Goal: Book appointment/travel/reservation

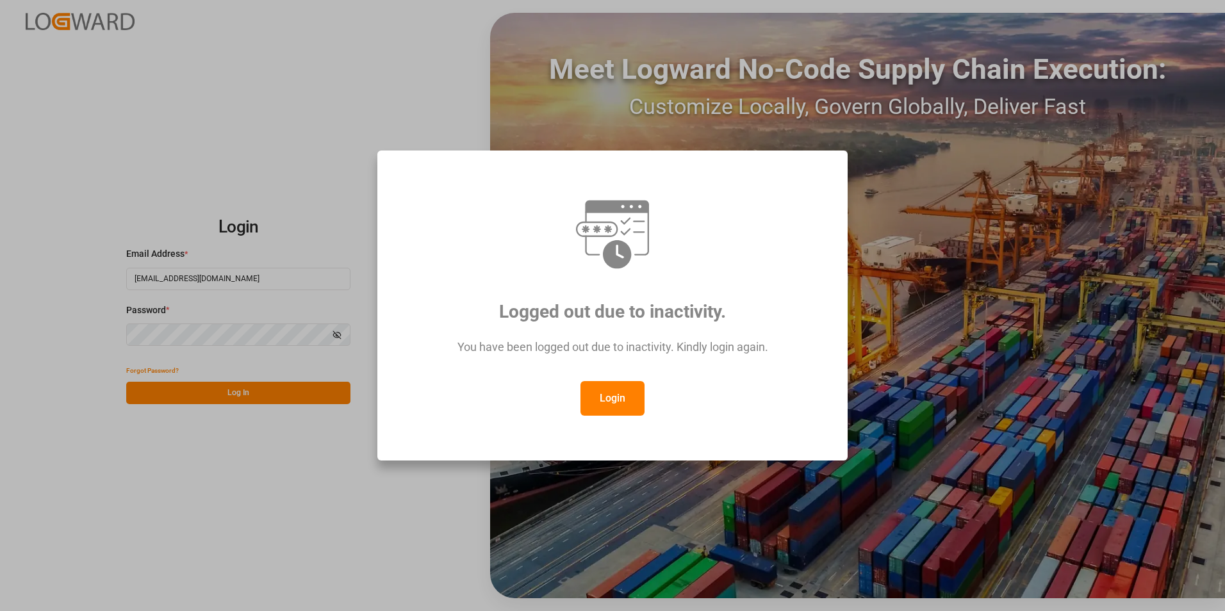
click at [610, 408] on button "Login" at bounding box center [613, 398] width 64 height 35
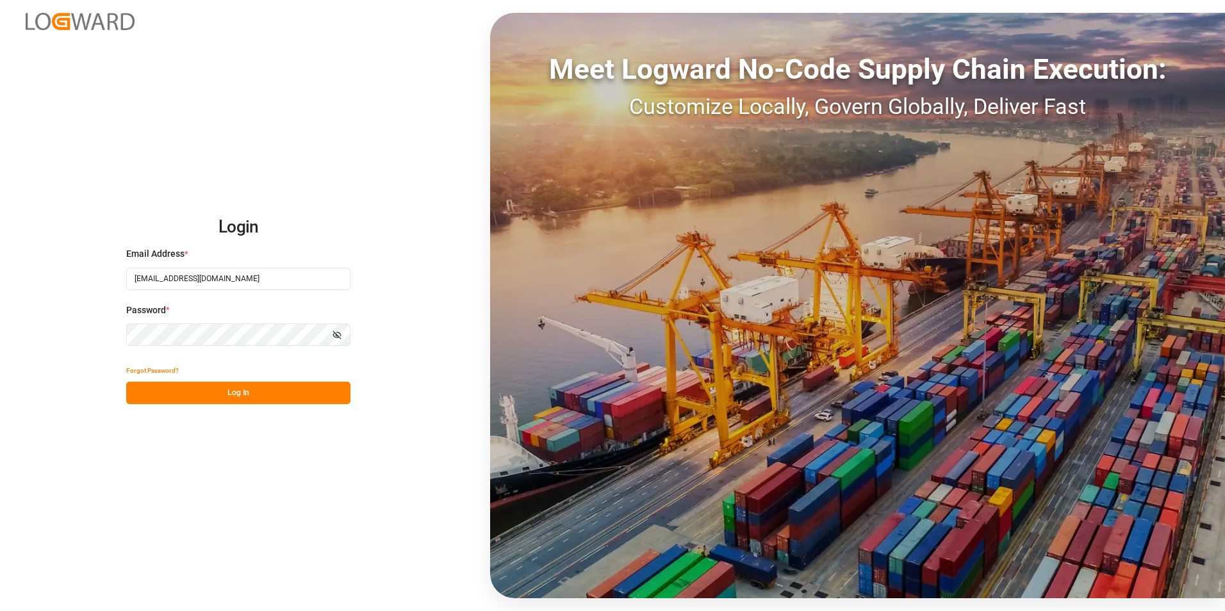
click at [249, 395] on button "Log In" at bounding box center [238, 393] width 224 height 22
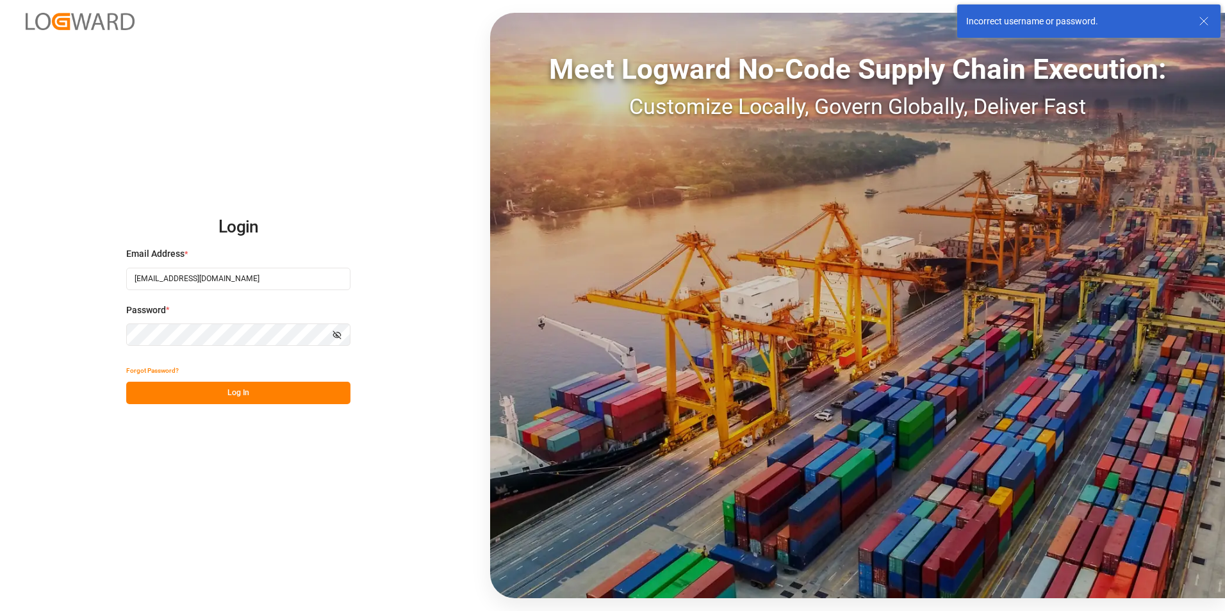
click at [0, 336] on html "Login Email Address * veerle.bauters@compo-expert.com Password * Show password …" at bounding box center [612, 305] width 1225 height 611
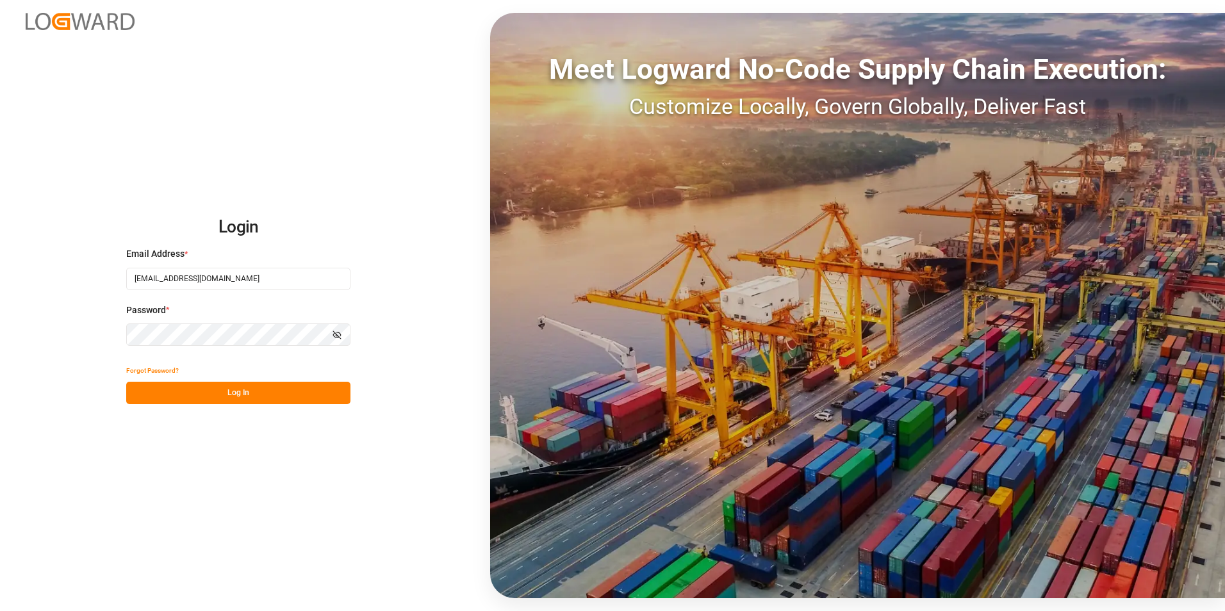
click at [142, 392] on button "Log In" at bounding box center [238, 393] width 224 height 22
click at [243, 399] on button "Log In" at bounding box center [238, 393] width 224 height 22
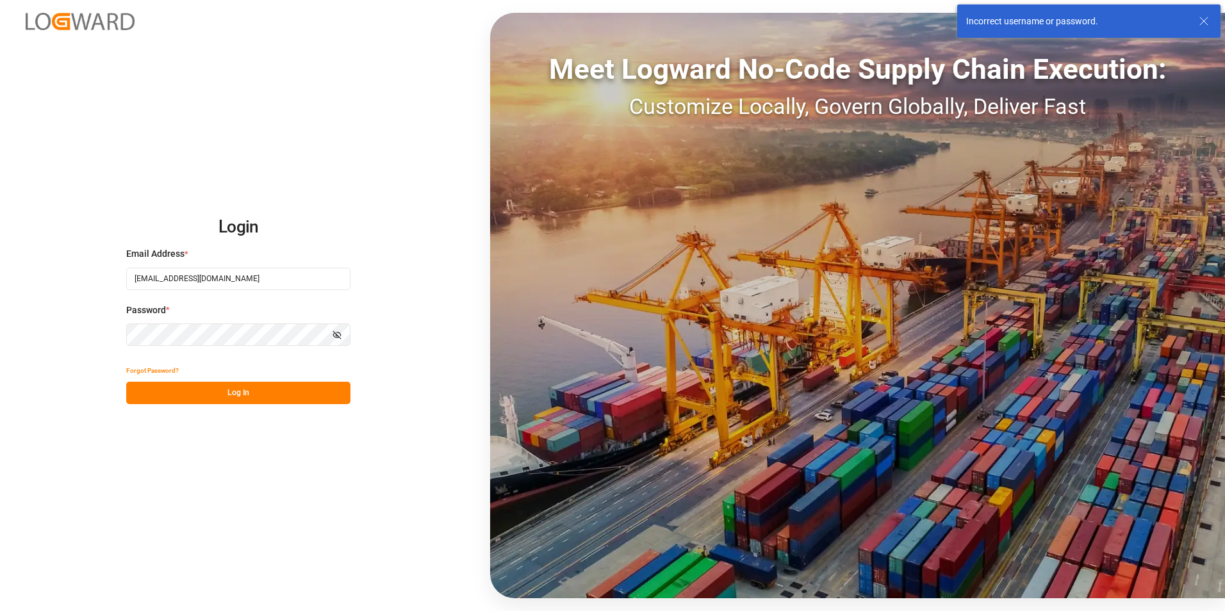
click at [0, 329] on html "Login Email Address * veerle.bauters@compo-expert.com Password * Show password …" at bounding box center [612, 305] width 1225 height 611
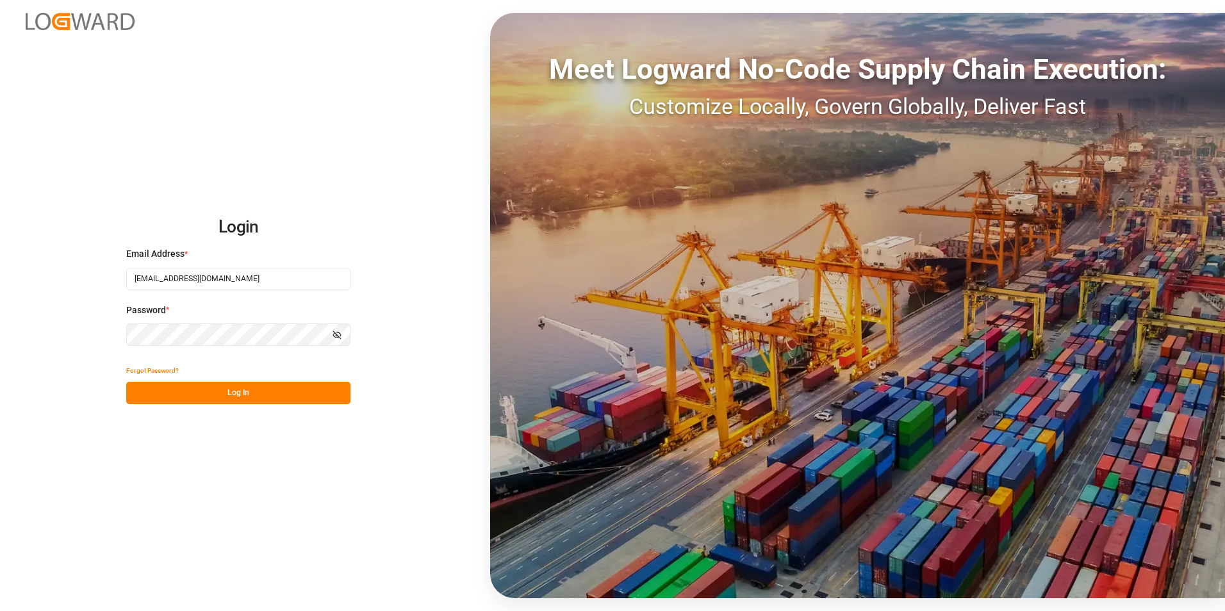
click at [163, 527] on div "Login Email Address * veerle.bauters@compo-expert.com Password * Show password …" at bounding box center [612, 305] width 1225 height 611
click at [208, 395] on button "Log In" at bounding box center [238, 393] width 224 height 22
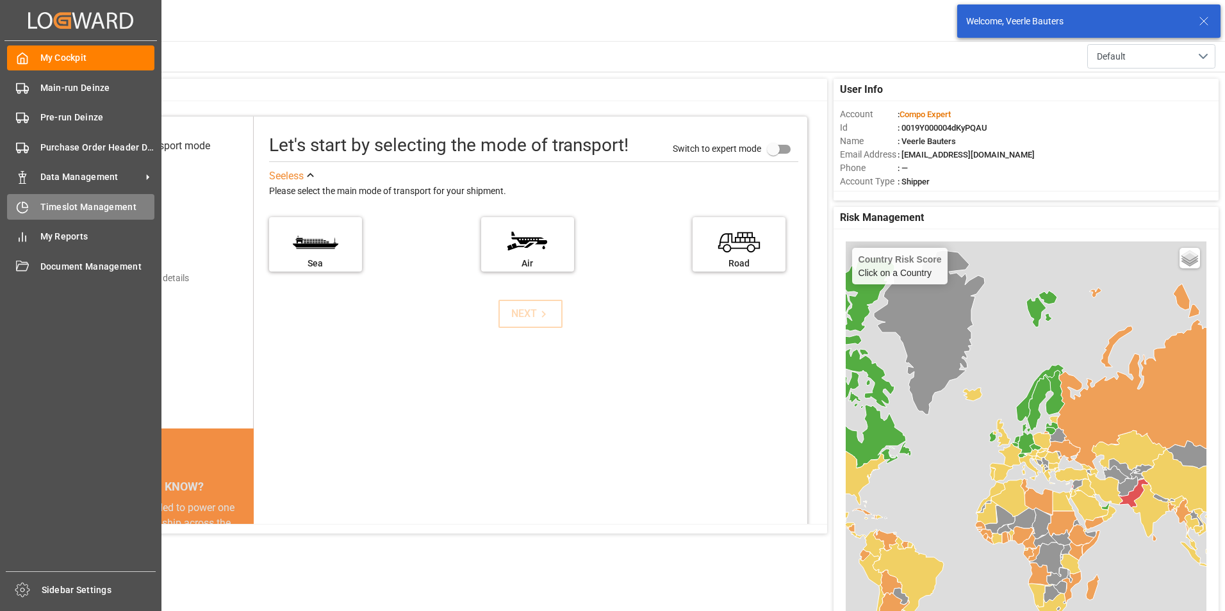
click at [19, 207] on icon at bounding box center [22, 207] width 13 height 13
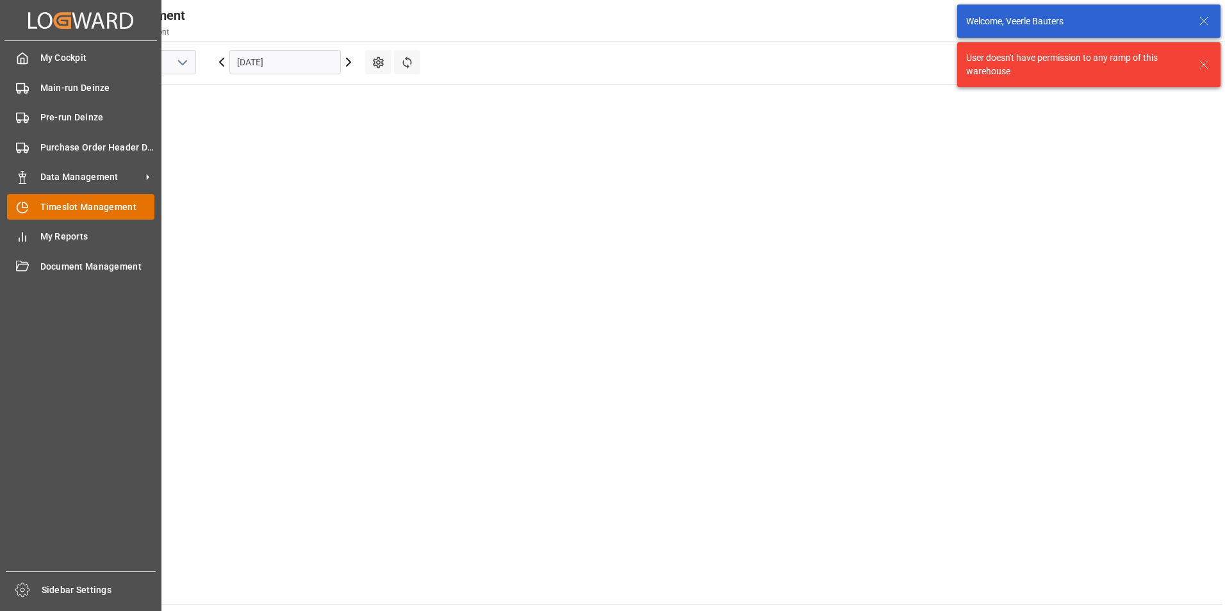
scroll to position [593, 0]
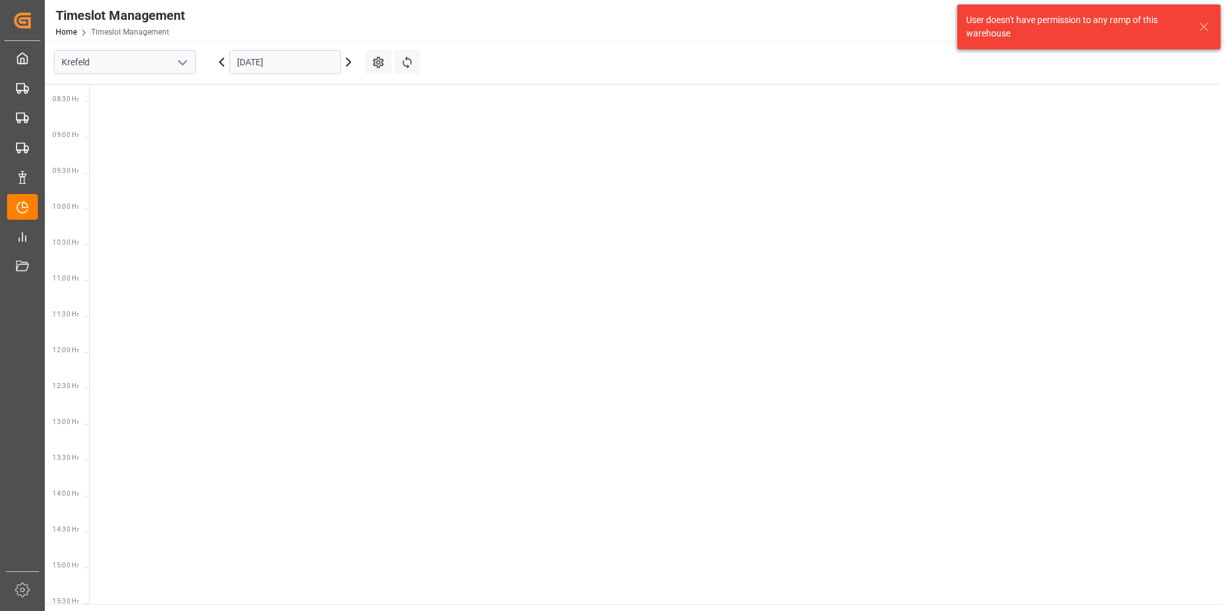
click at [185, 58] on icon "open menu" at bounding box center [182, 62] width 15 height 15
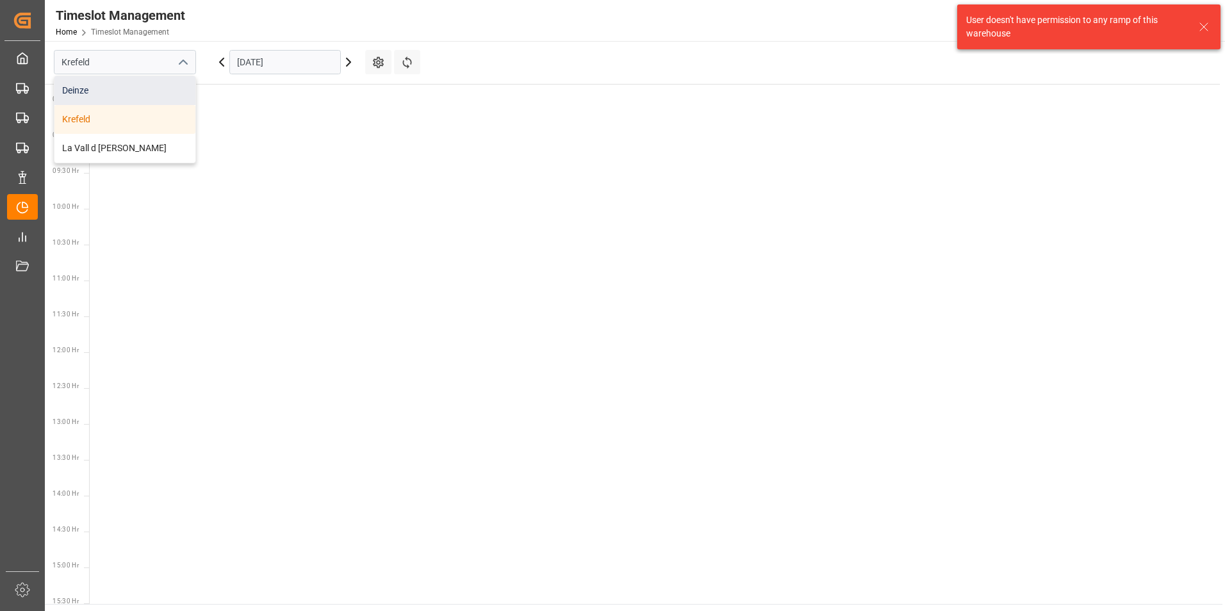
click at [86, 94] on div "Deinze" at bounding box center [124, 90] width 141 height 29
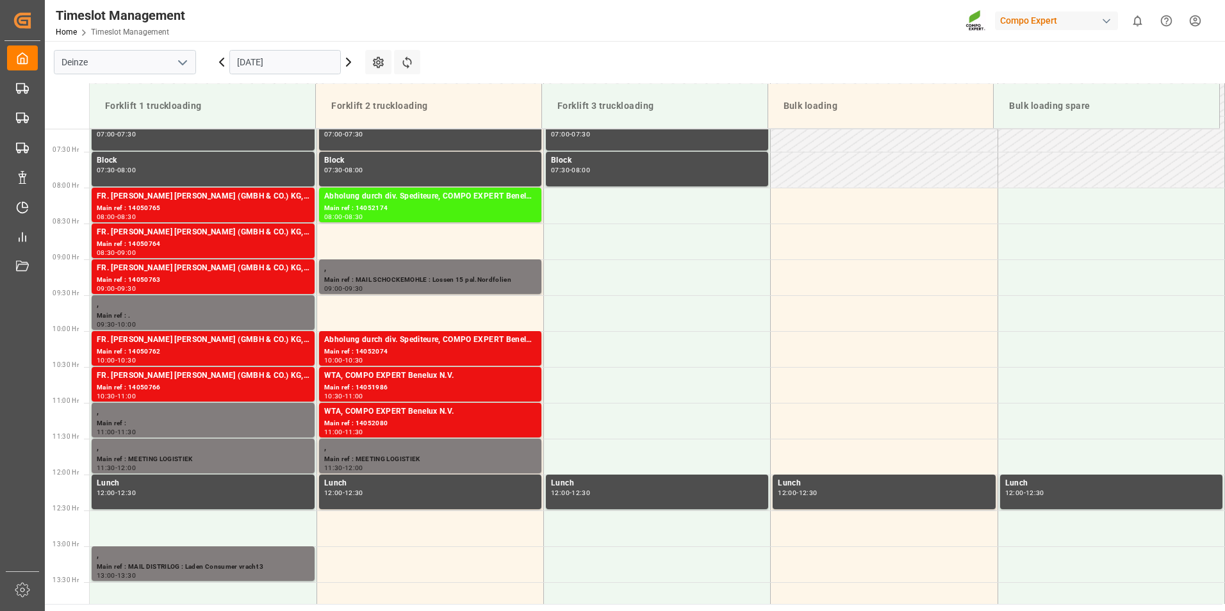
scroll to position [381, 0]
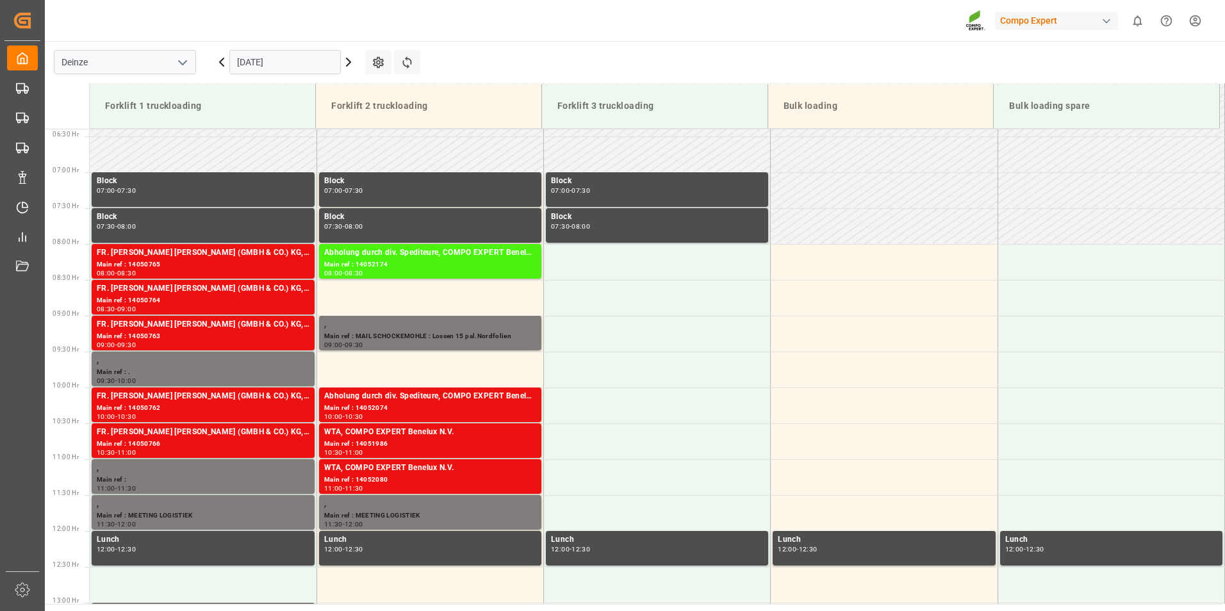
scroll to position [445, 0]
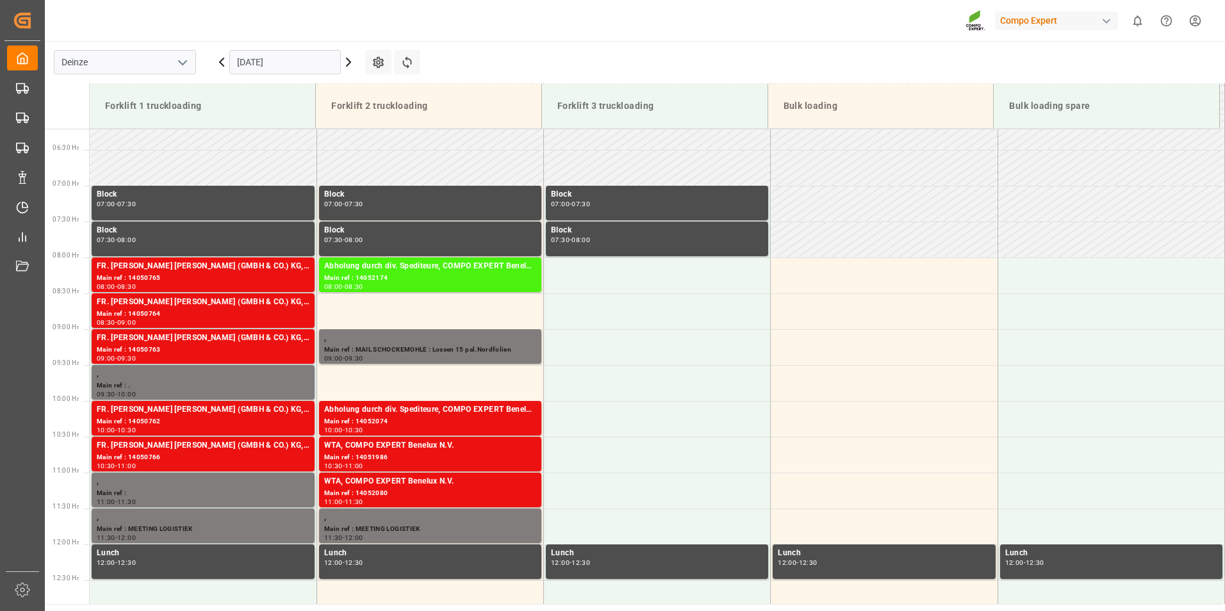
click at [1219, 247] on td at bounding box center [1111, 240] width 227 height 36
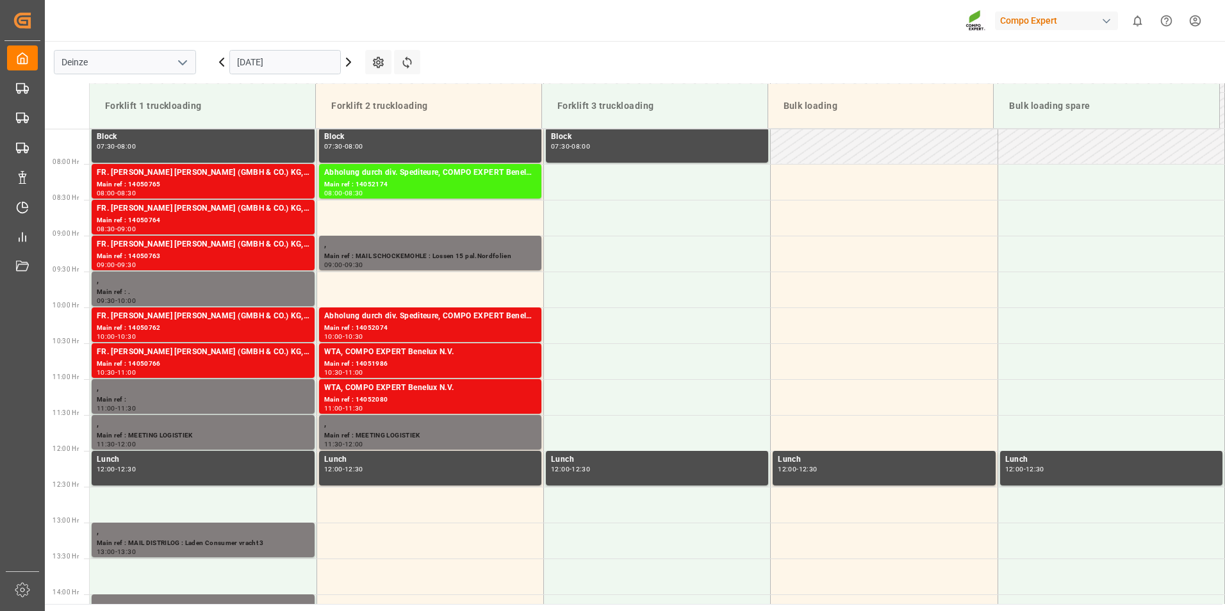
scroll to position [524, 0]
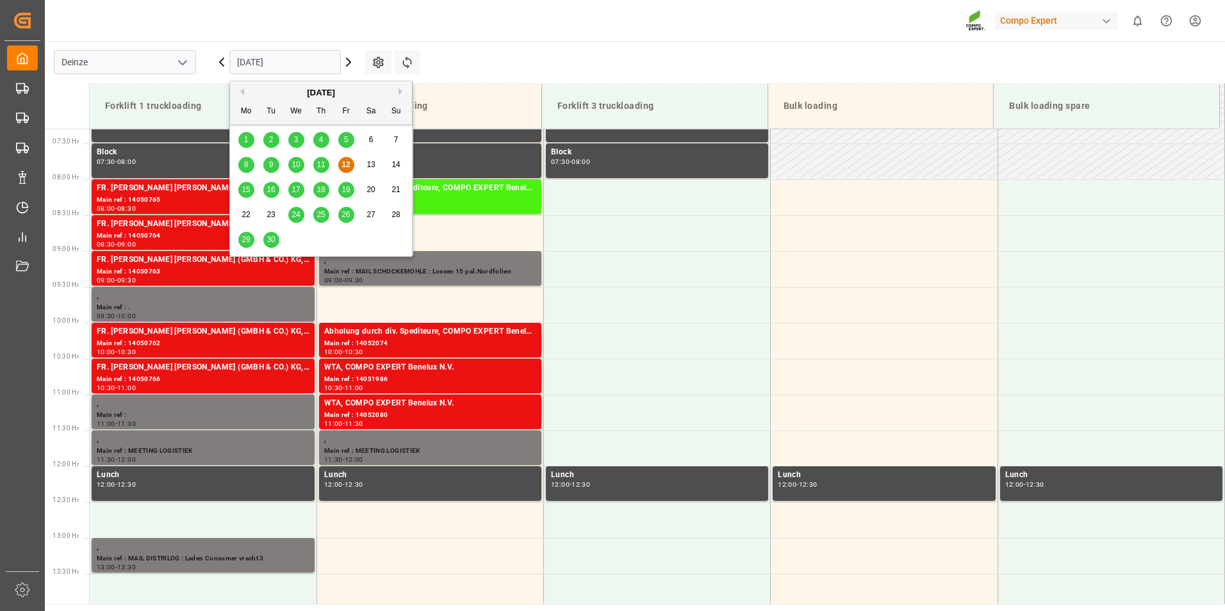
click at [304, 62] on input "[DATE]" at bounding box center [284, 62] width 111 height 24
click at [295, 215] on span "24" at bounding box center [296, 214] width 8 height 9
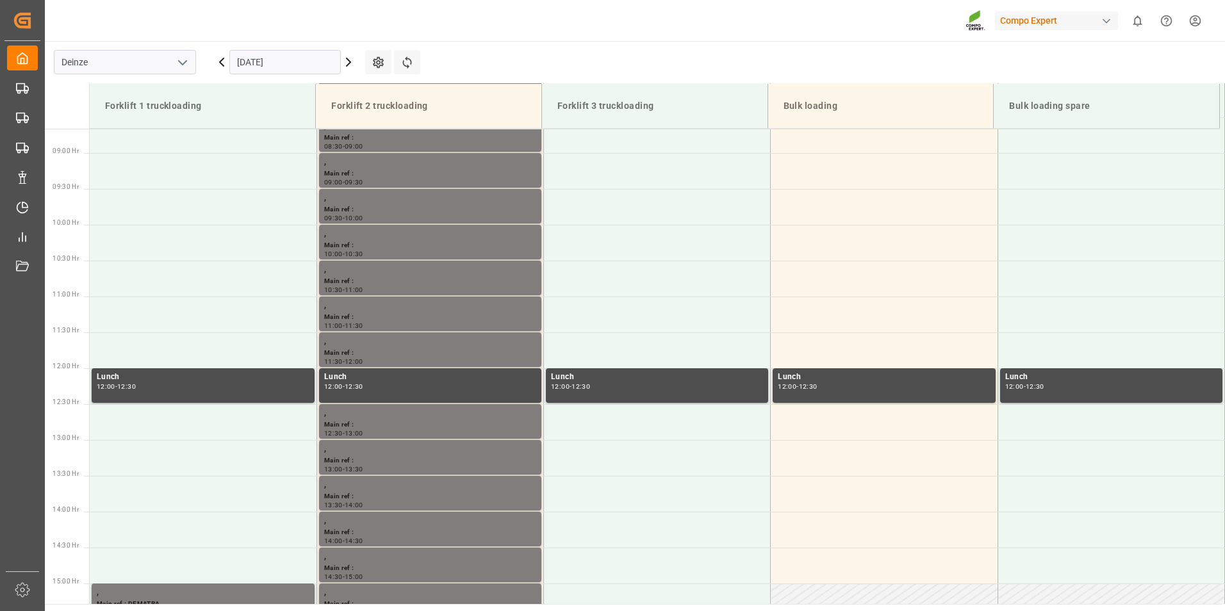
scroll to position [638, 0]
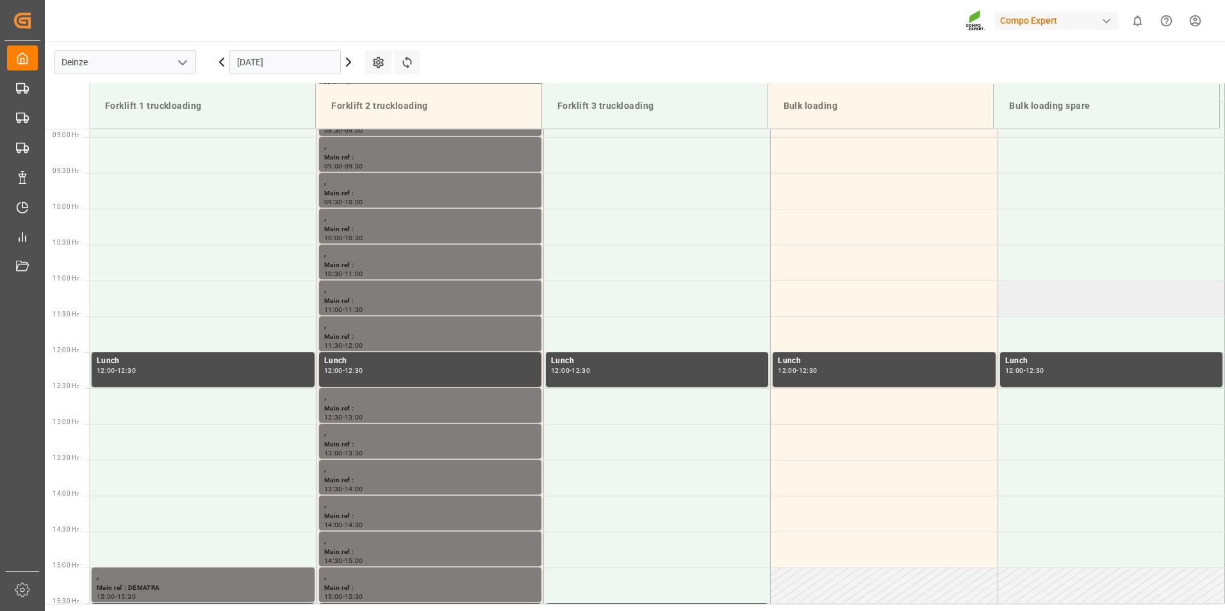
drag, startPoint x: 1219, startPoint y: 297, endPoint x: 1219, endPoint y: 289, distance: 8.4
click at [1219, 289] on td at bounding box center [1111, 299] width 227 height 36
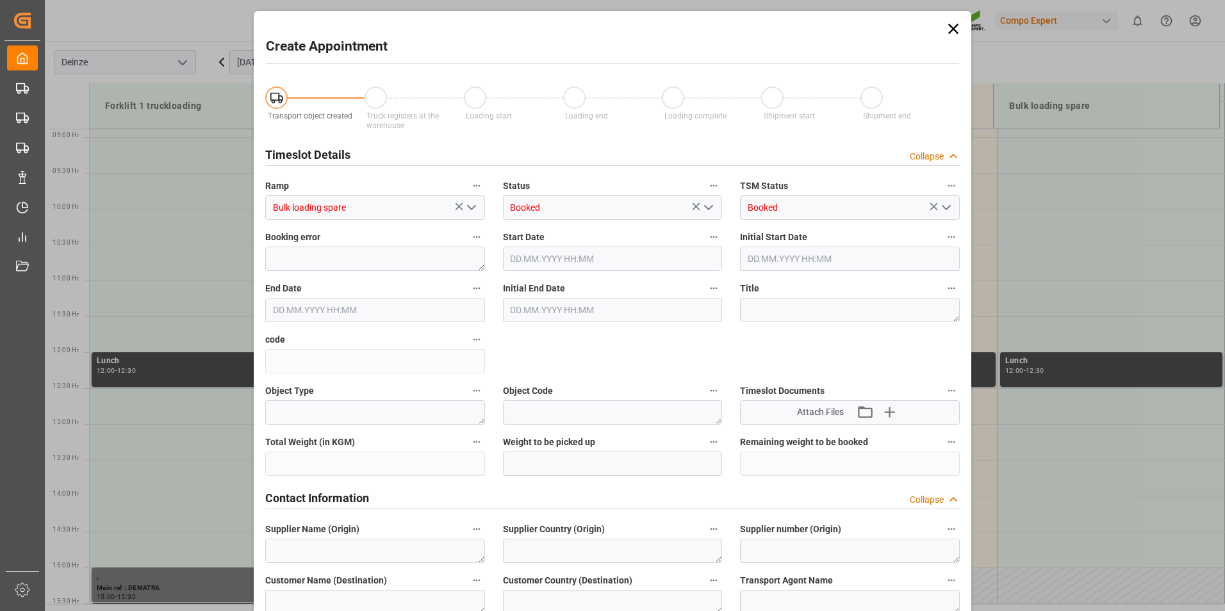
type input "[DATE] 11:00"
type input "[DATE] 11:30"
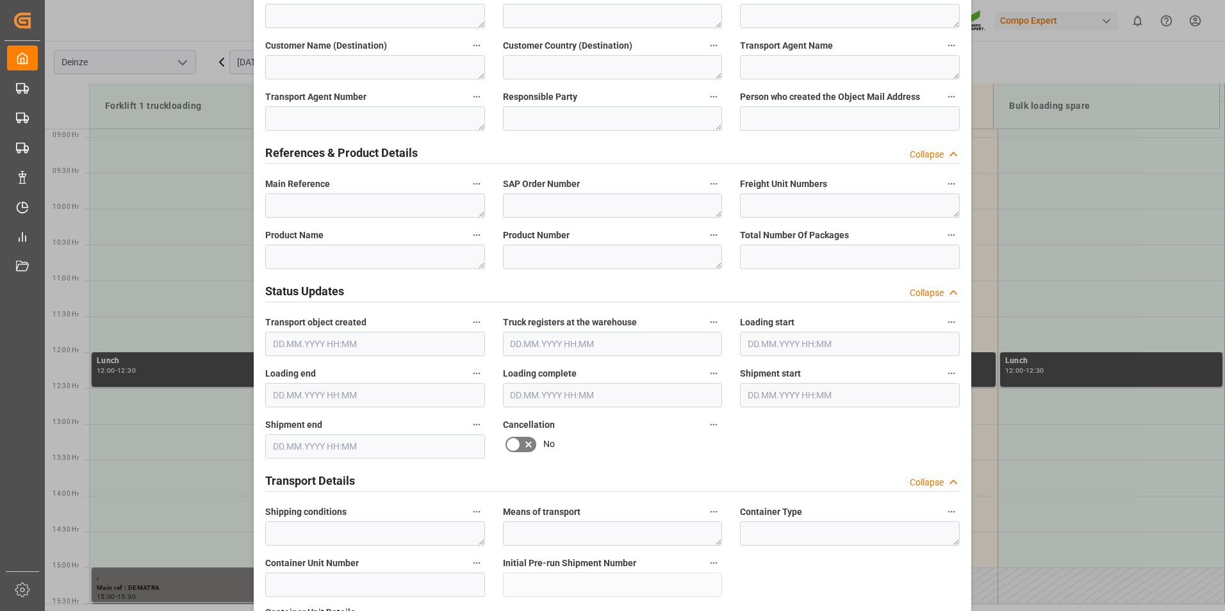
click at [1125, 200] on div "Create Appointment Transport object created Truck registers at the warehouse Lo…" at bounding box center [612, 305] width 1225 height 611
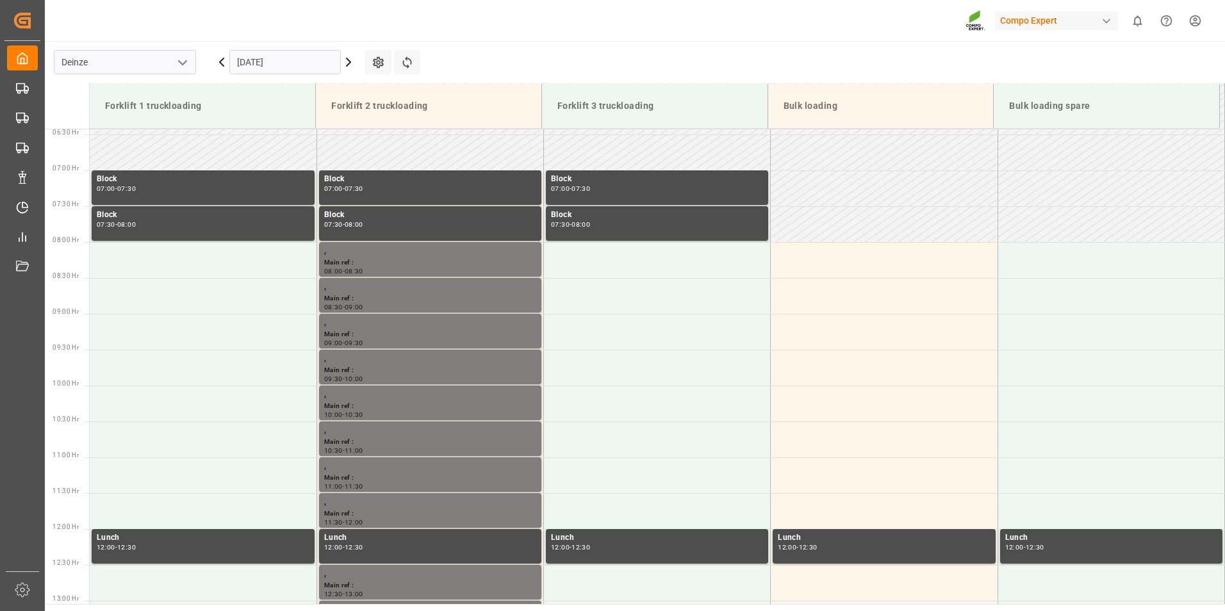
scroll to position [498, 0]
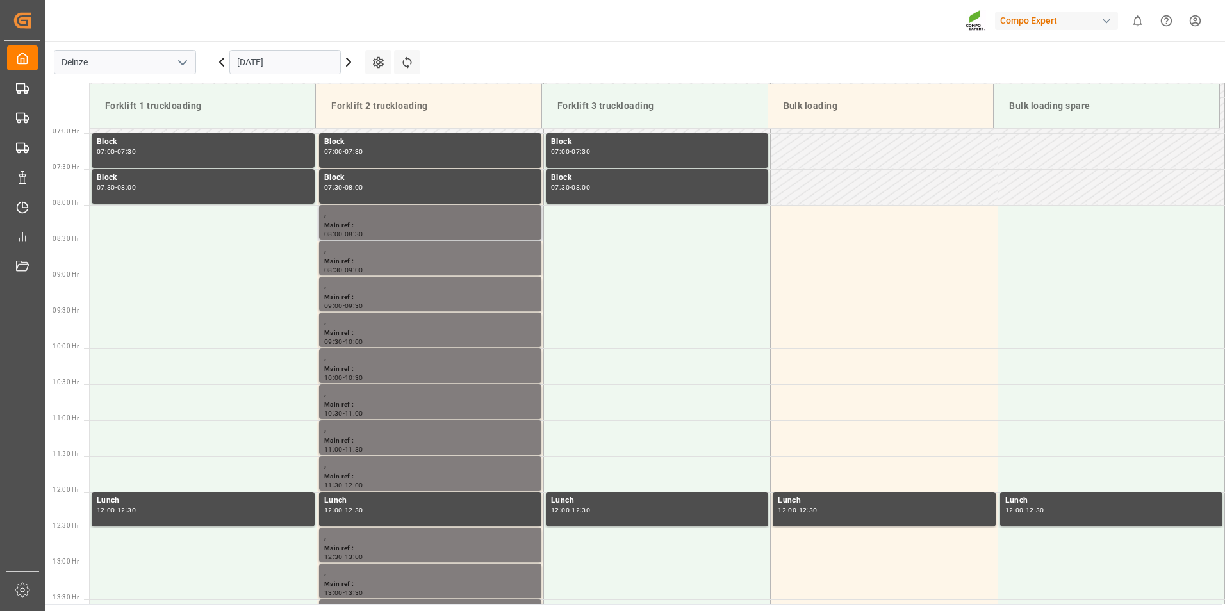
click at [364, 224] on div "Main ref :" at bounding box center [430, 225] width 212 height 11
drag, startPoint x: 388, startPoint y: 227, endPoint x: 388, endPoint y: 217, distance: 10.9
click at [388, 217] on div "," at bounding box center [430, 214] width 212 height 13
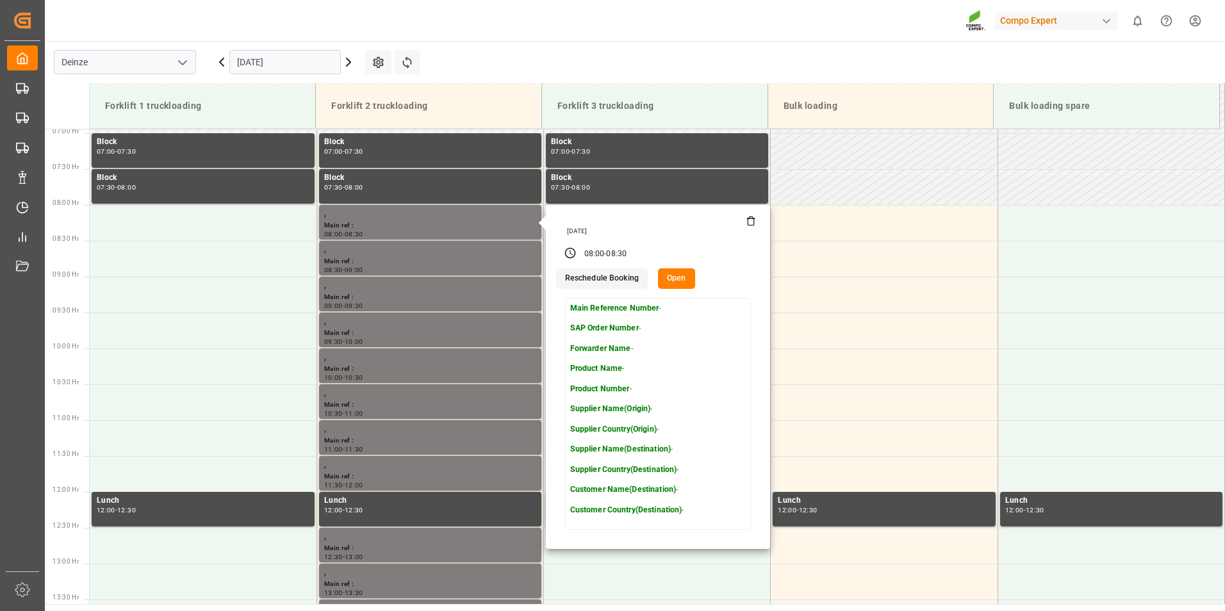
click at [674, 279] on button "Open" at bounding box center [676, 278] width 37 height 21
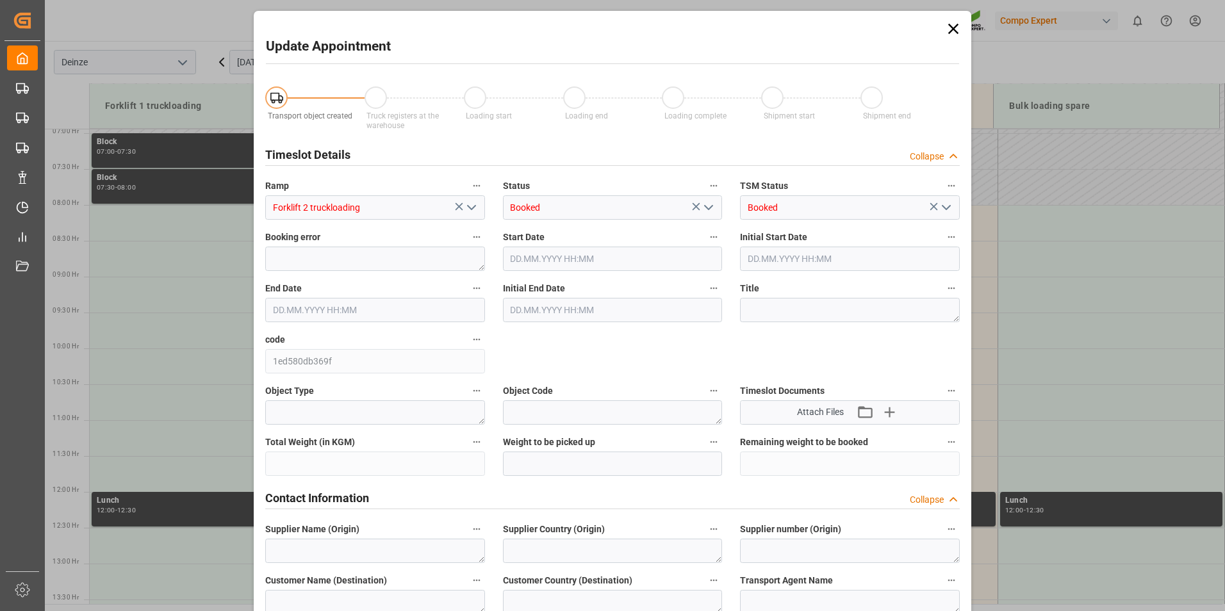
type input "[DATE] 08:00"
type input "[DATE] 08:30"
type input "[DATE] 06:26"
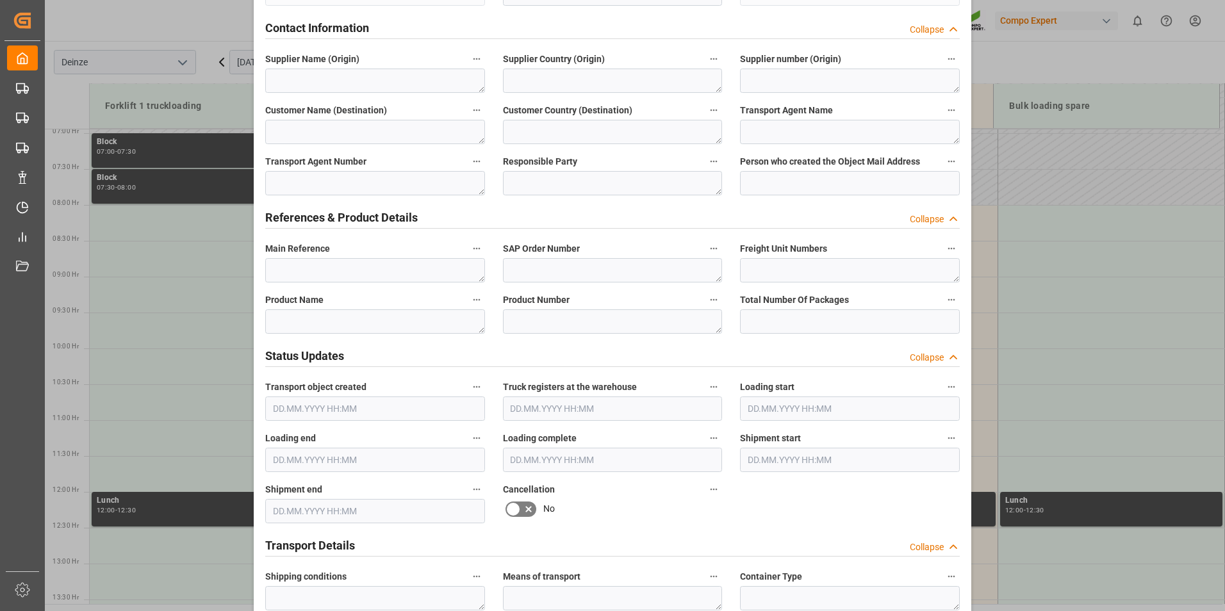
scroll to position [577, 0]
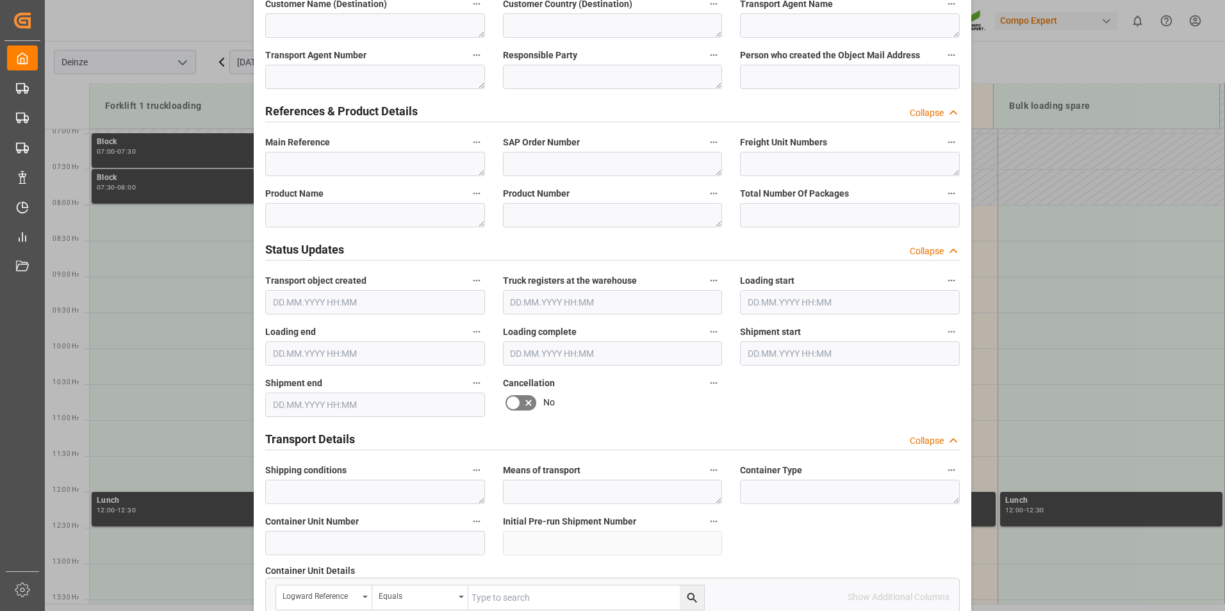
click at [514, 400] on icon at bounding box center [513, 403] width 8 height 6
click at [0, 0] on input "checkbox" at bounding box center [0, 0] width 0 height 0
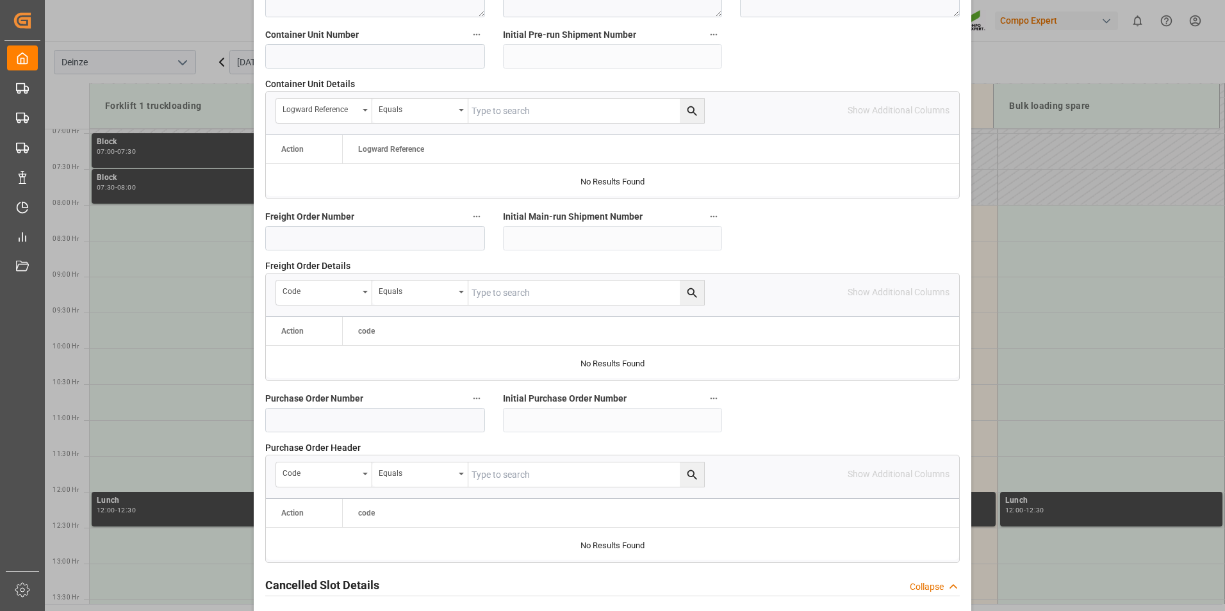
scroll to position [1167, 0]
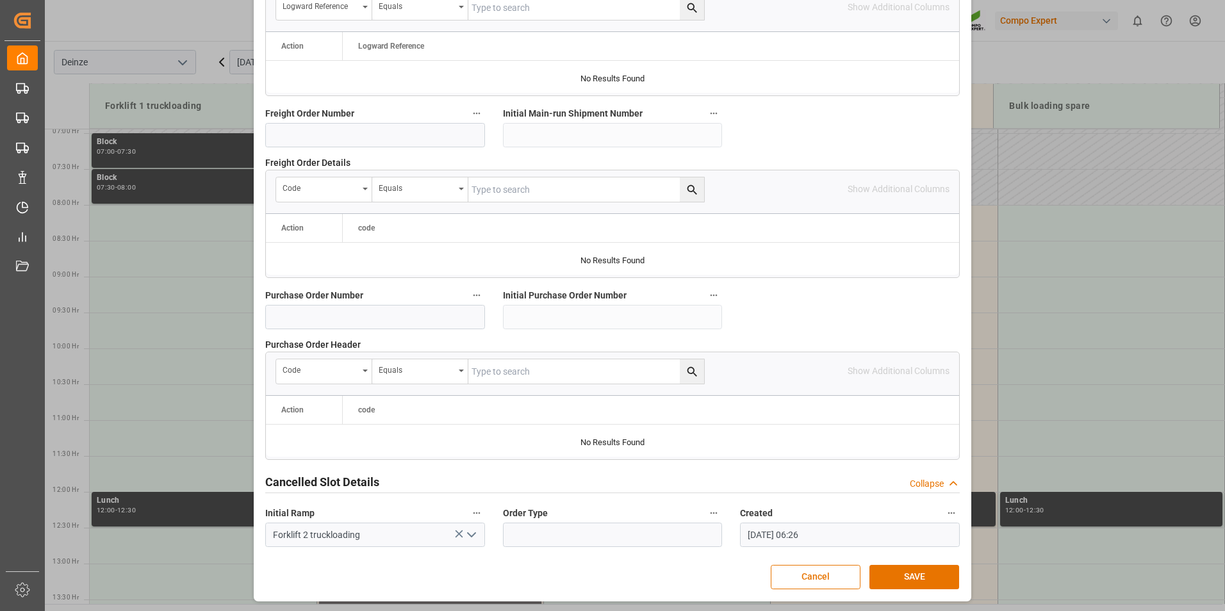
click at [1006, 62] on div "Update Appointment Transport object created Truck registers at the warehouse Lo…" at bounding box center [612, 305] width 1225 height 611
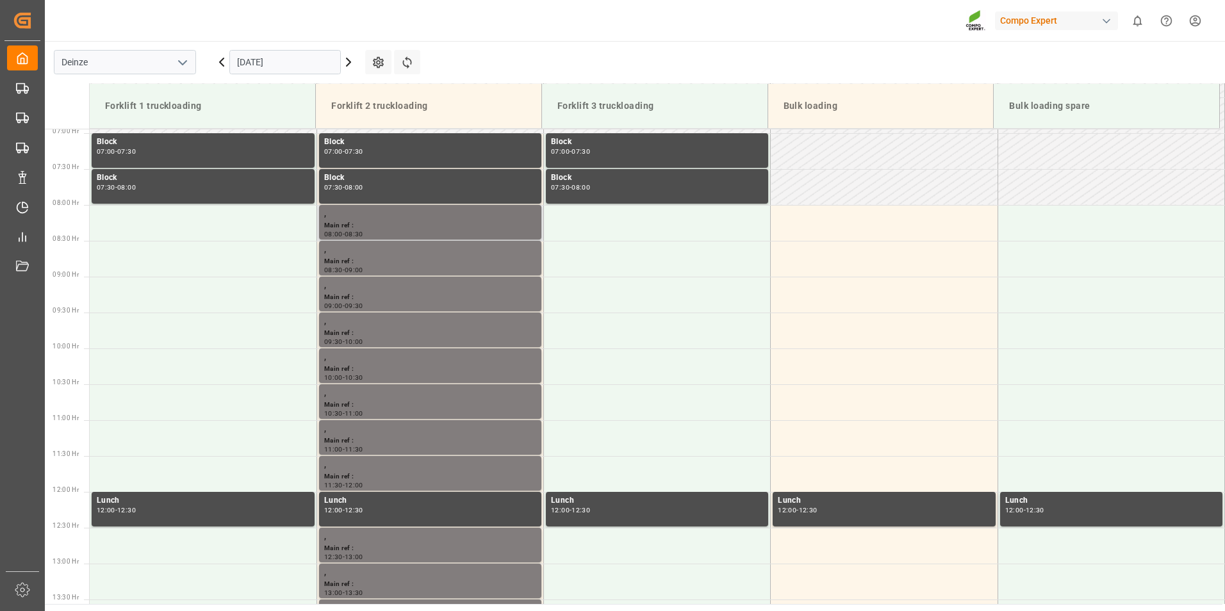
click at [373, 219] on div "," at bounding box center [430, 214] width 212 height 13
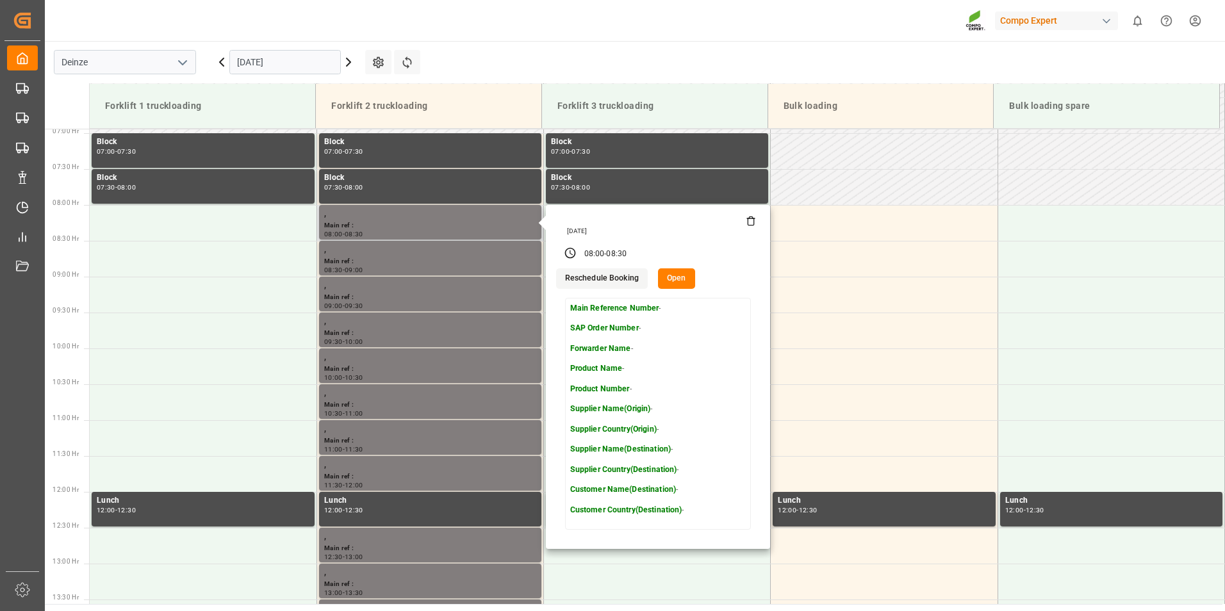
click at [748, 222] on icon at bounding box center [751, 221] width 10 height 10
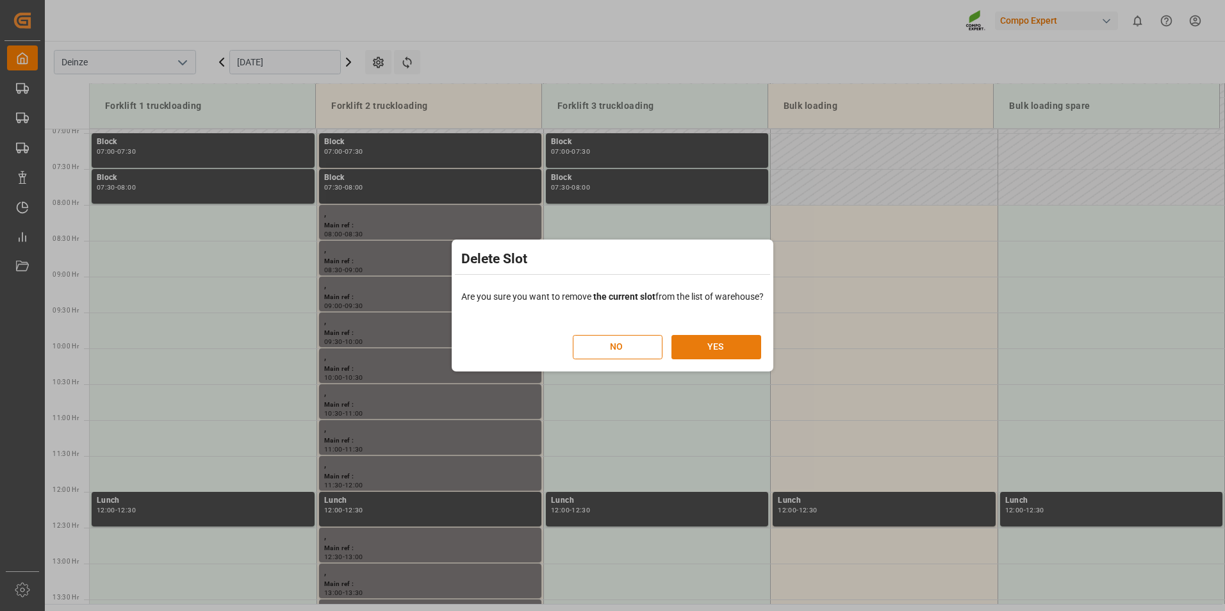
click at [725, 351] on button "YES" at bounding box center [717, 347] width 90 height 24
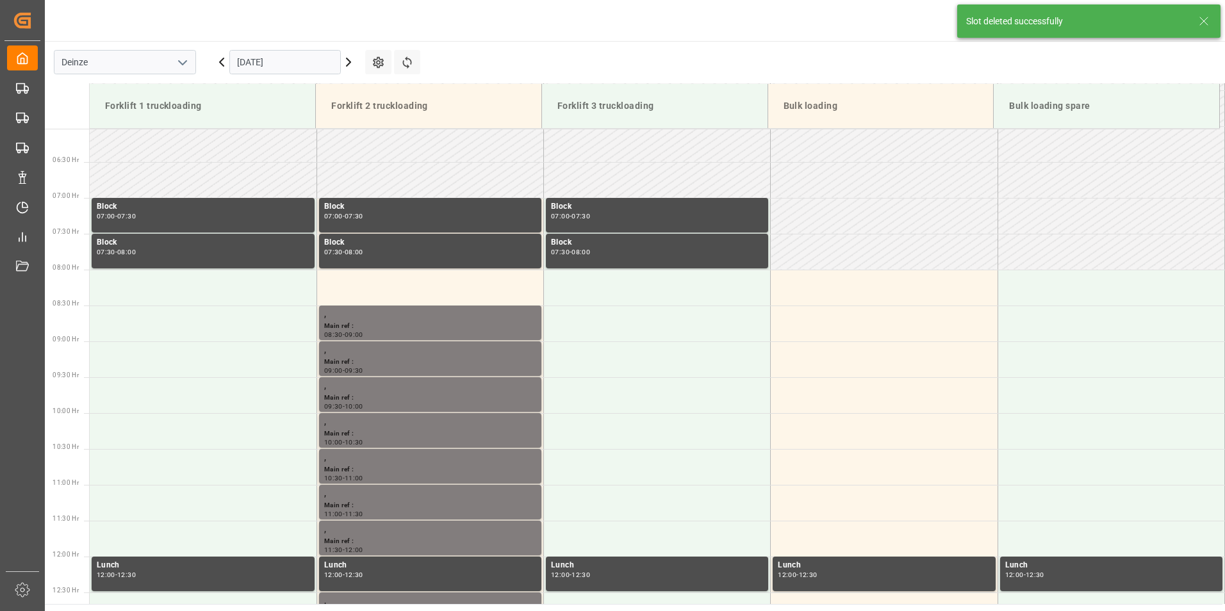
scroll to position [494, 0]
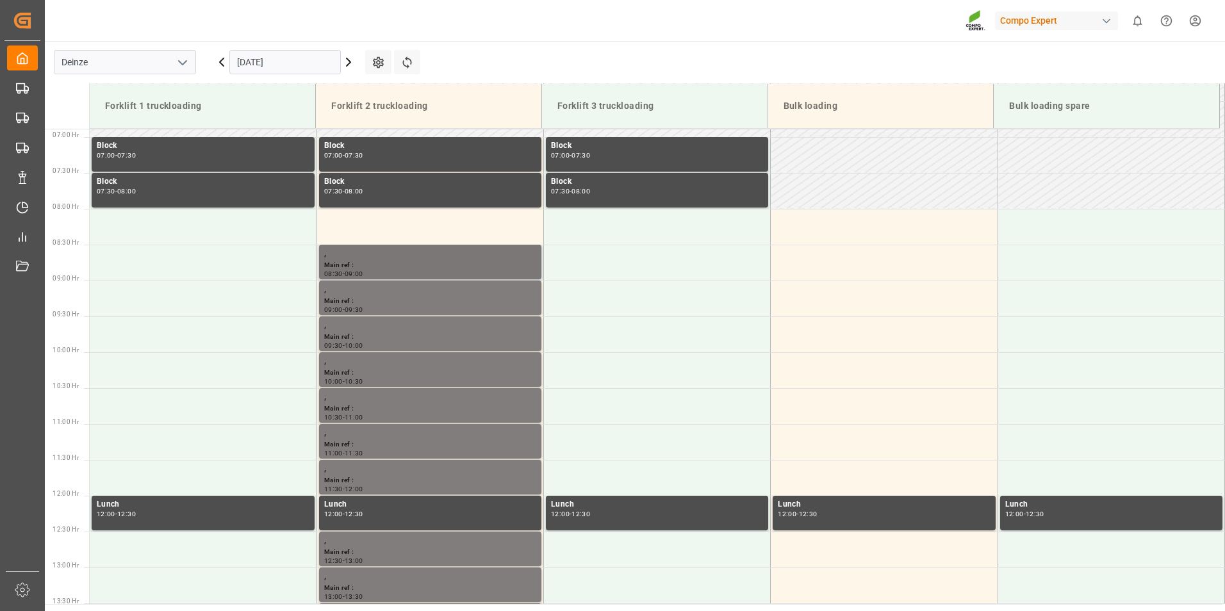
click at [373, 265] on div "Main ref :" at bounding box center [430, 265] width 212 height 11
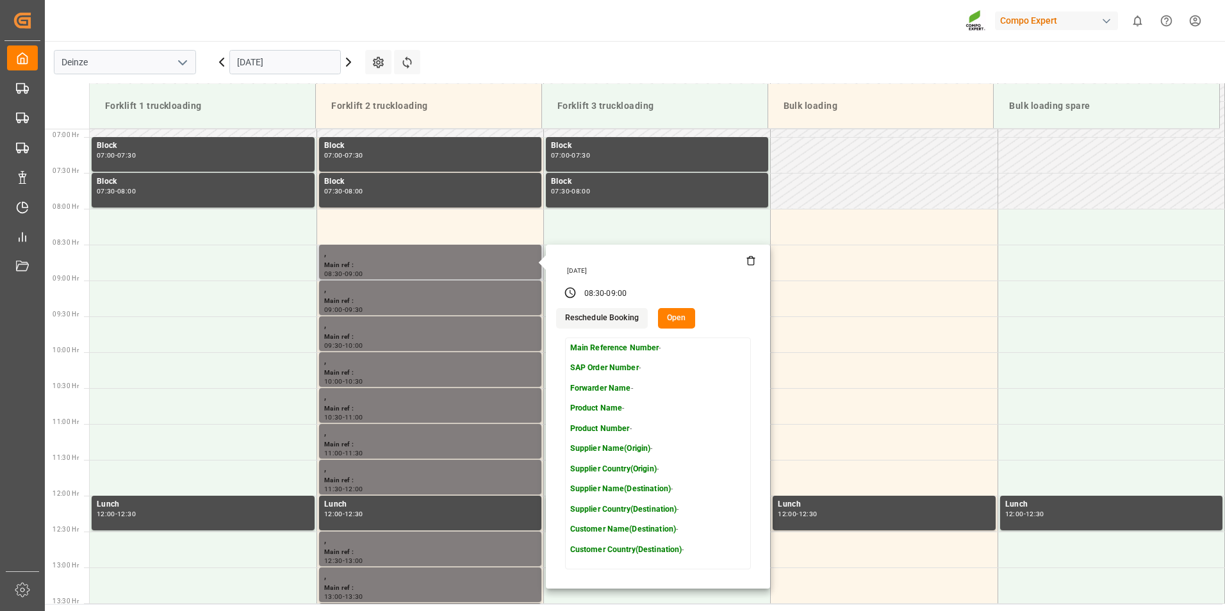
click at [750, 263] on icon at bounding box center [751, 261] width 10 height 10
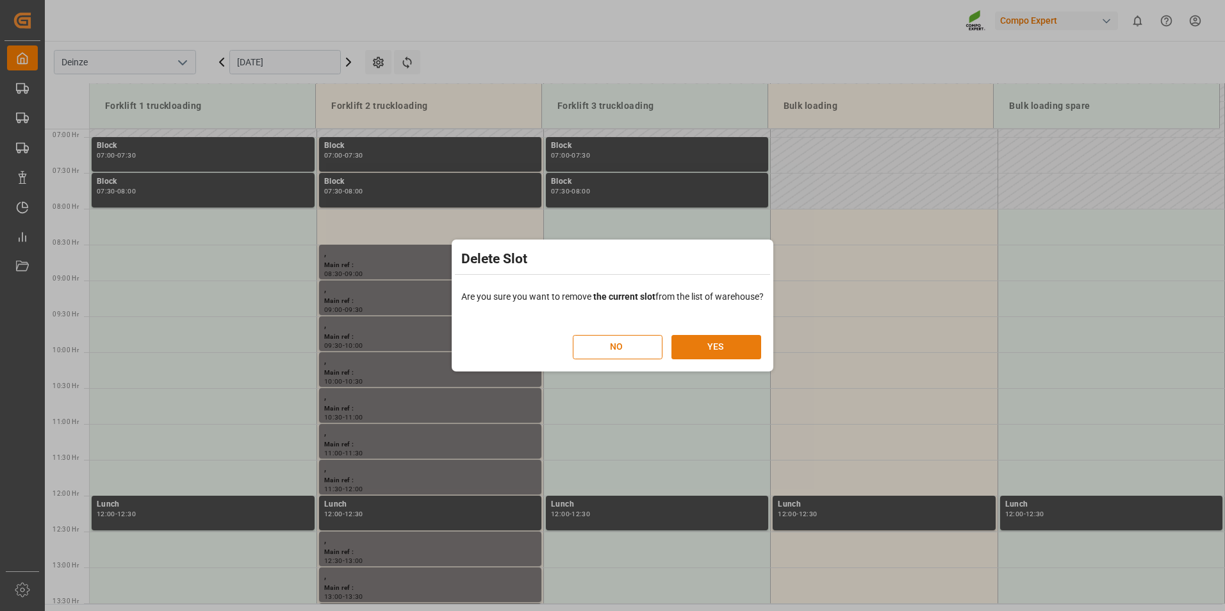
click at [722, 346] on button "YES" at bounding box center [717, 347] width 90 height 24
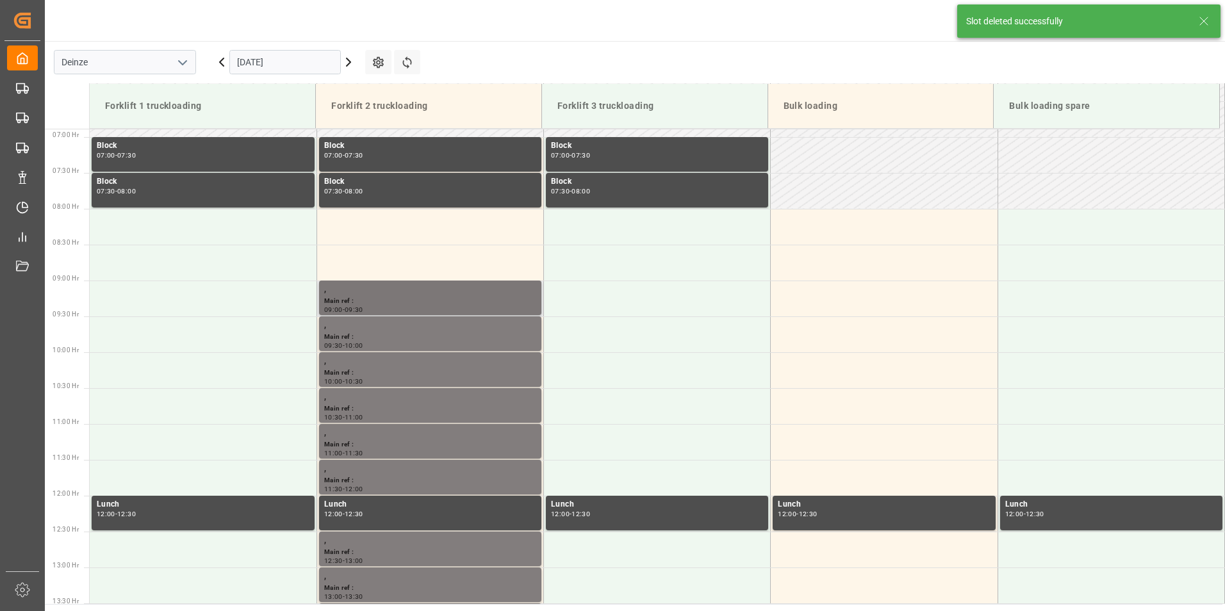
click at [381, 300] on div "Main ref :" at bounding box center [430, 301] width 212 height 11
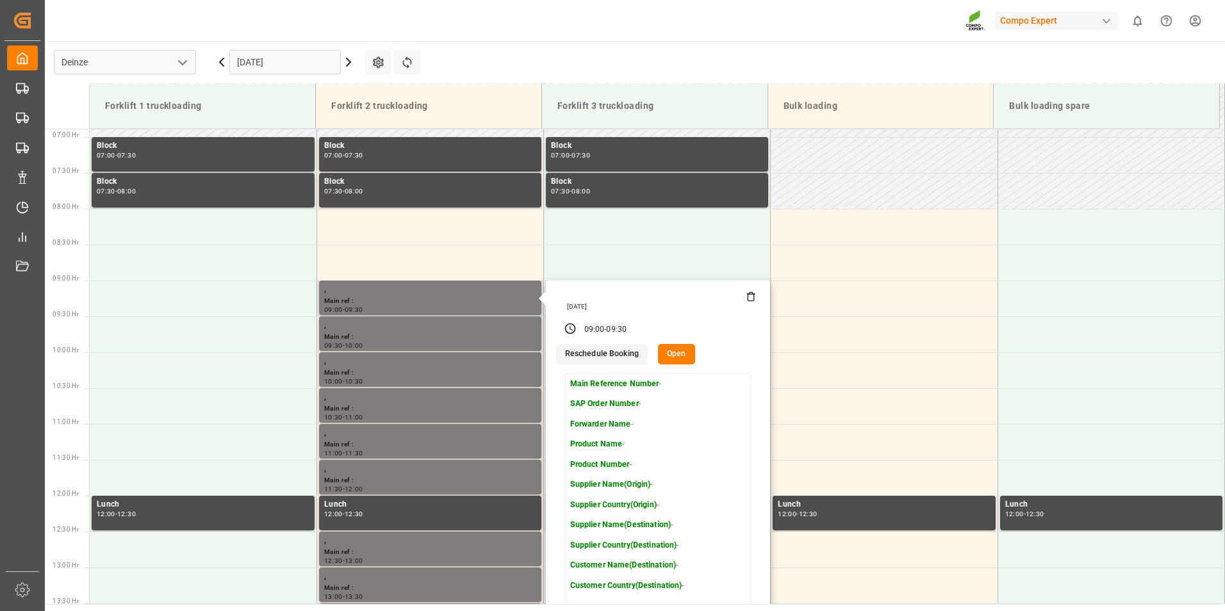
click at [748, 299] on icon at bounding box center [751, 297] width 10 height 10
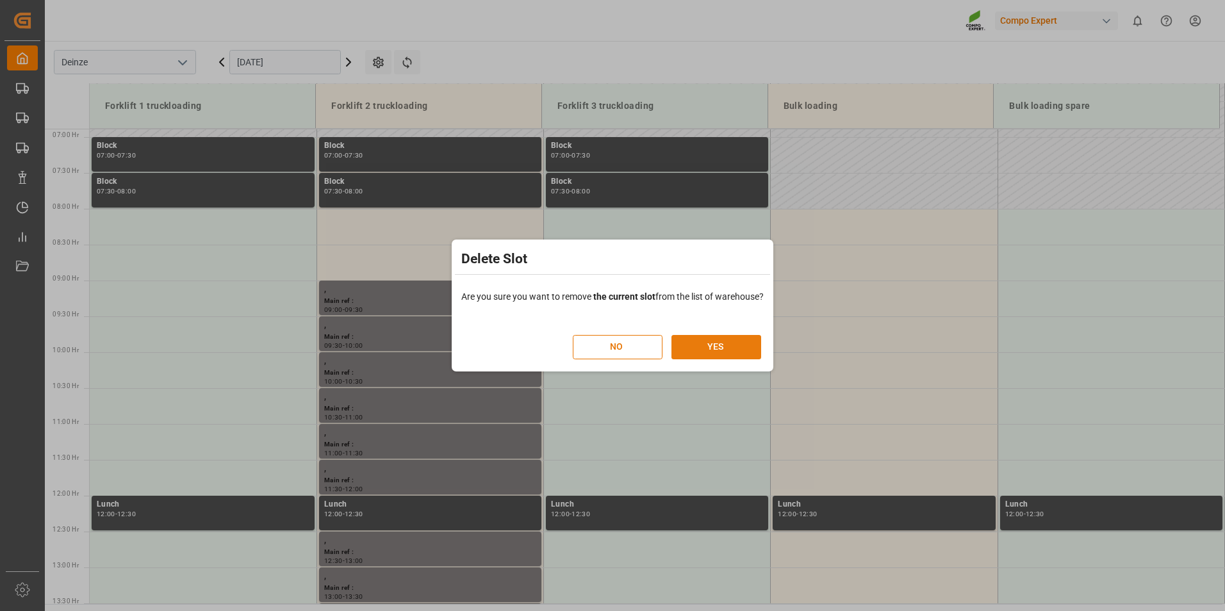
click at [714, 347] on button "YES" at bounding box center [717, 347] width 90 height 24
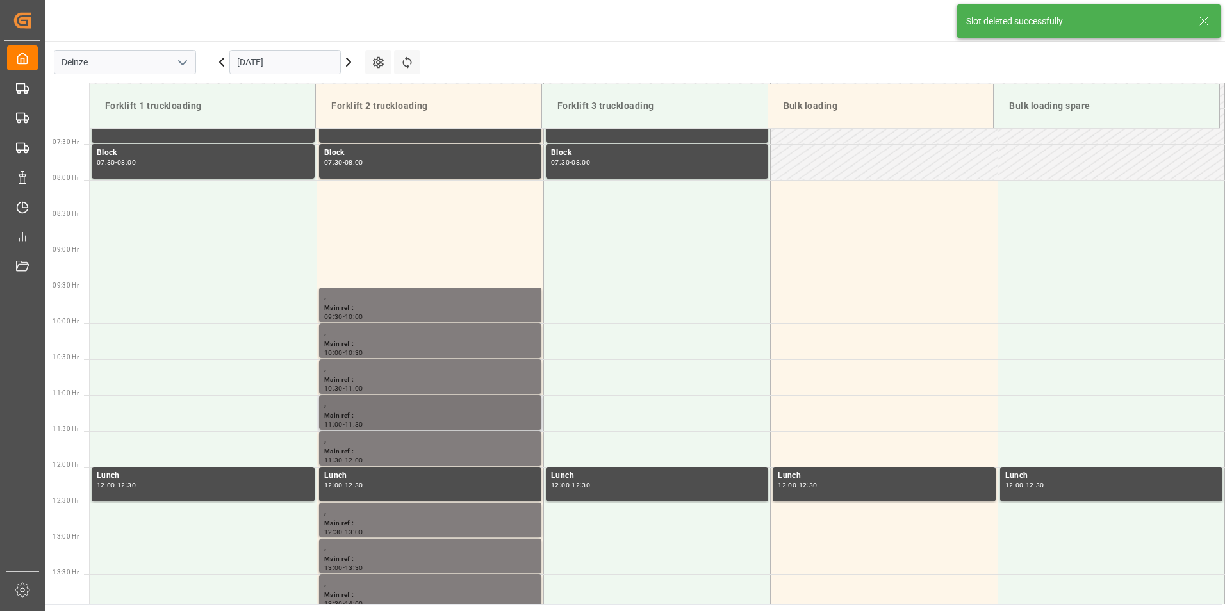
scroll to position [566, 0]
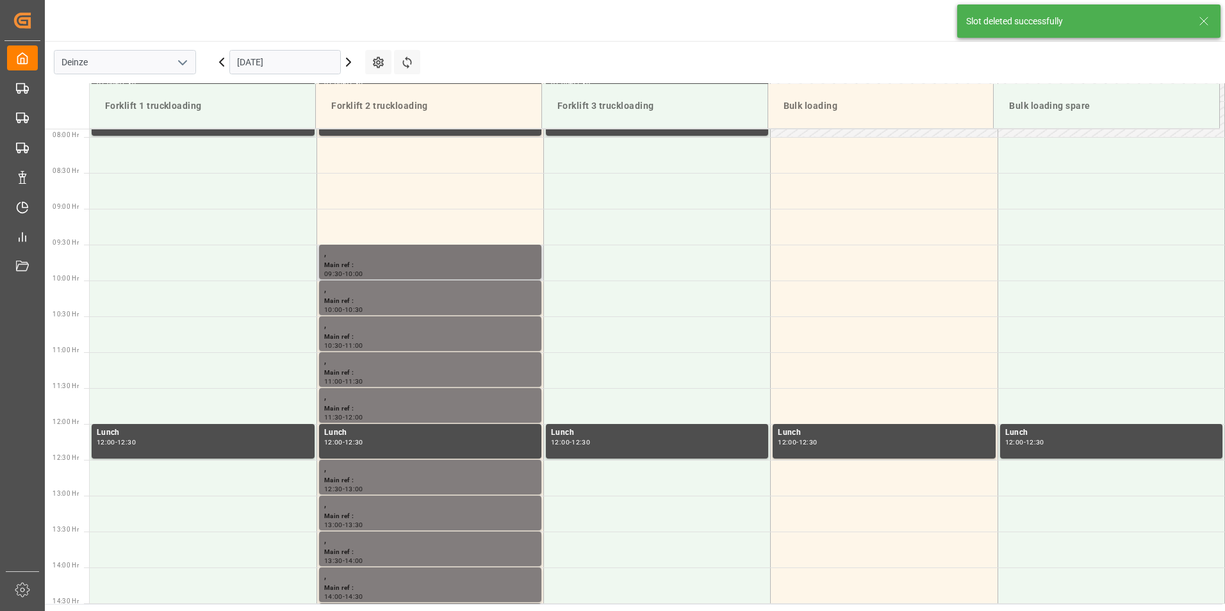
click at [390, 268] on div "Main ref :" at bounding box center [430, 265] width 212 height 11
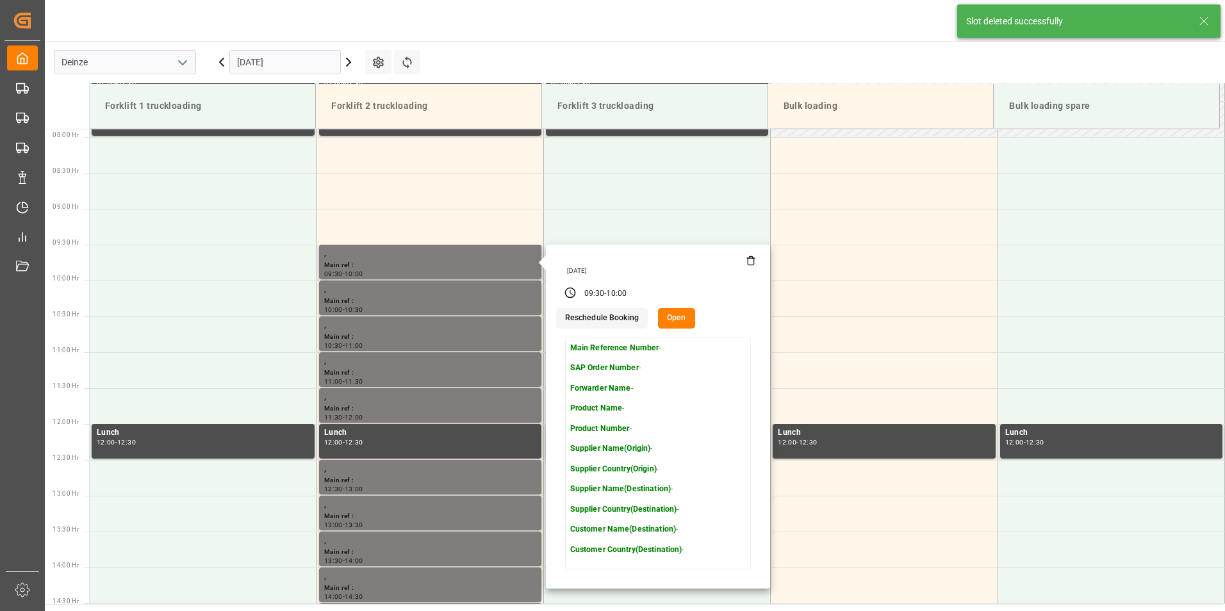
click at [750, 263] on icon at bounding box center [751, 261] width 10 height 10
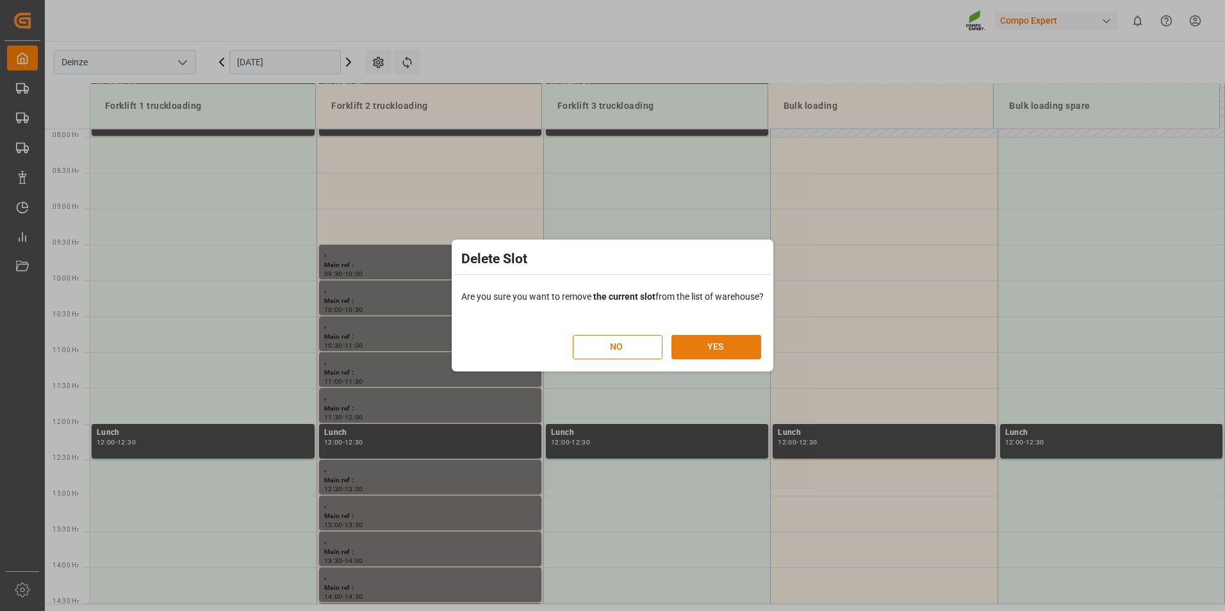
click at [723, 346] on button "YES" at bounding box center [717, 347] width 90 height 24
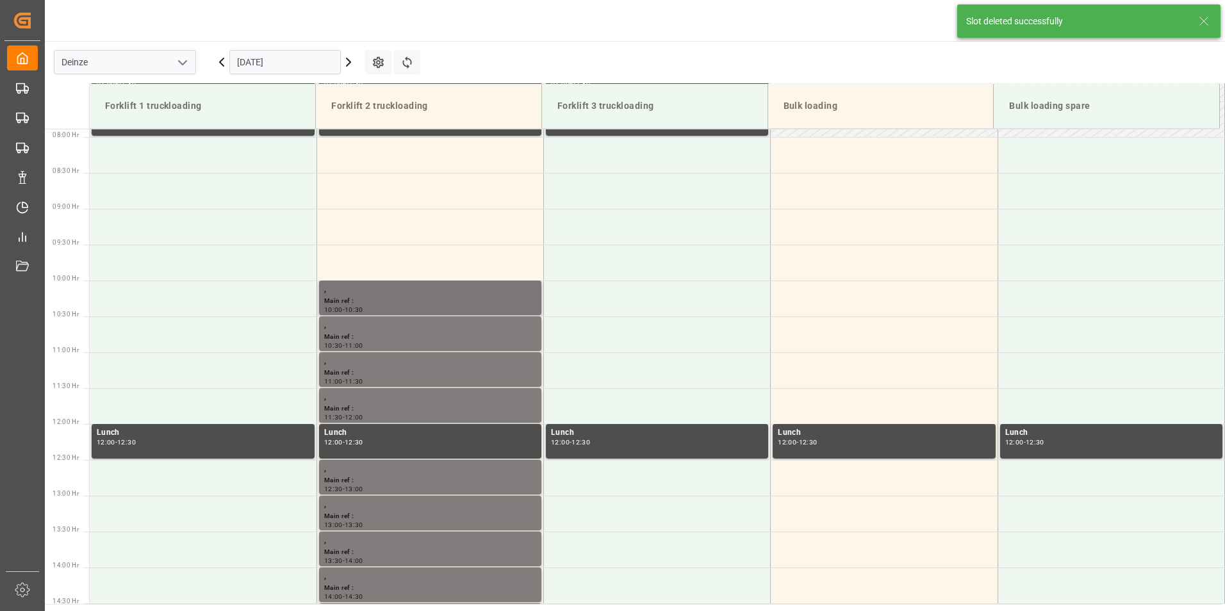
click at [385, 297] on div "Main ref :" at bounding box center [430, 301] width 212 height 11
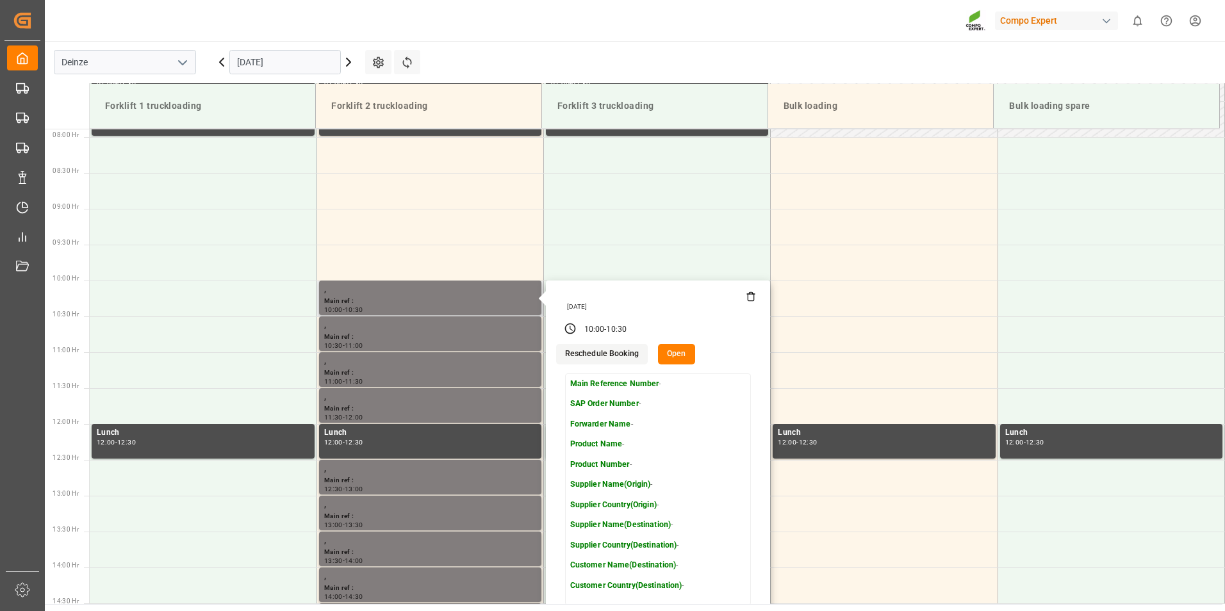
click at [748, 298] on icon at bounding box center [751, 297] width 10 height 10
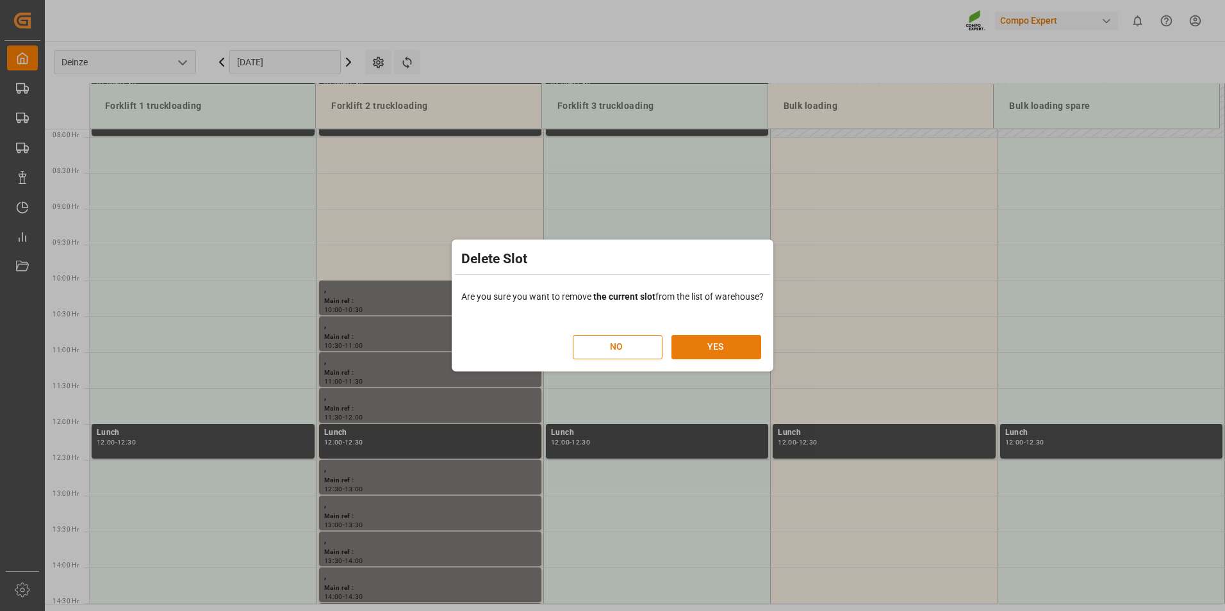
click at [720, 347] on button "YES" at bounding box center [717, 347] width 90 height 24
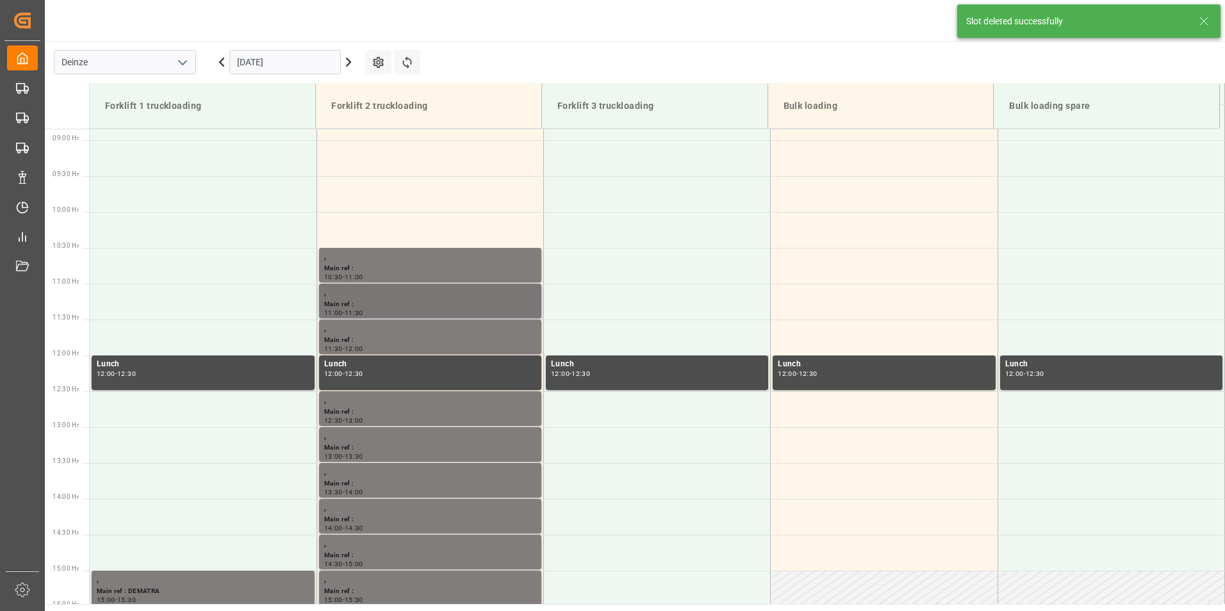
scroll to position [638, 0]
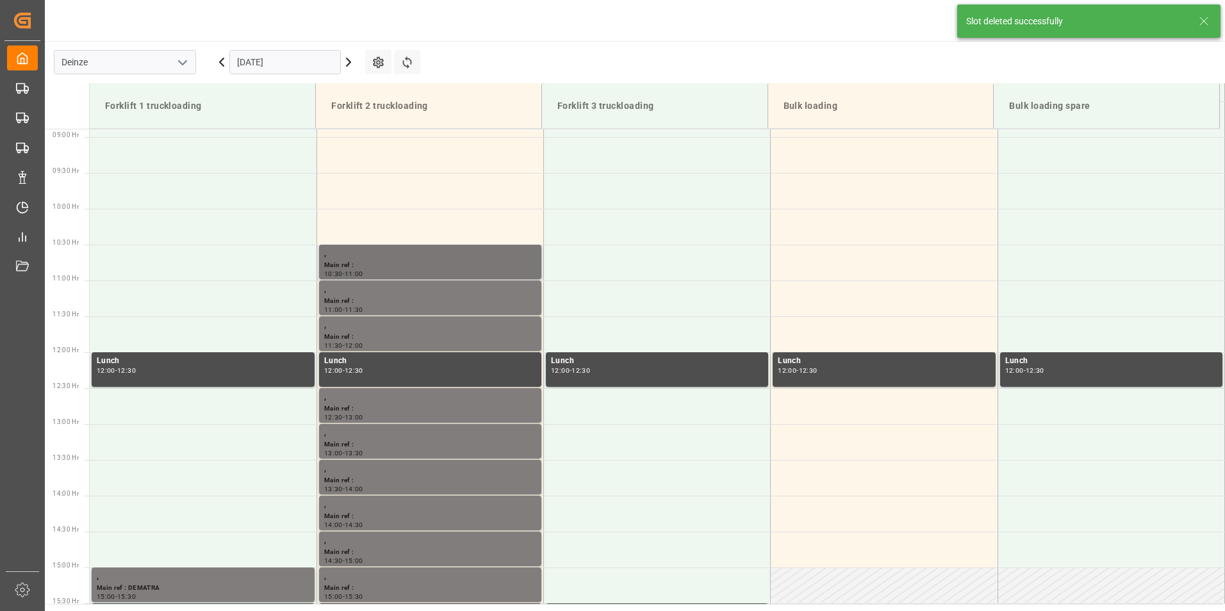
click at [365, 267] on div "Main ref :" at bounding box center [430, 265] width 212 height 11
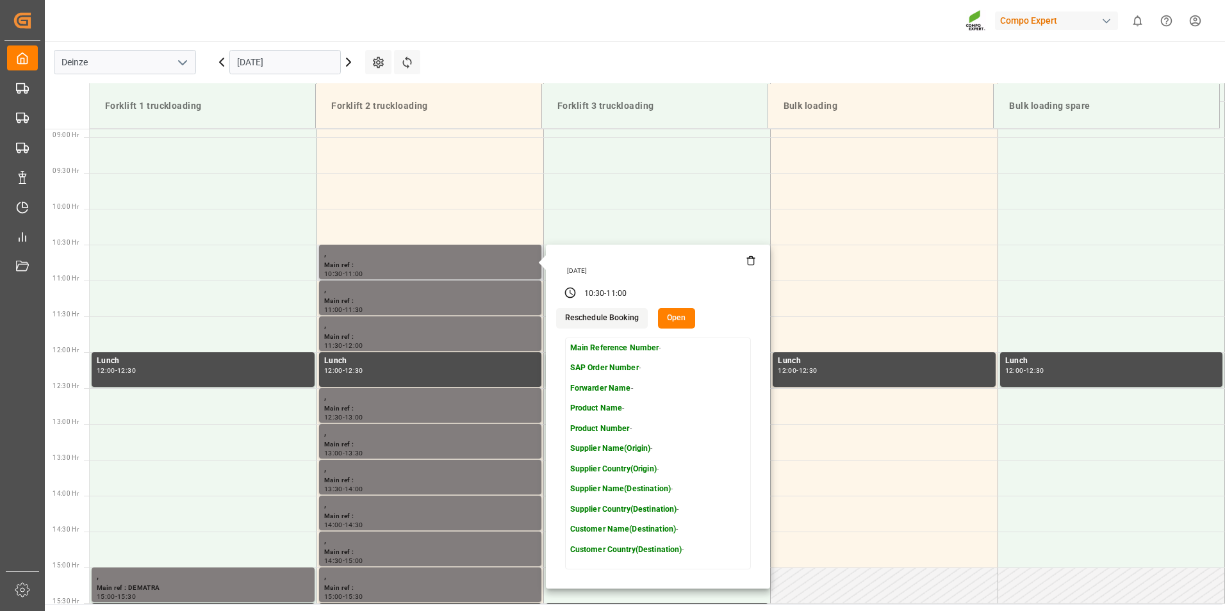
click at [748, 262] on icon at bounding box center [751, 261] width 10 height 10
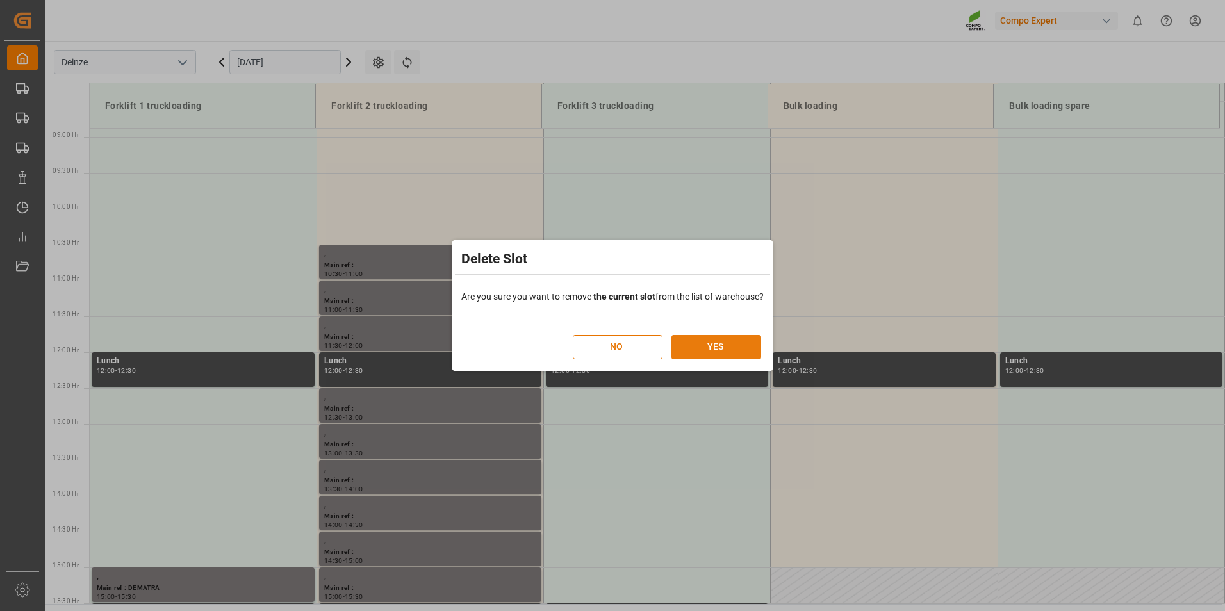
click at [729, 343] on button "YES" at bounding box center [717, 347] width 90 height 24
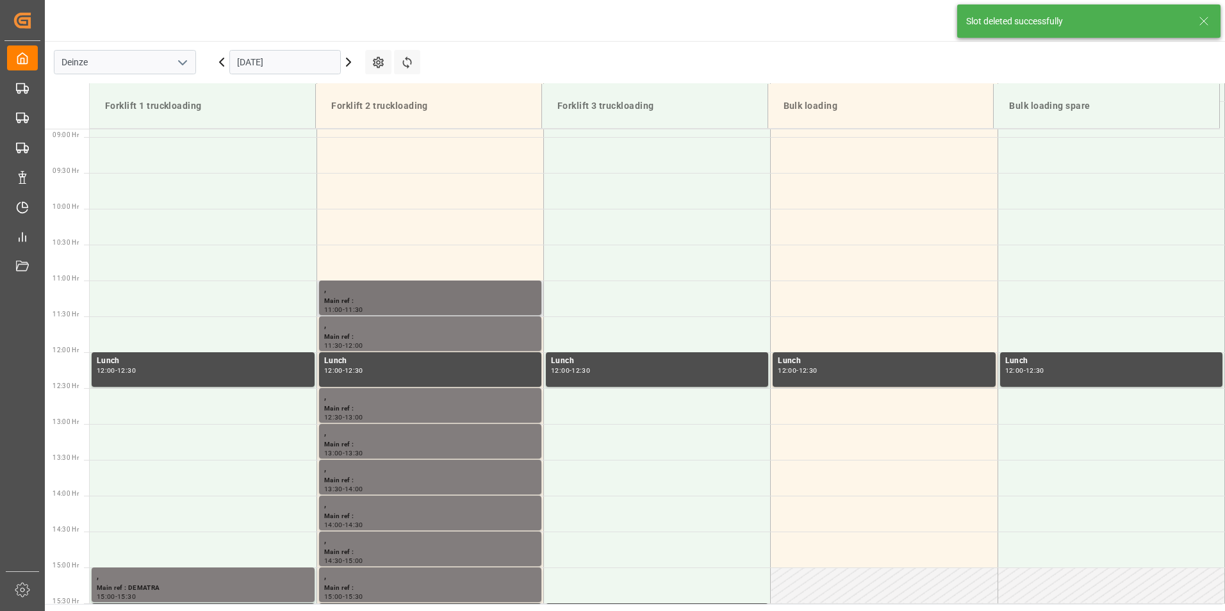
click at [370, 301] on div "Main ref :" at bounding box center [430, 301] width 212 height 11
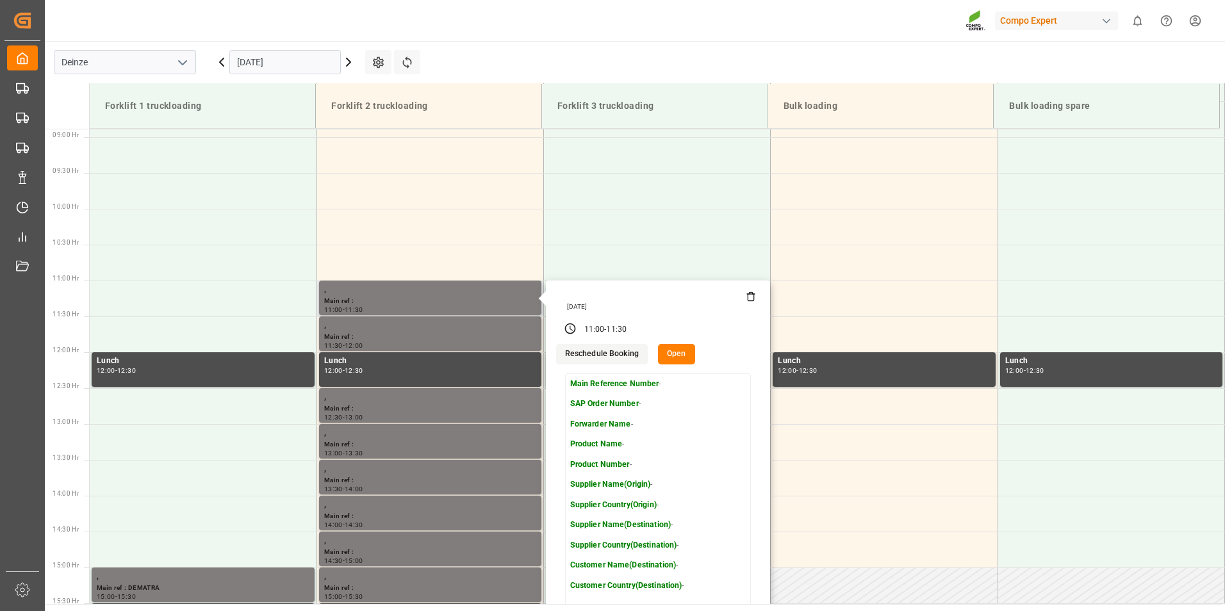
click at [748, 299] on icon at bounding box center [751, 297] width 10 height 10
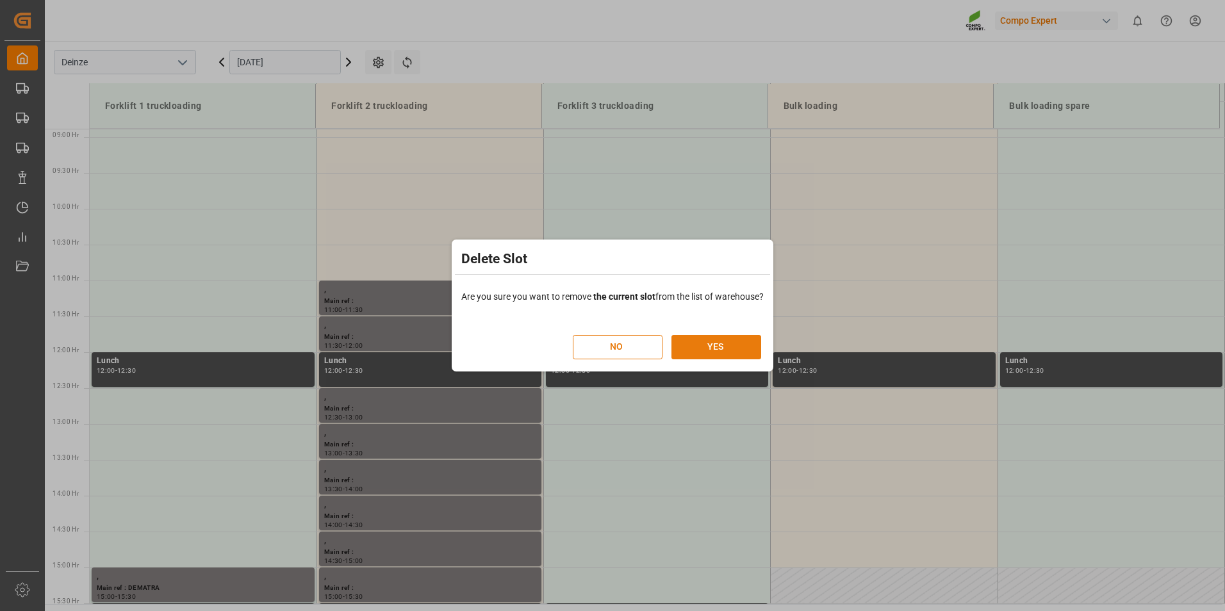
click at [700, 347] on button "YES" at bounding box center [717, 347] width 90 height 24
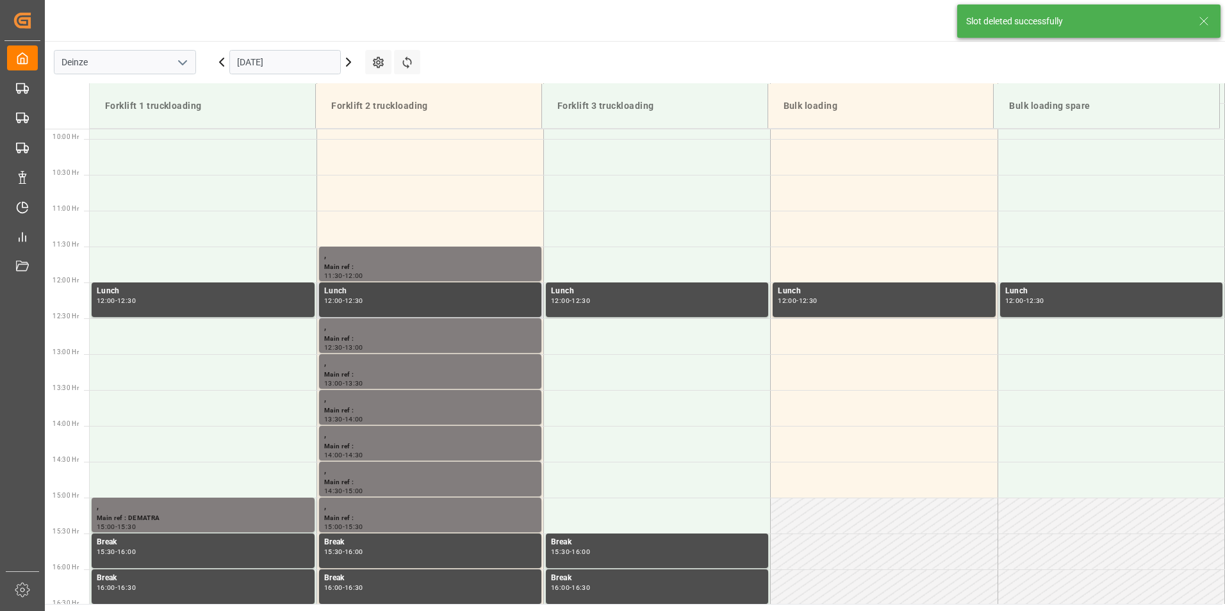
scroll to position [709, 0]
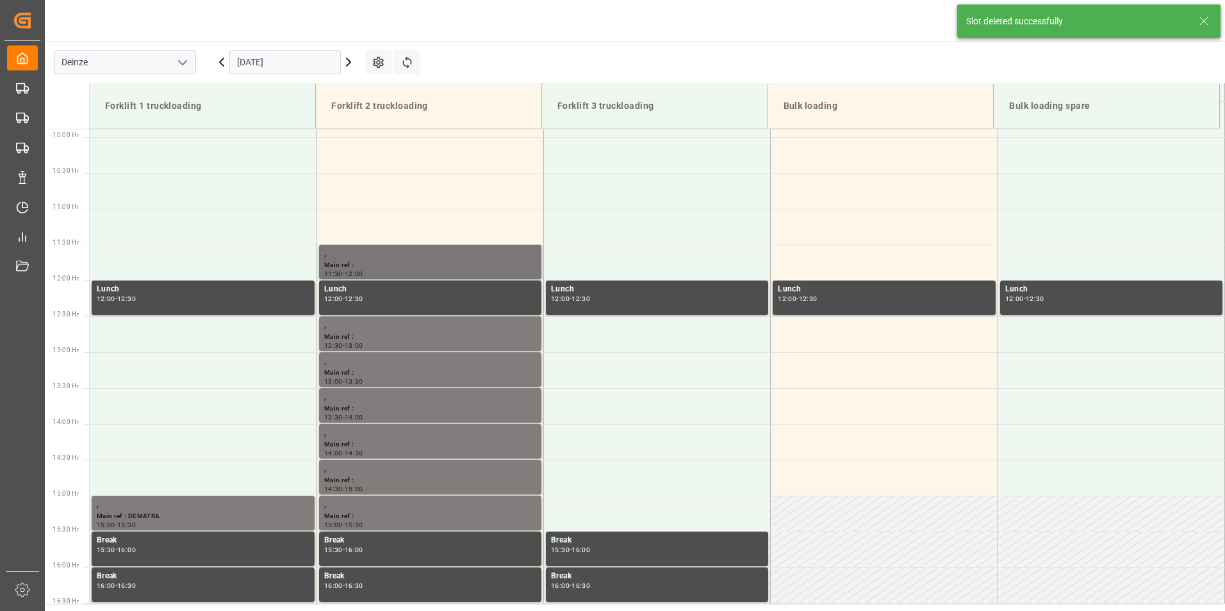
click at [373, 265] on div "Main ref :" at bounding box center [430, 265] width 212 height 11
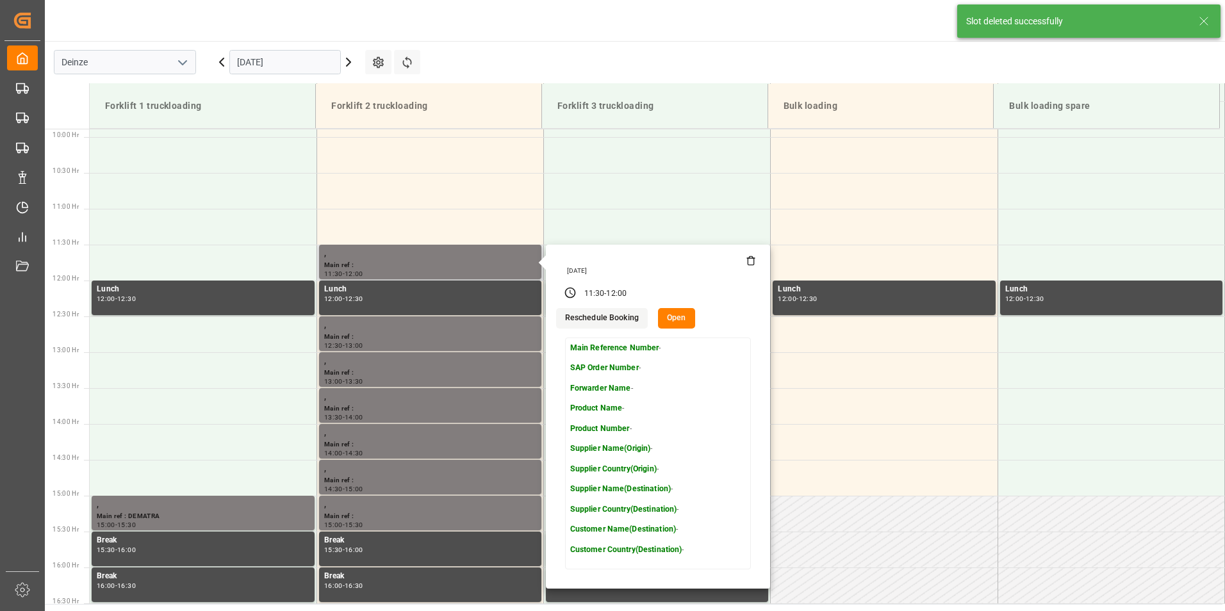
click at [748, 264] on icon at bounding box center [751, 261] width 10 height 10
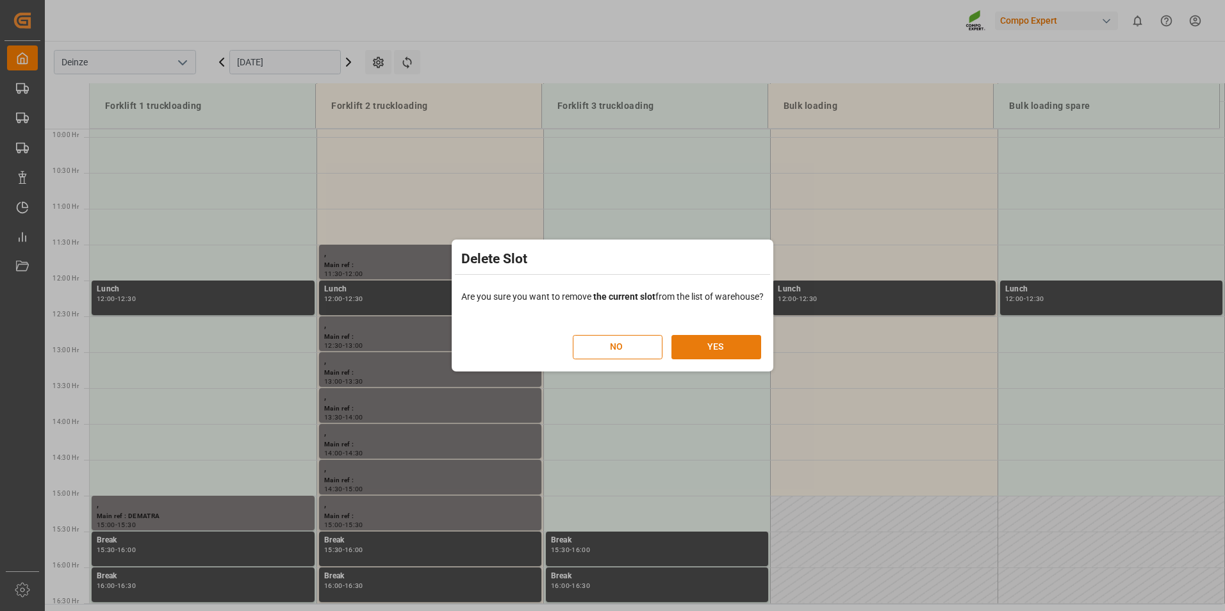
click at [713, 347] on button "YES" at bounding box center [717, 347] width 90 height 24
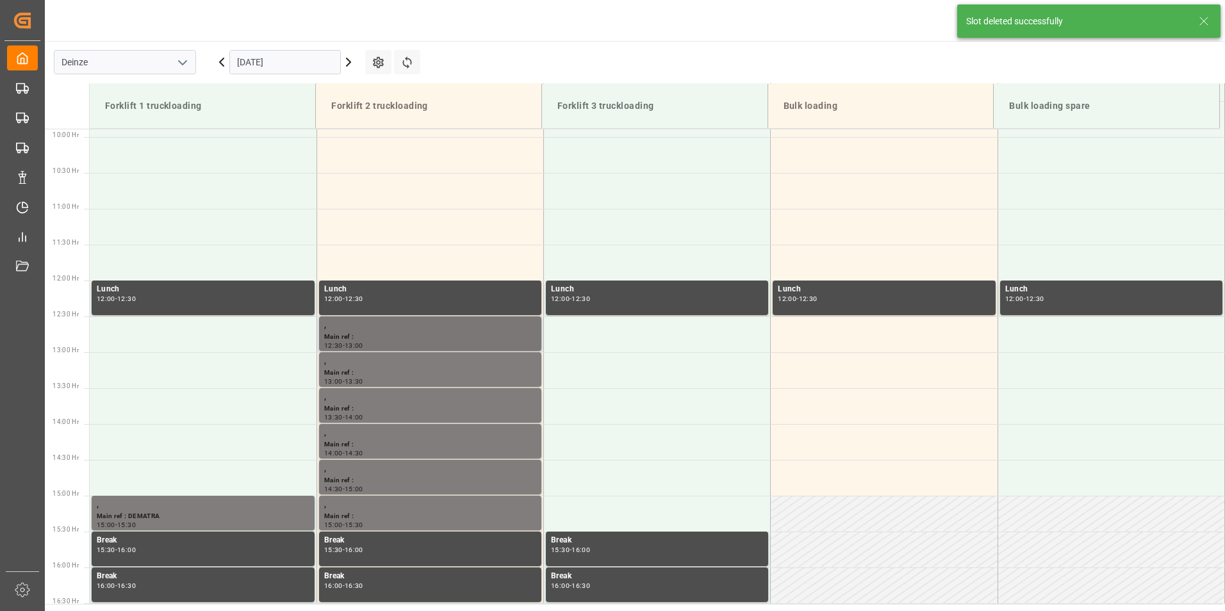
click at [348, 336] on div "Main ref :" at bounding box center [430, 337] width 212 height 11
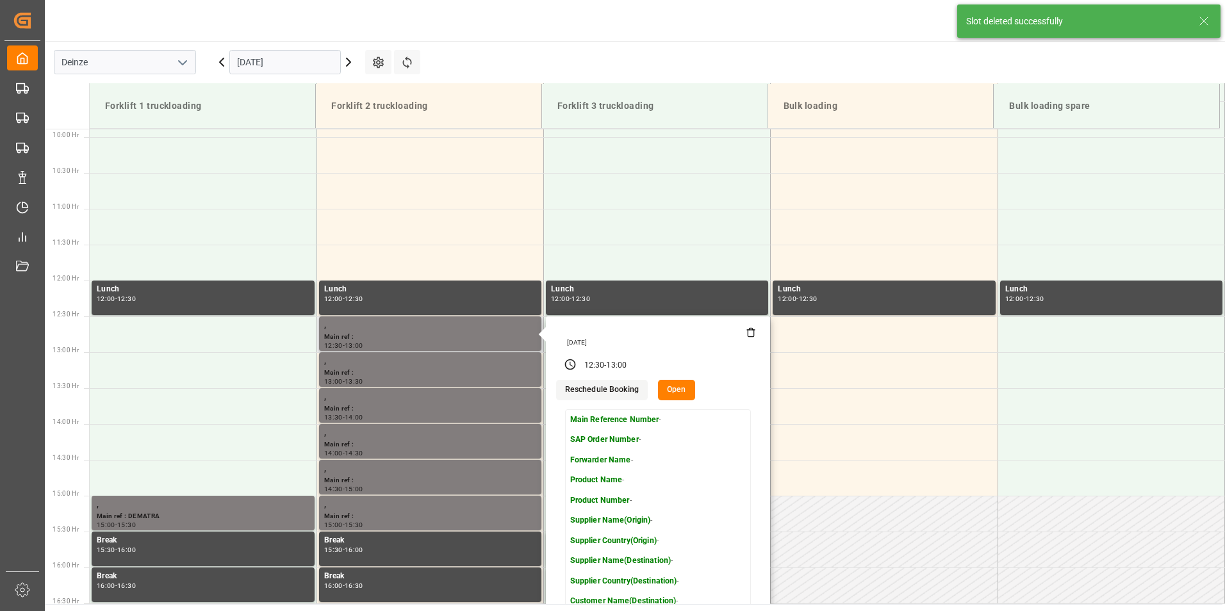
click at [750, 337] on icon at bounding box center [751, 333] width 6 height 7
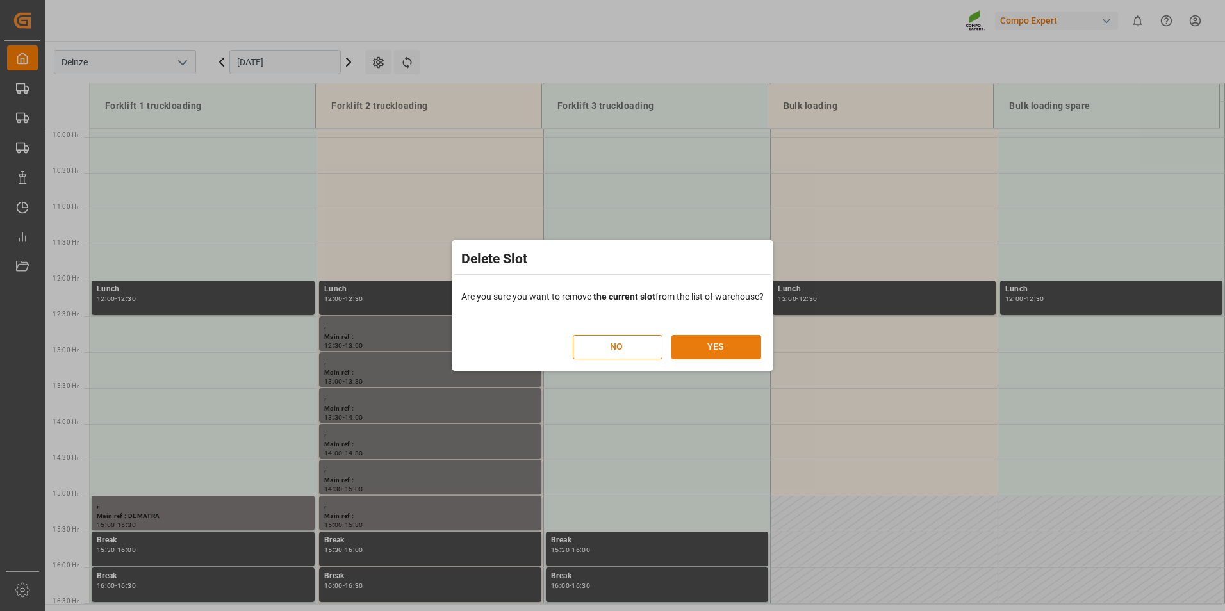
click at [739, 350] on button "YES" at bounding box center [717, 347] width 90 height 24
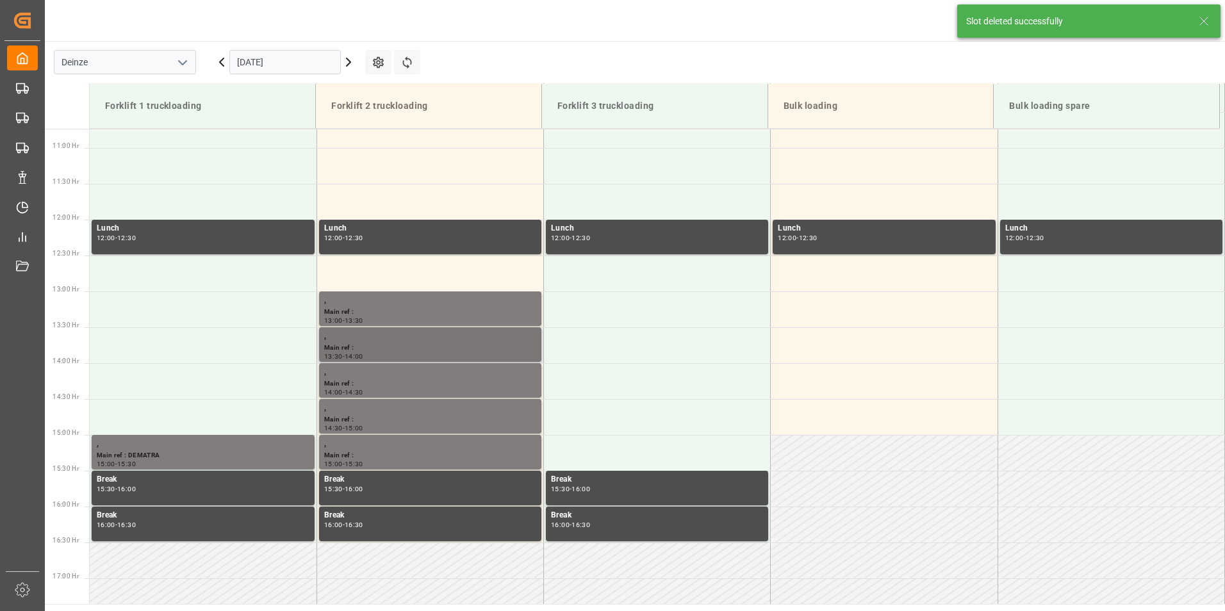
scroll to position [781, 0]
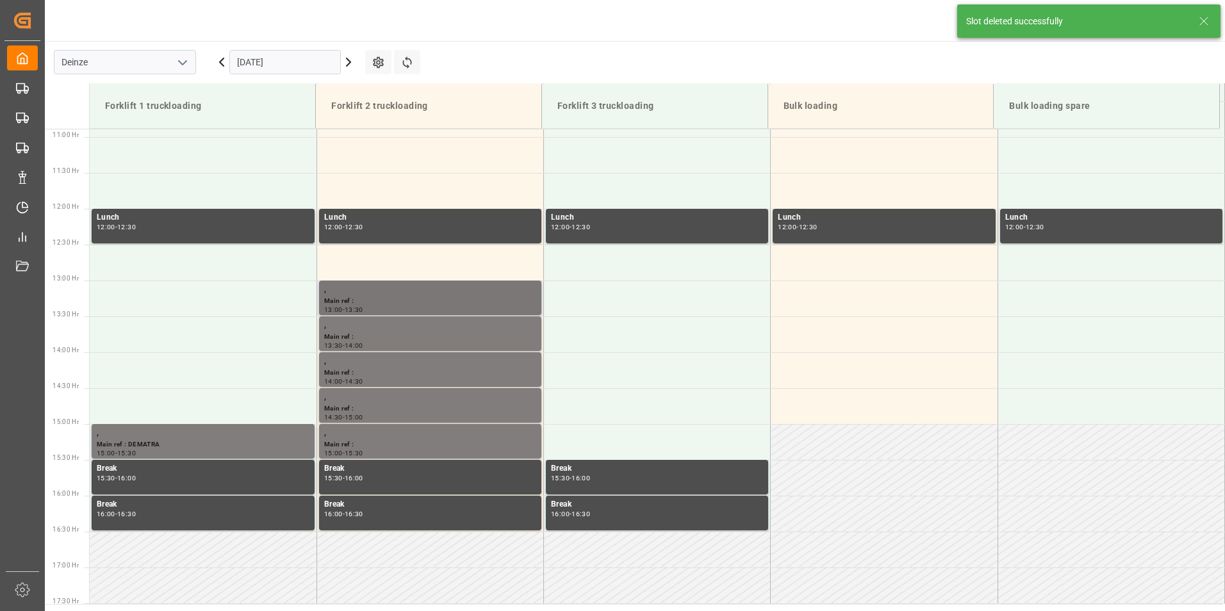
click at [363, 295] on div "," at bounding box center [430, 289] width 212 height 13
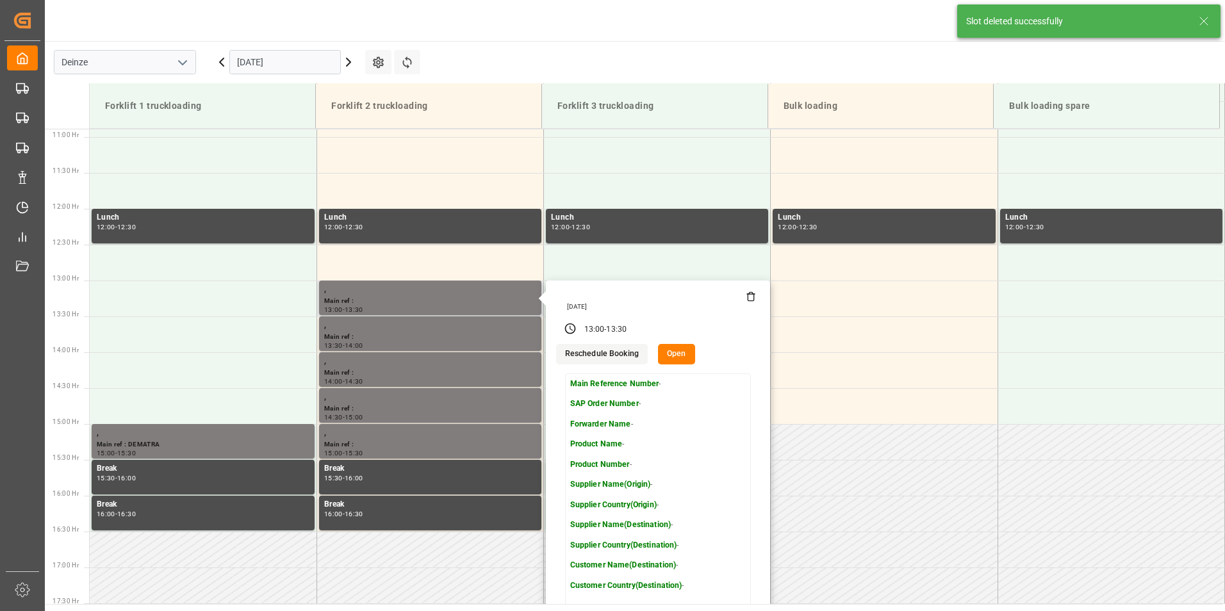
click at [746, 299] on icon at bounding box center [751, 297] width 10 height 10
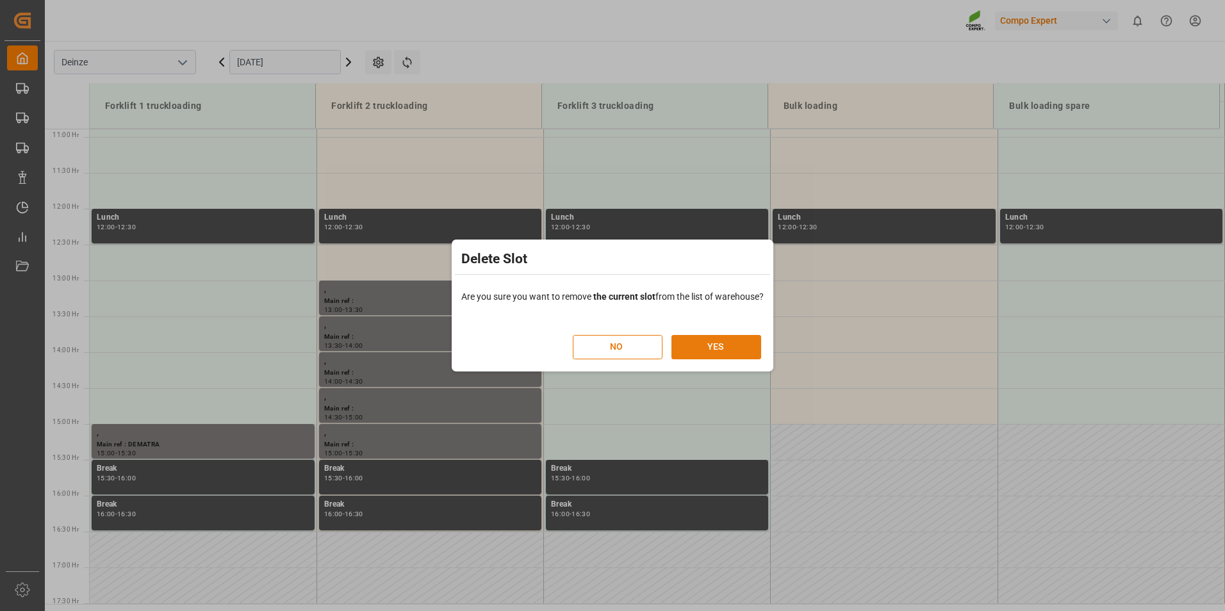
click at [704, 351] on button "YES" at bounding box center [717, 347] width 90 height 24
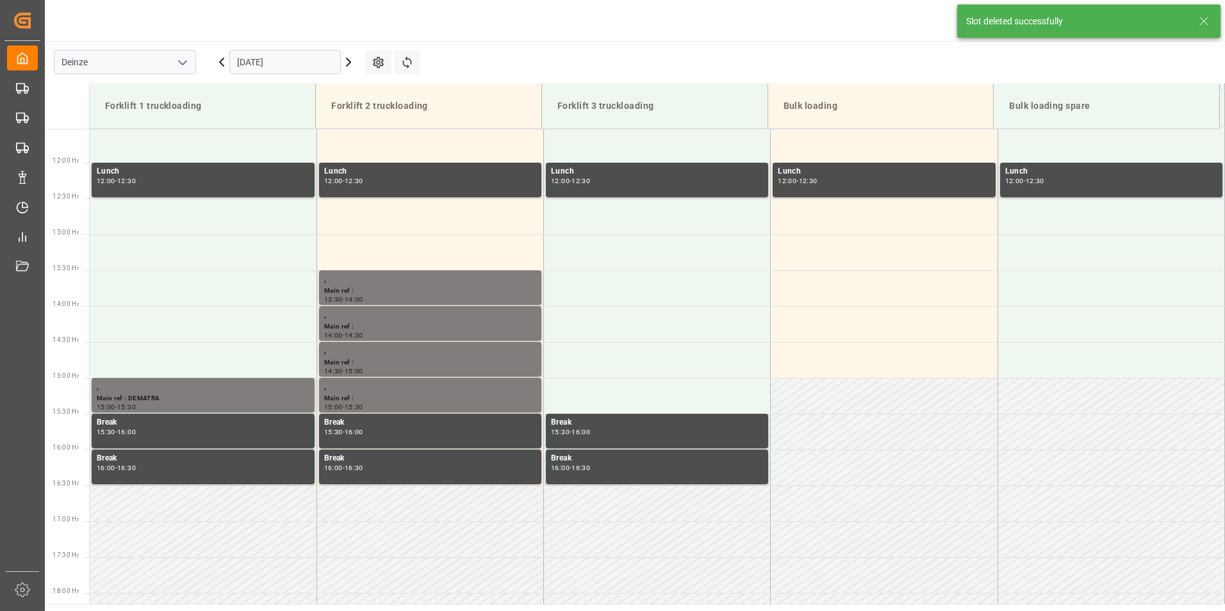
scroll to position [853, 0]
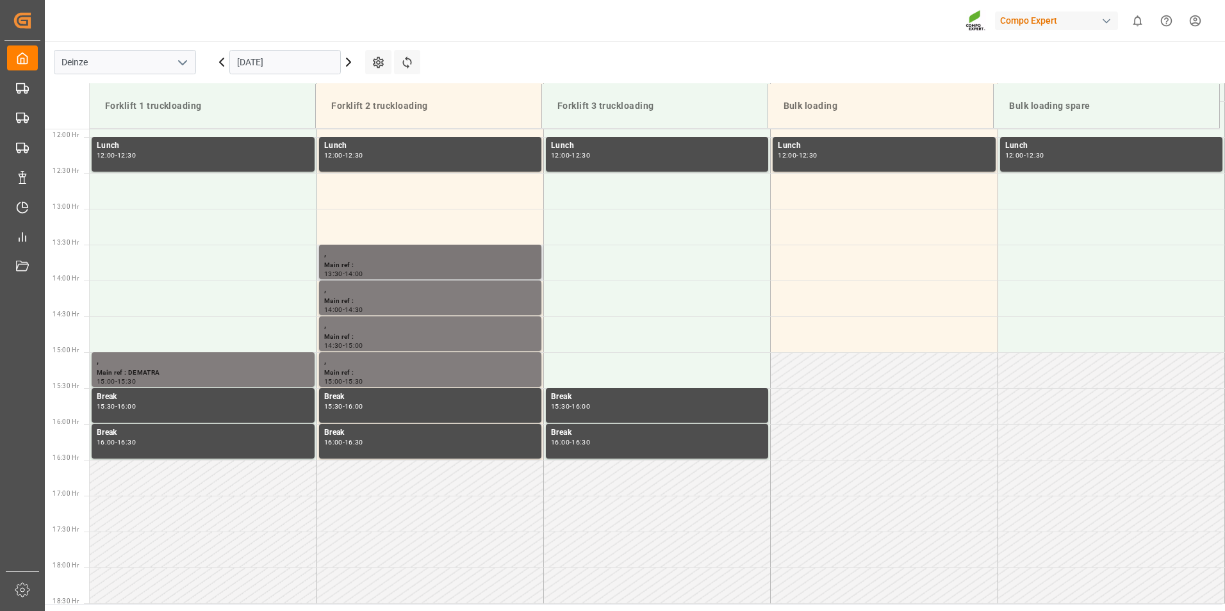
click at [403, 265] on div "Main ref :" at bounding box center [430, 265] width 212 height 11
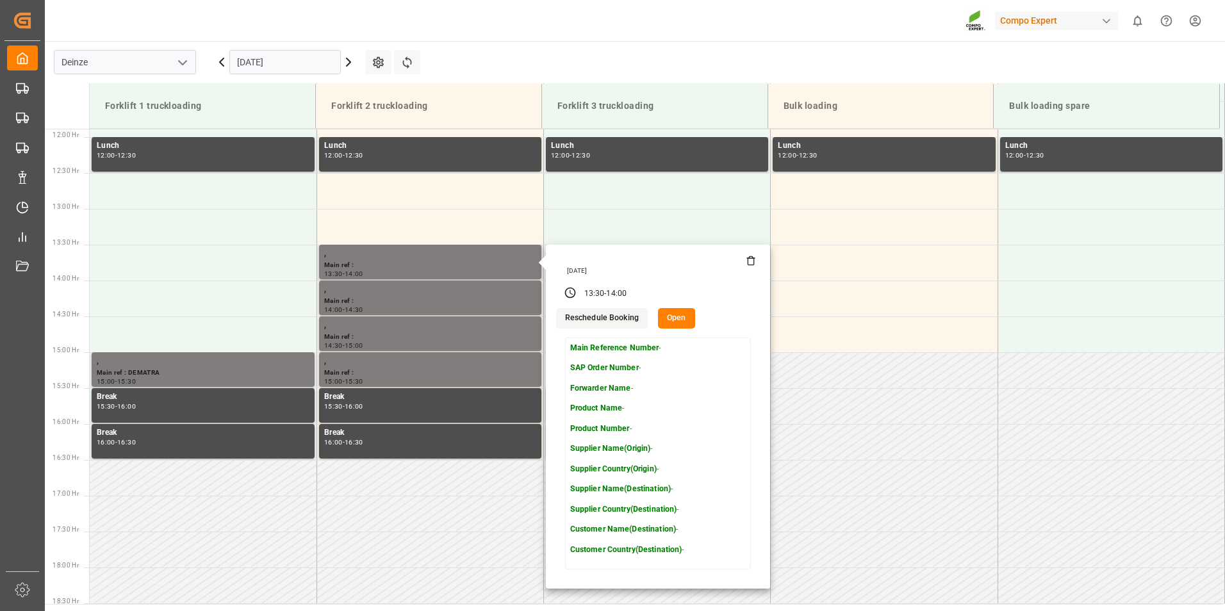
click at [750, 263] on icon at bounding box center [751, 261] width 10 height 10
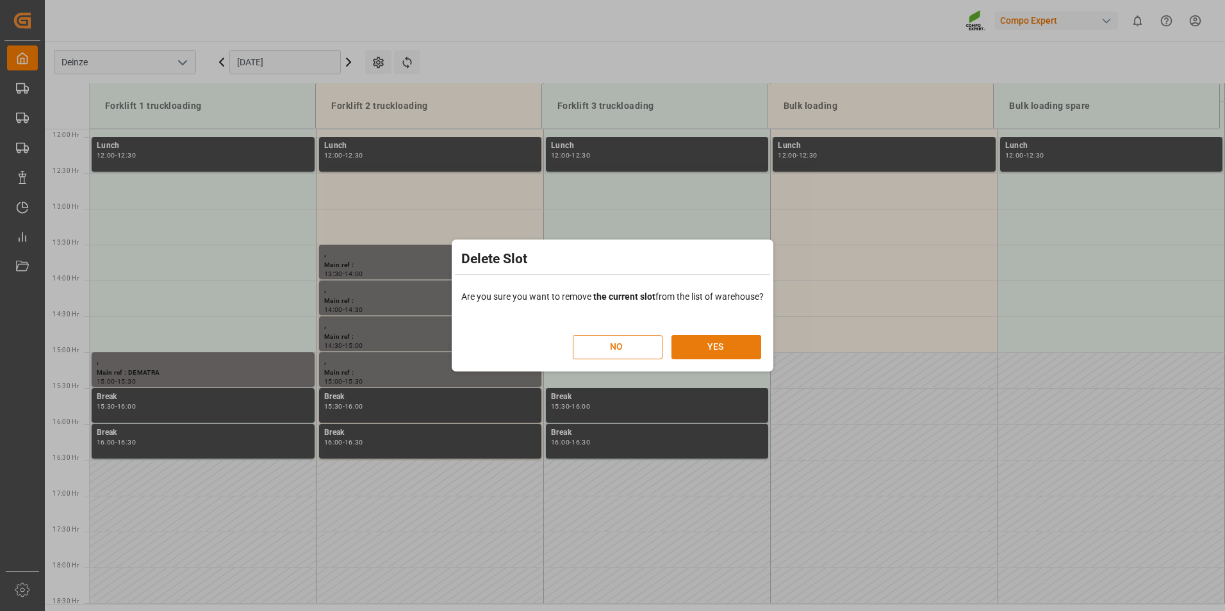
click at [728, 342] on button "YES" at bounding box center [717, 347] width 90 height 24
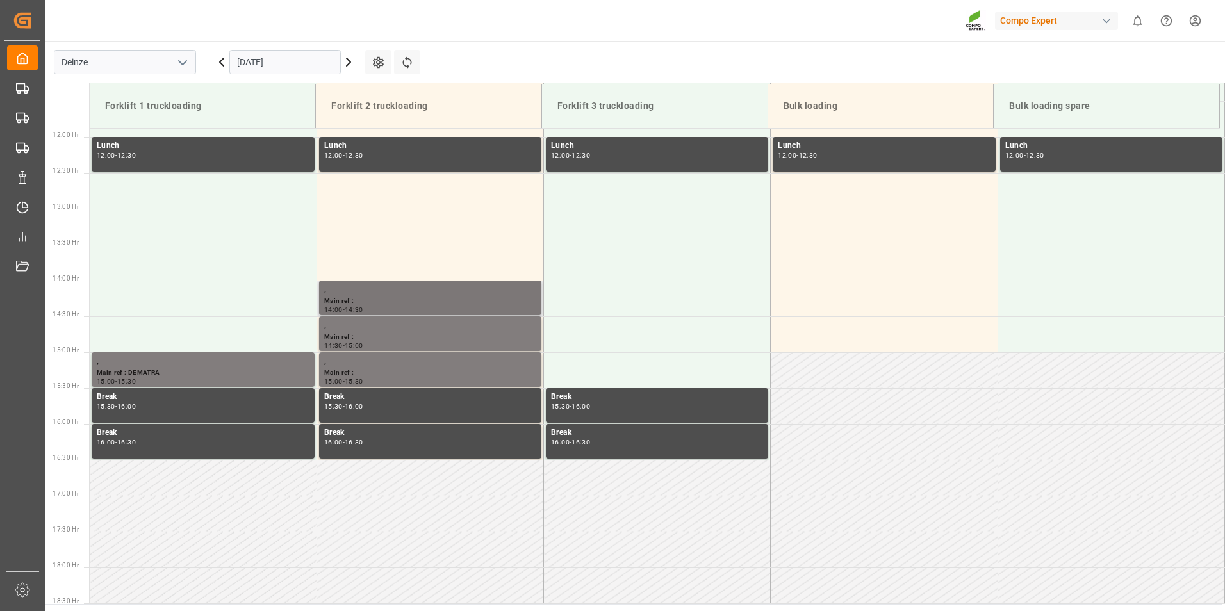
click at [375, 297] on div "Main ref :" at bounding box center [430, 301] width 212 height 11
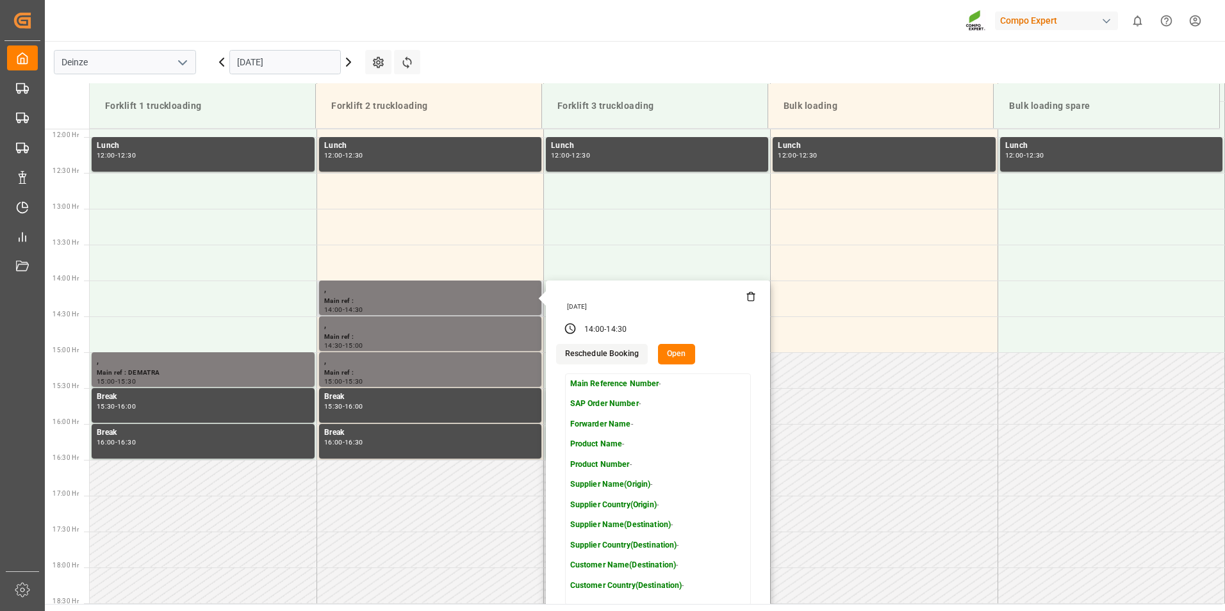
click at [747, 299] on icon at bounding box center [751, 297] width 10 height 10
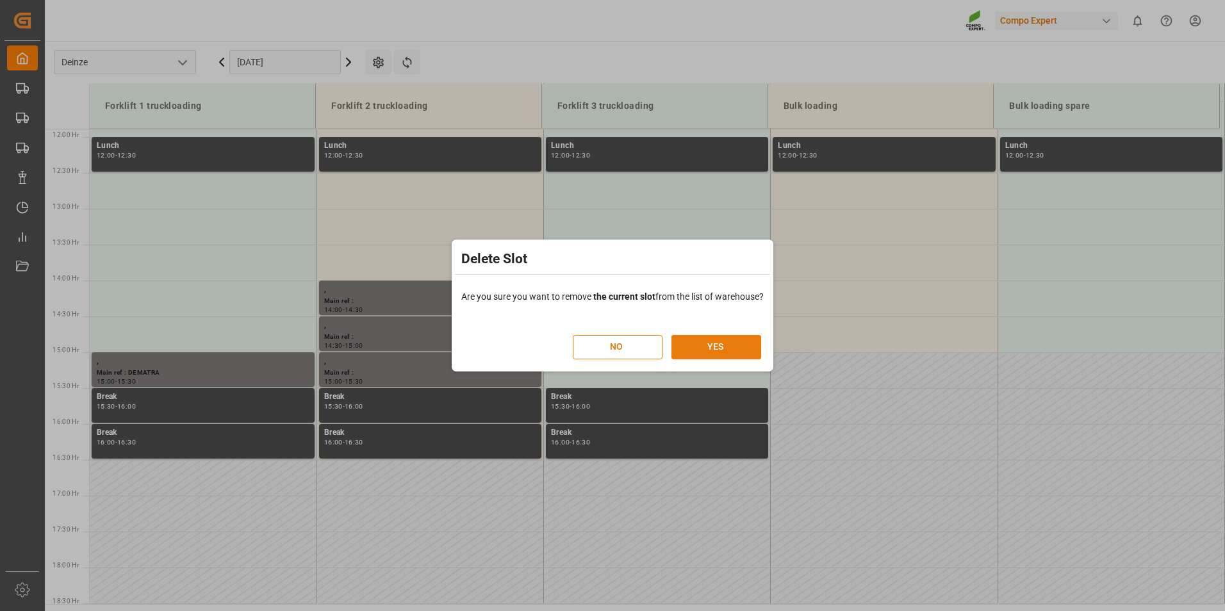
click at [721, 345] on button "YES" at bounding box center [717, 347] width 90 height 24
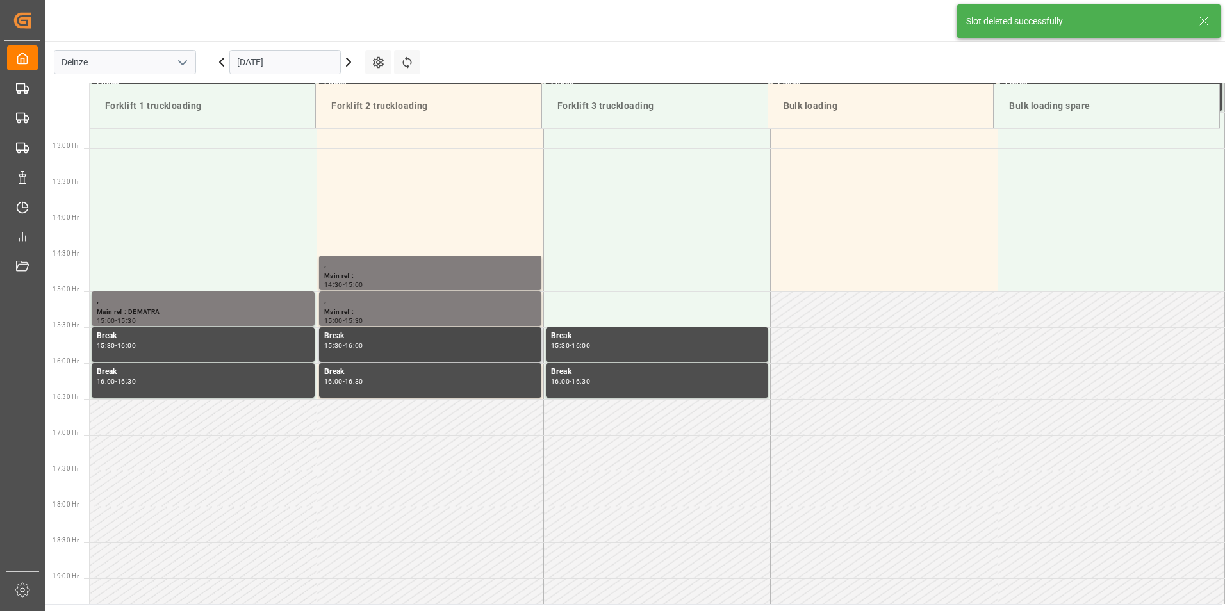
scroll to position [925, 0]
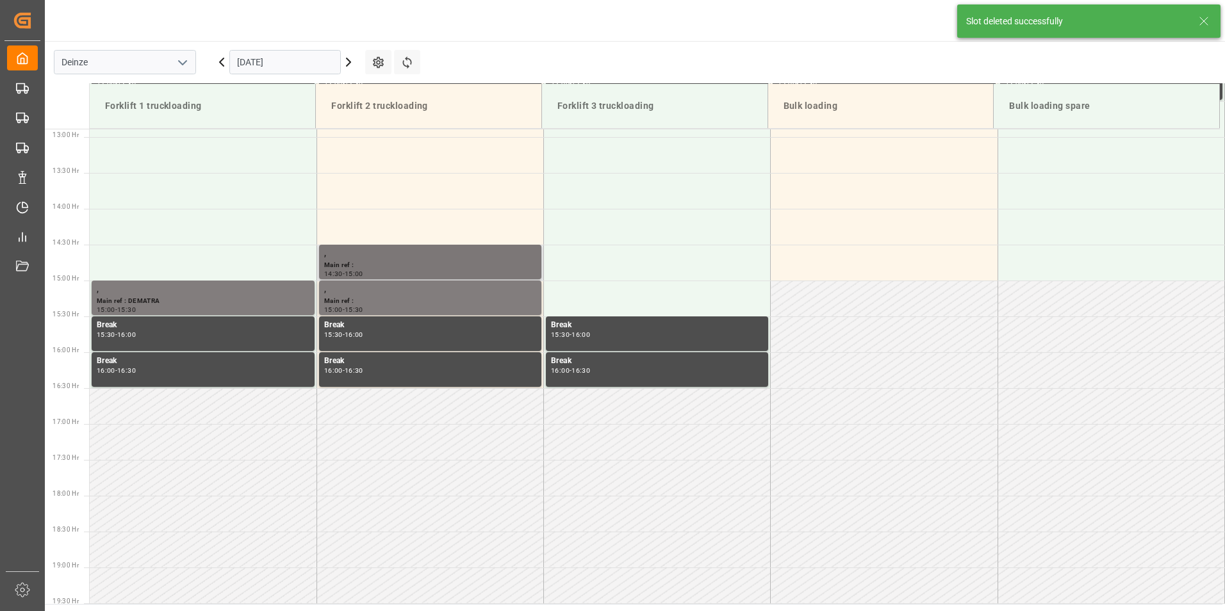
click at [367, 263] on div "Main ref :" at bounding box center [430, 265] width 212 height 11
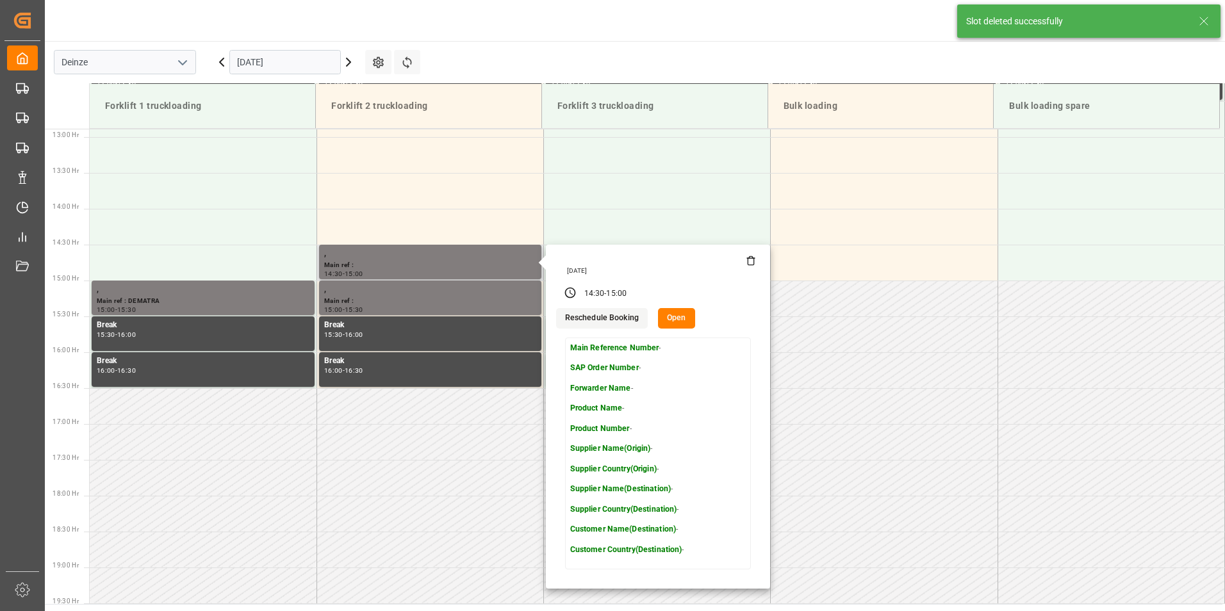
click at [752, 262] on icon at bounding box center [751, 261] width 6 height 7
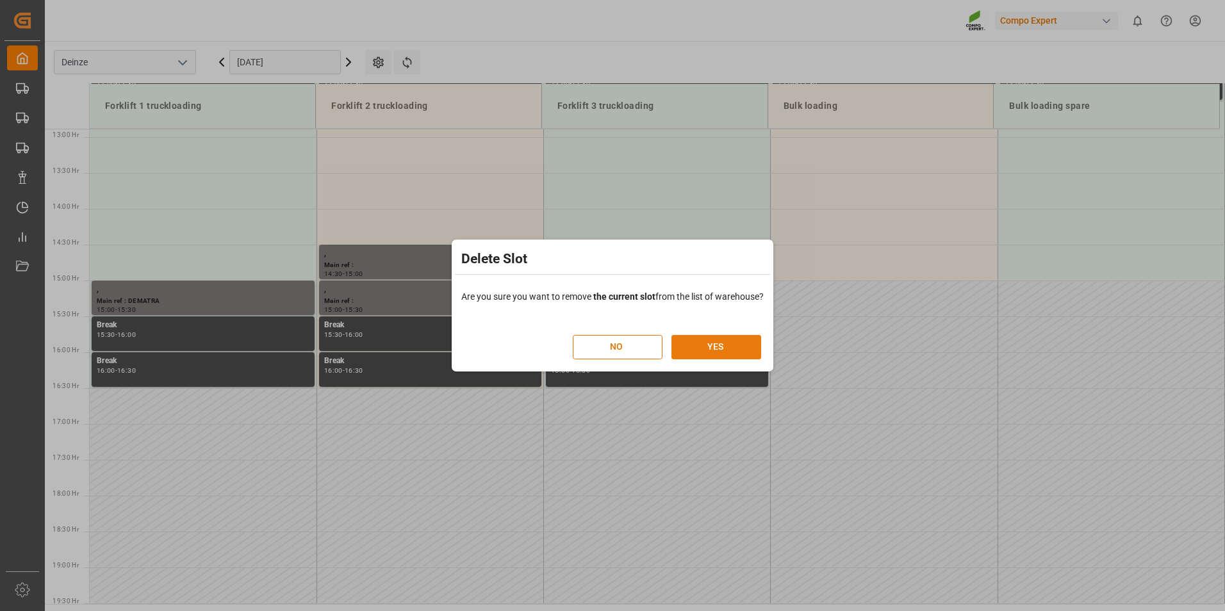
click at [721, 349] on button "YES" at bounding box center [717, 347] width 90 height 24
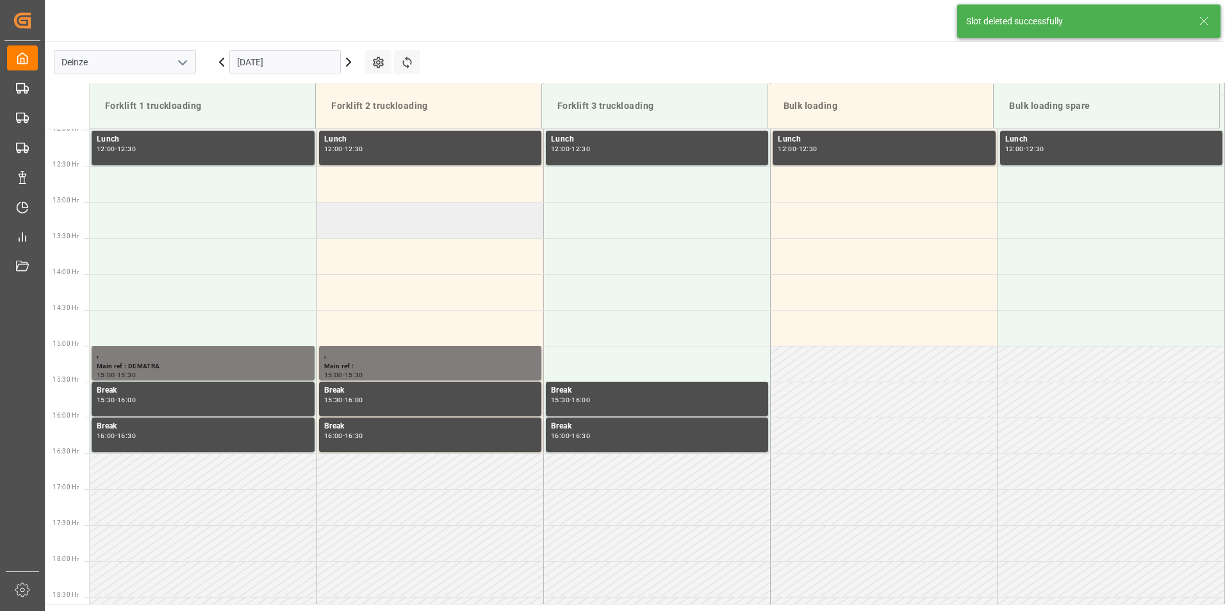
scroll to position [880, 0]
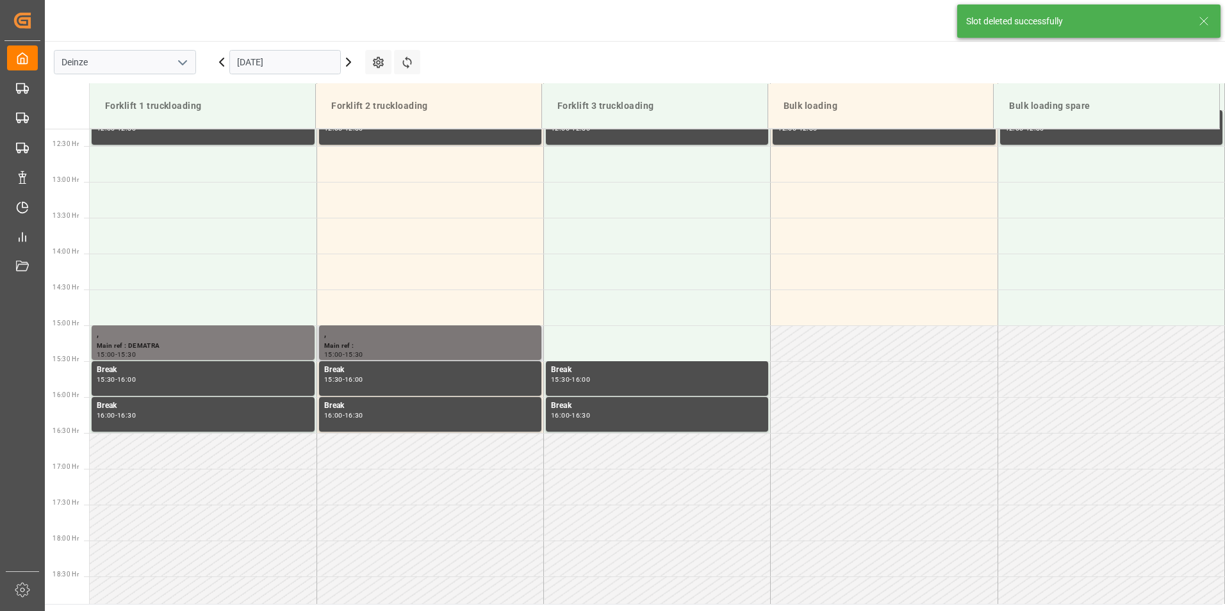
click at [377, 346] on div "Main ref :" at bounding box center [430, 346] width 212 height 11
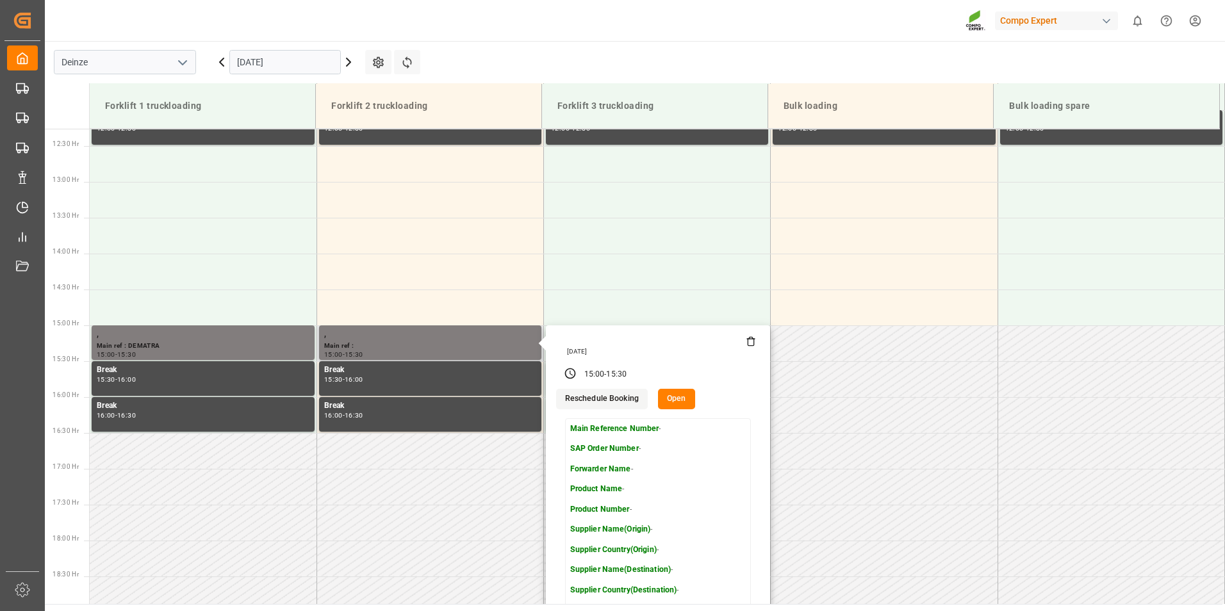
click at [749, 343] on icon at bounding box center [751, 341] width 10 height 10
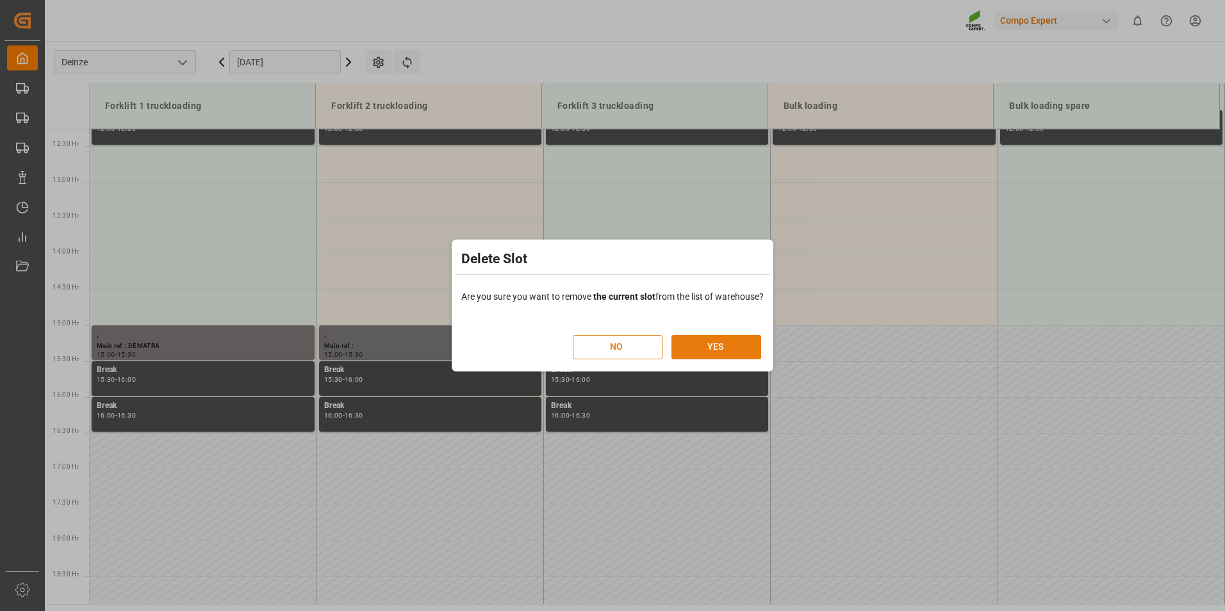
click at [728, 345] on button "YES" at bounding box center [717, 347] width 90 height 24
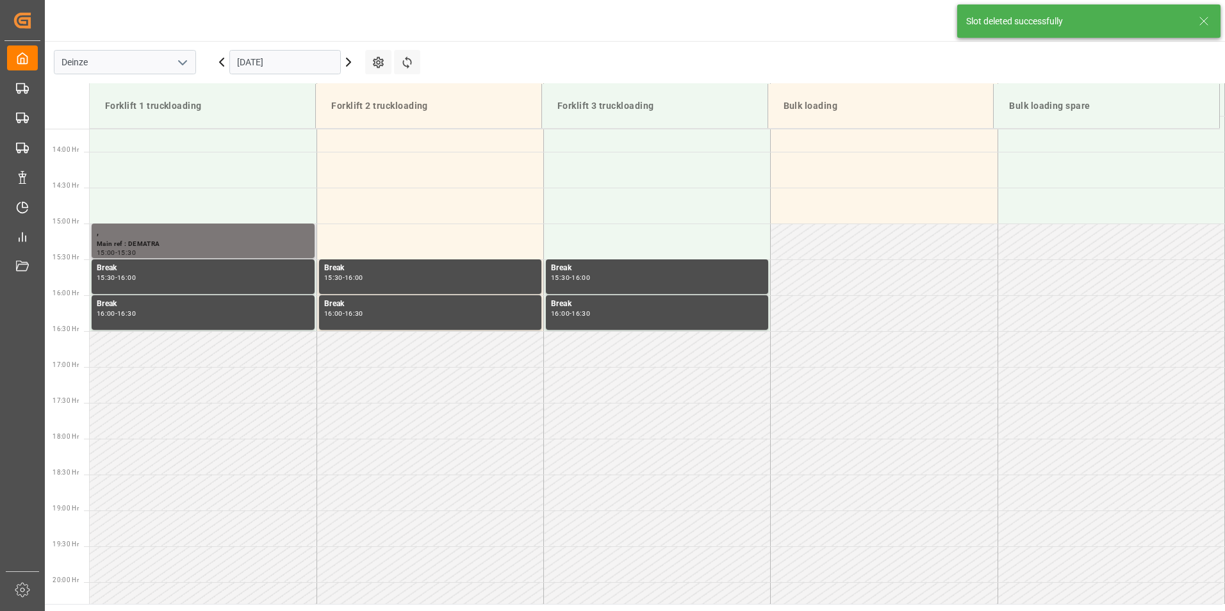
scroll to position [996, 0]
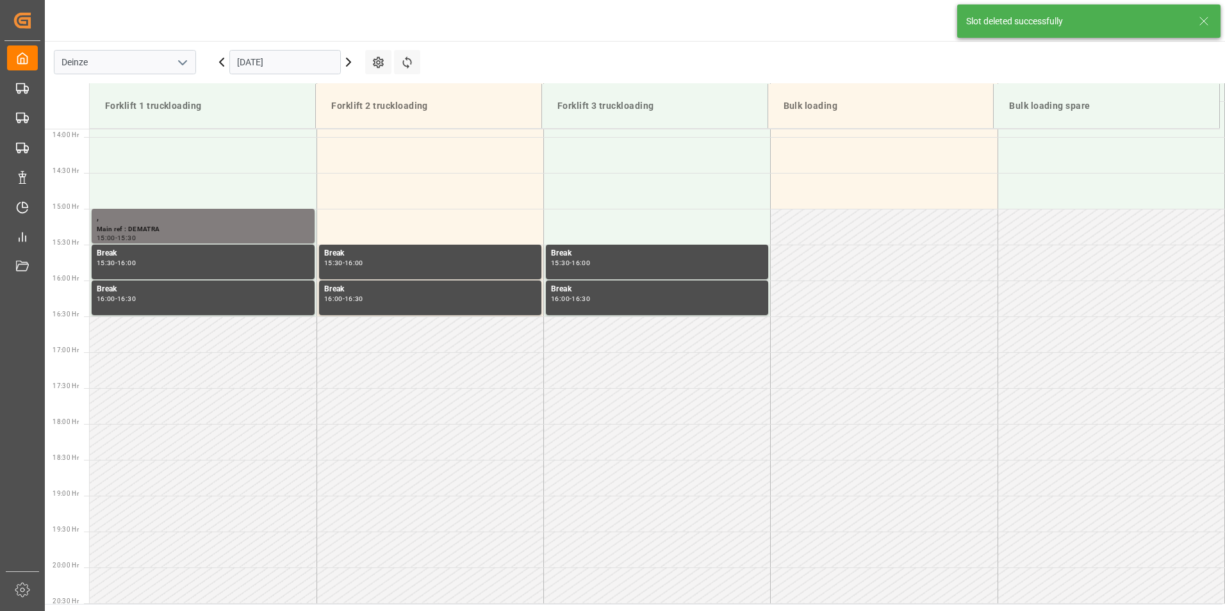
click at [309, 61] on input "[DATE]" at bounding box center [284, 62] width 111 height 24
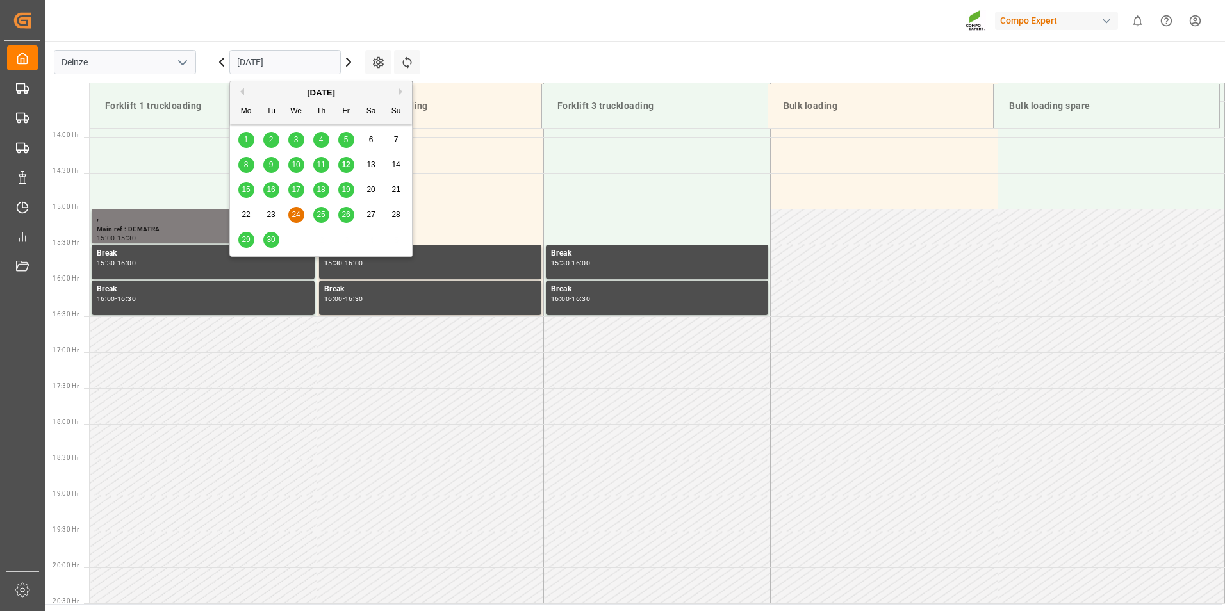
click at [322, 213] on span "25" at bounding box center [321, 214] width 8 height 9
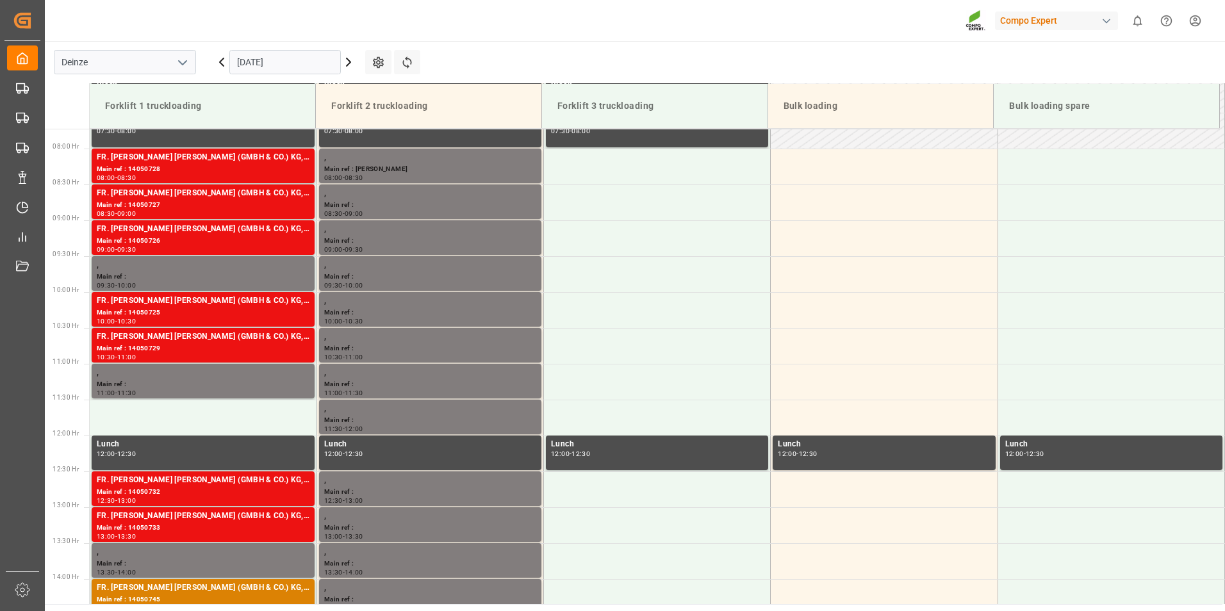
scroll to position [518, 0]
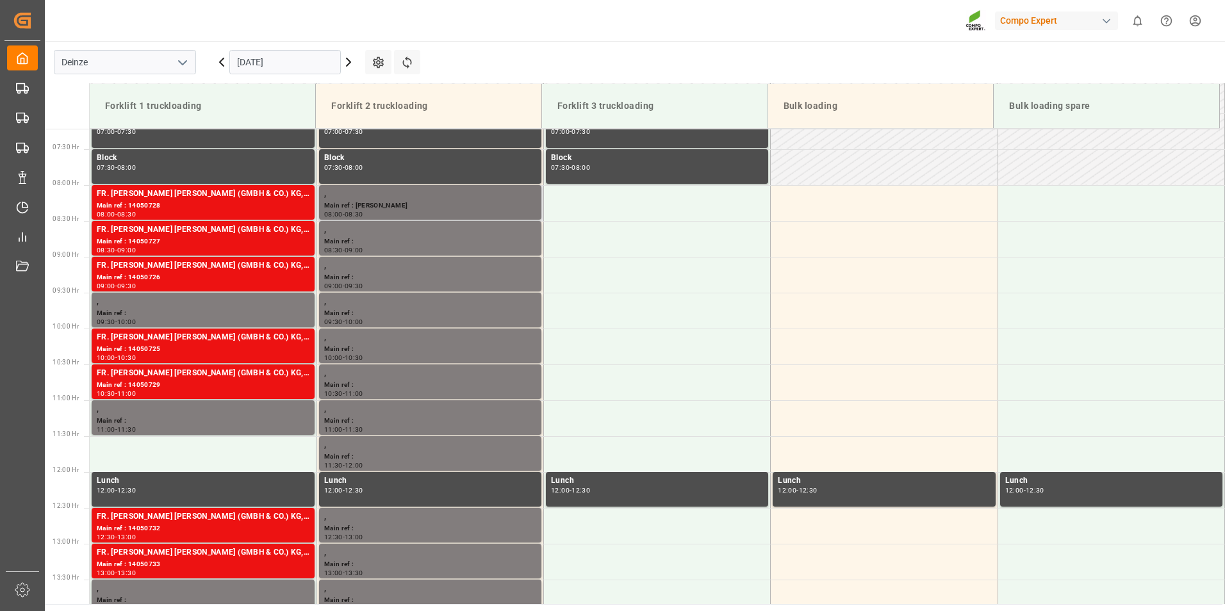
click at [359, 204] on div "Main ref : [PERSON_NAME]" at bounding box center [430, 206] width 212 height 11
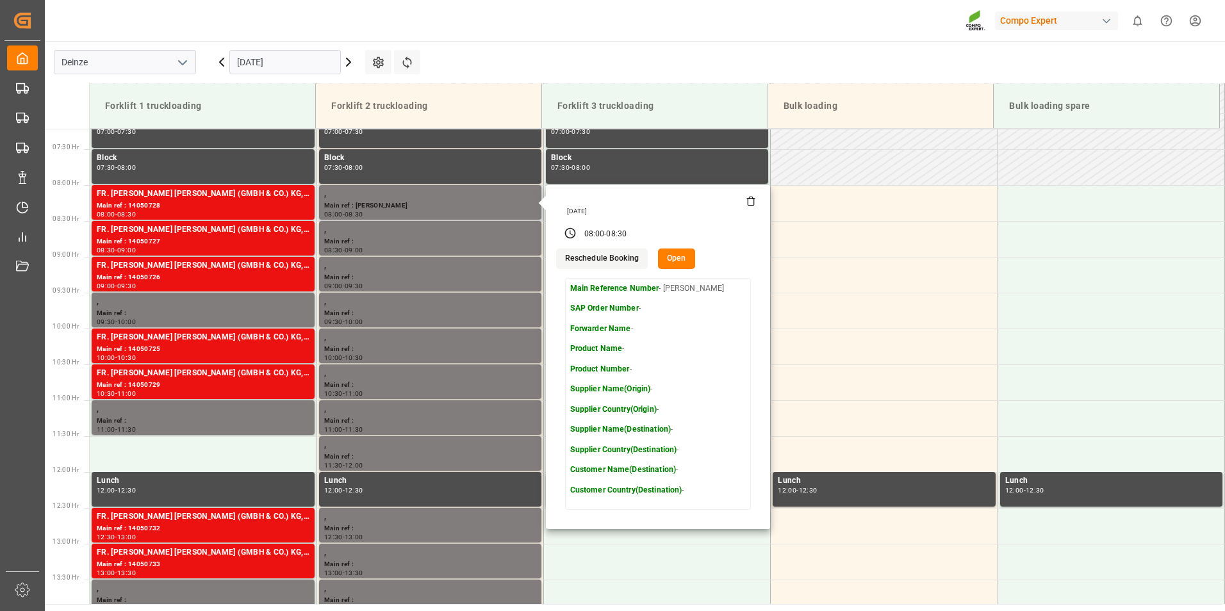
click at [748, 199] on icon at bounding box center [751, 201] width 10 height 10
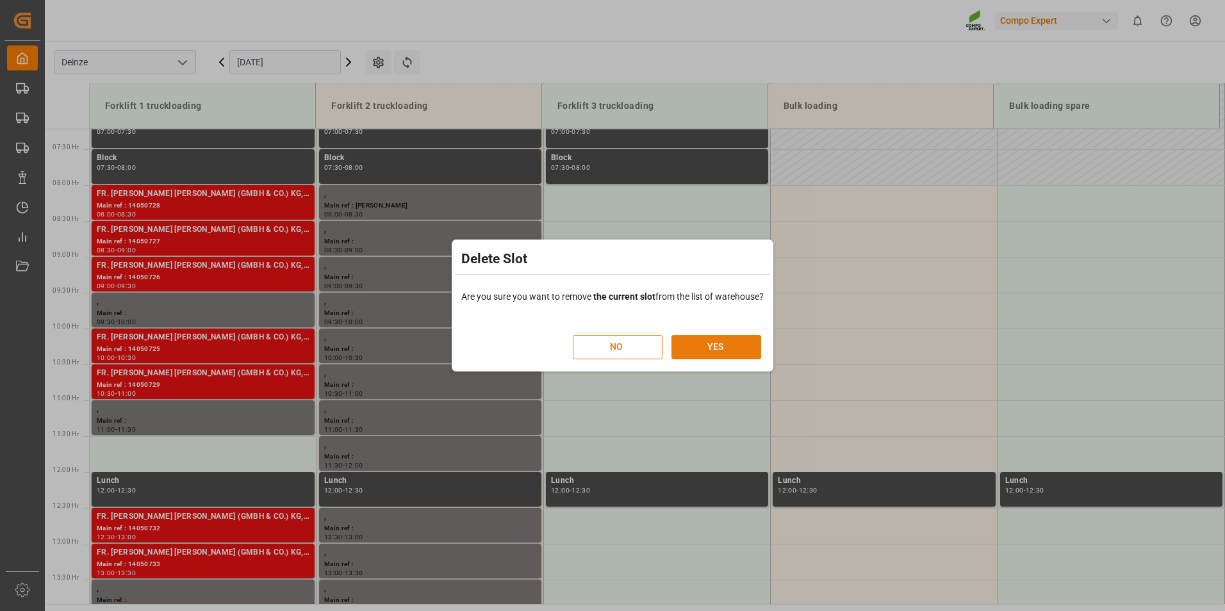
click at [715, 346] on button "YES" at bounding box center [717, 347] width 90 height 24
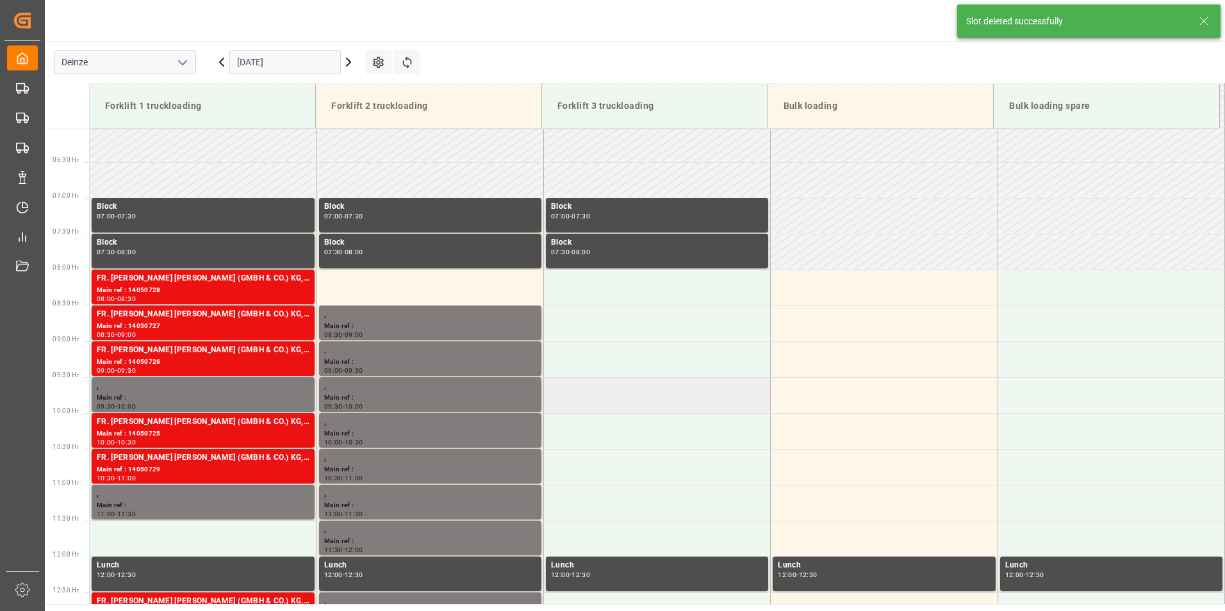
scroll to position [494, 0]
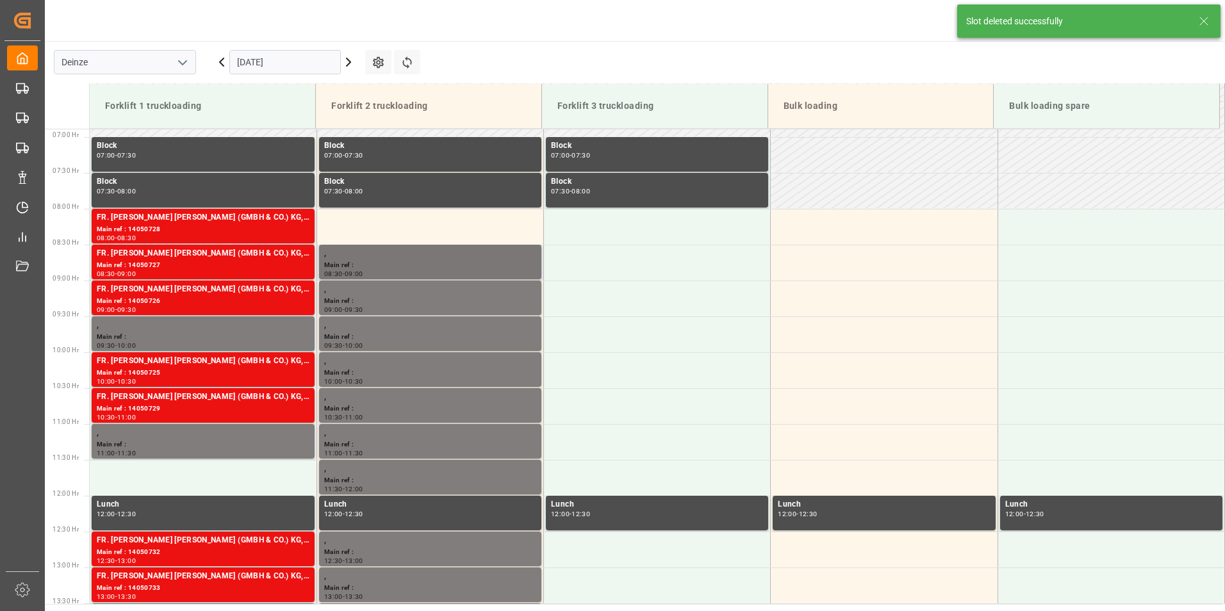
click at [388, 263] on div "Main ref :" at bounding box center [430, 265] width 212 height 11
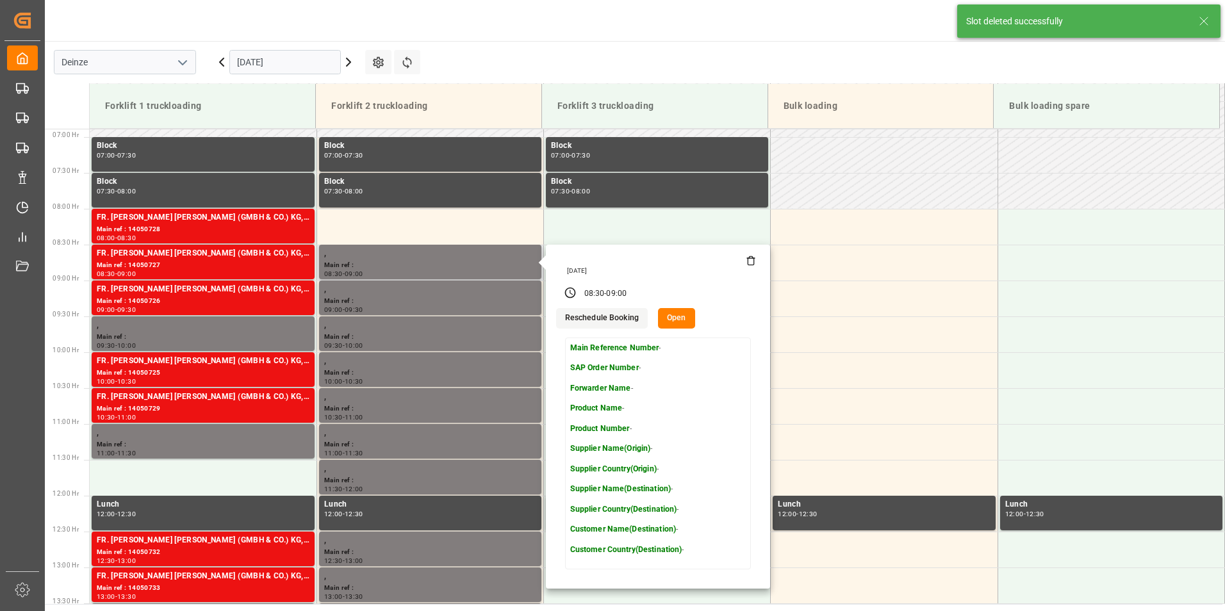
click at [749, 262] on icon at bounding box center [751, 261] width 10 height 10
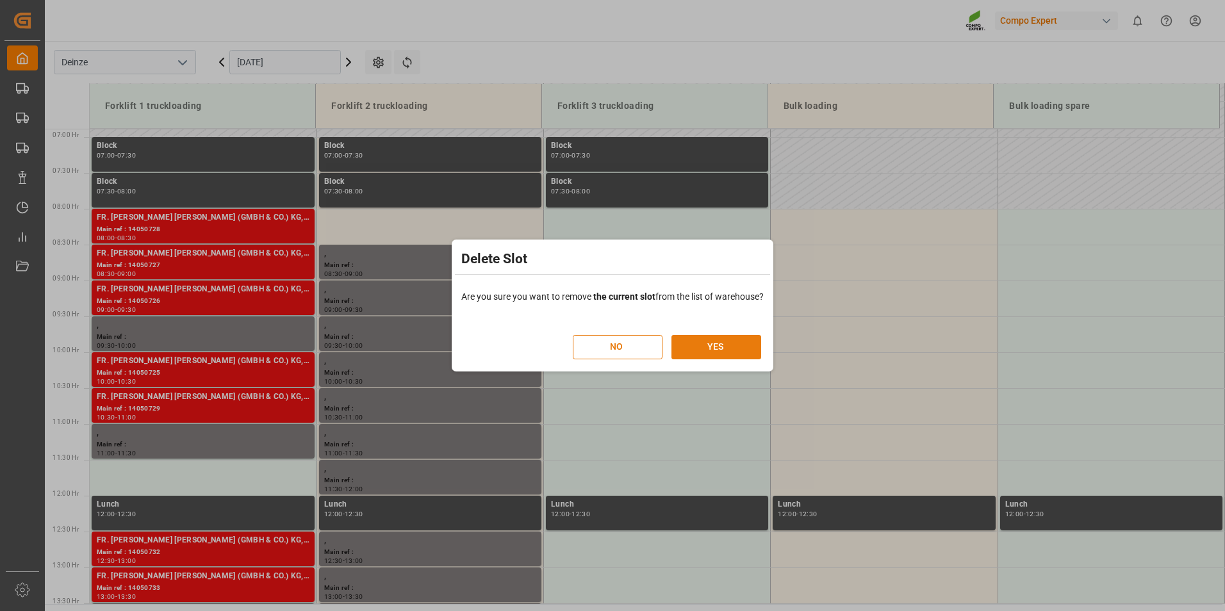
click at [731, 348] on button "YES" at bounding box center [717, 347] width 90 height 24
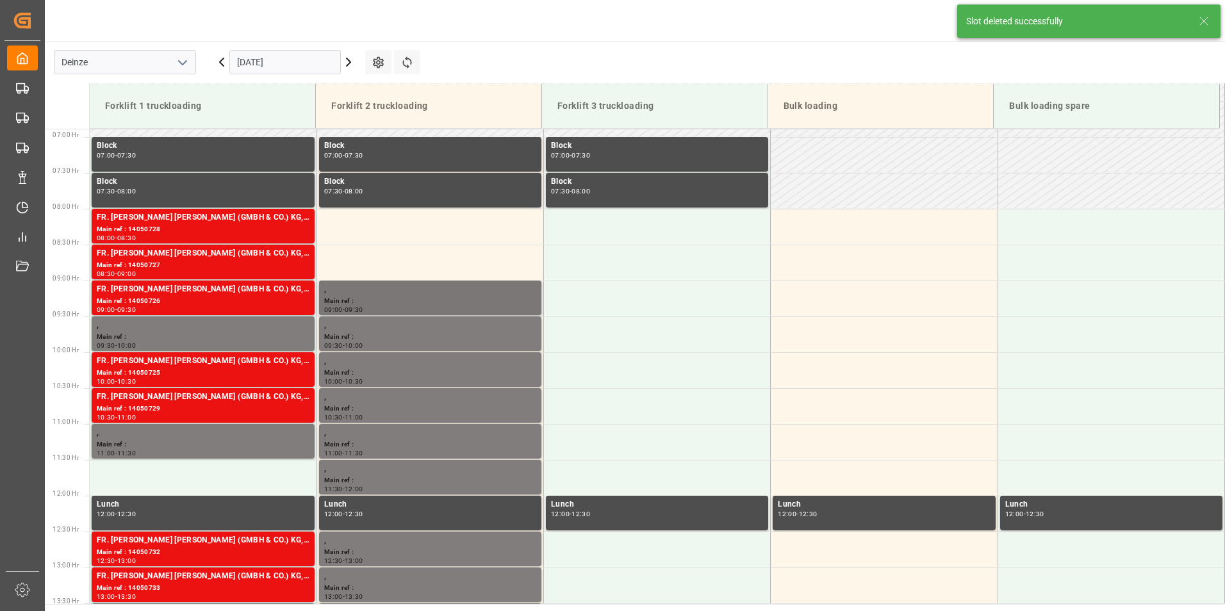
click at [442, 299] on div "Main ref :" at bounding box center [430, 301] width 212 height 11
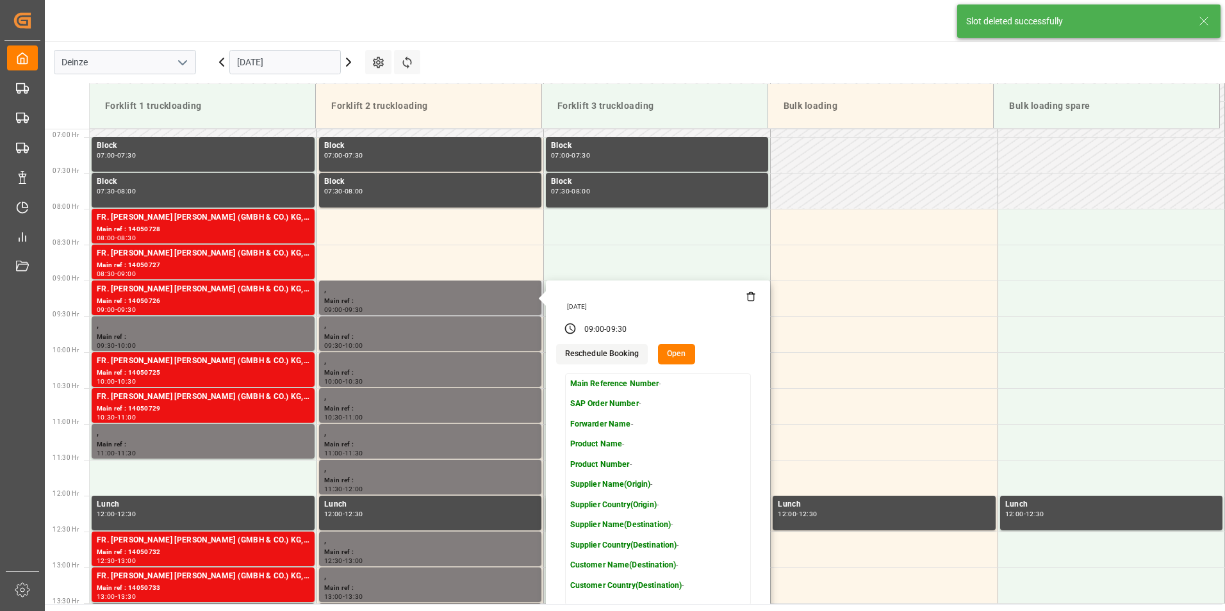
click at [749, 302] on div "[DATE]" at bounding box center [660, 306] width 194 height 9
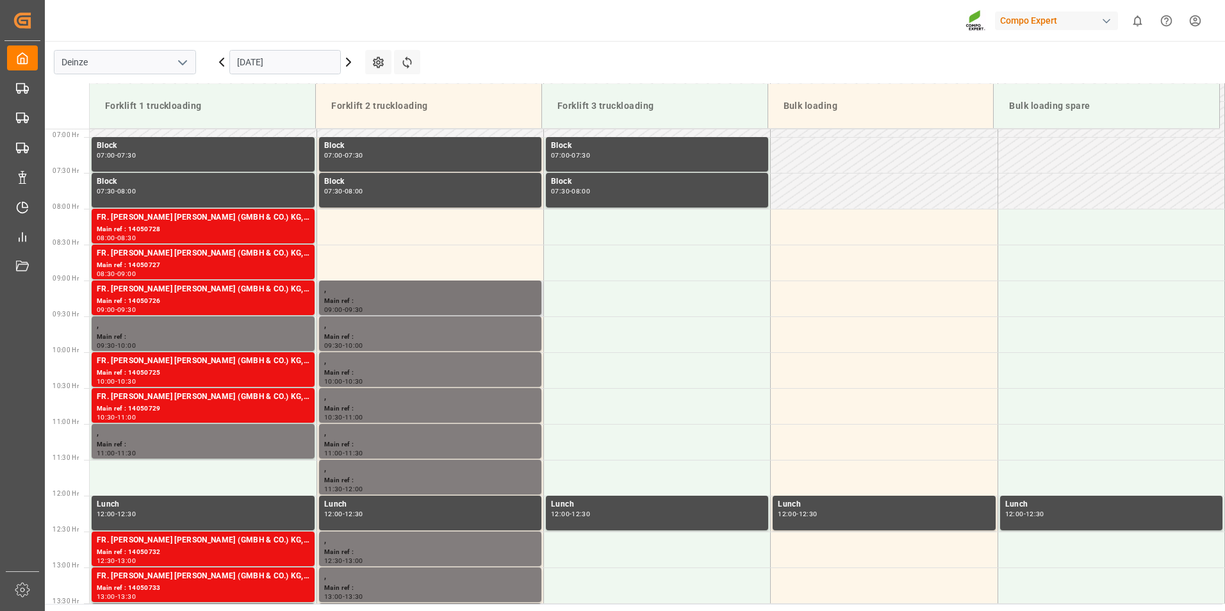
click at [429, 293] on div "," at bounding box center [430, 289] width 212 height 13
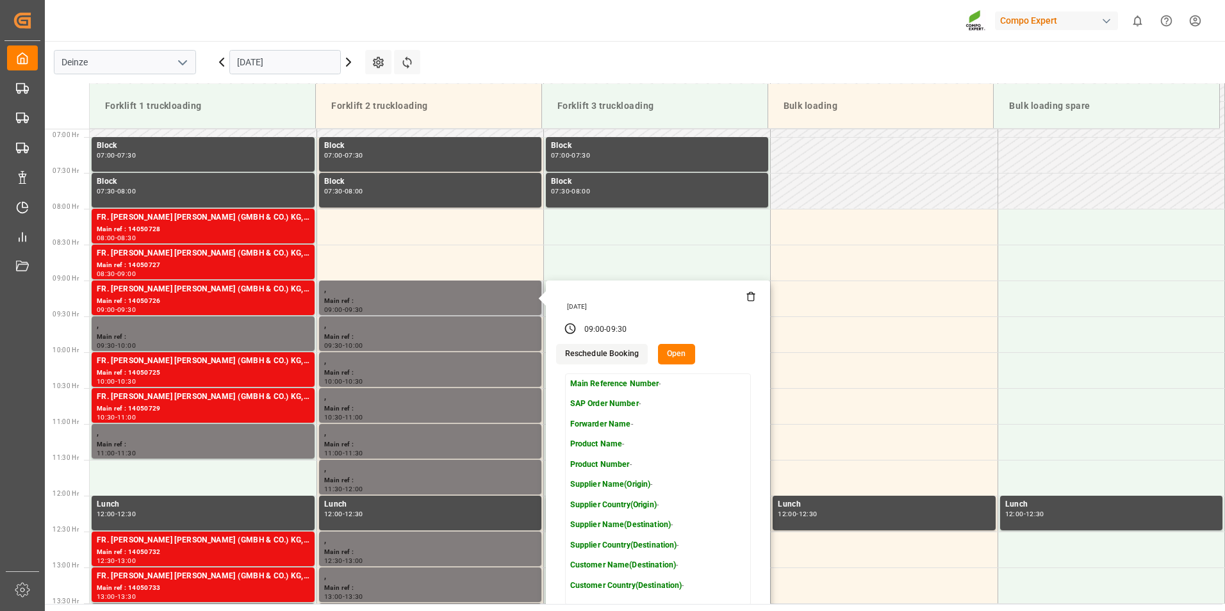
click at [748, 297] on icon at bounding box center [751, 297] width 10 height 10
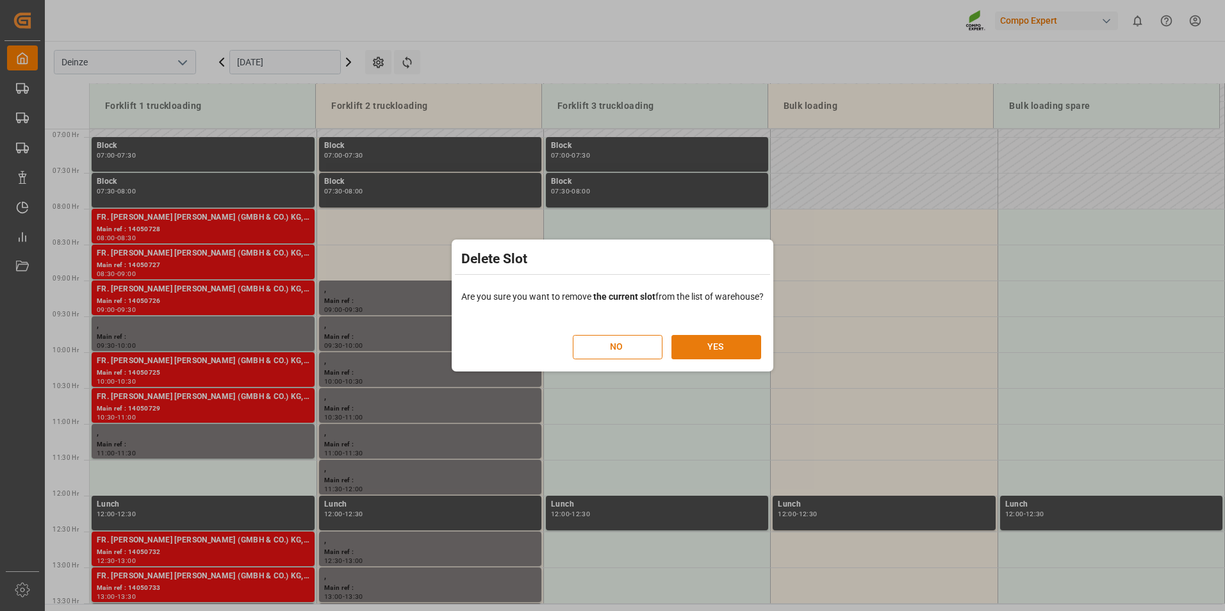
click at [723, 346] on button "YES" at bounding box center [717, 347] width 90 height 24
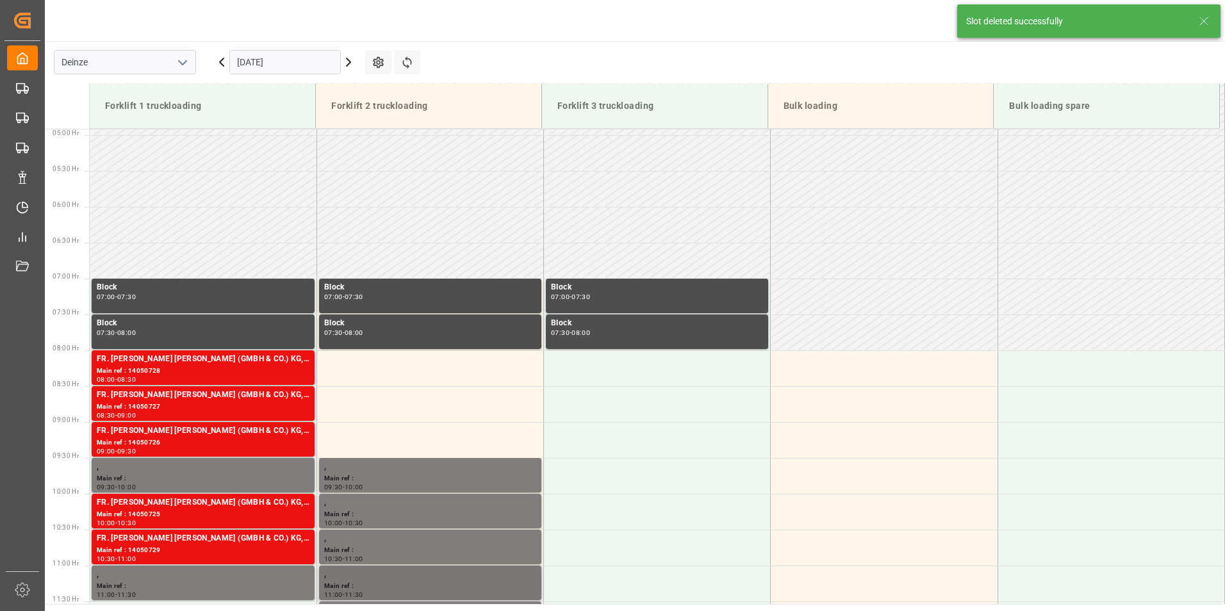
scroll to position [566, 0]
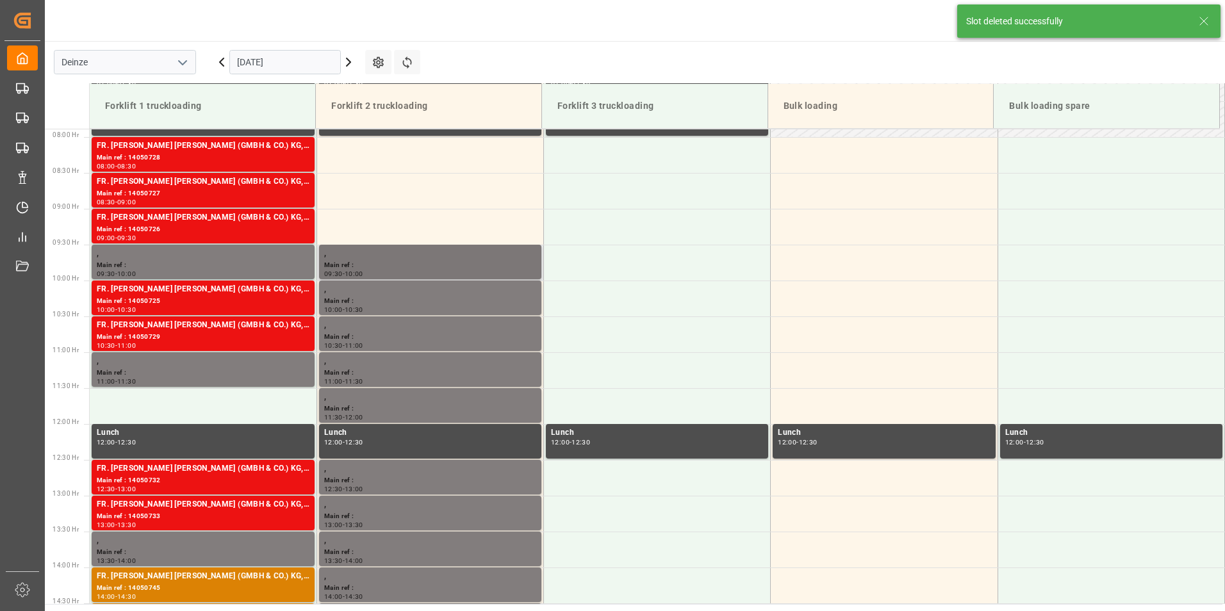
click at [418, 261] on div "Main ref :" at bounding box center [430, 265] width 212 height 11
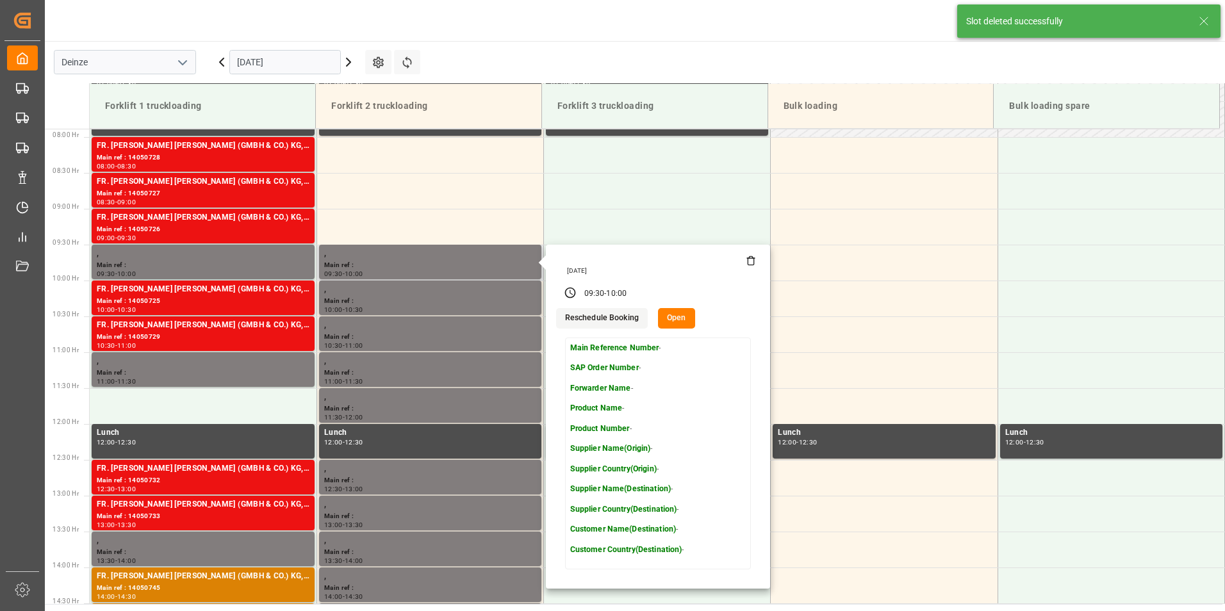
click at [748, 263] on icon at bounding box center [751, 261] width 10 height 10
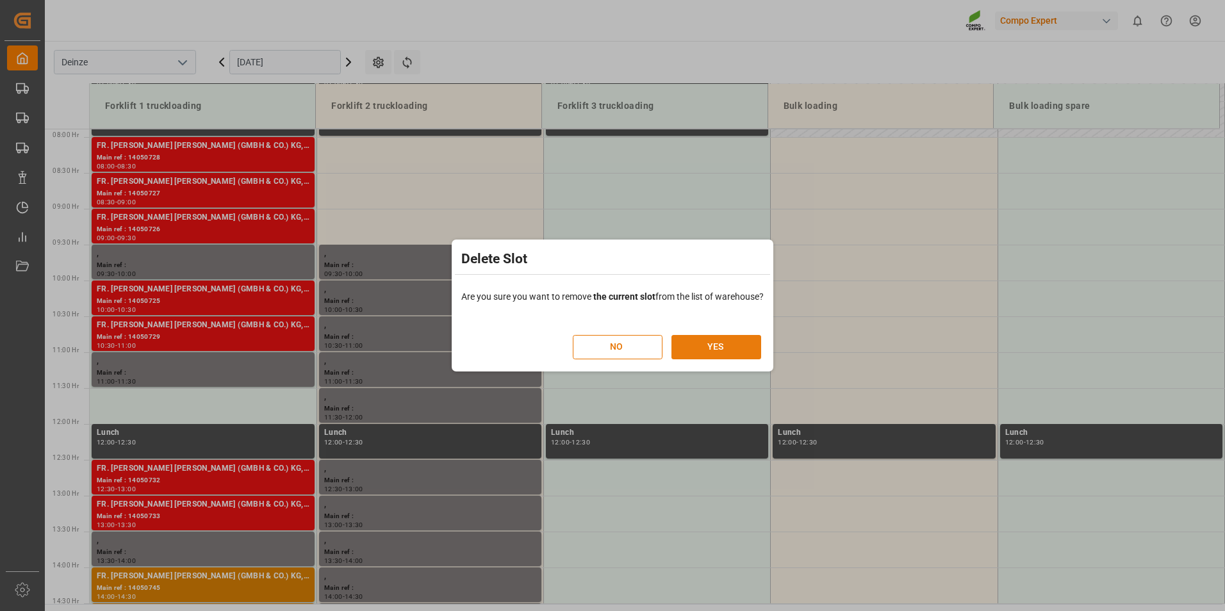
click at [702, 343] on button "YES" at bounding box center [717, 347] width 90 height 24
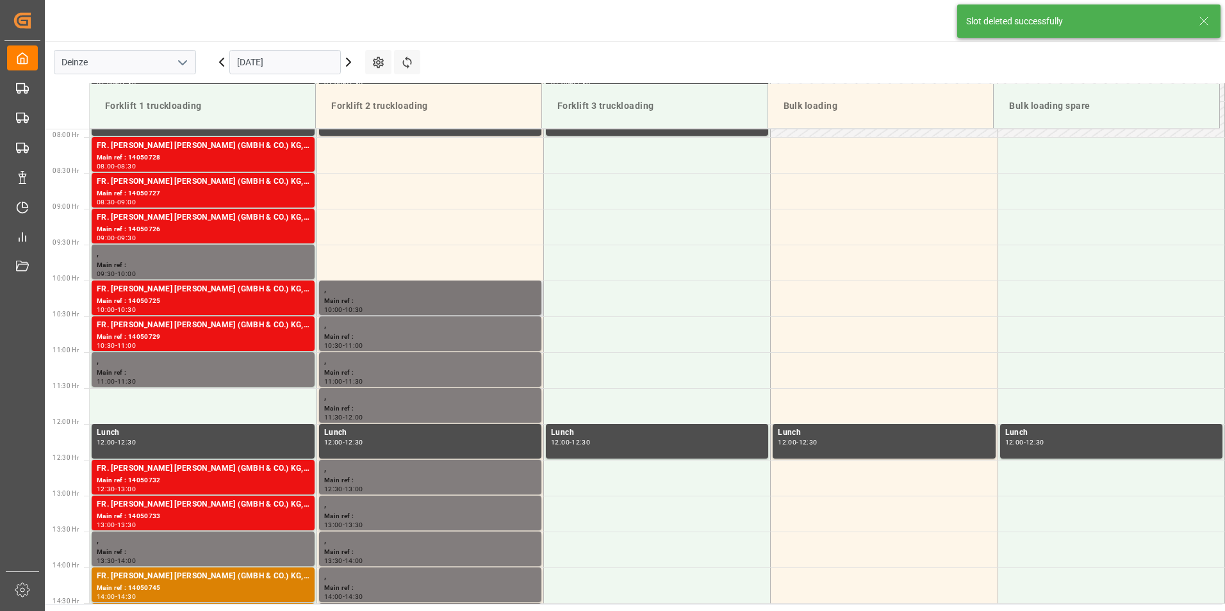
click at [381, 301] on div "Main ref :" at bounding box center [430, 301] width 212 height 11
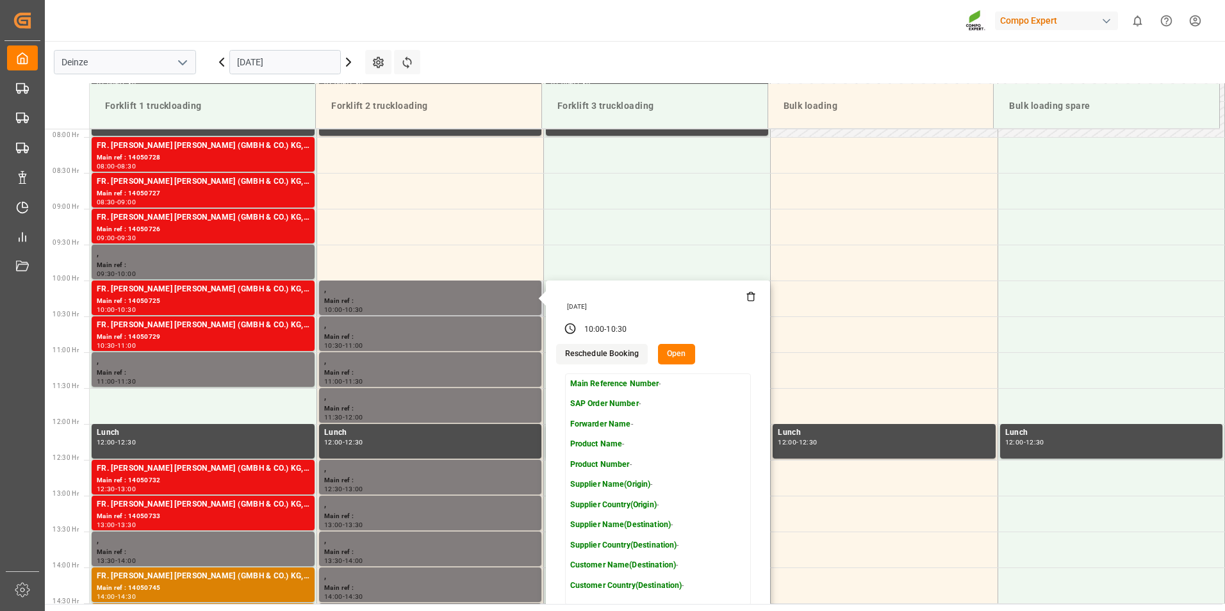
click at [749, 299] on icon at bounding box center [751, 297] width 10 height 10
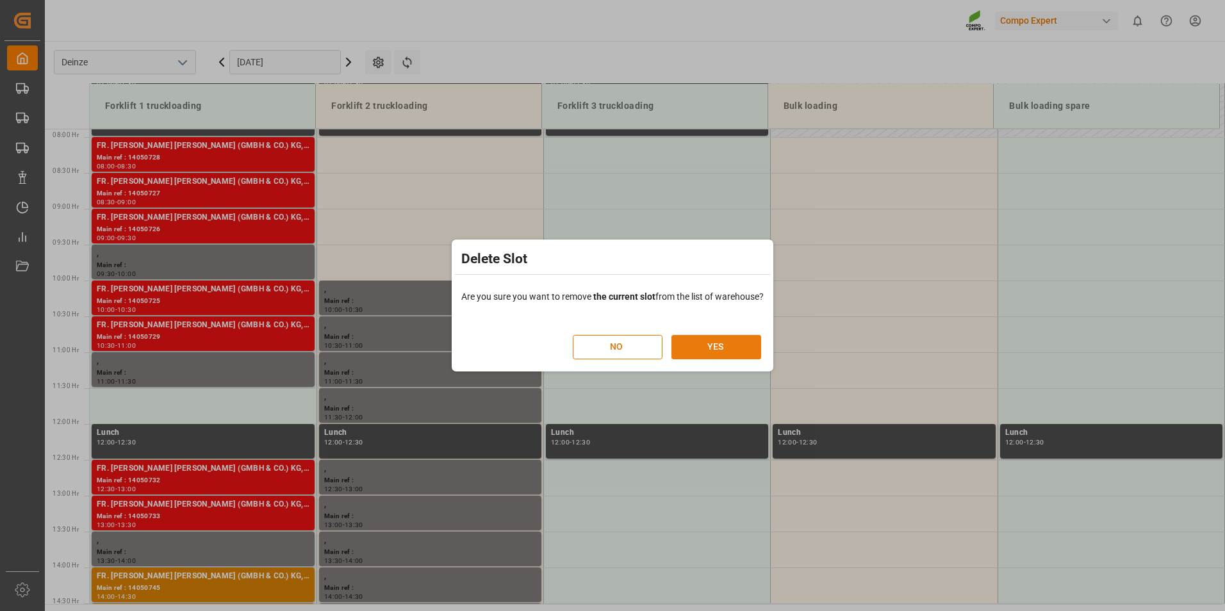
click at [725, 348] on button "YES" at bounding box center [717, 347] width 90 height 24
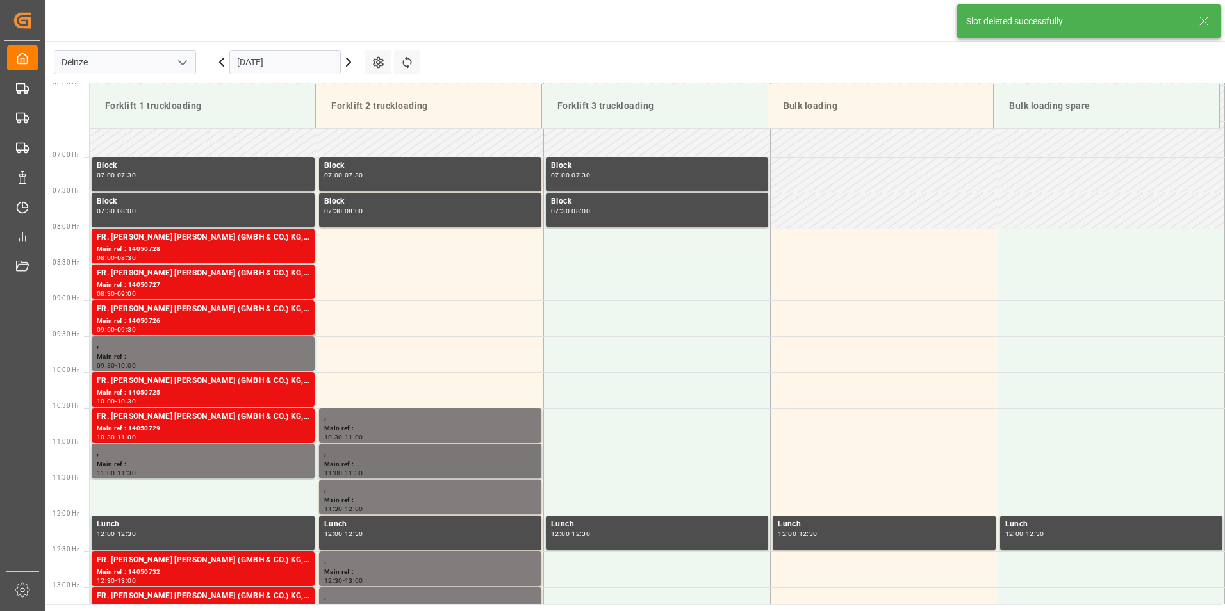
scroll to position [593, 0]
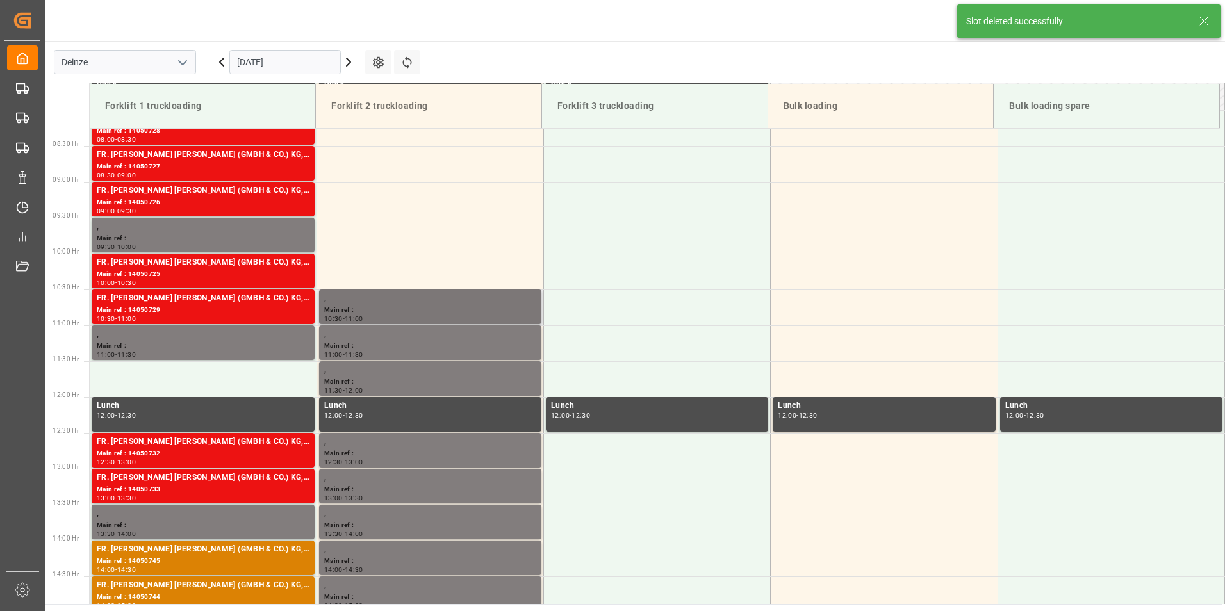
click at [382, 309] on div "Main ref :" at bounding box center [430, 310] width 212 height 11
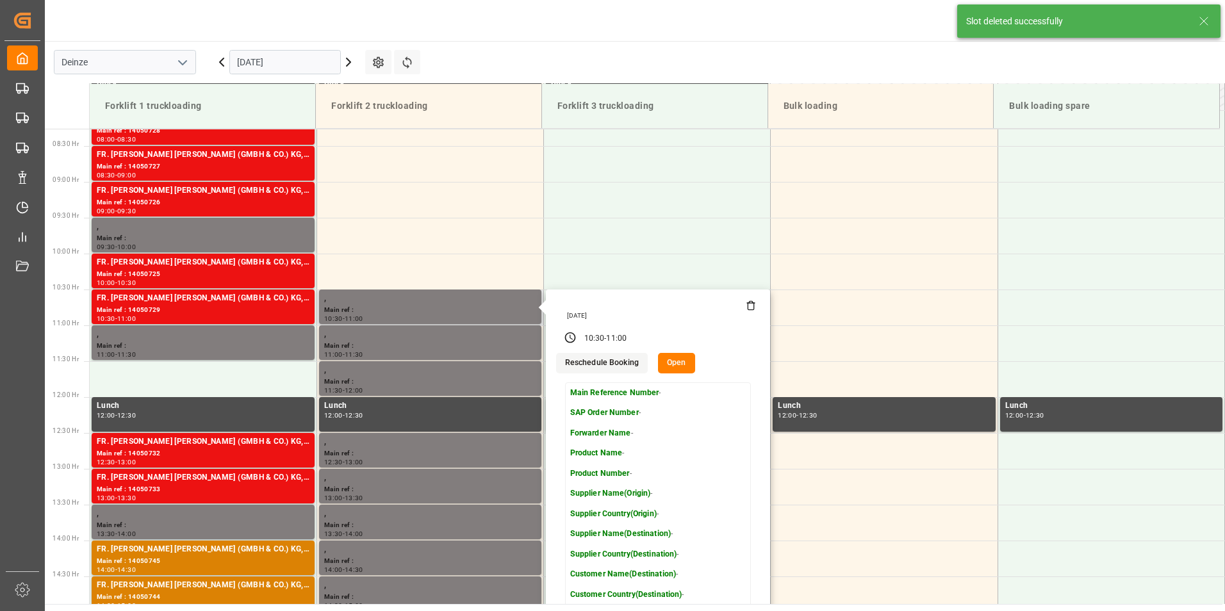
click at [746, 306] on icon at bounding box center [751, 306] width 10 height 10
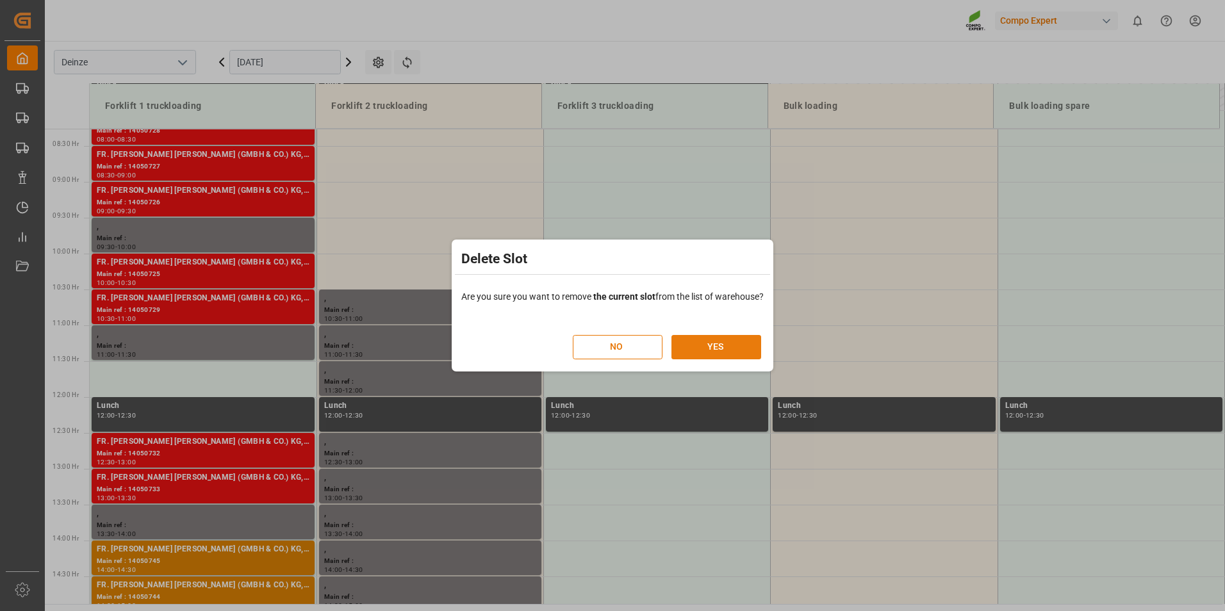
click at [724, 351] on button "YES" at bounding box center [717, 347] width 90 height 24
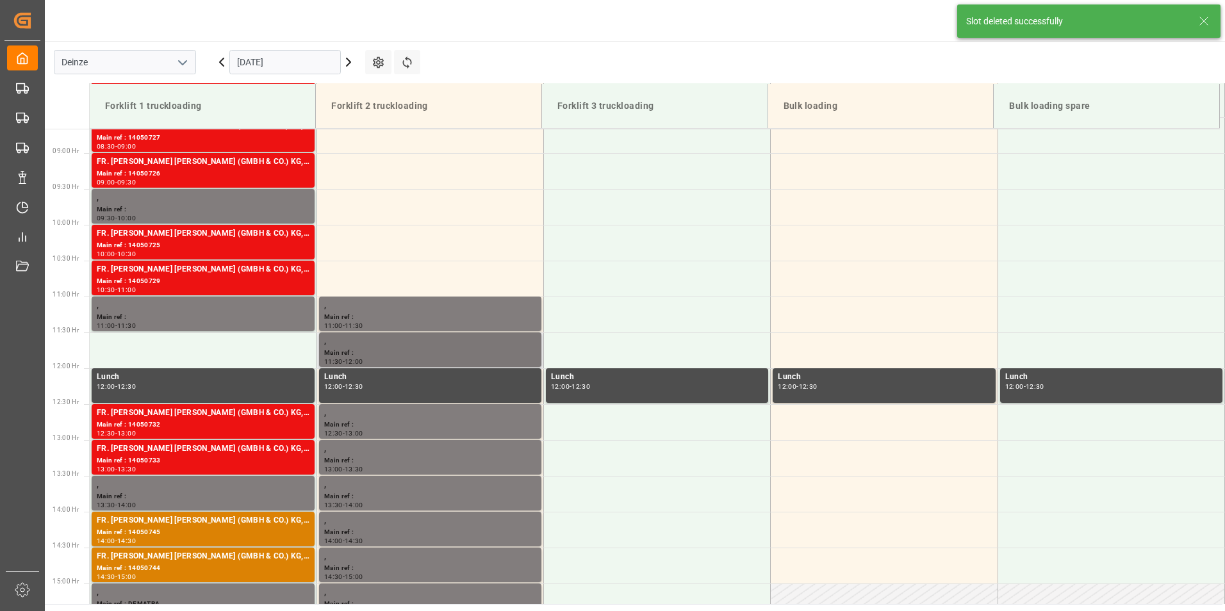
scroll to position [638, 0]
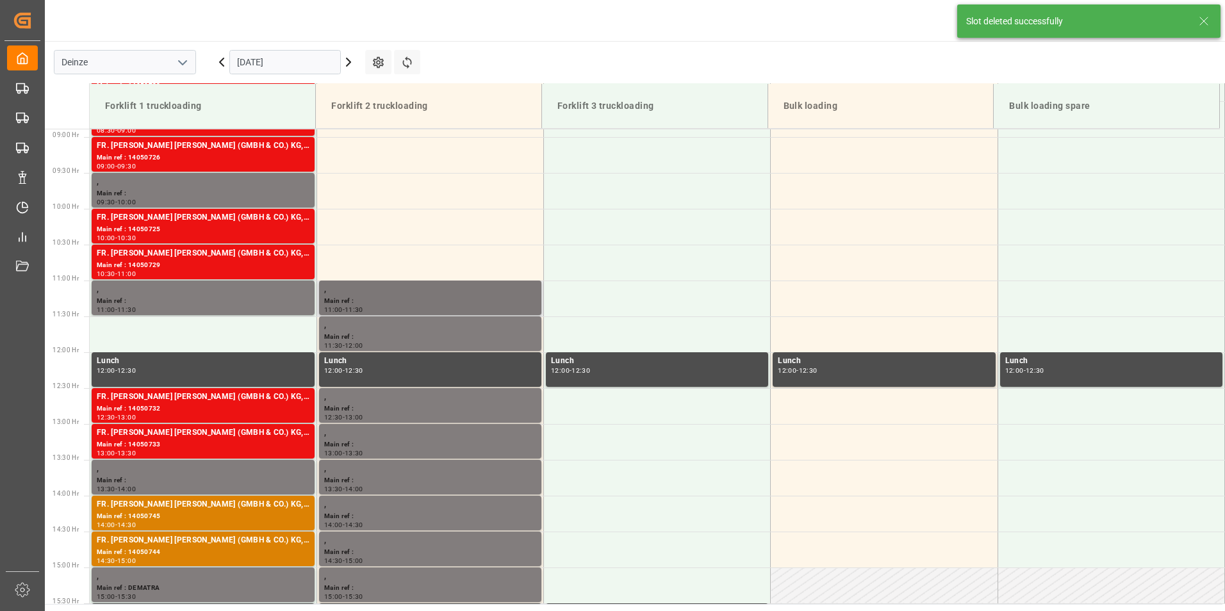
click at [384, 295] on div "," at bounding box center [430, 289] width 212 height 13
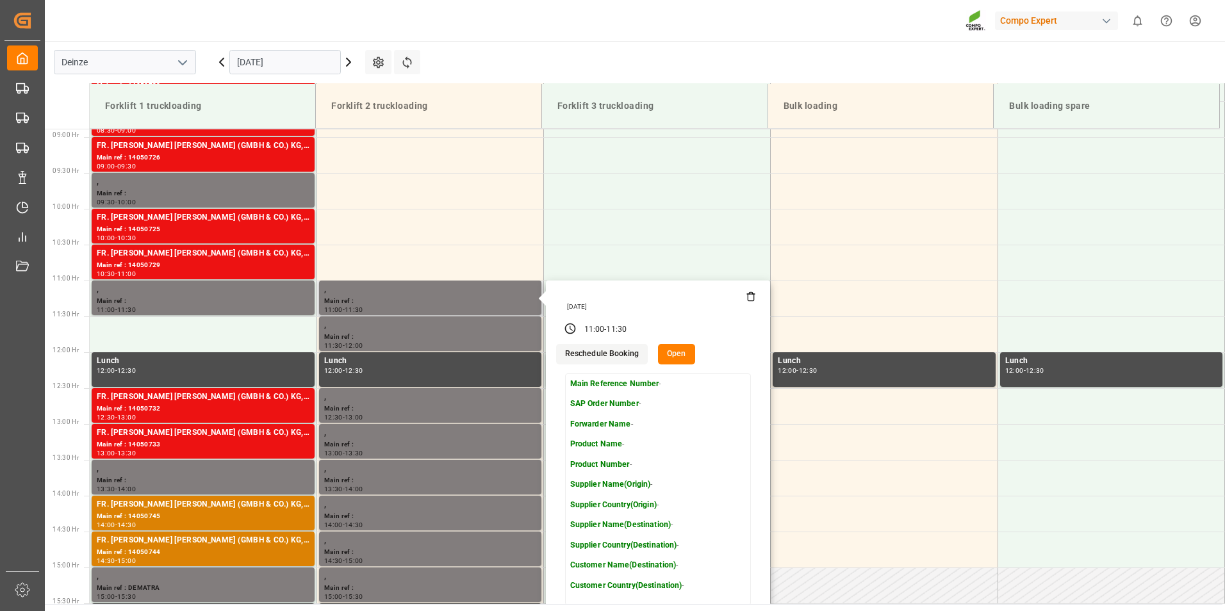
click at [749, 299] on icon at bounding box center [751, 297] width 10 height 10
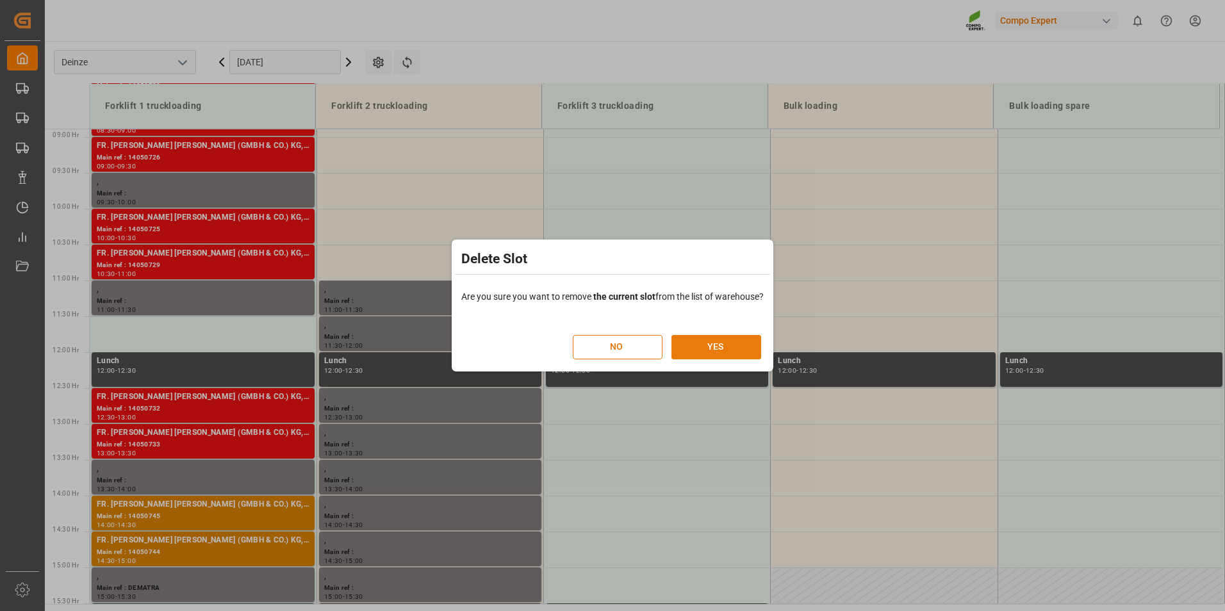
click at [725, 349] on button "YES" at bounding box center [717, 347] width 90 height 24
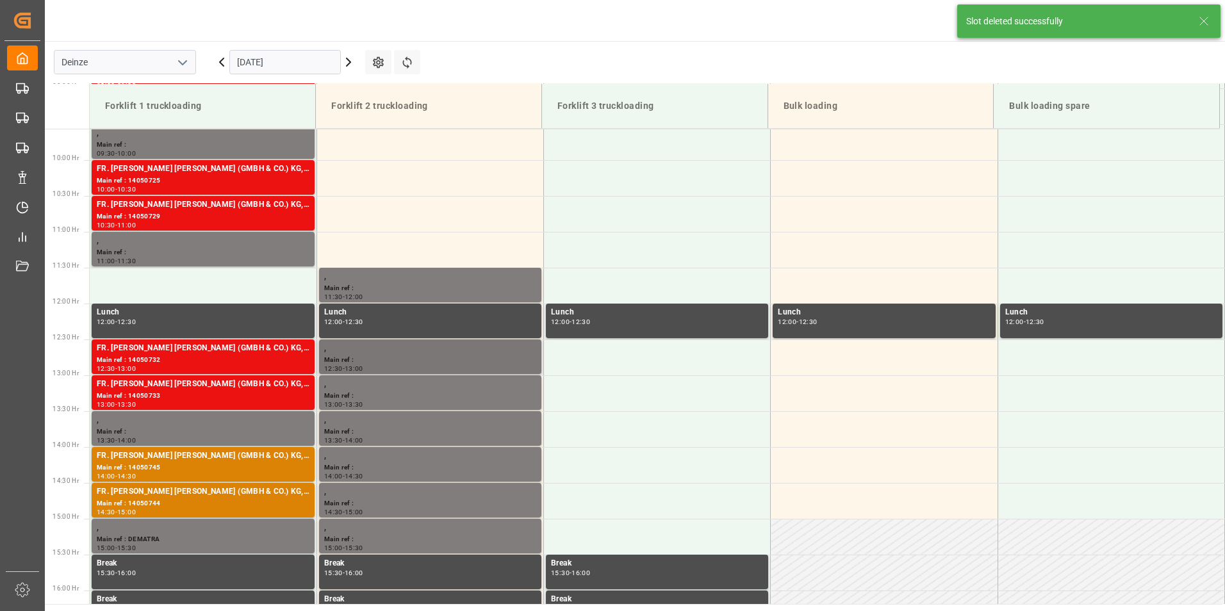
scroll to position [709, 0]
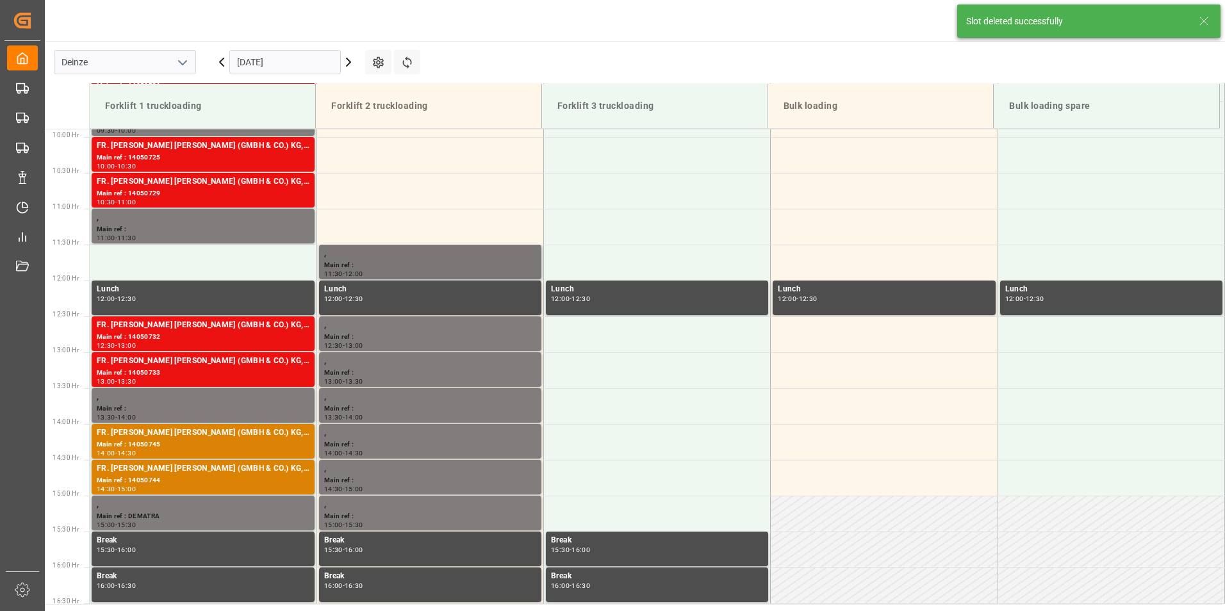
click at [377, 261] on div "Main ref :" at bounding box center [430, 265] width 212 height 11
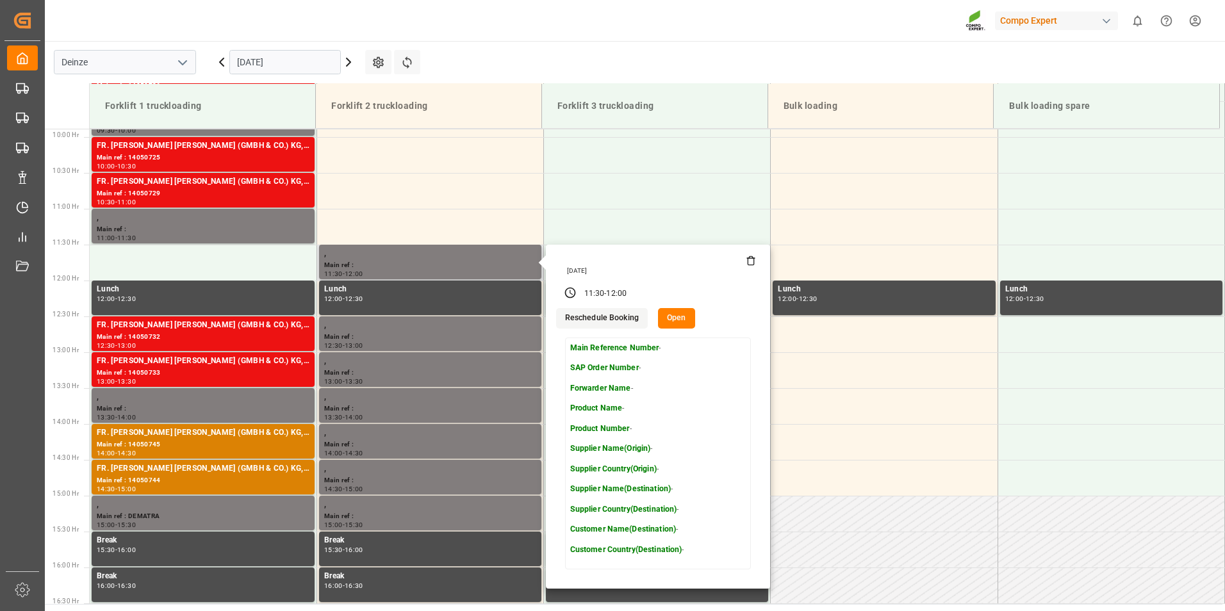
click at [748, 265] on icon at bounding box center [751, 261] width 6 height 7
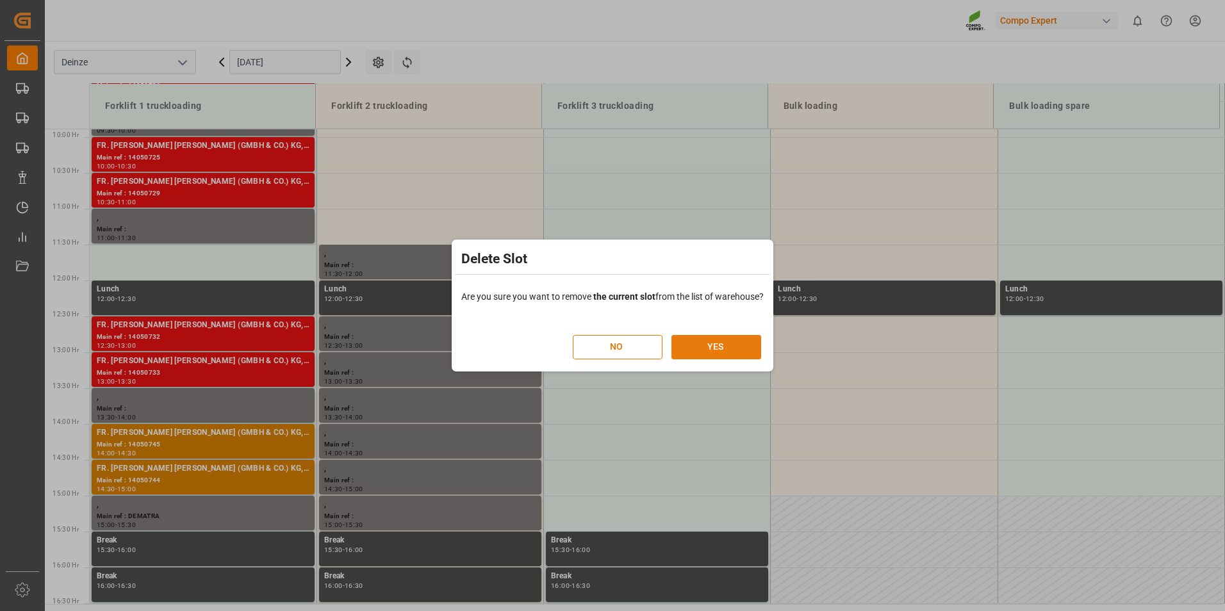
click at [698, 345] on button "YES" at bounding box center [717, 347] width 90 height 24
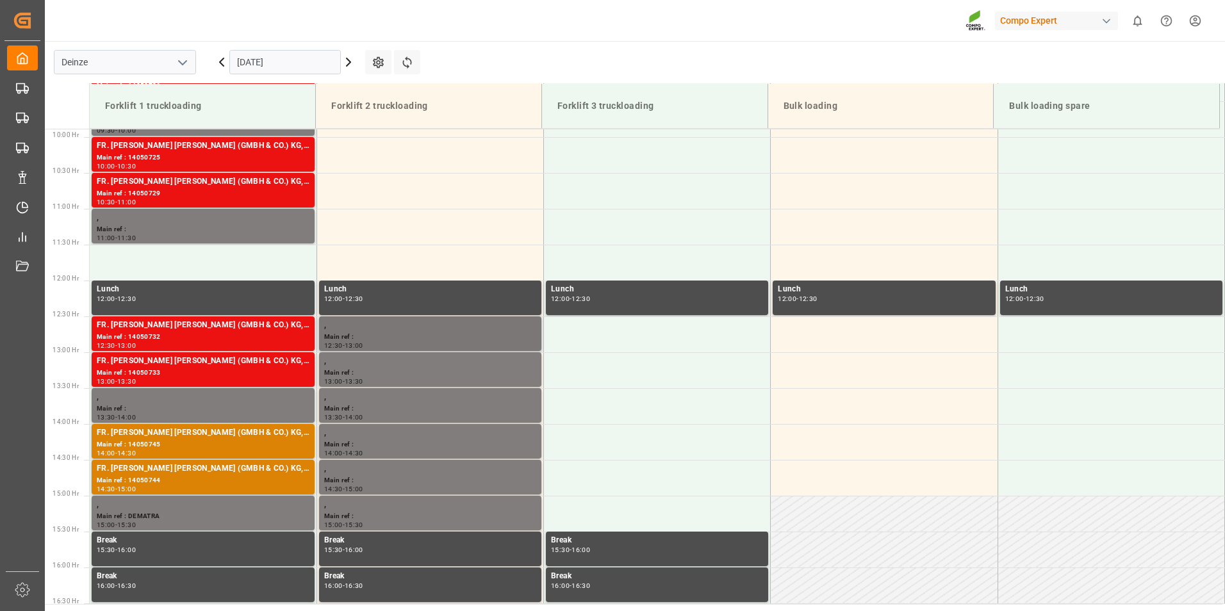
click at [372, 336] on div "Main ref :" at bounding box center [430, 337] width 212 height 11
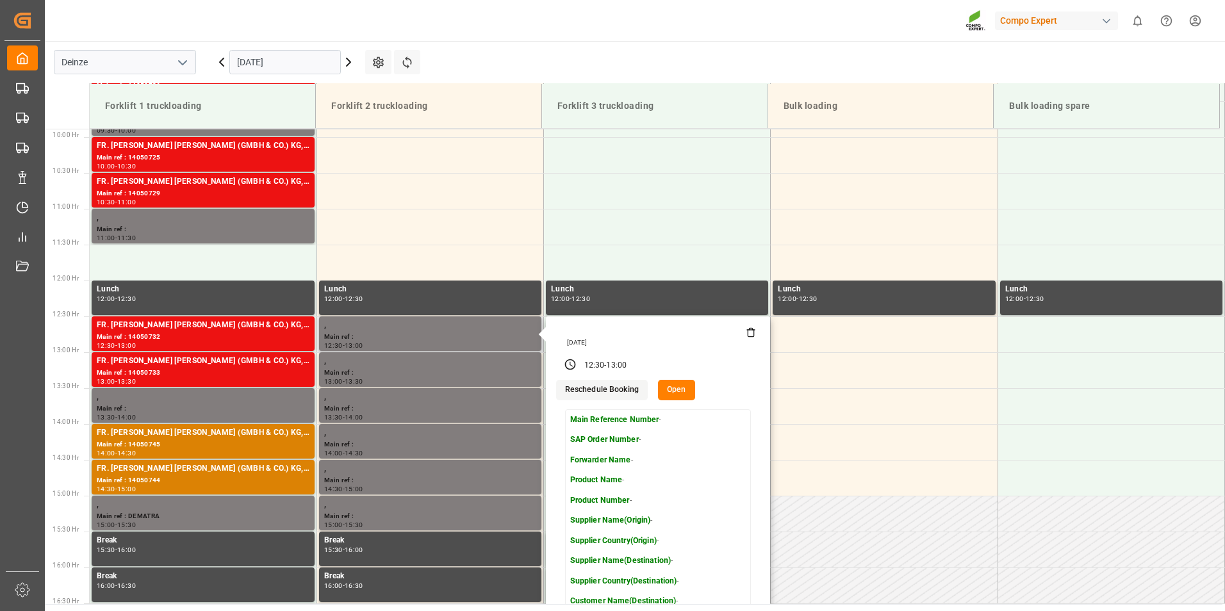
click at [750, 333] on icon at bounding box center [751, 332] width 10 height 10
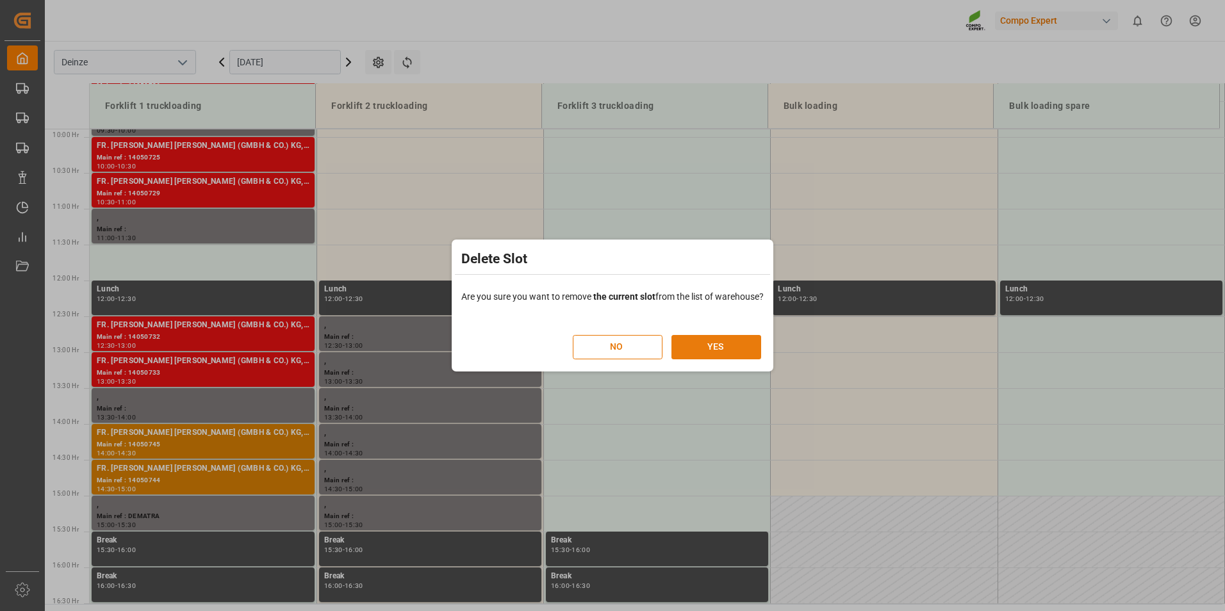
click at [718, 344] on button "YES" at bounding box center [717, 347] width 90 height 24
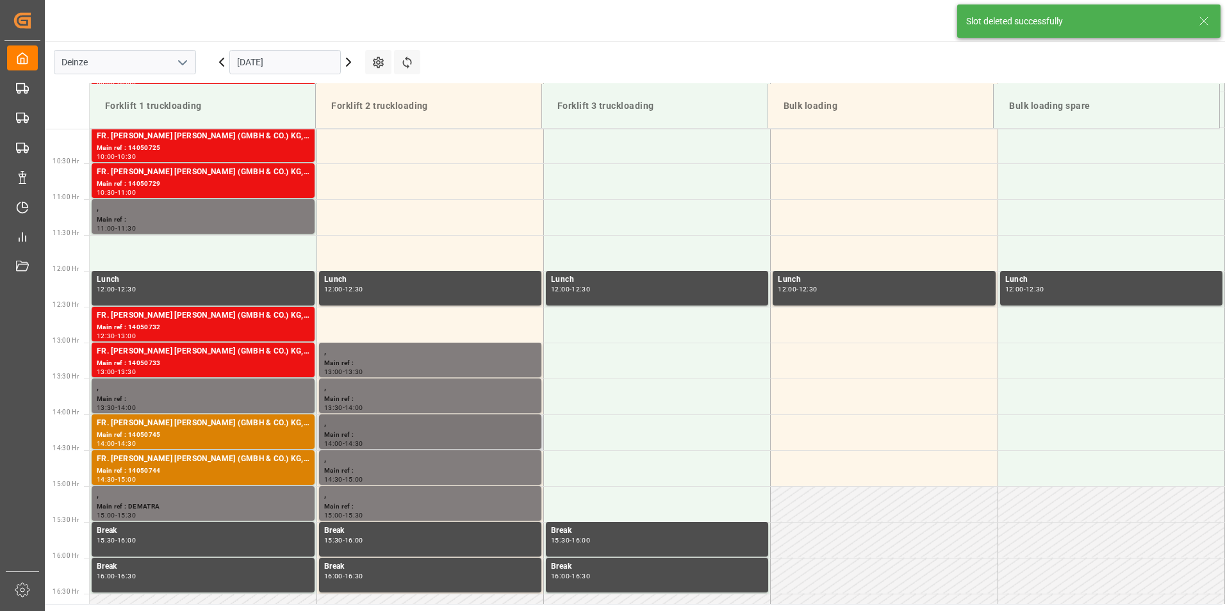
scroll to position [781, 0]
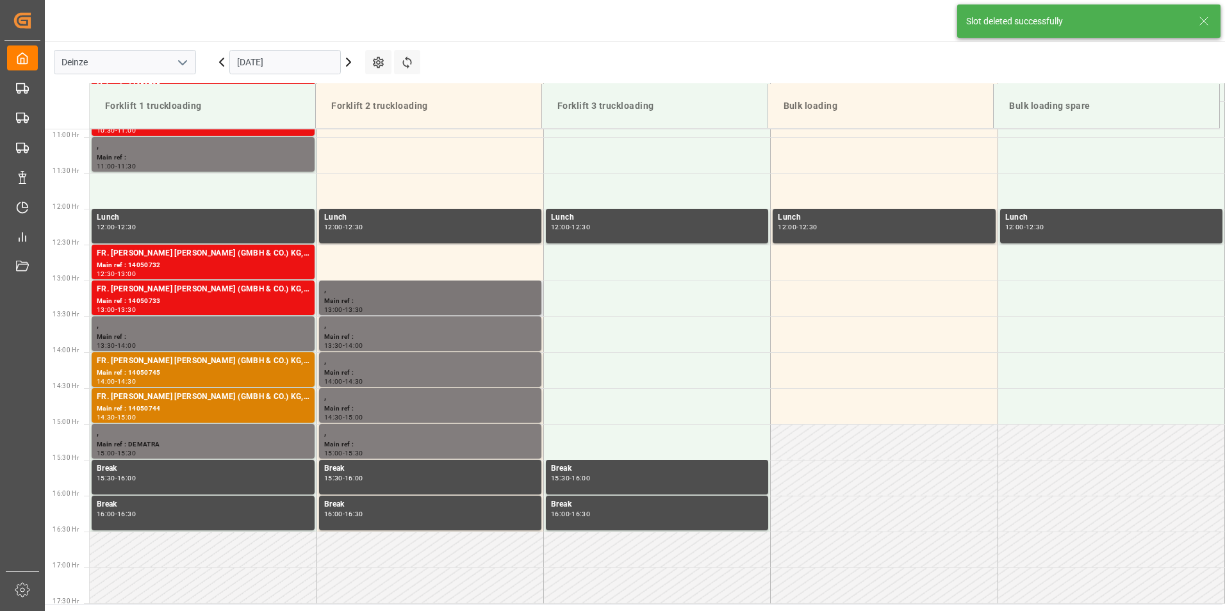
click at [369, 299] on div "Main ref :" at bounding box center [430, 301] width 212 height 11
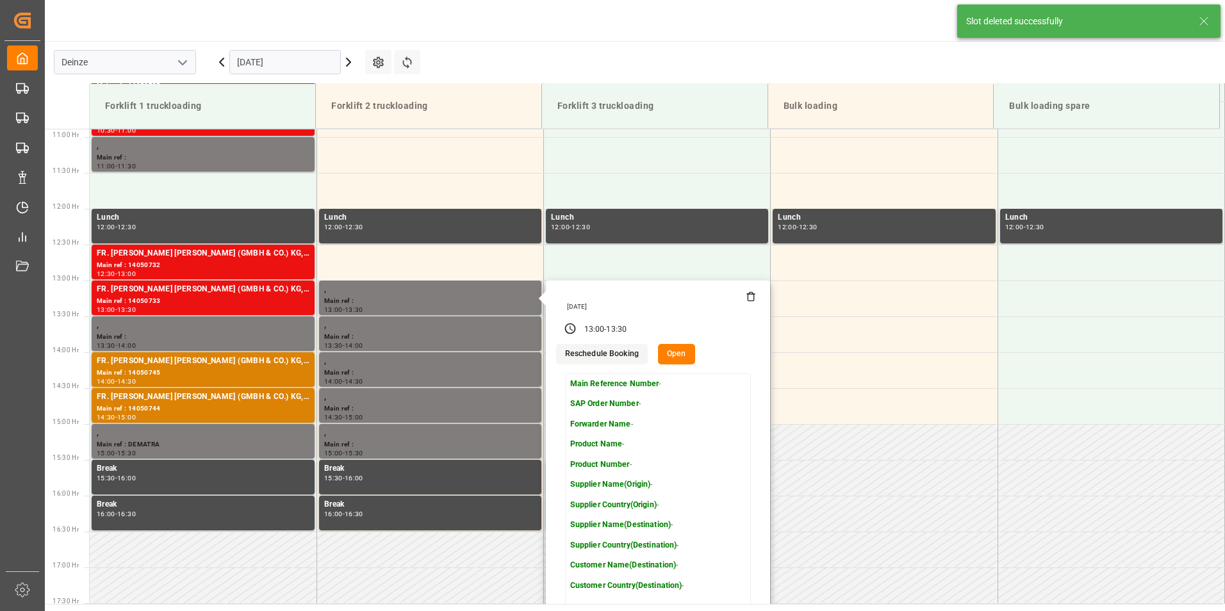
click at [746, 300] on icon at bounding box center [751, 297] width 10 height 10
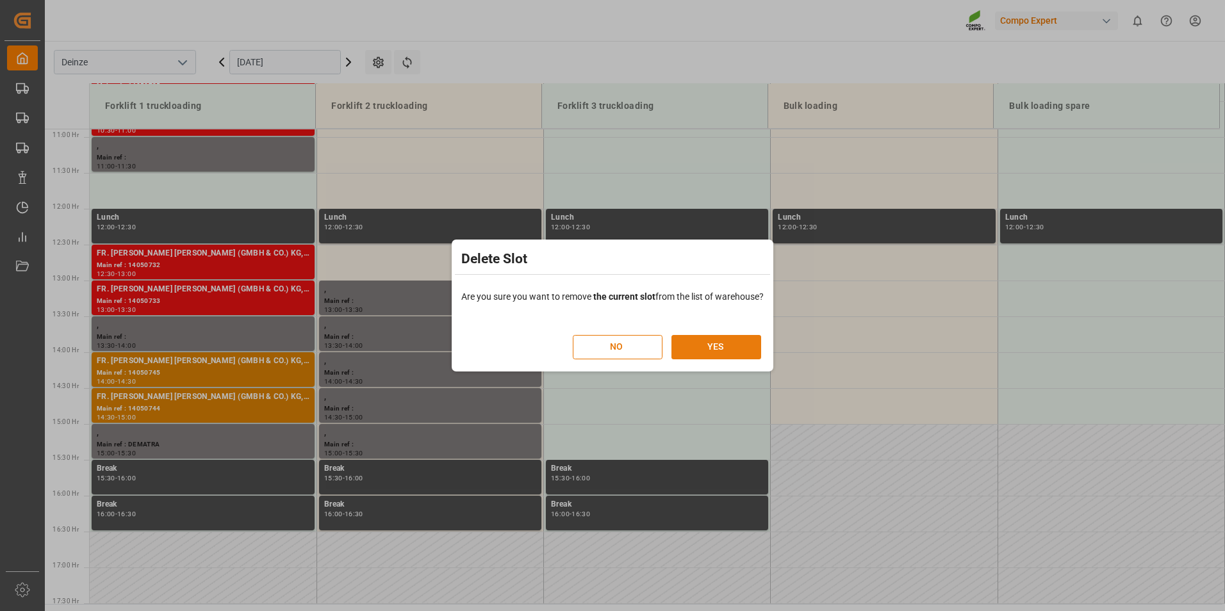
click at [732, 347] on button "YES" at bounding box center [717, 347] width 90 height 24
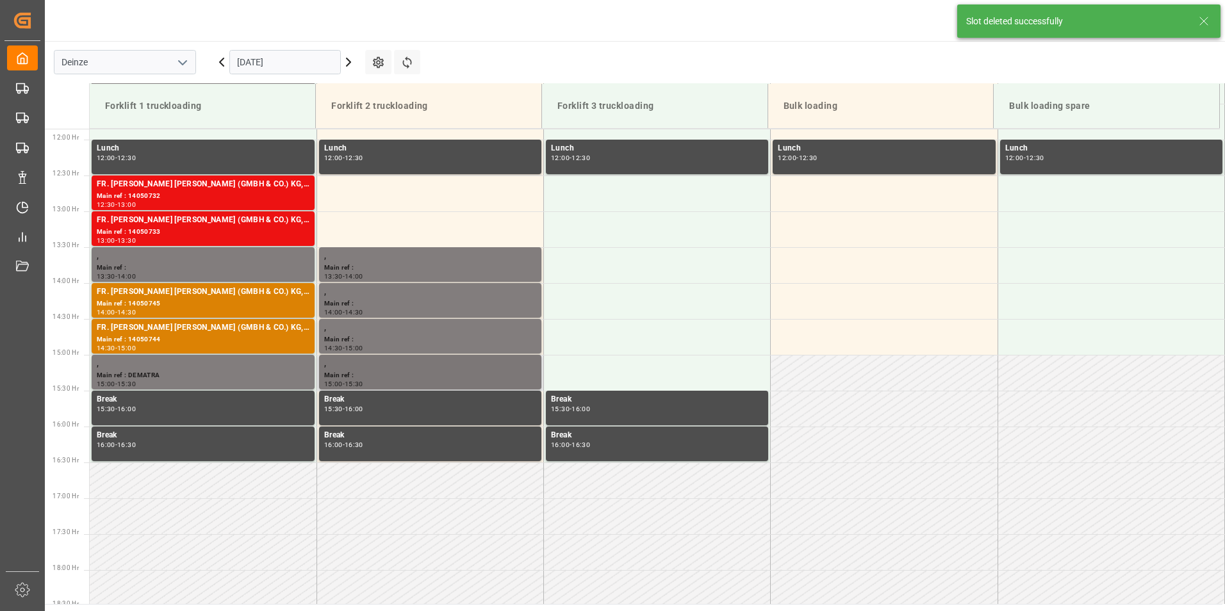
scroll to position [853, 0]
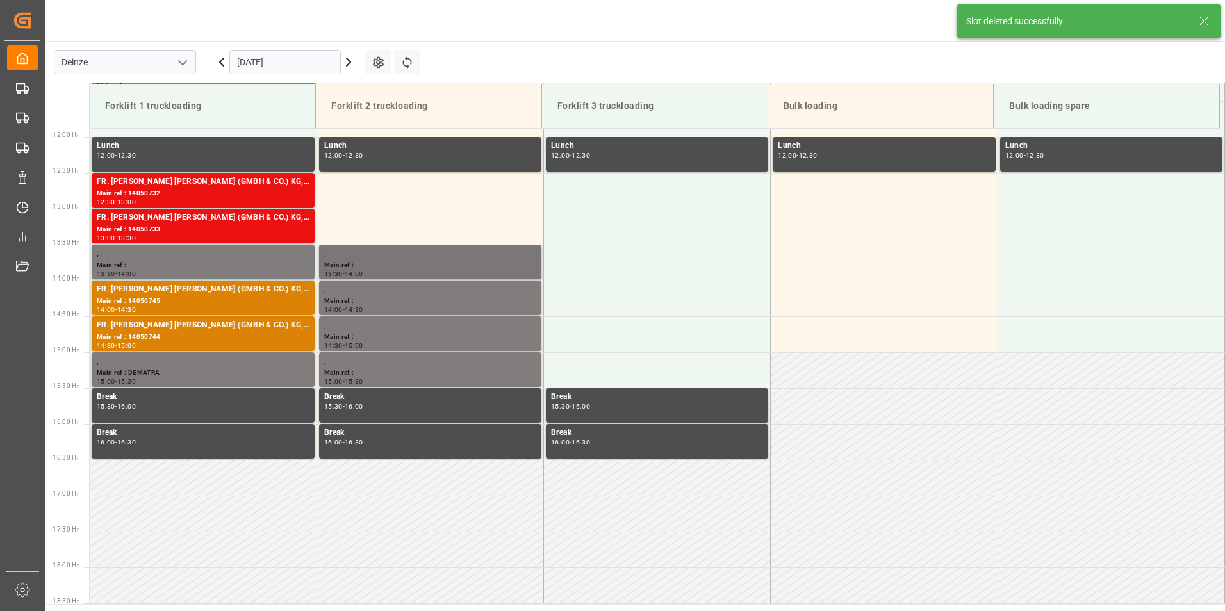
click at [402, 263] on div "Main ref :" at bounding box center [430, 265] width 212 height 11
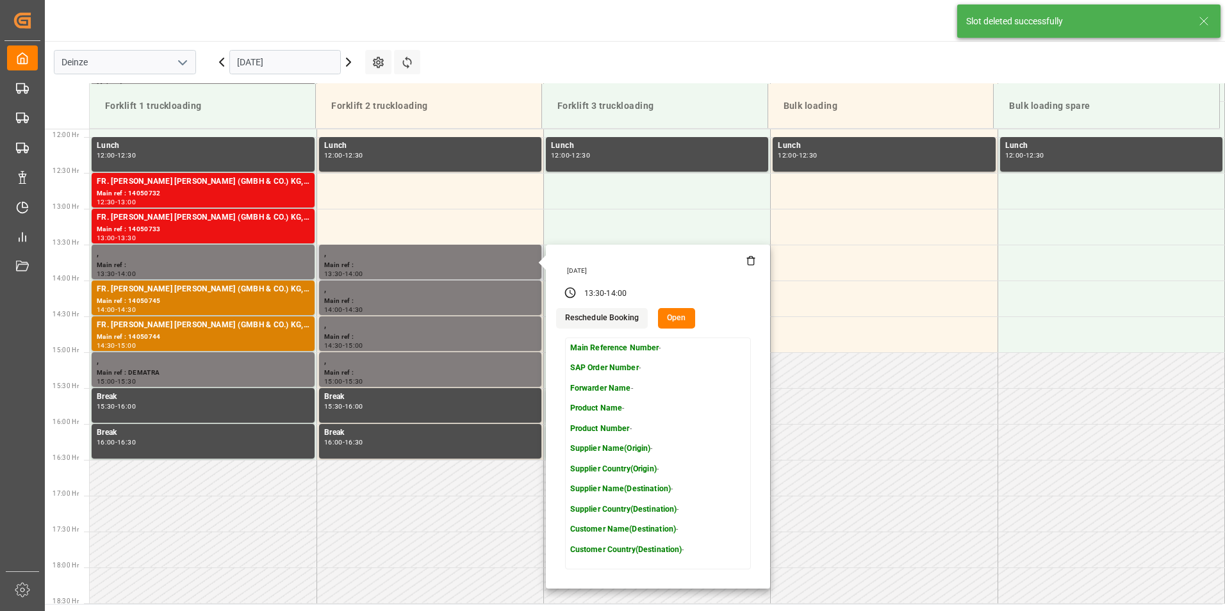
click at [750, 265] on icon at bounding box center [751, 261] width 6 height 7
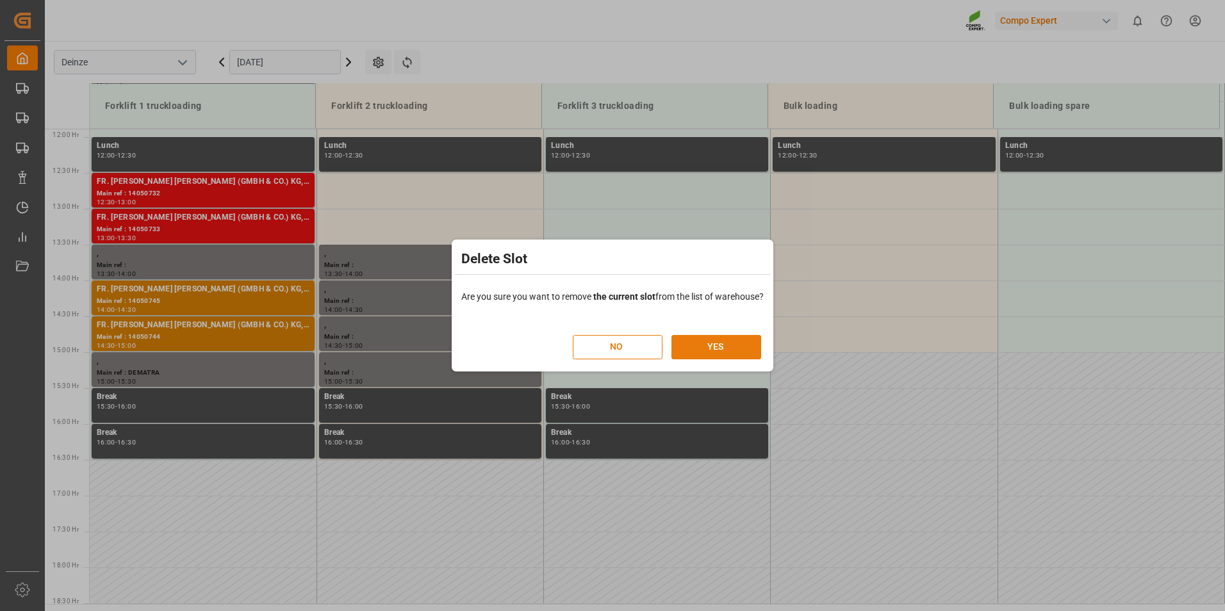
click at [701, 346] on button "YES" at bounding box center [717, 347] width 90 height 24
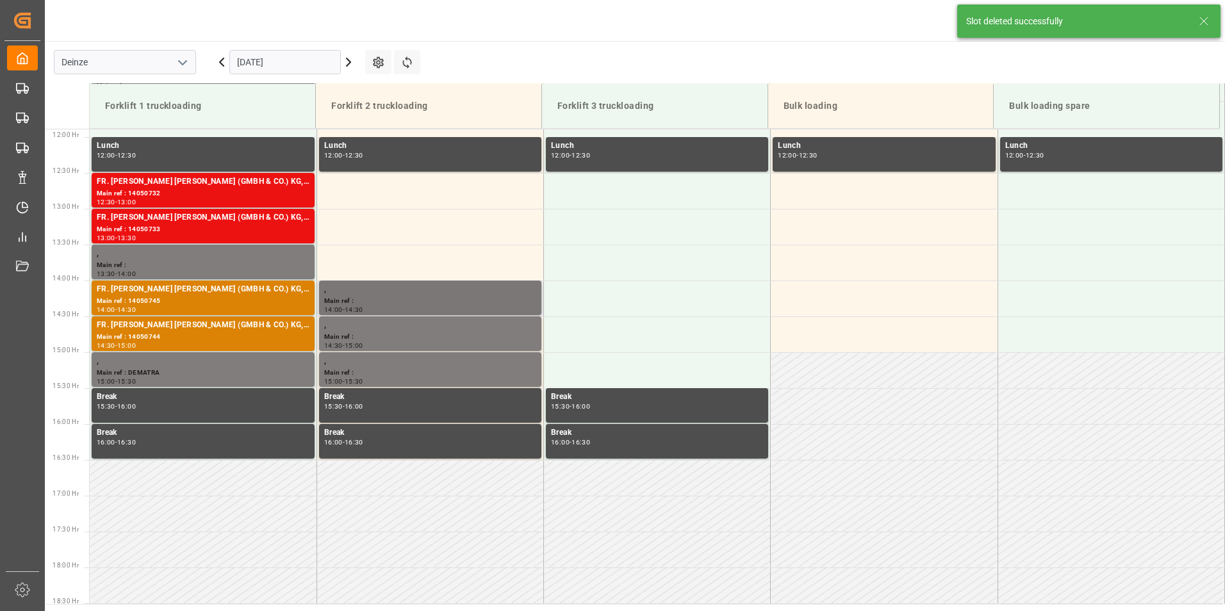
click at [372, 299] on div "Main ref :" at bounding box center [430, 301] width 212 height 11
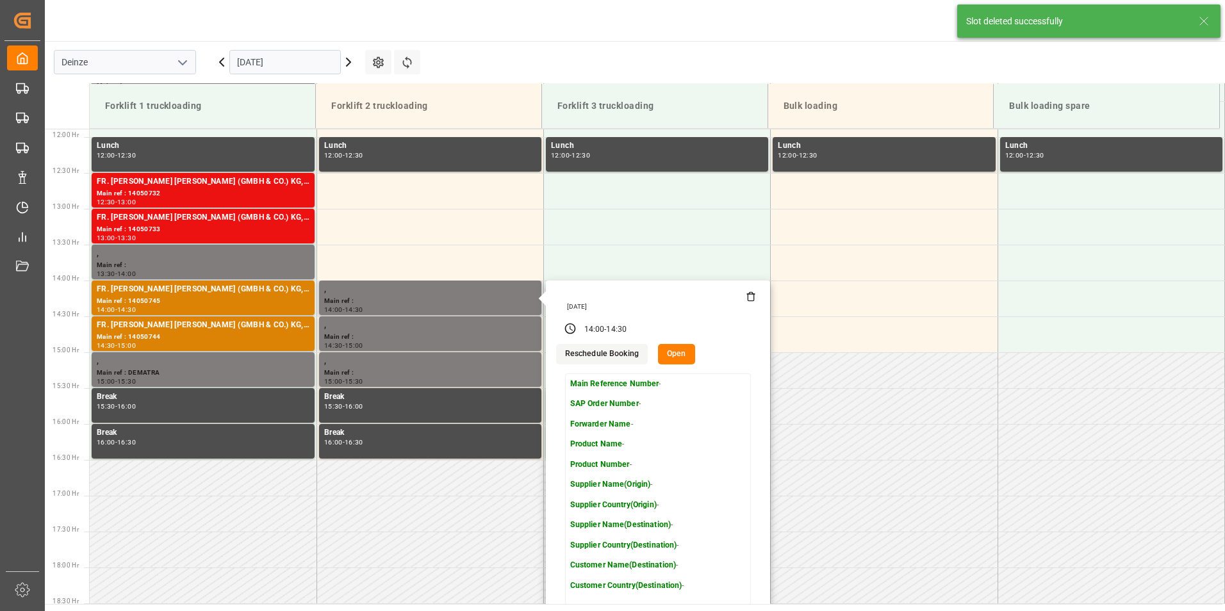
click at [750, 296] on icon at bounding box center [751, 297] width 10 height 10
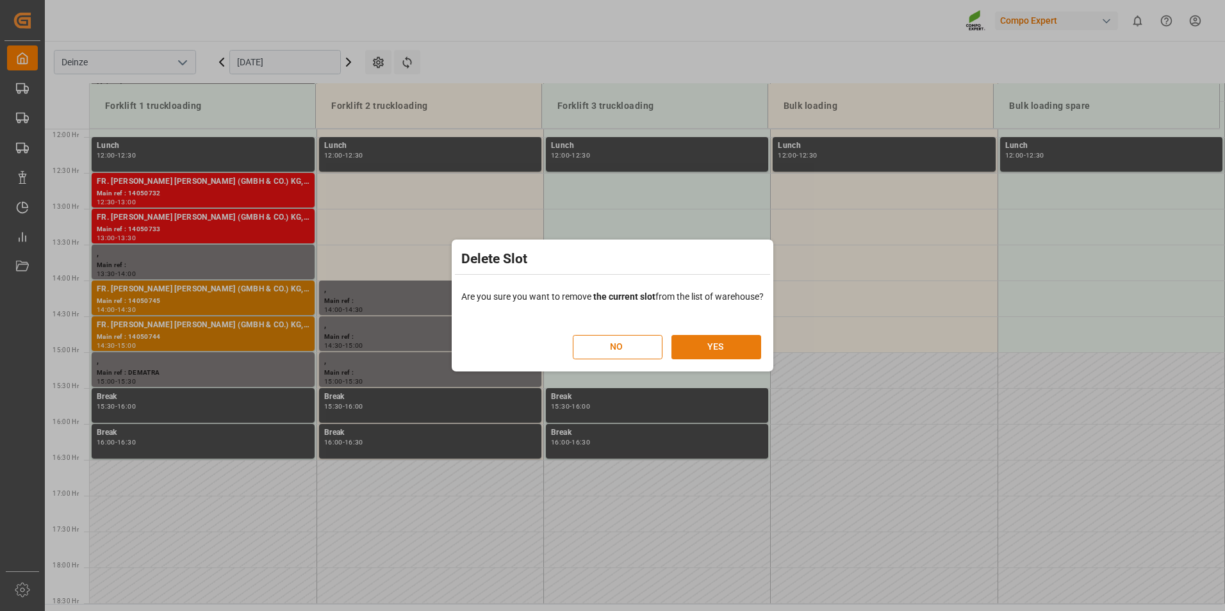
click at [725, 340] on button "YES" at bounding box center [717, 347] width 90 height 24
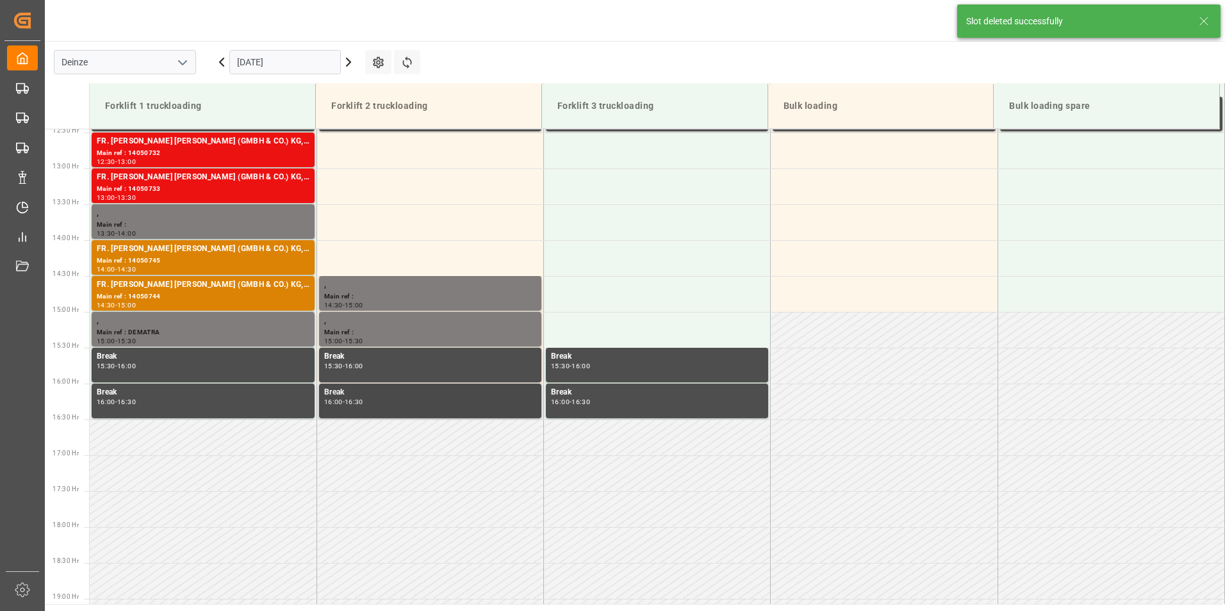
scroll to position [925, 0]
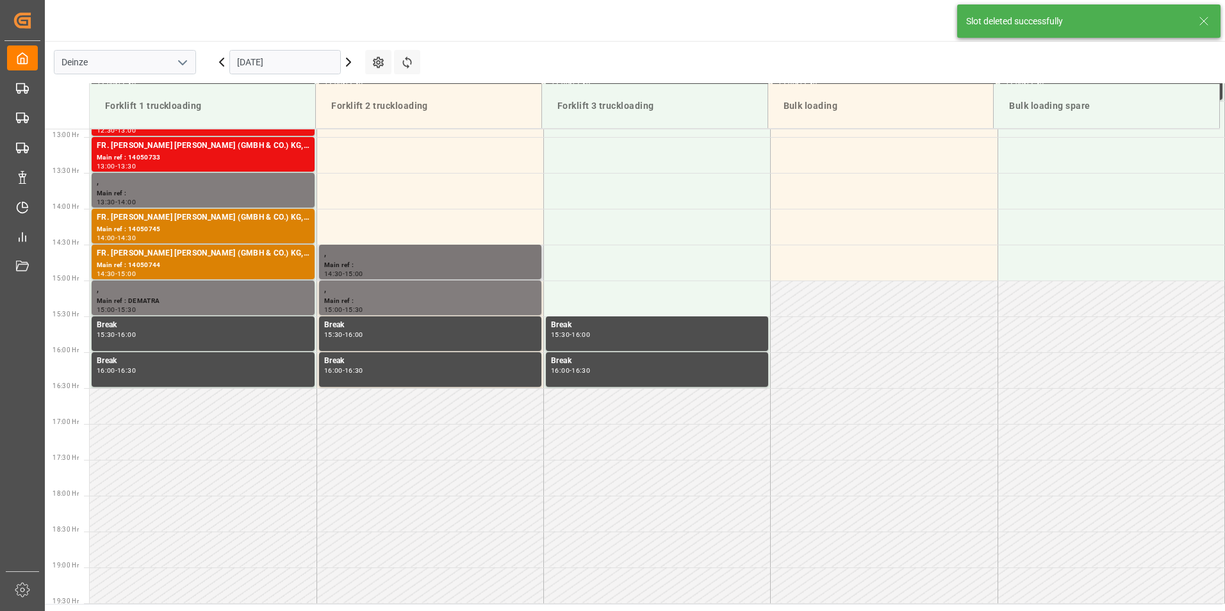
click at [392, 263] on div "Main ref :" at bounding box center [430, 265] width 212 height 11
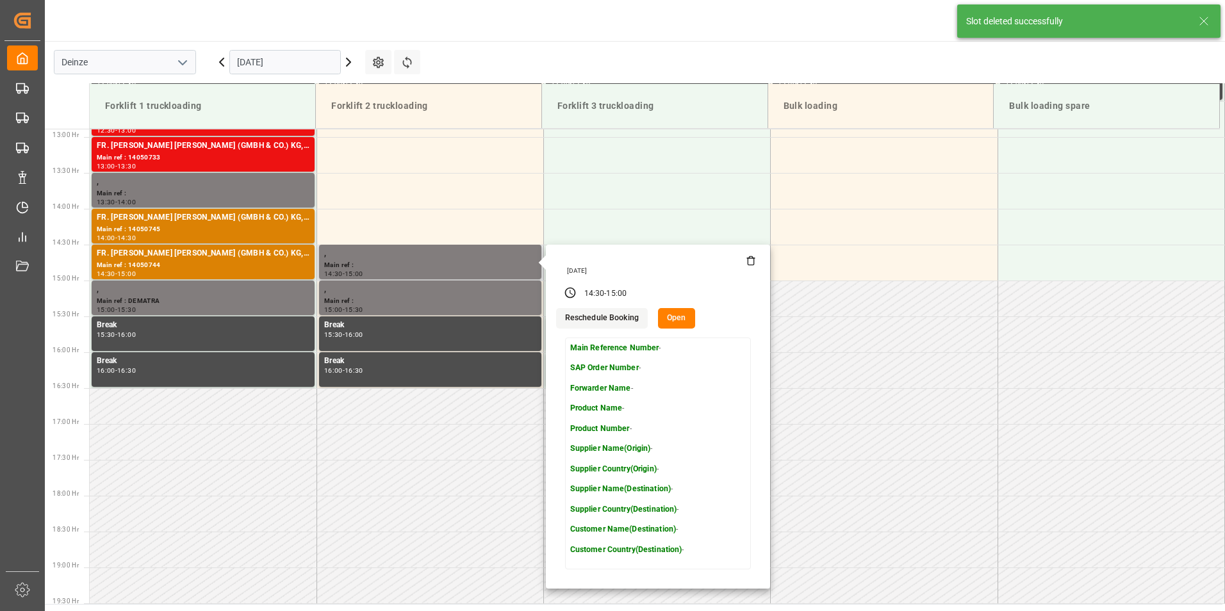
click at [748, 263] on icon at bounding box center [751, 261] width 6 height 7
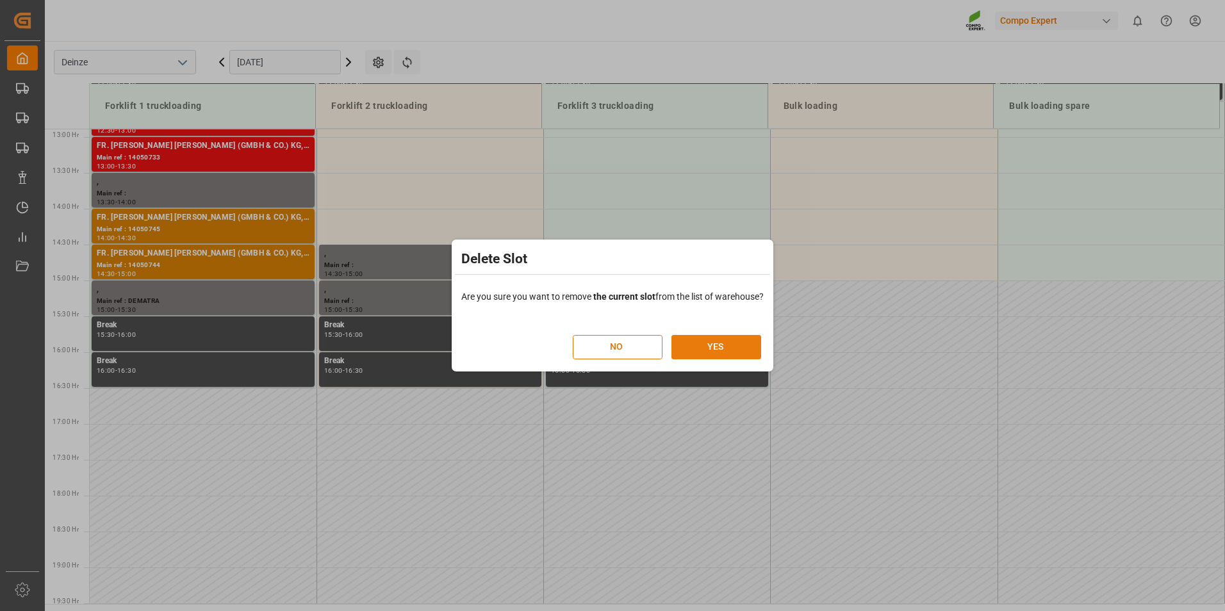
click at [721, 349] on button "YES" at bounding box center [717, 347] width 90 height 24
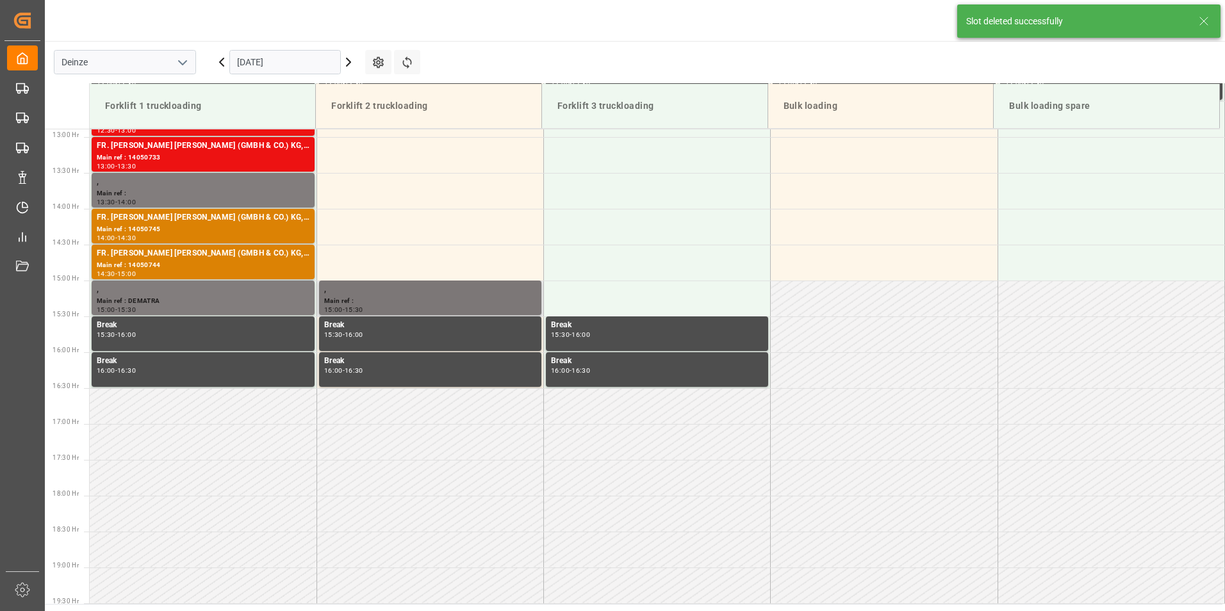
click at [404, 301] on div "Main ref :" at bounding box center [430, 301] width 212 height 11
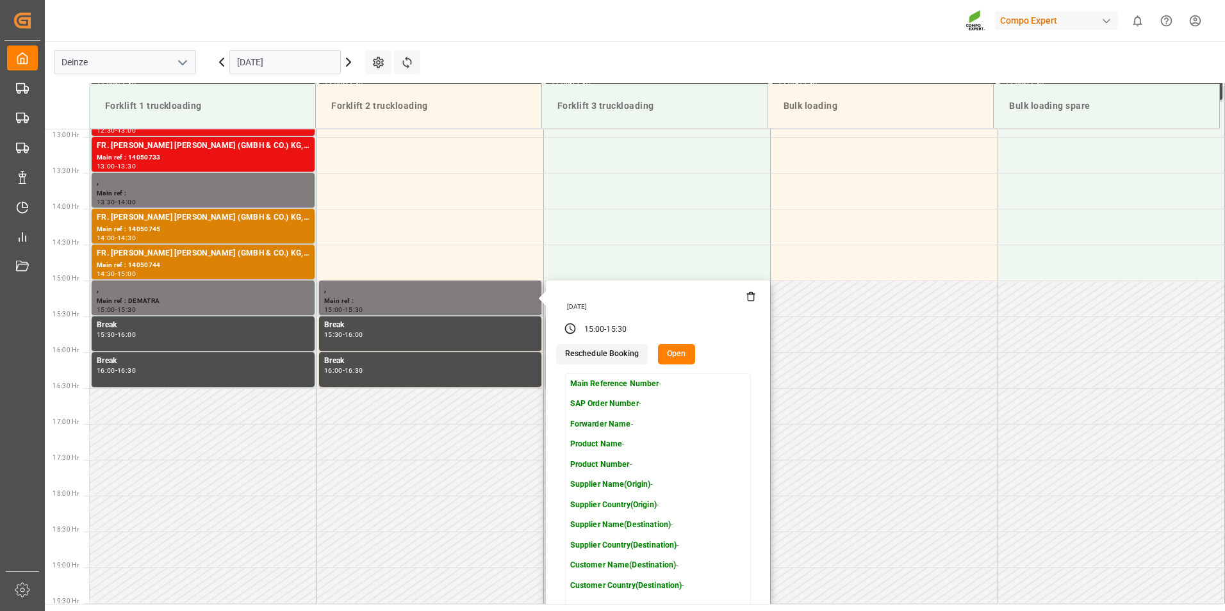
click at [748, 298] on icon at bounding box center [751, 297] width 10 height 10
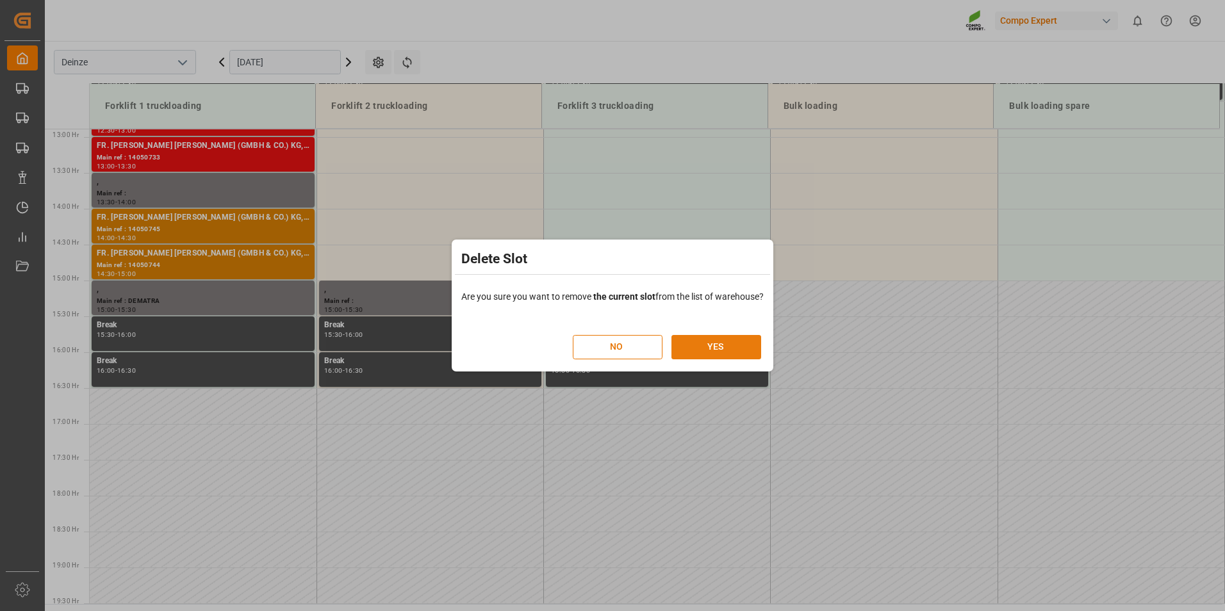
click at [723, 345] on button "YES" at bounding box center [717, 347] width 90 height 24
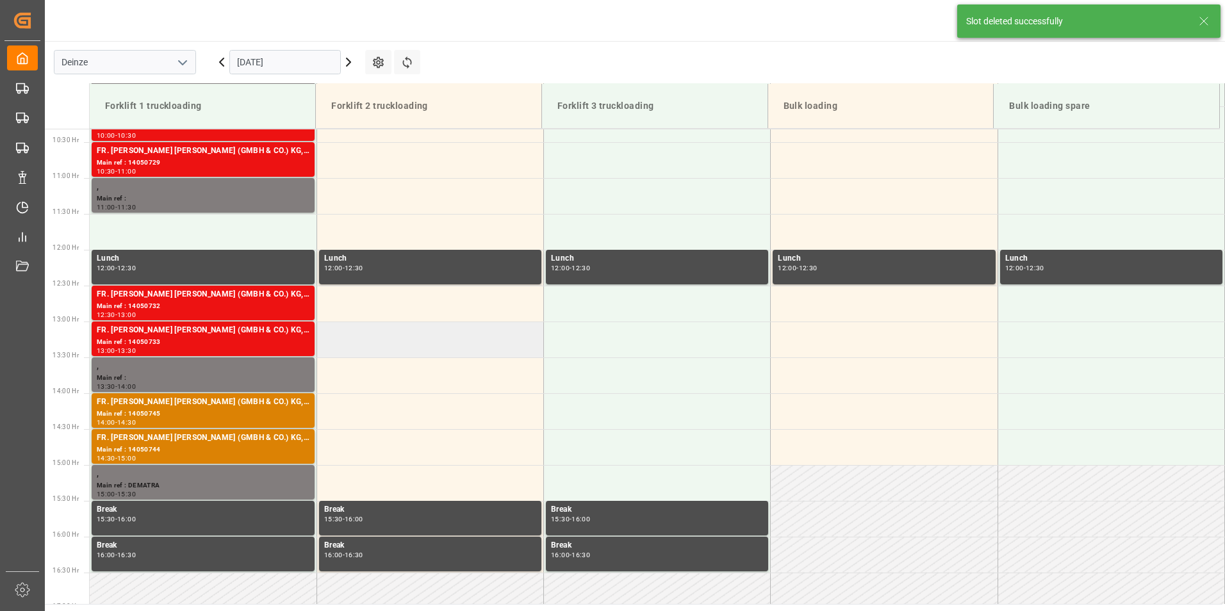
scroll to position [548, 0]
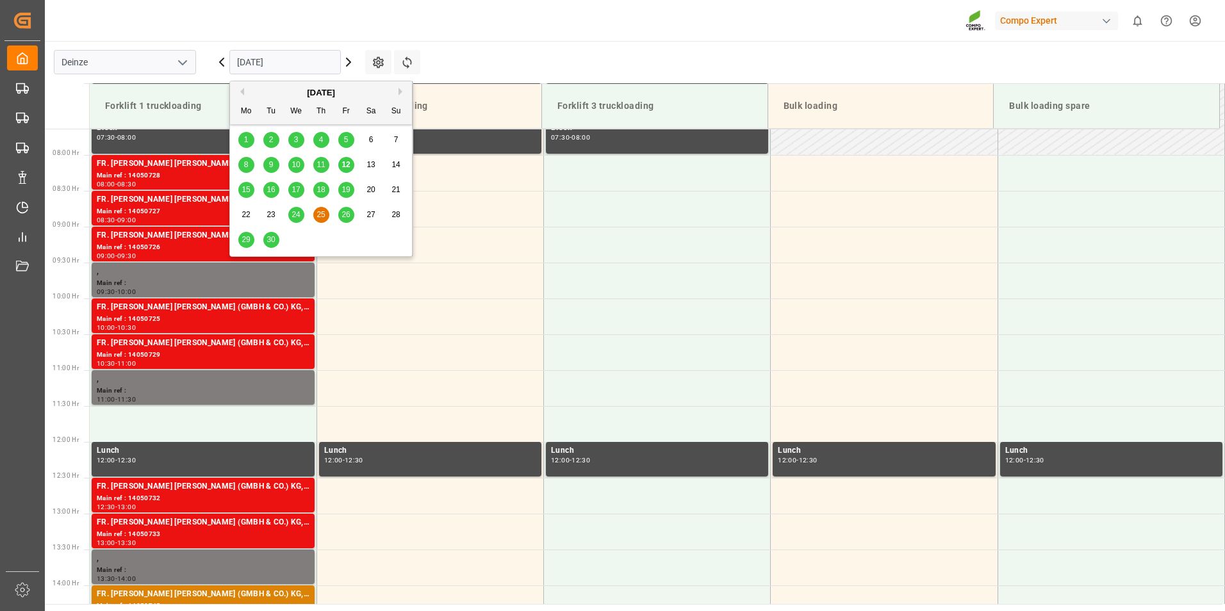
click at [295, 61] on input "[DATE]" at bounding box center [284, 62] width 111 height 24
click at [348, 215] on span "26" at bounding box center [346, 214] width 8 height 9
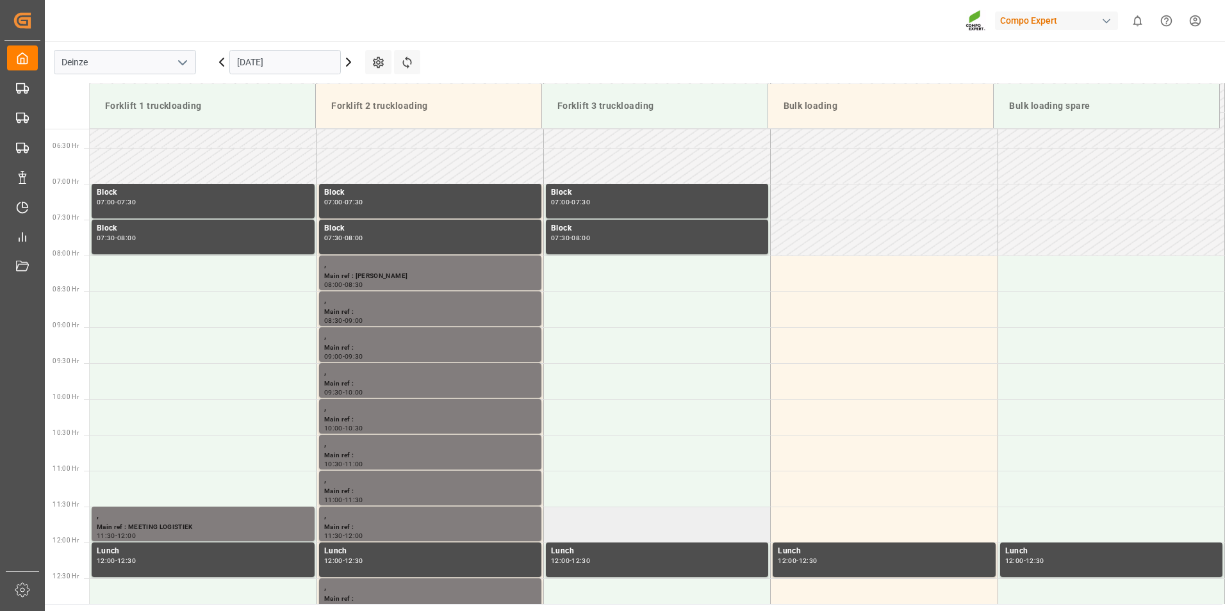
scroll to position [445, 0]
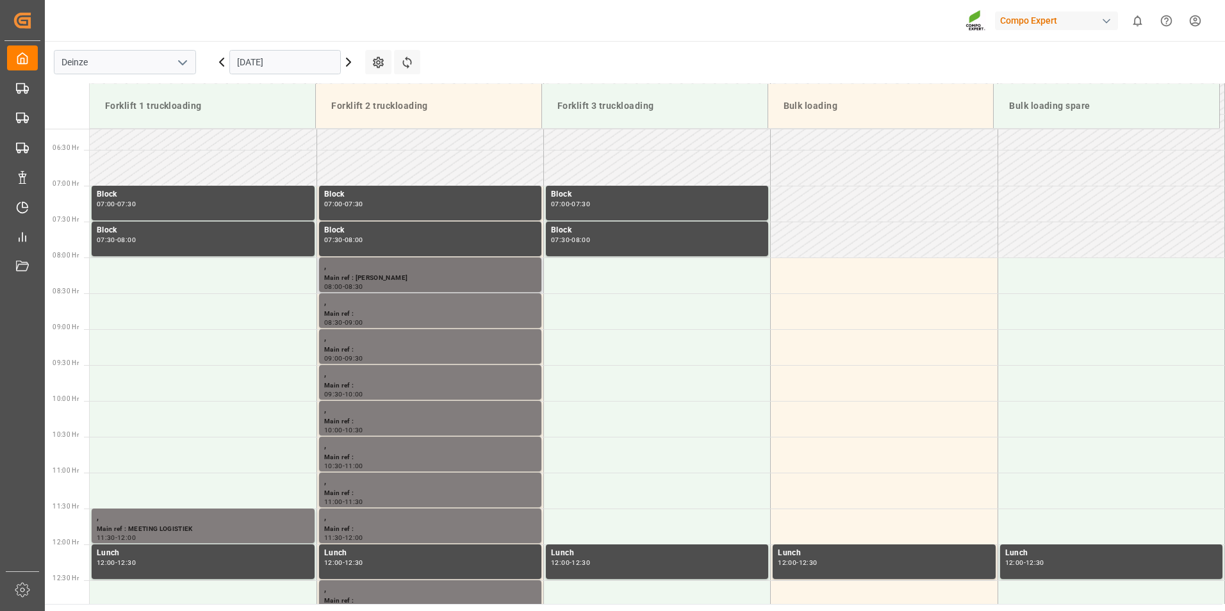
click at [359, 275] on div "Main ref : [PERSON_NAME]" at bounding box center [430, 278] width 212 height 11
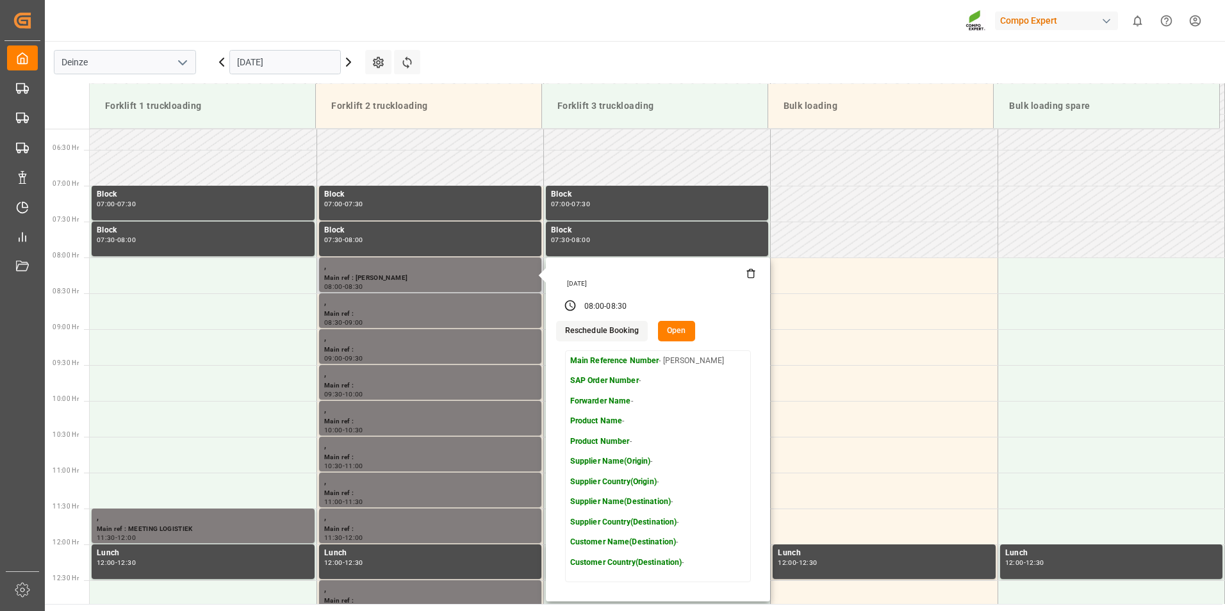
click at [749, 277] on icon at bounding box center [751, 273] width 10 height 10
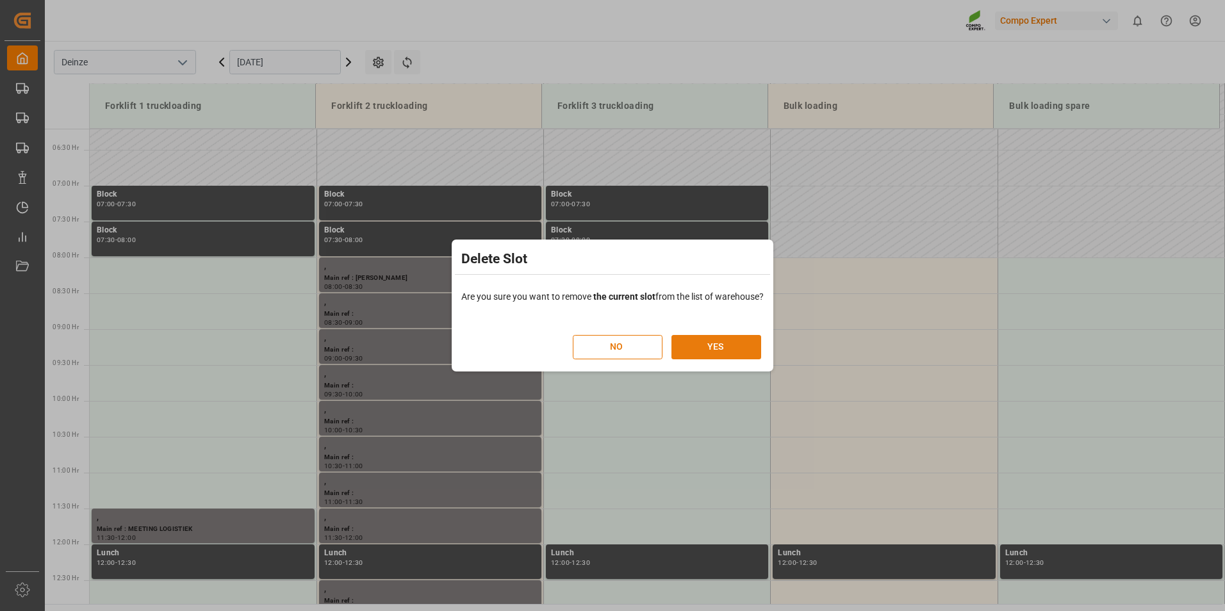
click at [719, 347] on button "YES" at bounding box center [717, 347] width 90 height 24
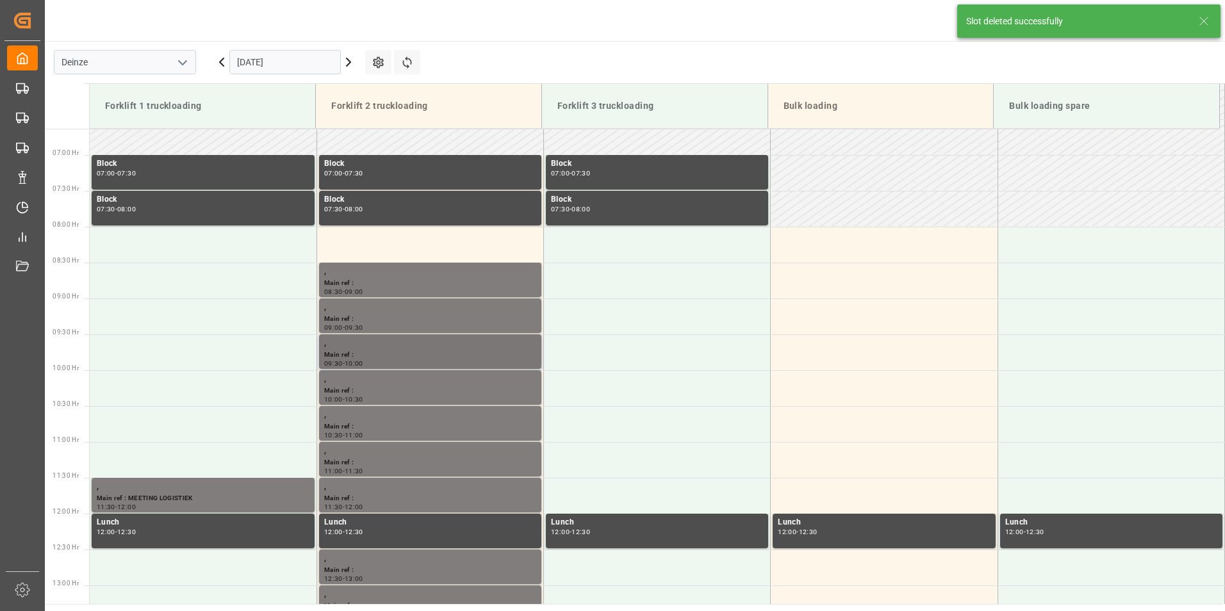
scroll to position [494, 0]
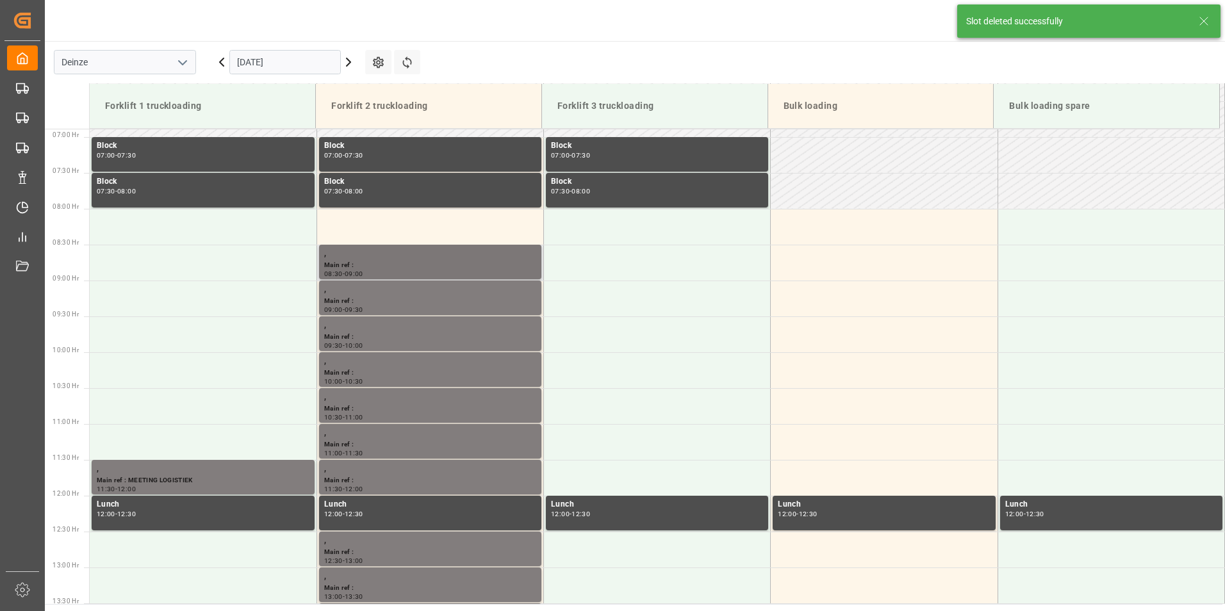
click at [448, 267] on div "Main ref :" at bounding box center [430, 265] width 212 height 11
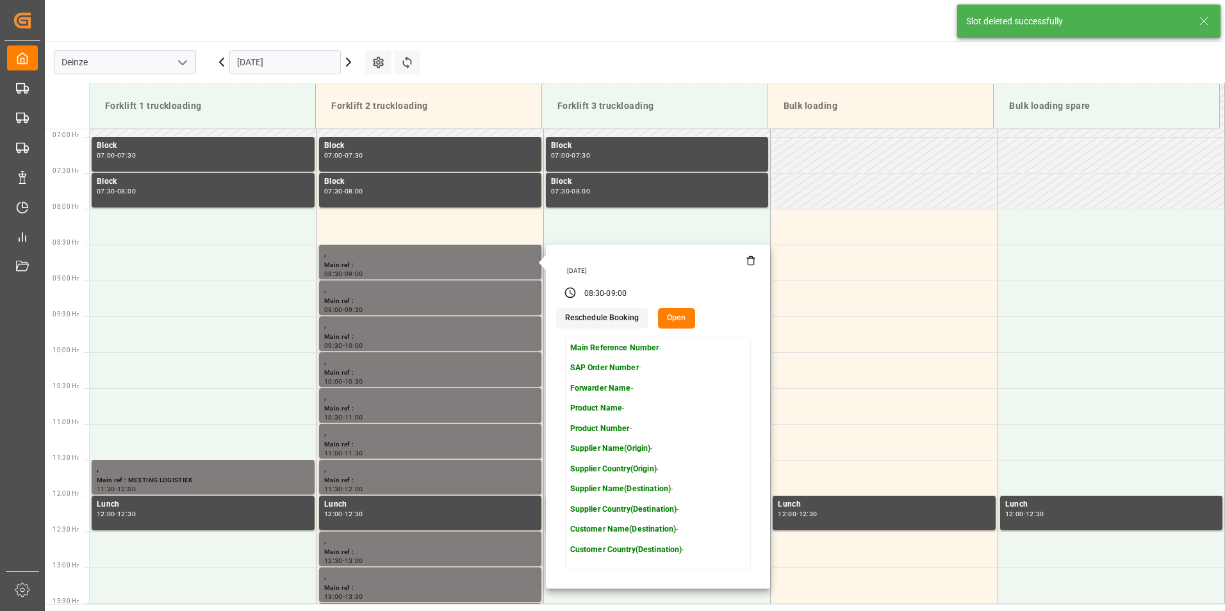
click at [750, 267] on div "[DATE]" at bounding box center [660, 271] width 194 height 9
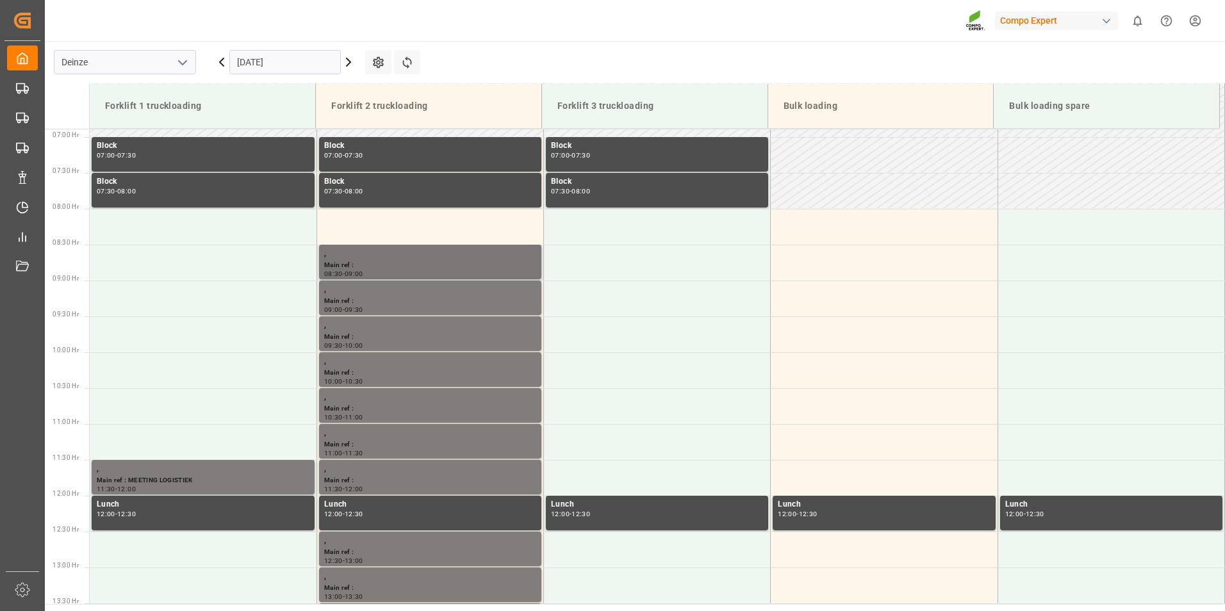
click at [447, 261] on div "Main ref :" at bounding box center [430, 265] width 212 height 11
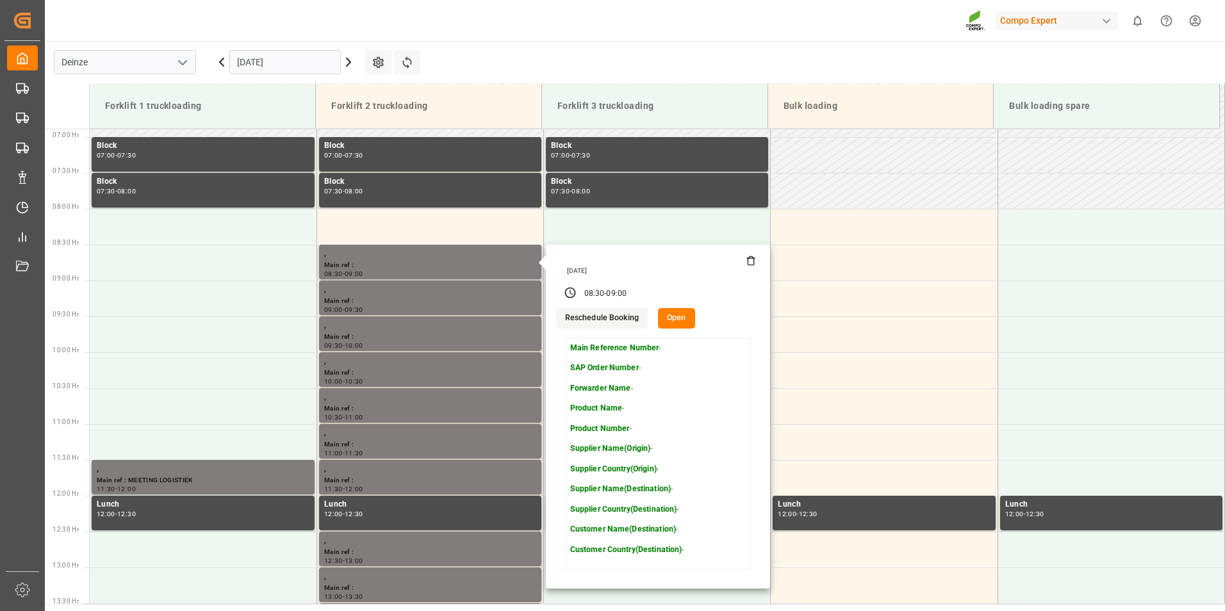
click at [748, 261] on icon at bounding box center [751, 261] width 10 height 10
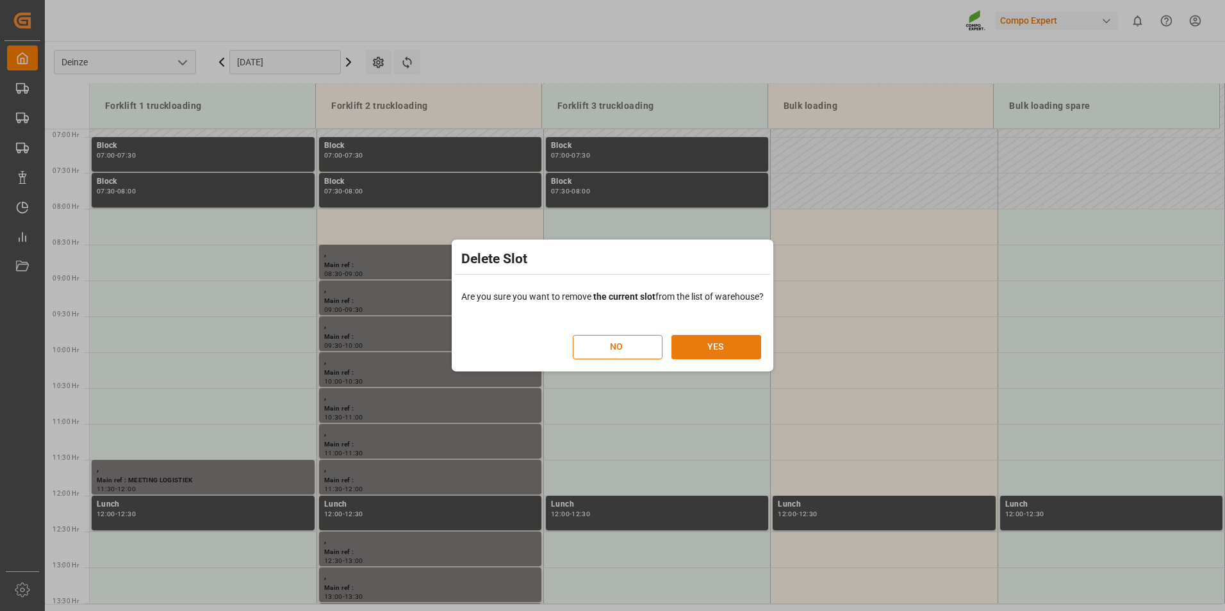
click at [709, 345] on button "YES" at bounding box center [717, 347] width 90 height 24
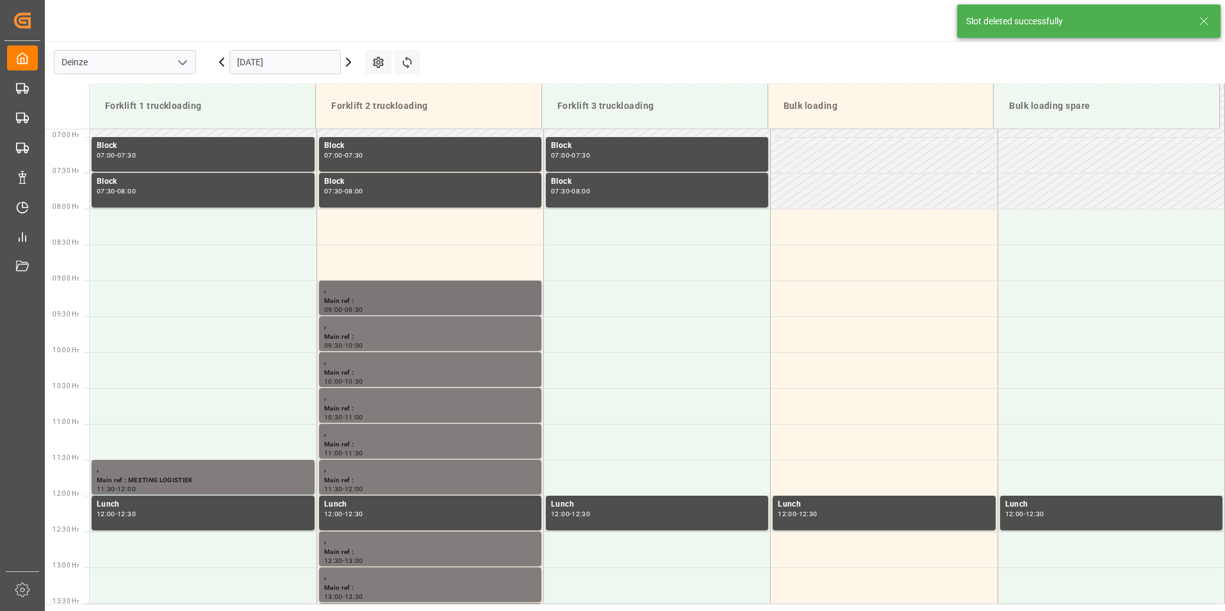
click at [386, 299] on div "Main ref :" at bounding box center [430, 301] width 212 height 11
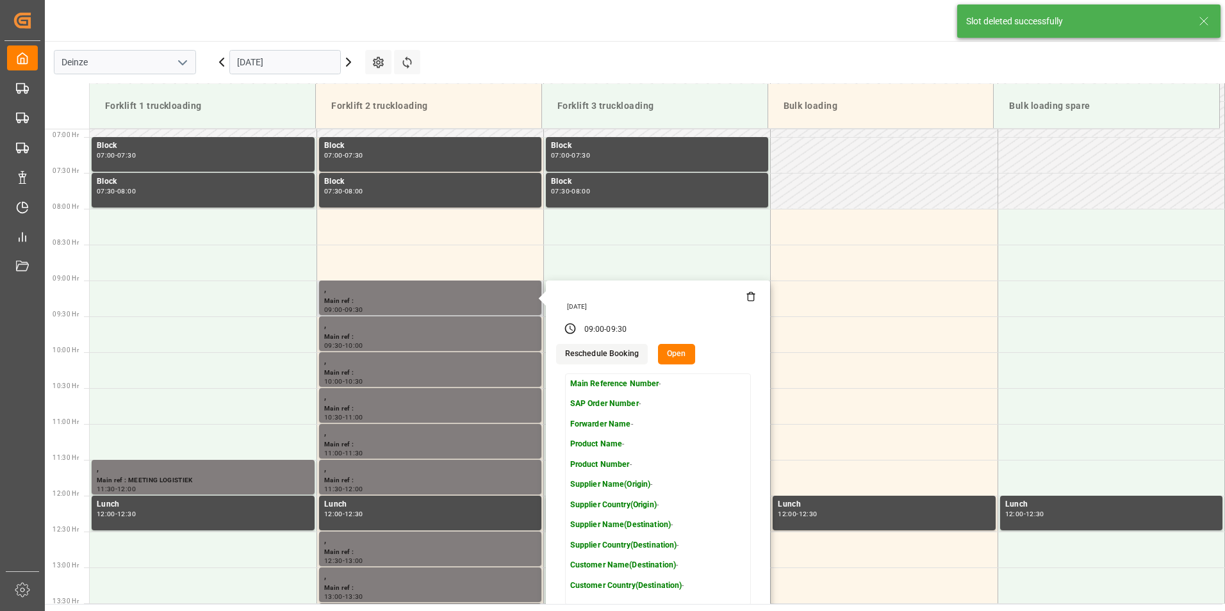
click at [748, 299] on icon at bounding box center [751, 297] width 10 height 10
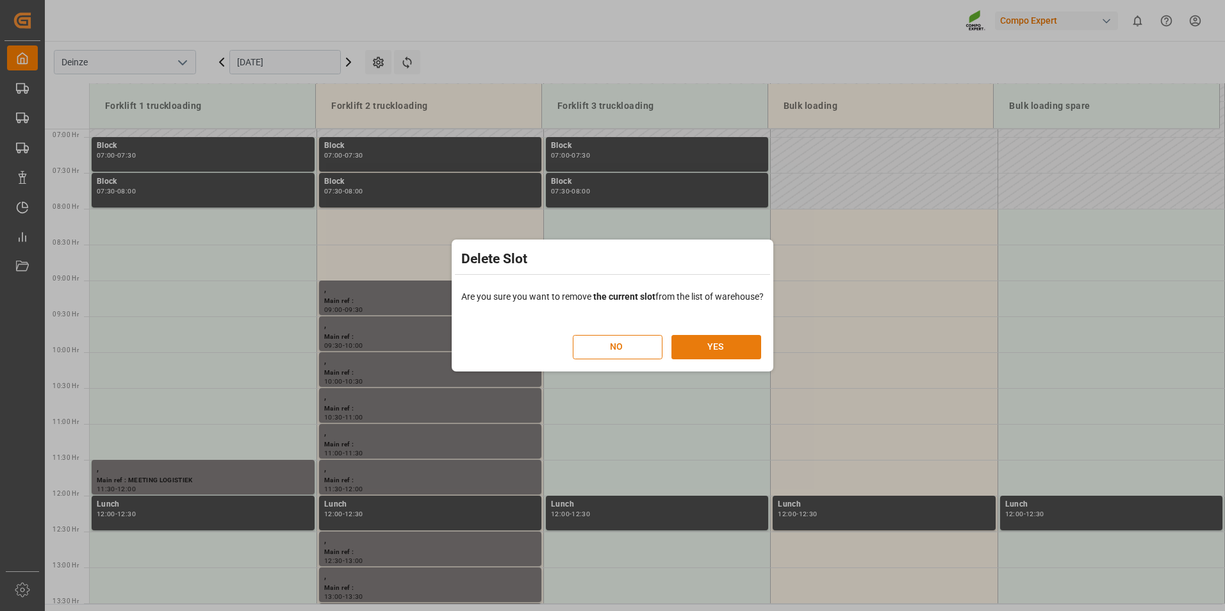
click at [711, 347] on button "YES" at bounding box center [717, 347] width 90 height 24
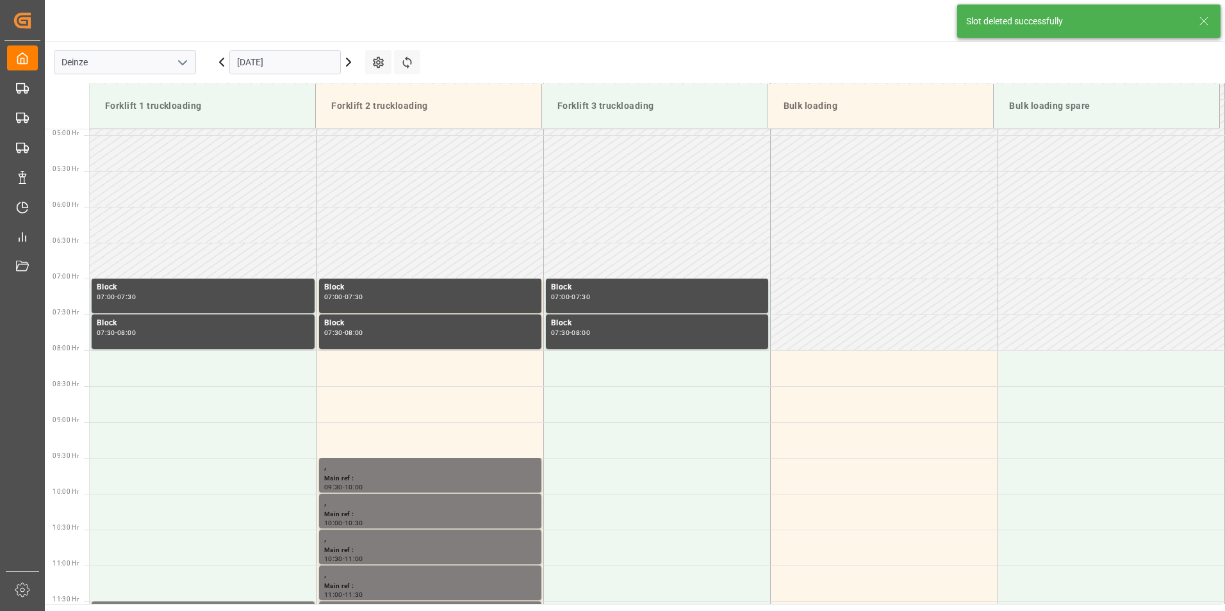
scroll to position [566, 0]
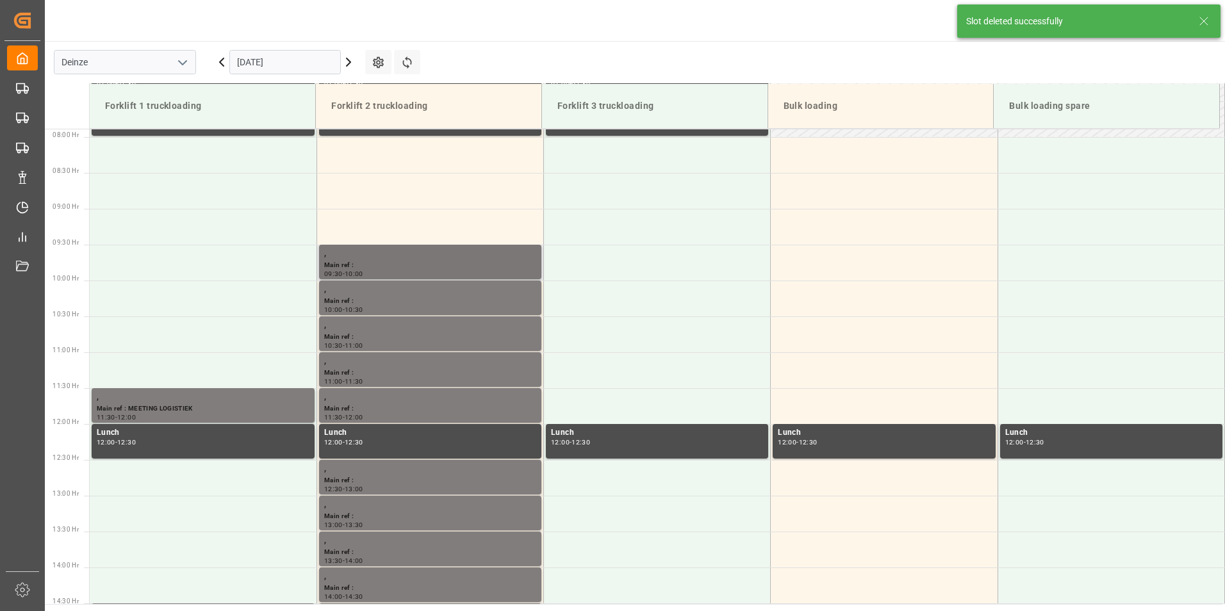
click at [389, 267] on div "Main ref :" at bounding box center [430, 265] width 212 height 11
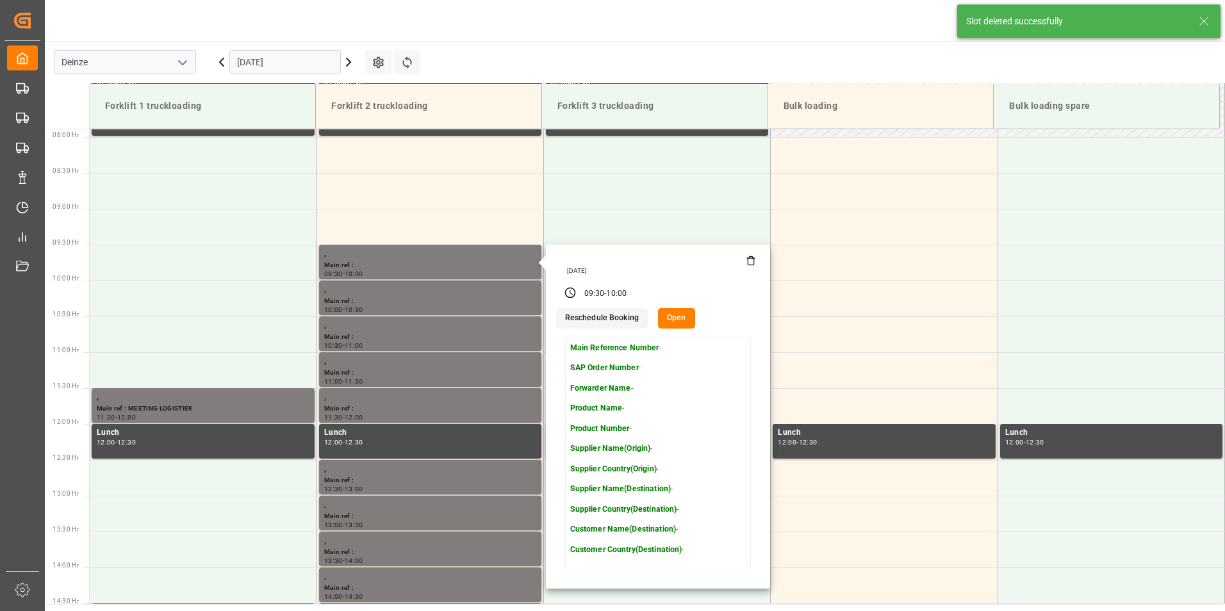
click at [747, 263] on icon at bounding box center [751, 261] width 10 height 10
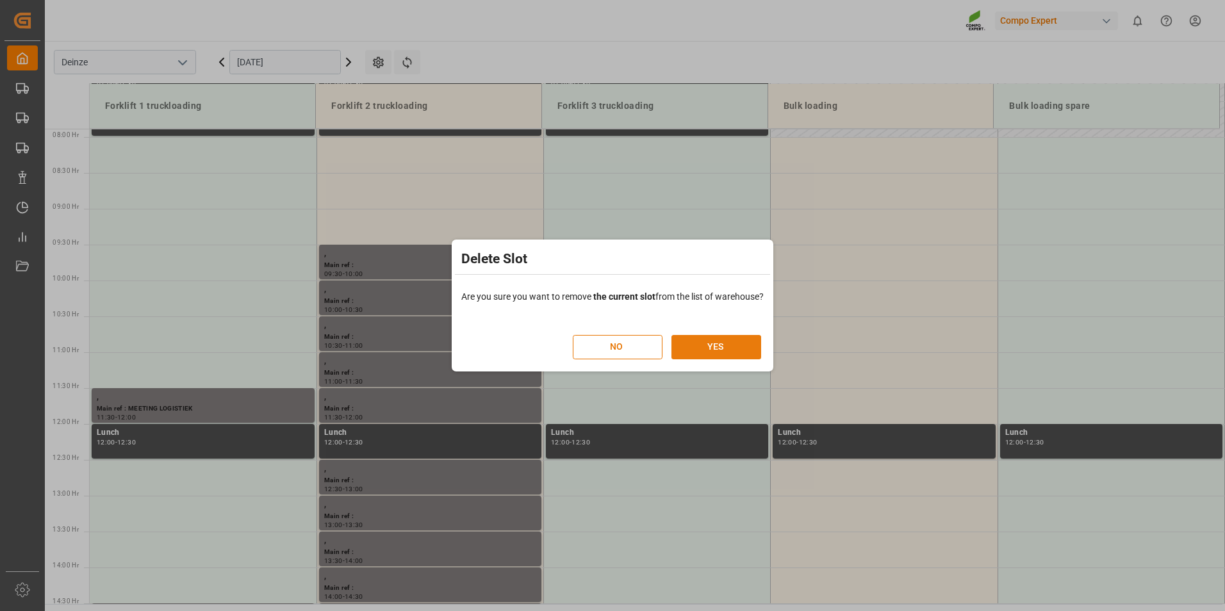
click at [711, 344] on button "YES" at bounding box center [717, 347] width 90 height 24
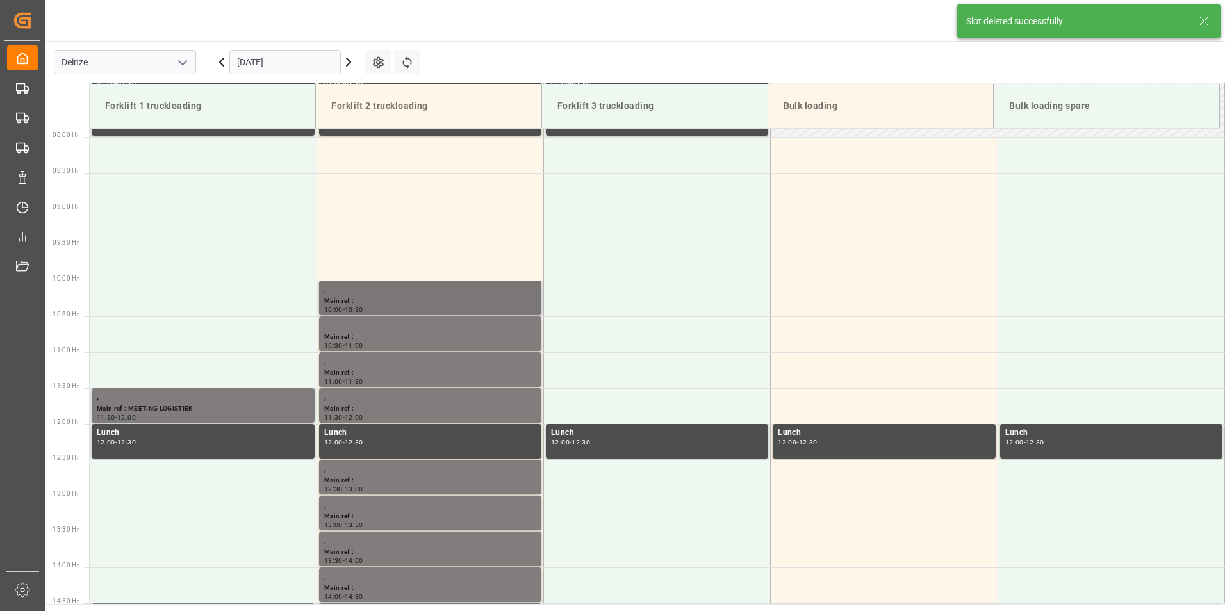
click at [368, 295] on div "," at bounding box center [430, 289] width 212 height 13
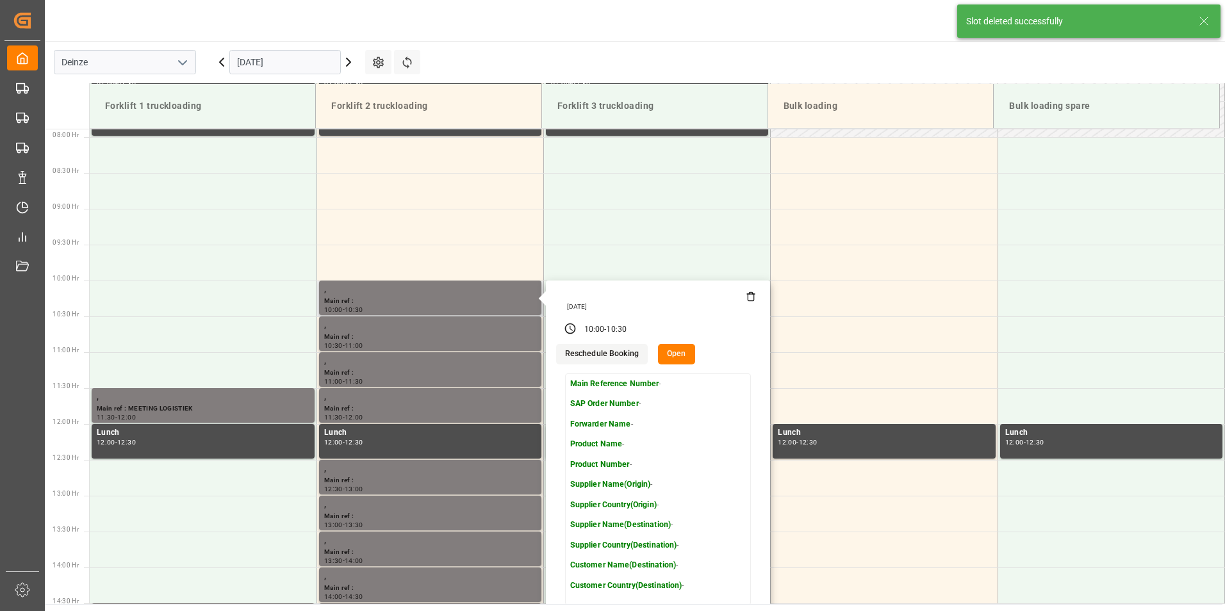
click at [750, 297] on icon at bounding box center [751, 297] width 10 height 10
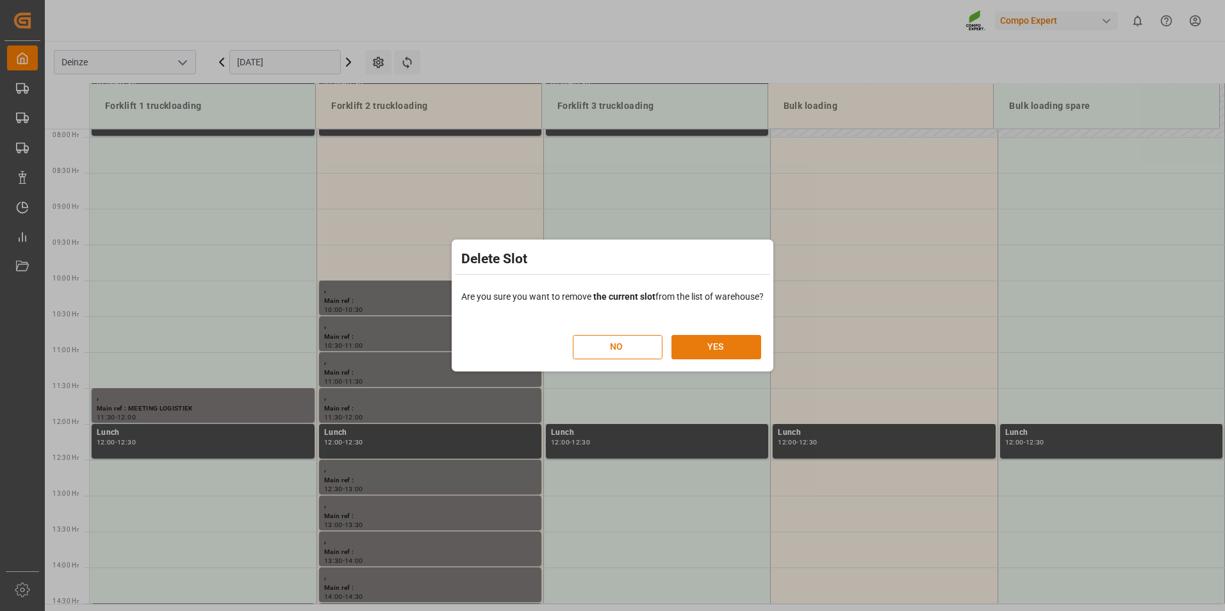
click at [720, 347] on button "YES" at bounding box center [717, 347] width 90 height 24
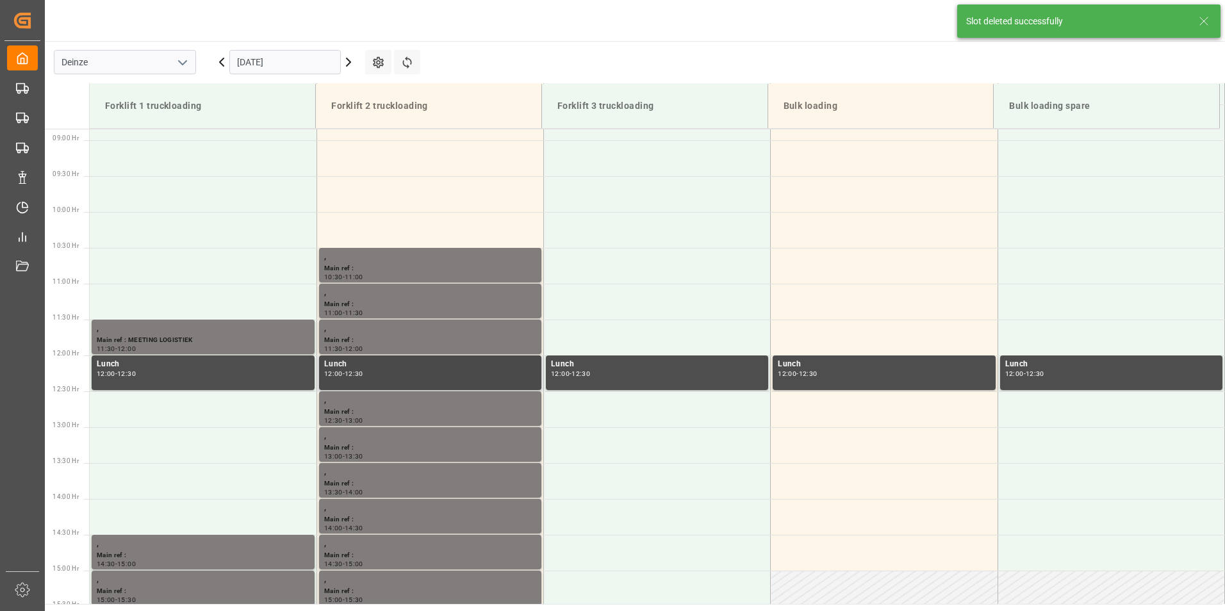
scroll to position [638, 0]
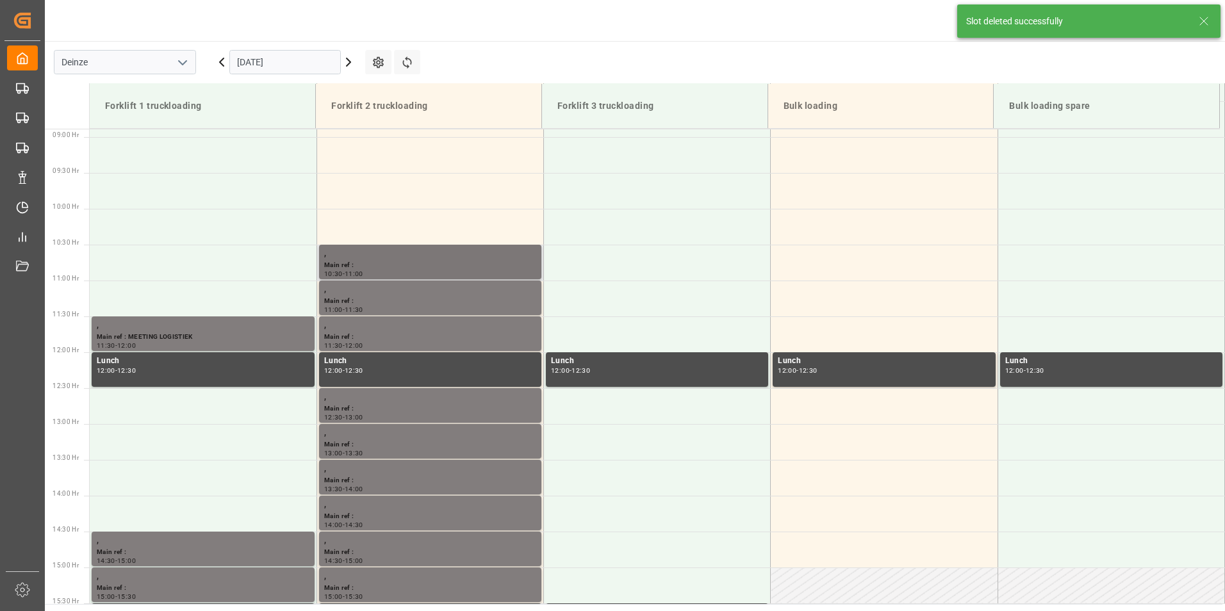
click at [369, 261] on div "Main ref :" at bounding box center [430, 265] width 212 height 11
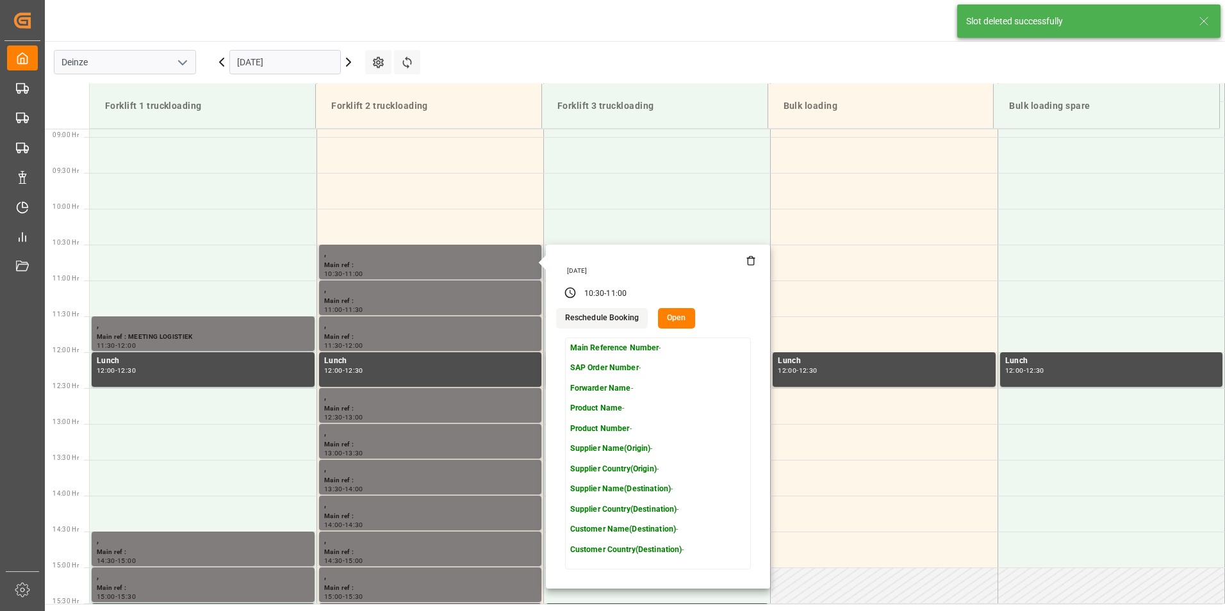
click at [746, 263] on icon at bounding box center [751, 261] width 10 height 10
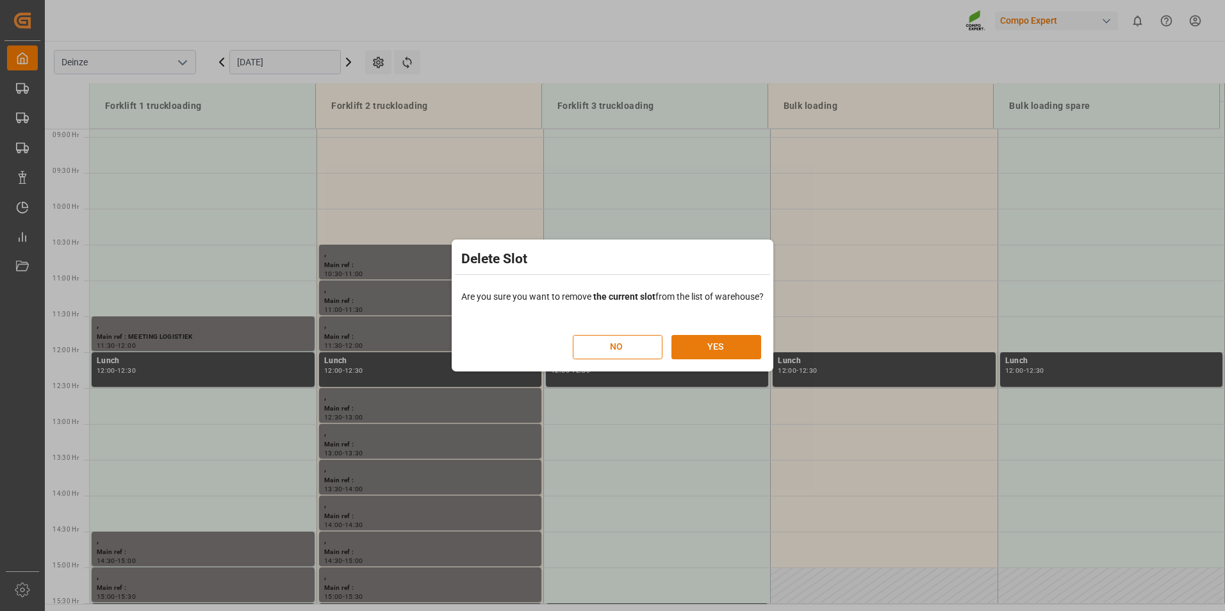
click at [734, 344] on button "YES" at bounding box center [717, 347] width 90 height 24
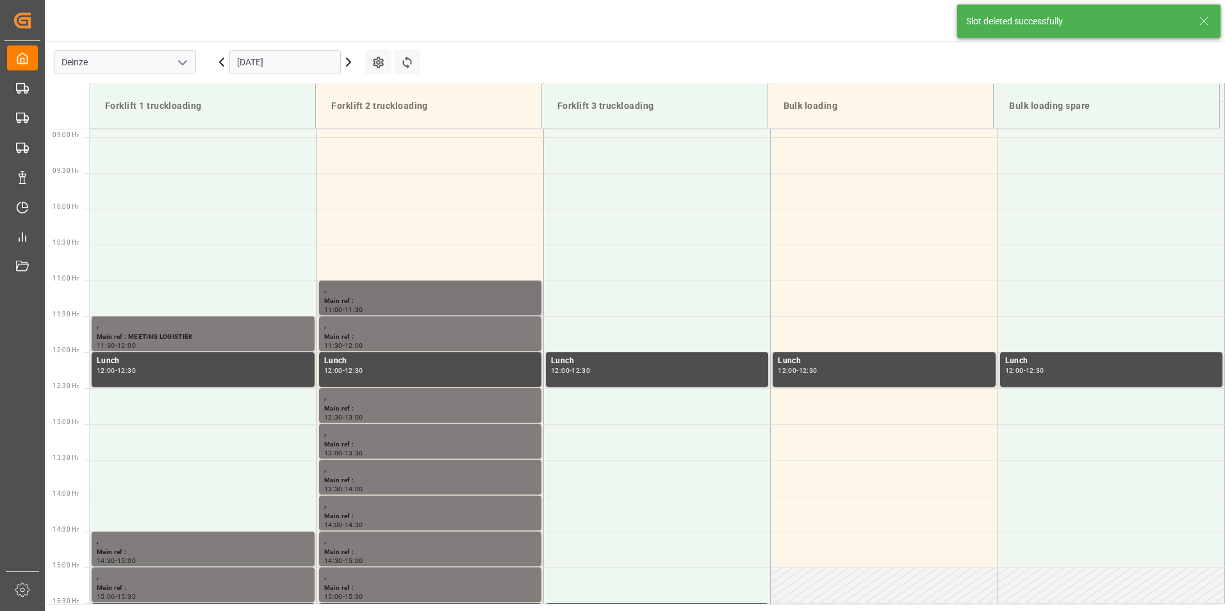
click at [375, 295] on div "," at bounding box center [430, 289] width 212 height 13
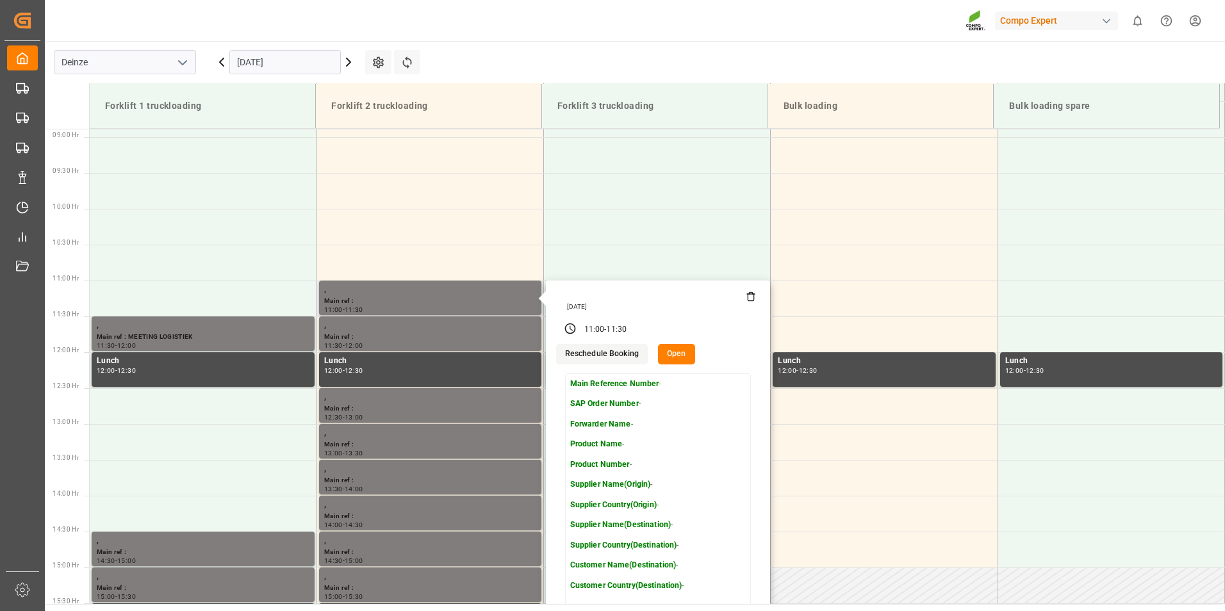
click at [748, 299] on icon at bounding box center [751, 297] width 10 height 10
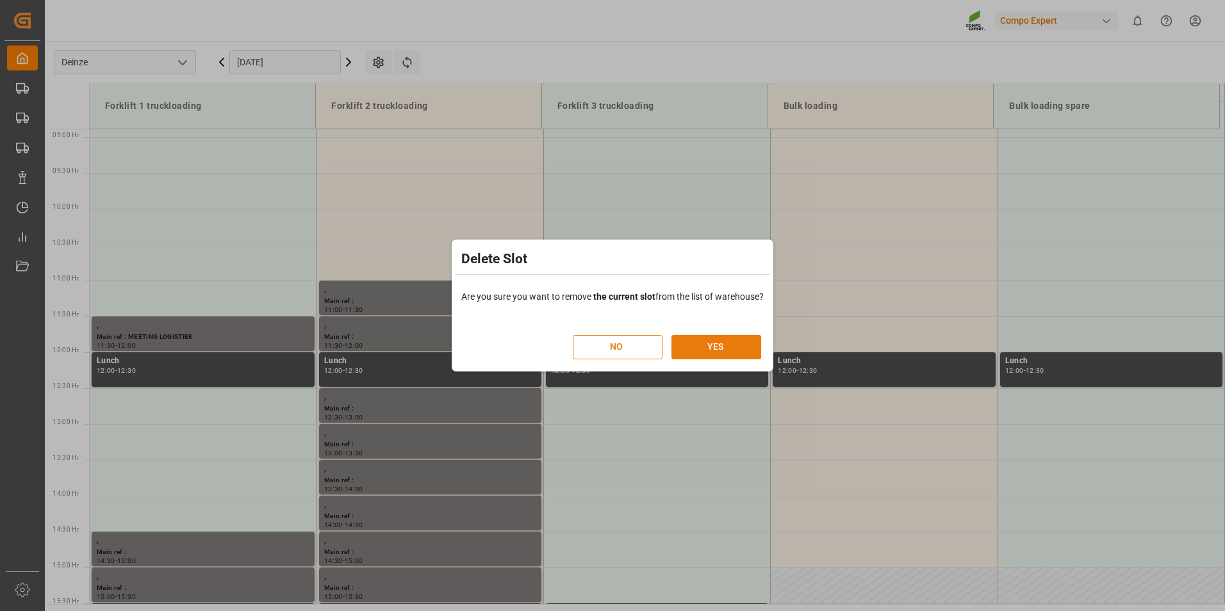
click at [721, 351] on button "YES" at bounding box center [717, 347] width 90 height 24
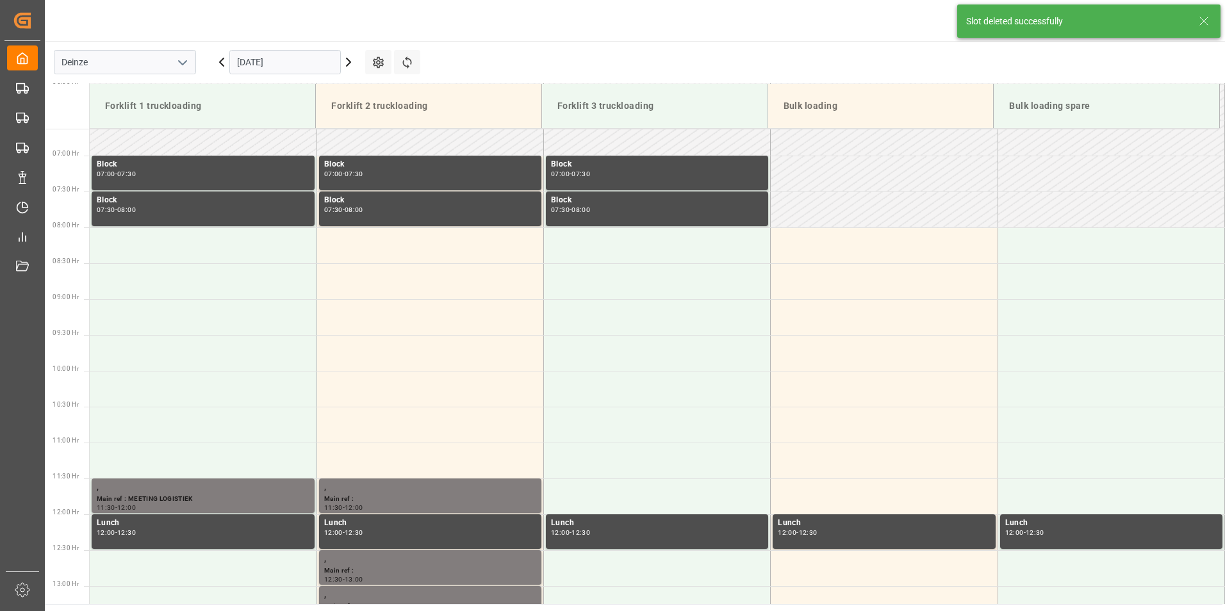
scroll to position [709, 0]
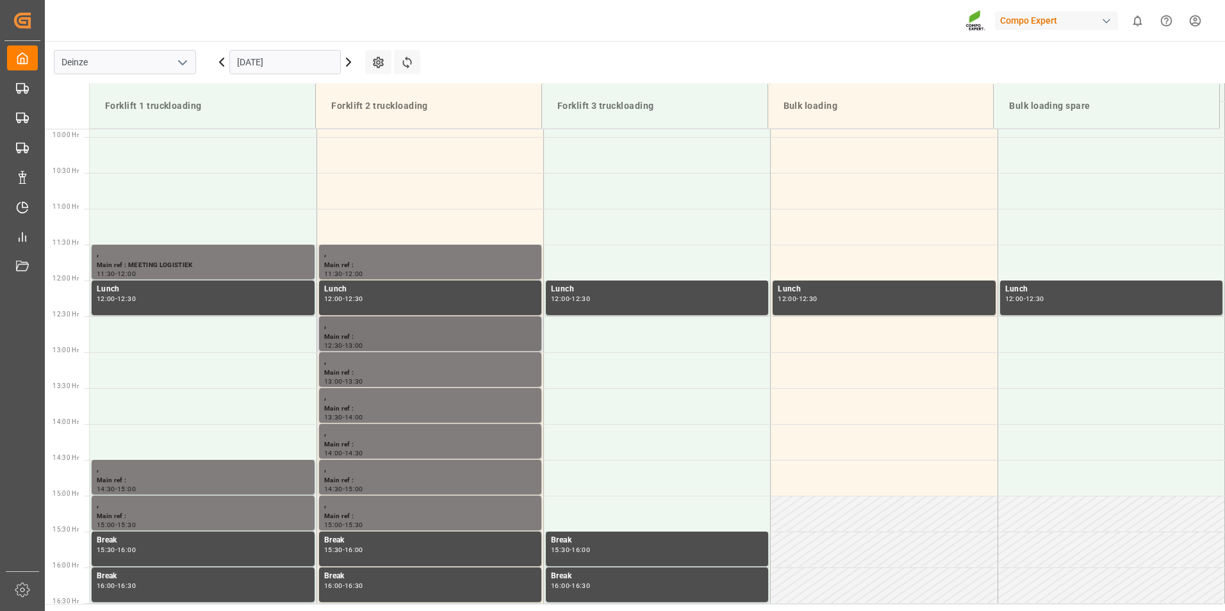
click at [346, 329] on div "," at bounding box center [430, 325] width 212 height 13
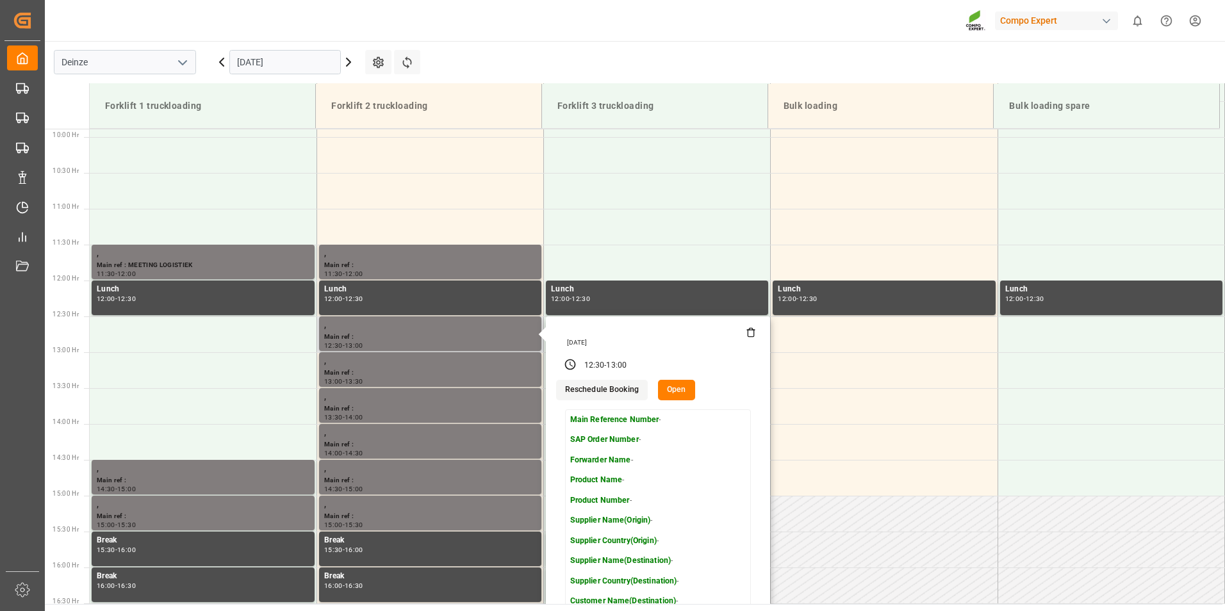
click at [750, 334] on icon at bounding box center [751, 332] width 10 height 10
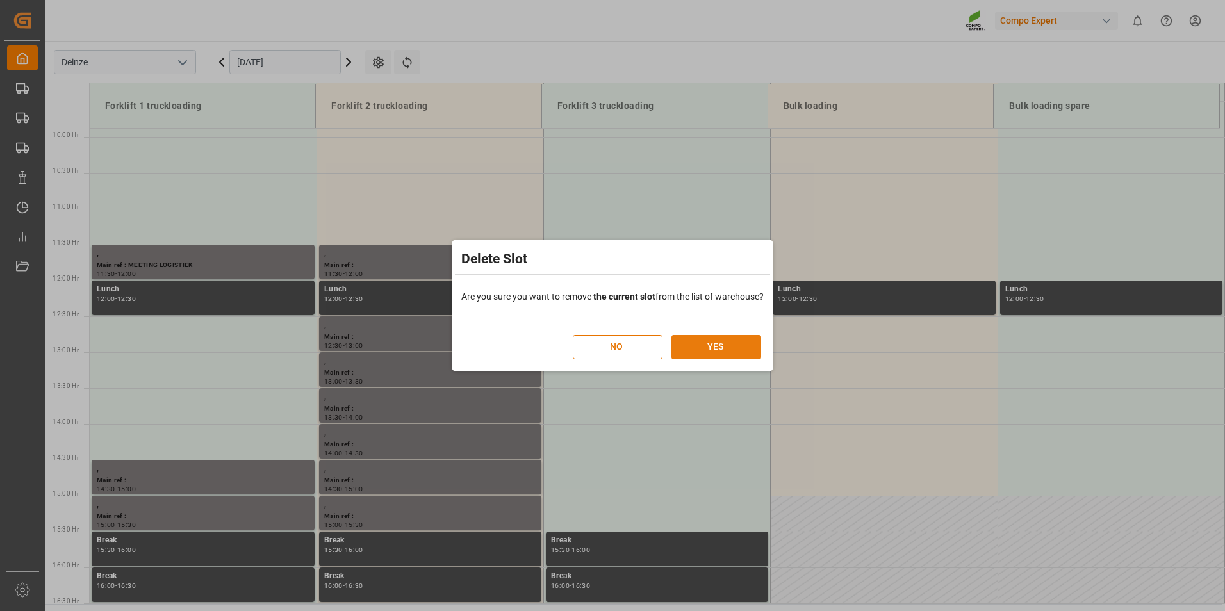
click at [734, 348] on button "YES" at bounding box center [717, 347] width 90 height 24
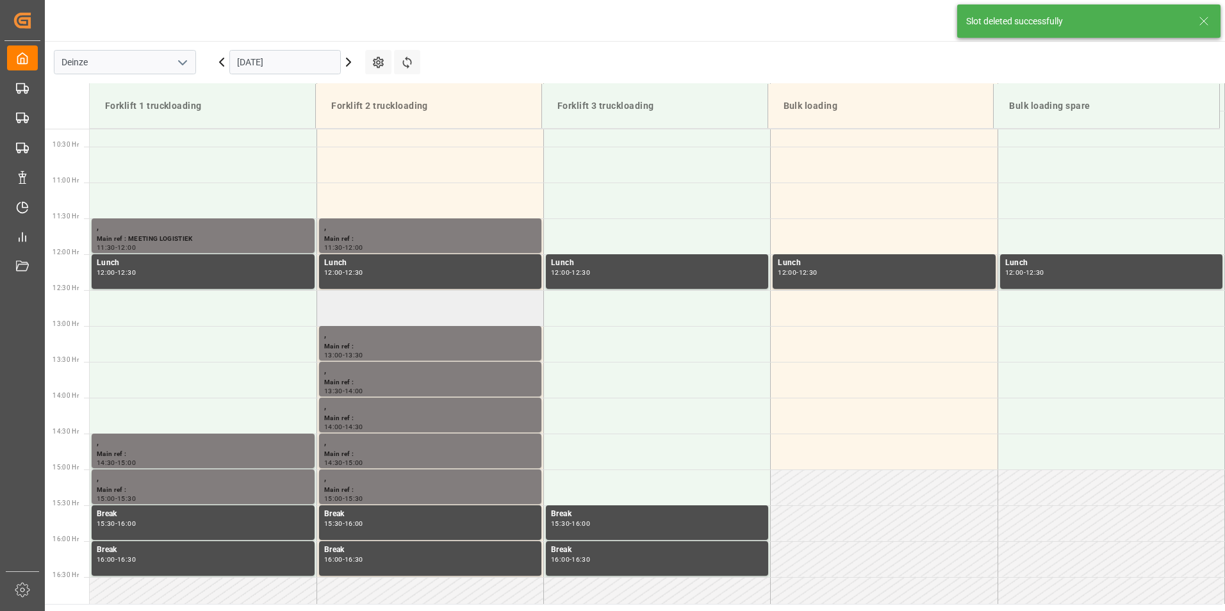
scroll to position [781, 0]
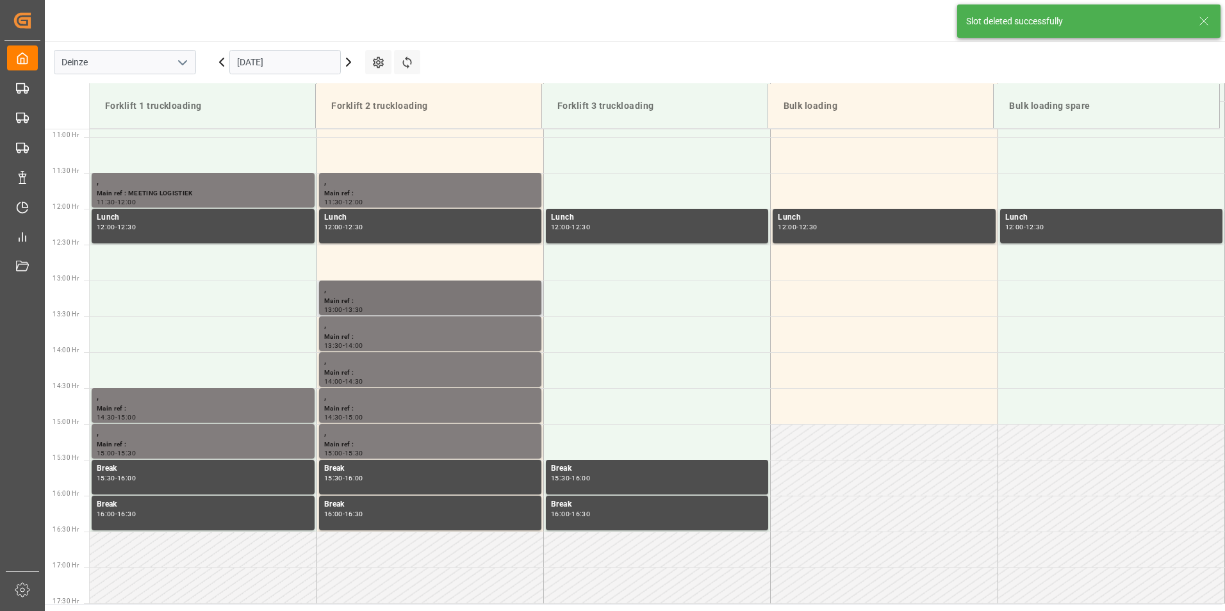
click at [344, 304] on div "Main ref :" at bounding box center [430, 301] width 212 height 11
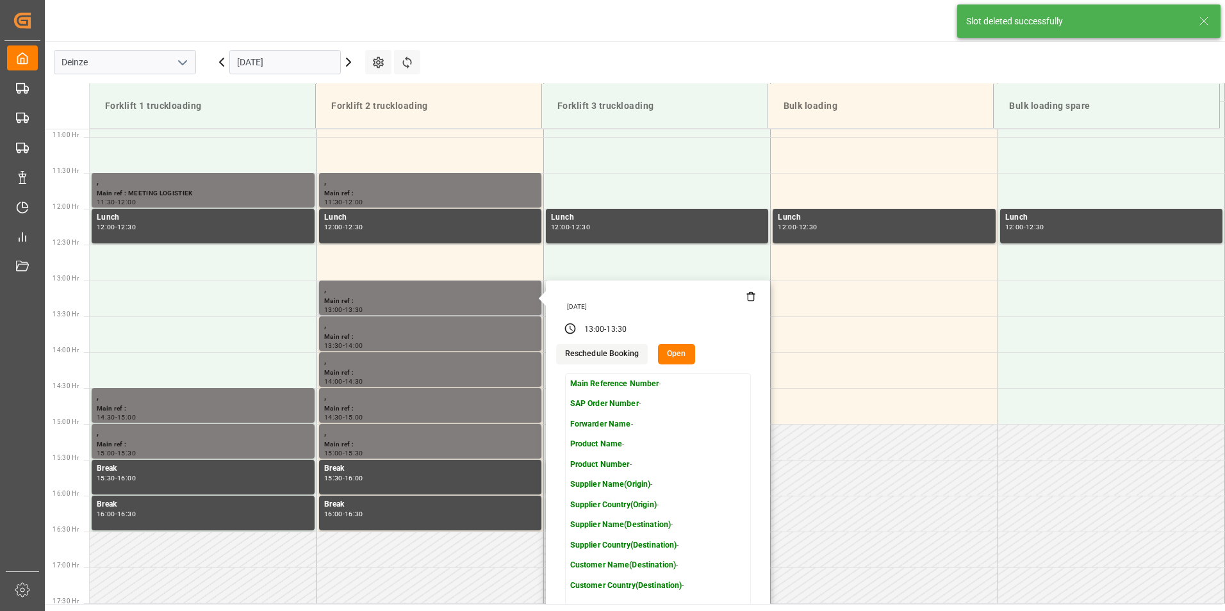
click at [748, 301] on icon at bounding box center [751, 297] width 10 height 10
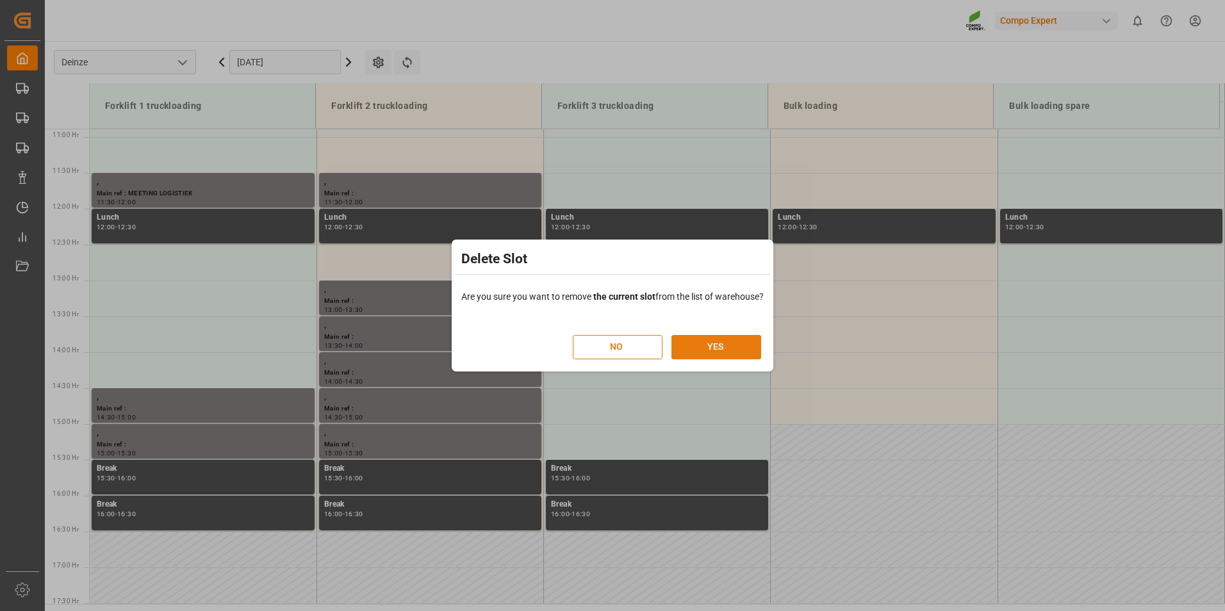
click at [715, 352] on button "YES" at bounding box center [717, 347] width 90 height 24
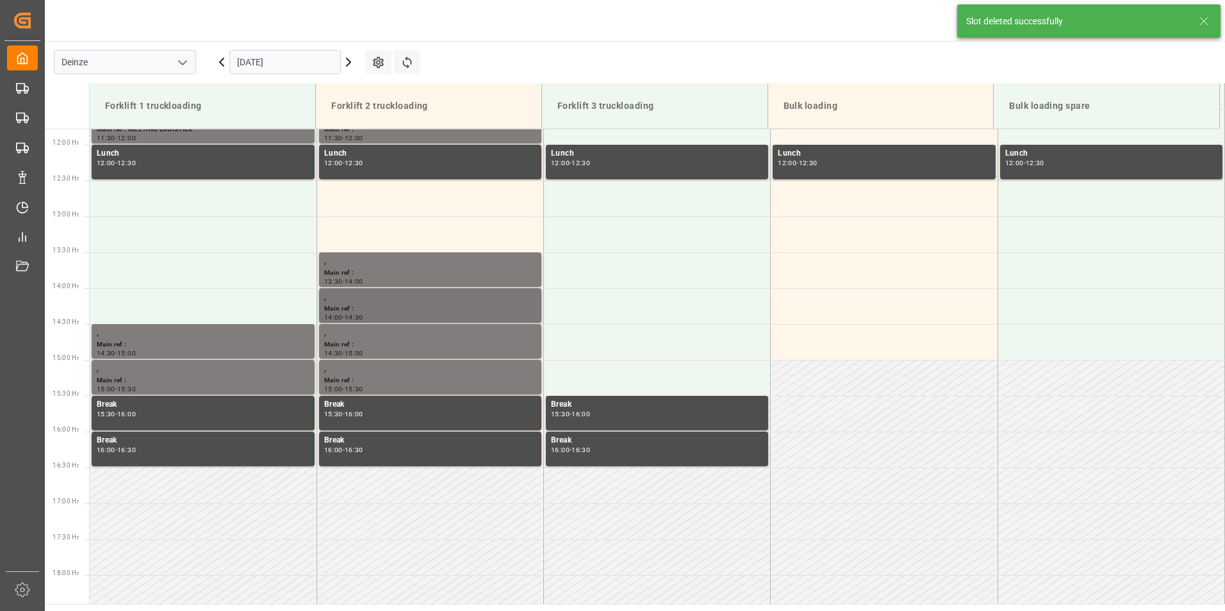
scroll to position [853, 0]
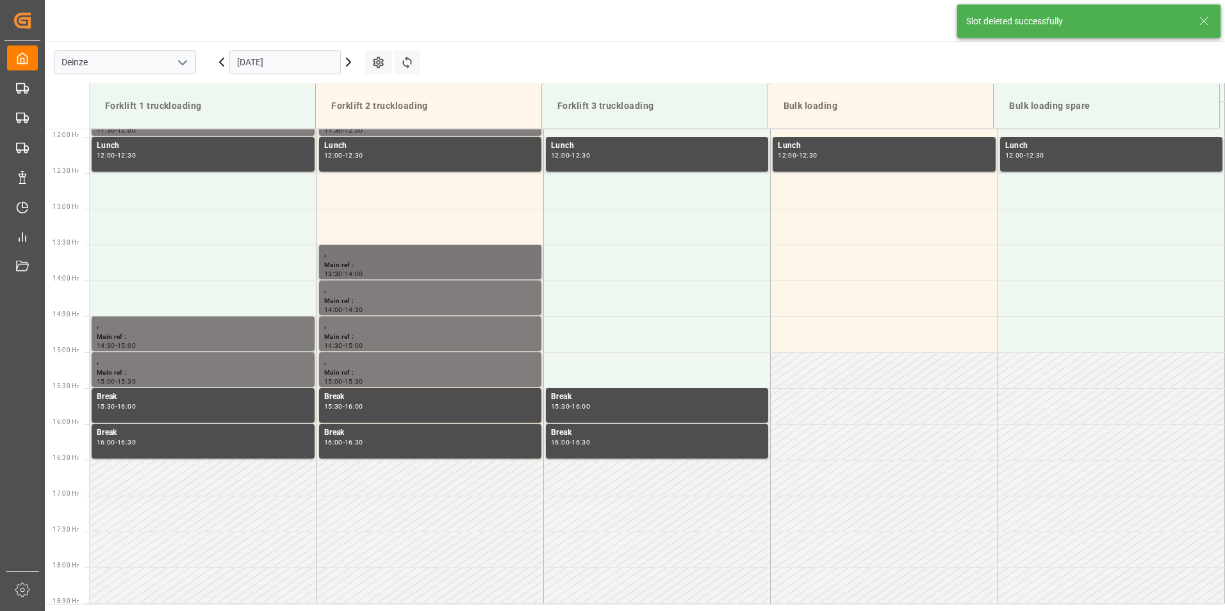
click at [358, 262] on div "Main ref :" at bounding box center [430, 265] width 212 height 11
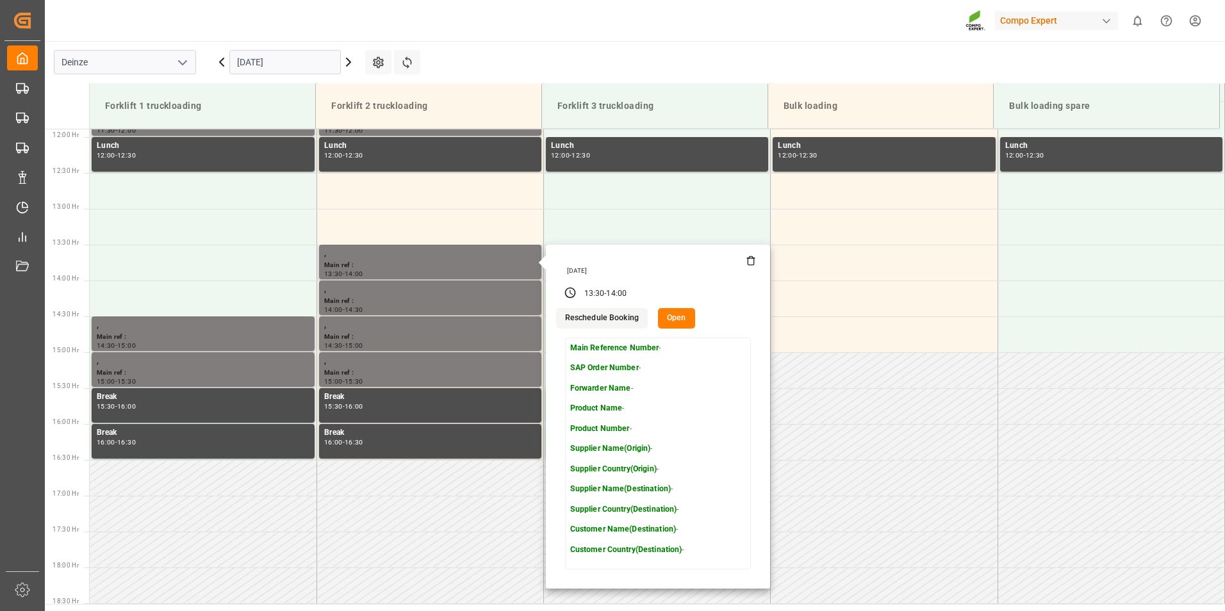
click at [751, 262] on icon at bounding box center [751, 261] width 10 height 10
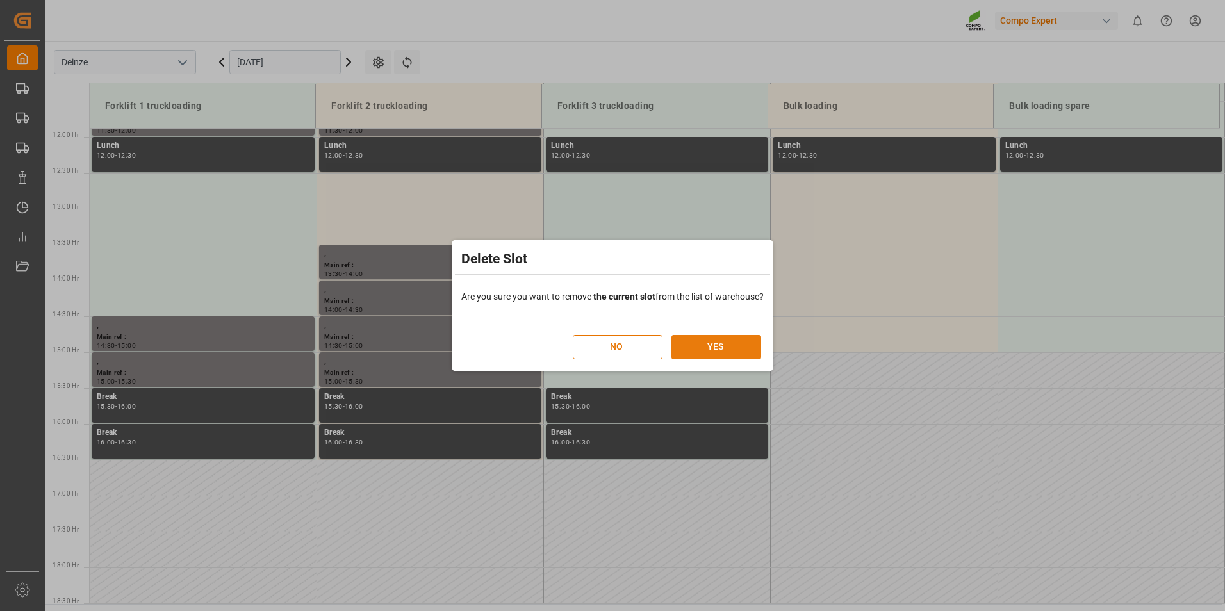
click at [702, 345] on button "YES" at bounding box center [717, 347] width 90 height 24
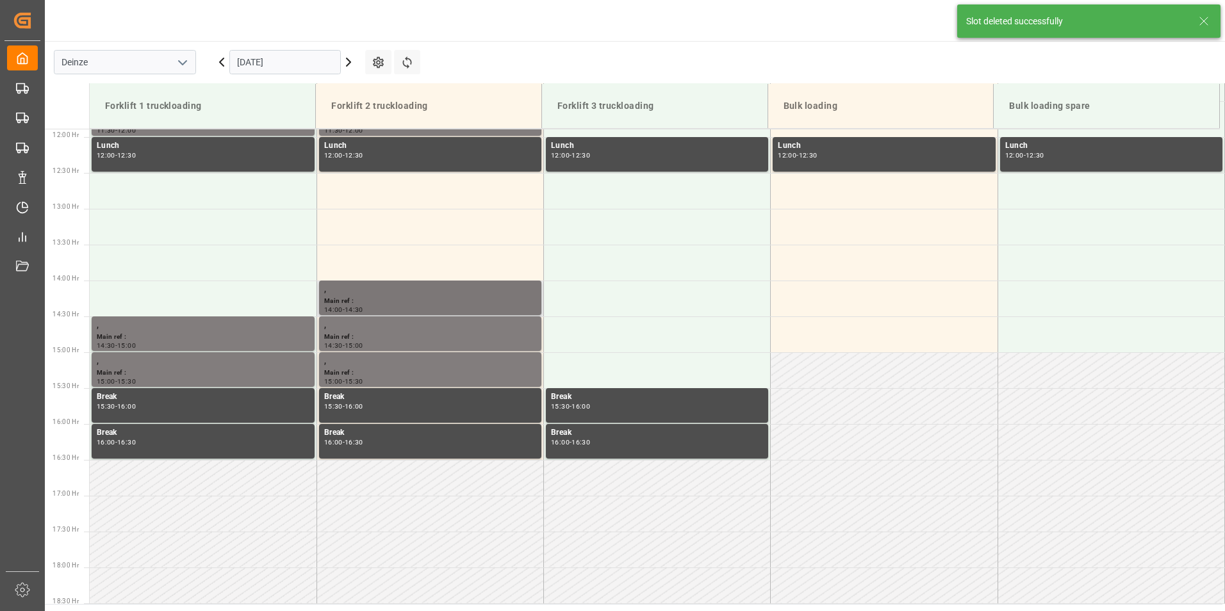
click at [372, 297] on div "Main ref :" at bounding box center [430, 301] width 212 height 11
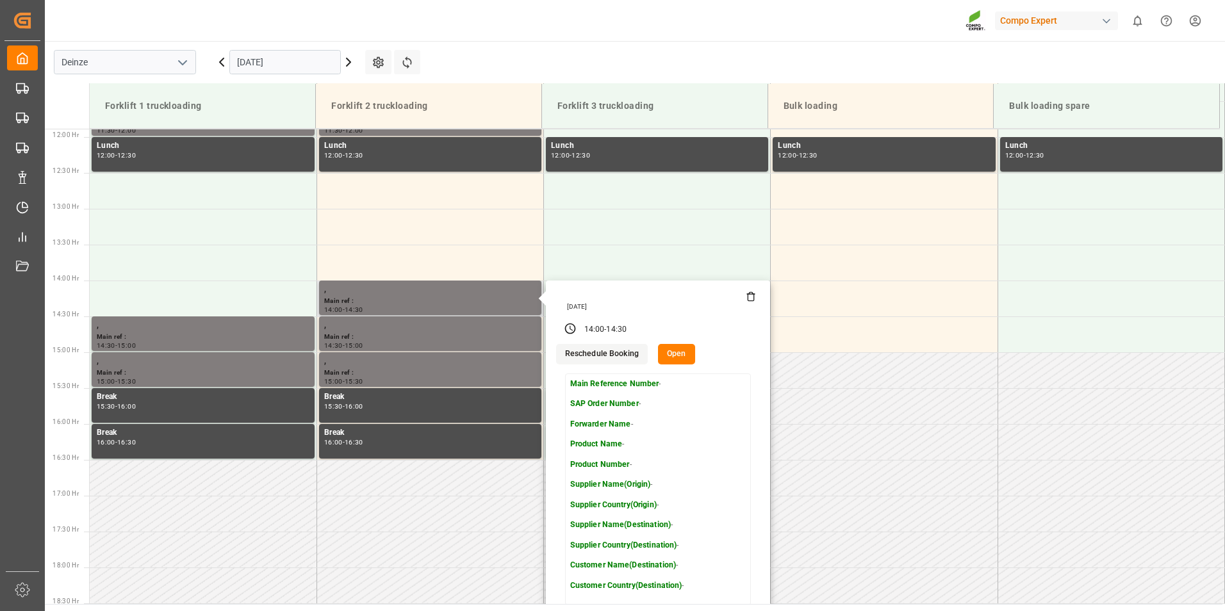
click at [750, 300] on icon at bounding box center [751, 297] width 10 height 10
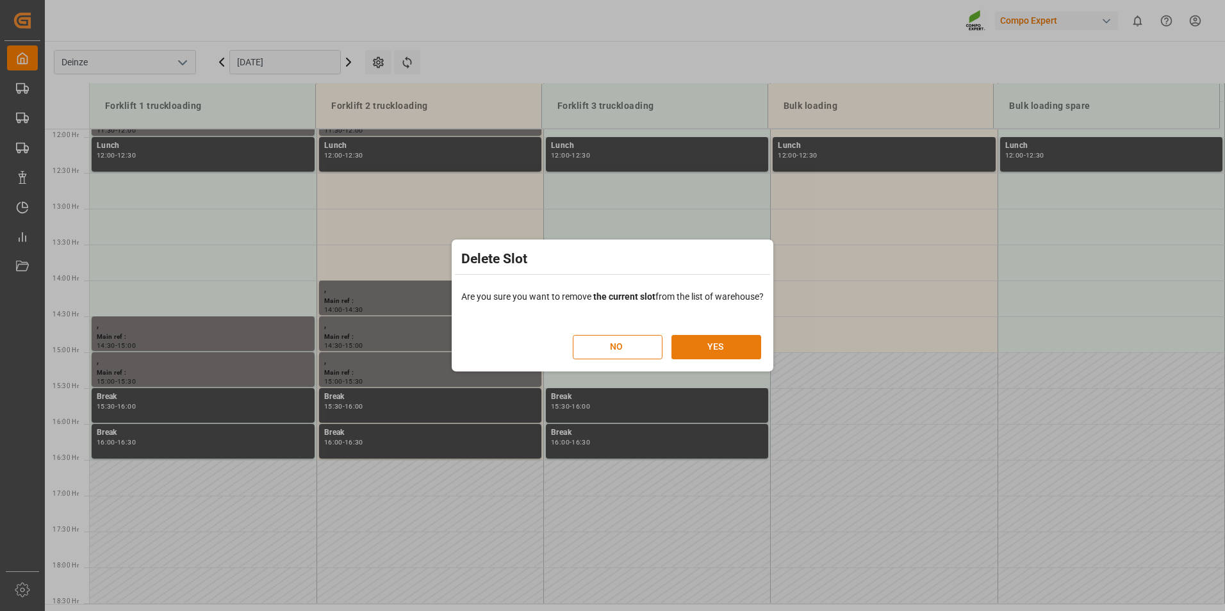
click at [720, 342] on button "YES" at bounding box center [717, 347] width 90 height 24
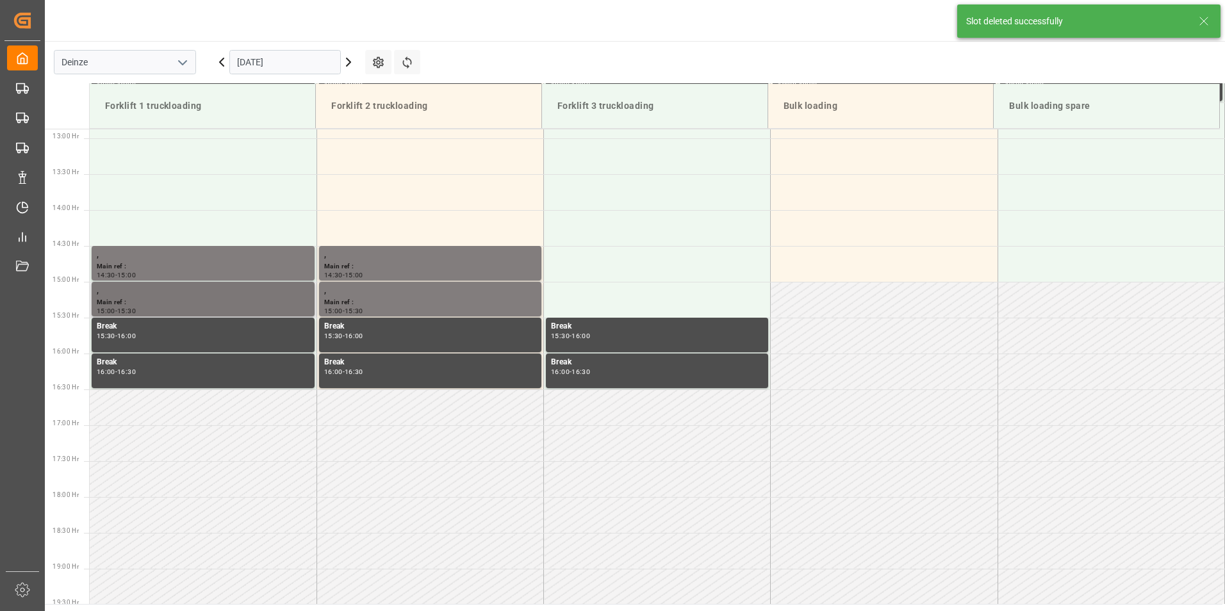
scroll to position [925, 0]
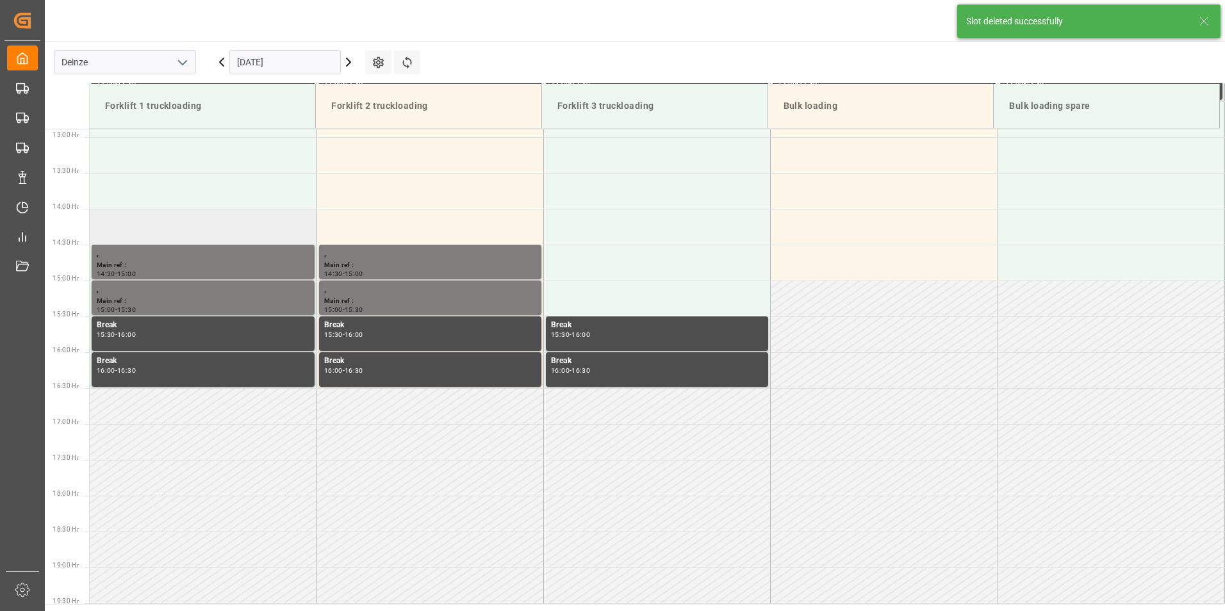
click at [140, 226] on td at bounding box center [203, 227] width 227 height 36
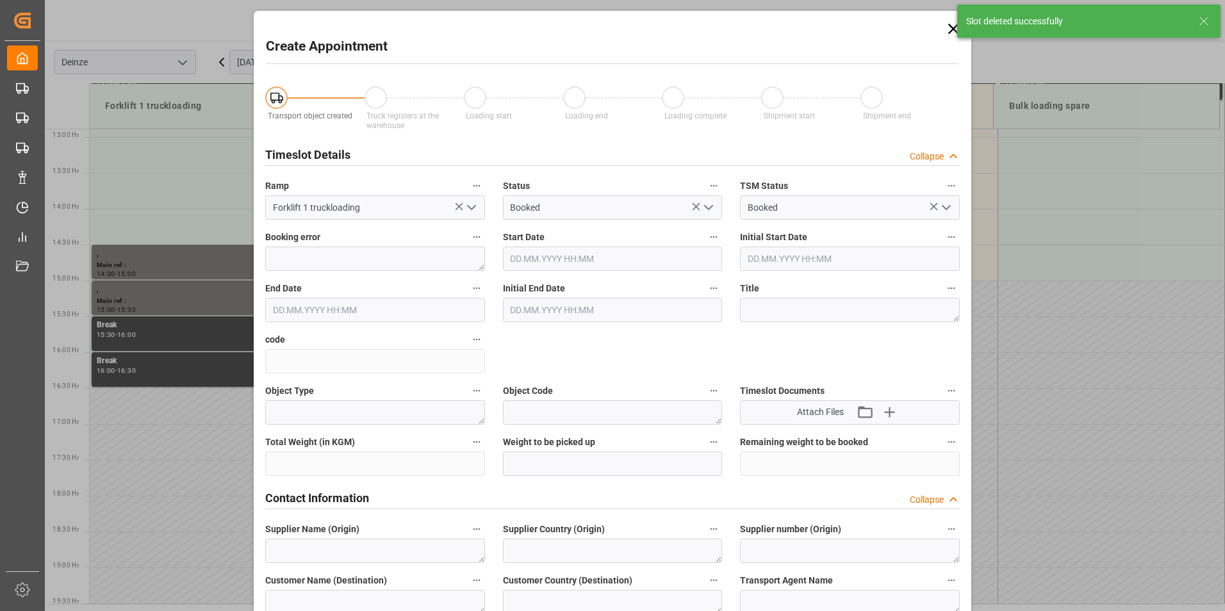
type input "[DATE] 14:00"
type input "[DATE] 14:30"
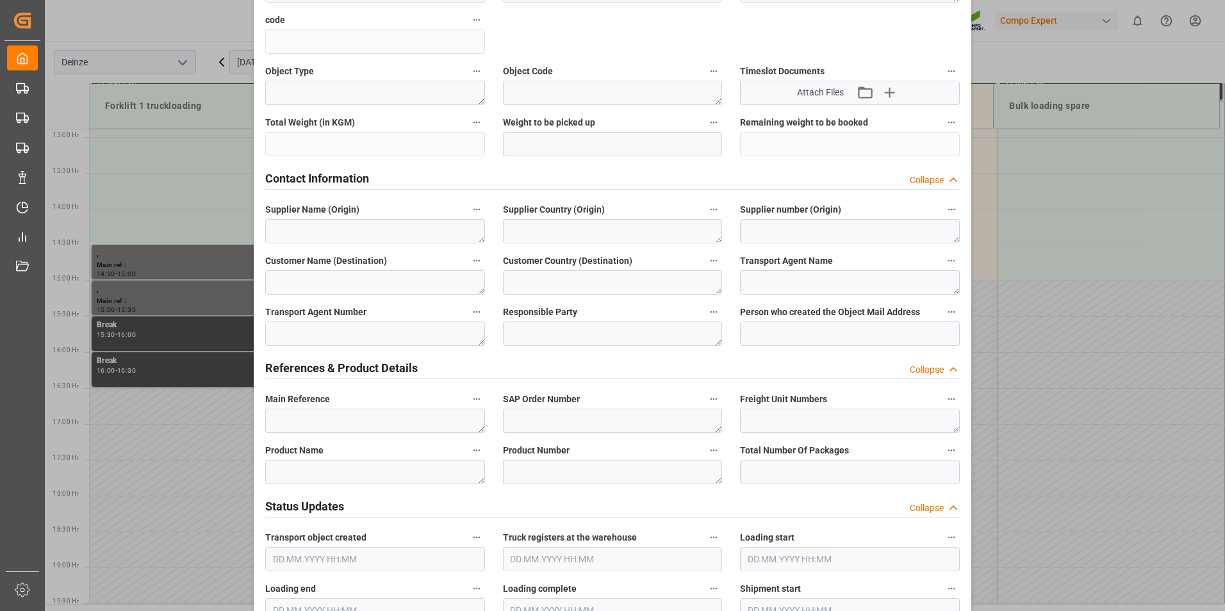
scroll to position [320, 0]
click at [282, 419] on textarea at bounding box center [375, 420] width 220 height 24
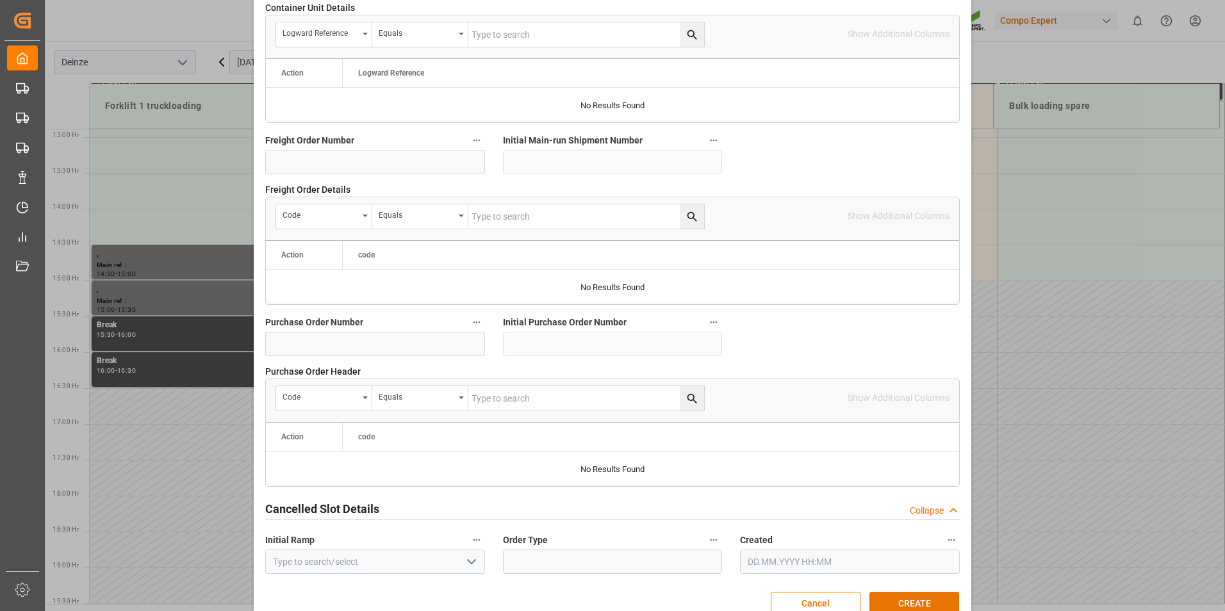
scroll to position [1153, 0]
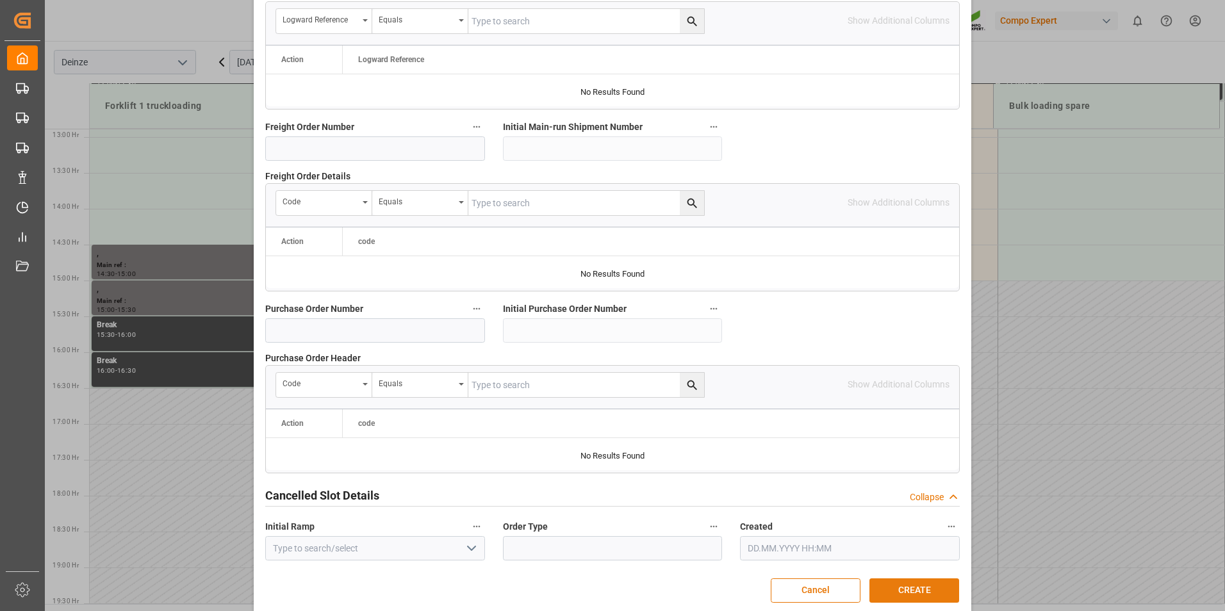
type textarea "DEMATRA"
click at [909, 588] on button "CREATE" at bounding box center [915, 591] width 90 height 24
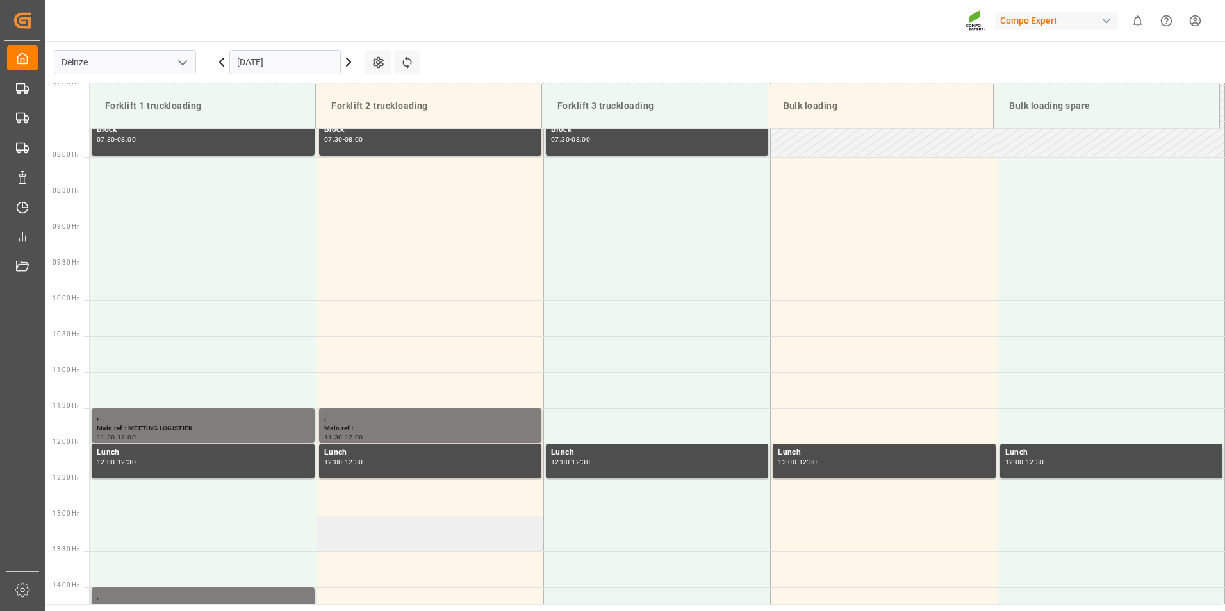
scroll to position [540, 0]
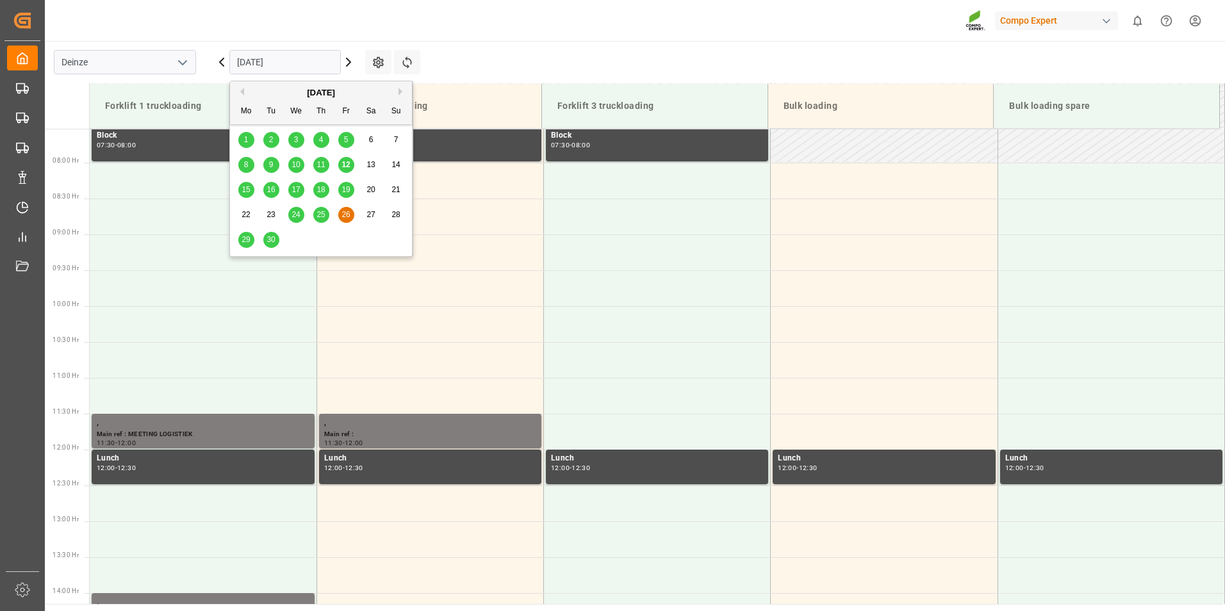
click at [303, 61] on input "[DATE]" at bounding box center [284, 62] width 111 height 24
click at [347, 163] on span "12" at bounding box center [346, 164] width 8 height 9
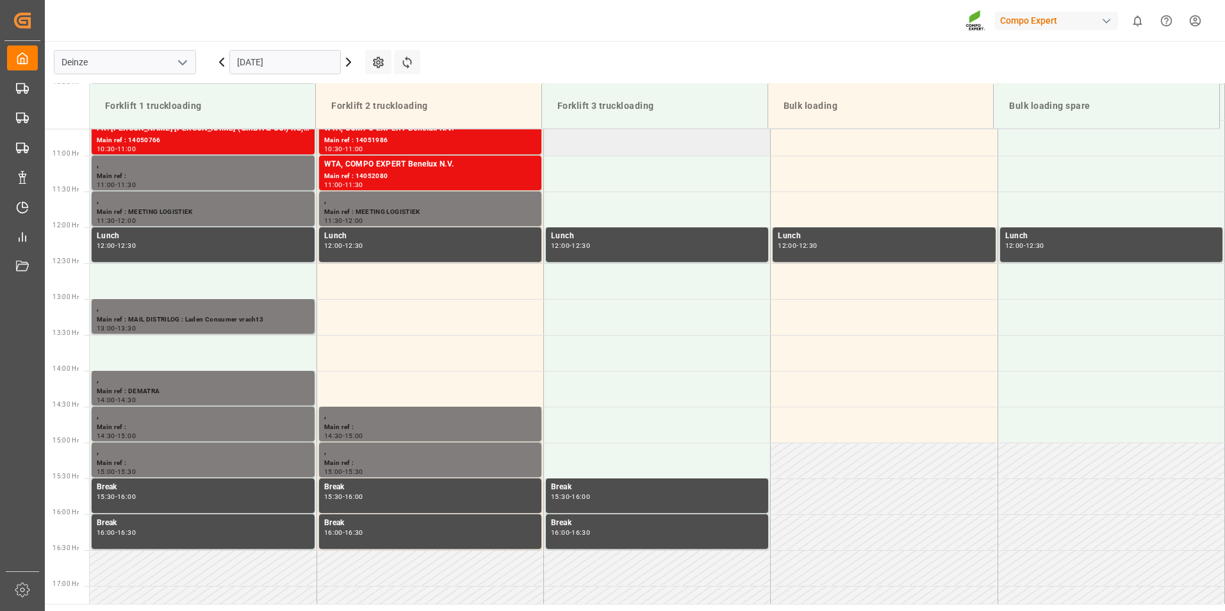
scroll to position [702, 0]
